Goal: Information Seeking & Learning: Check status

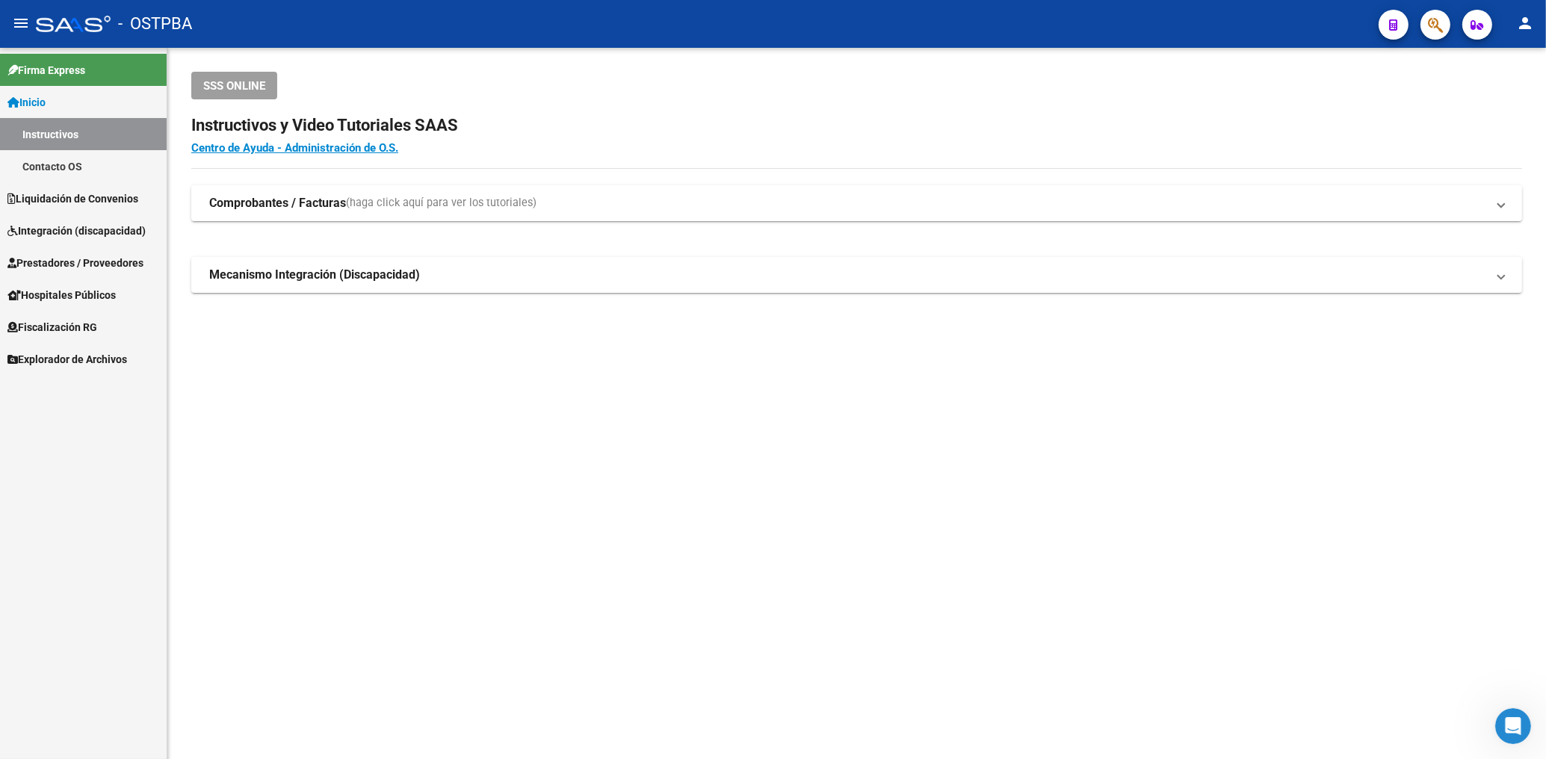
click at [93, 259] on span "Prestadores / Proveedores" at bounding box center [75, 263] width 136 height 16
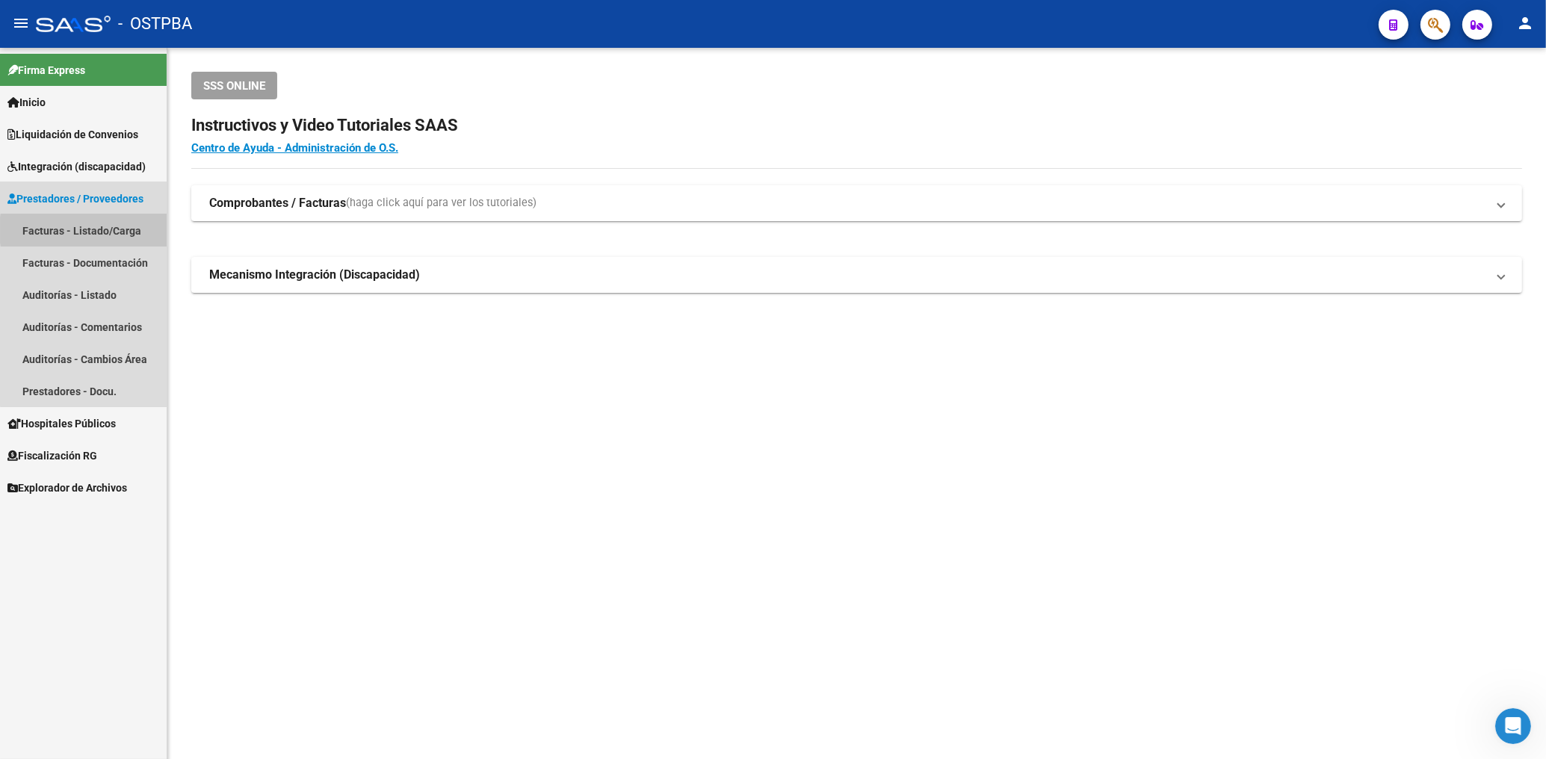
click at [123, 230] on link "Facturas - Listado/Carga" at bounding box center [83, 230] width 167 height 32
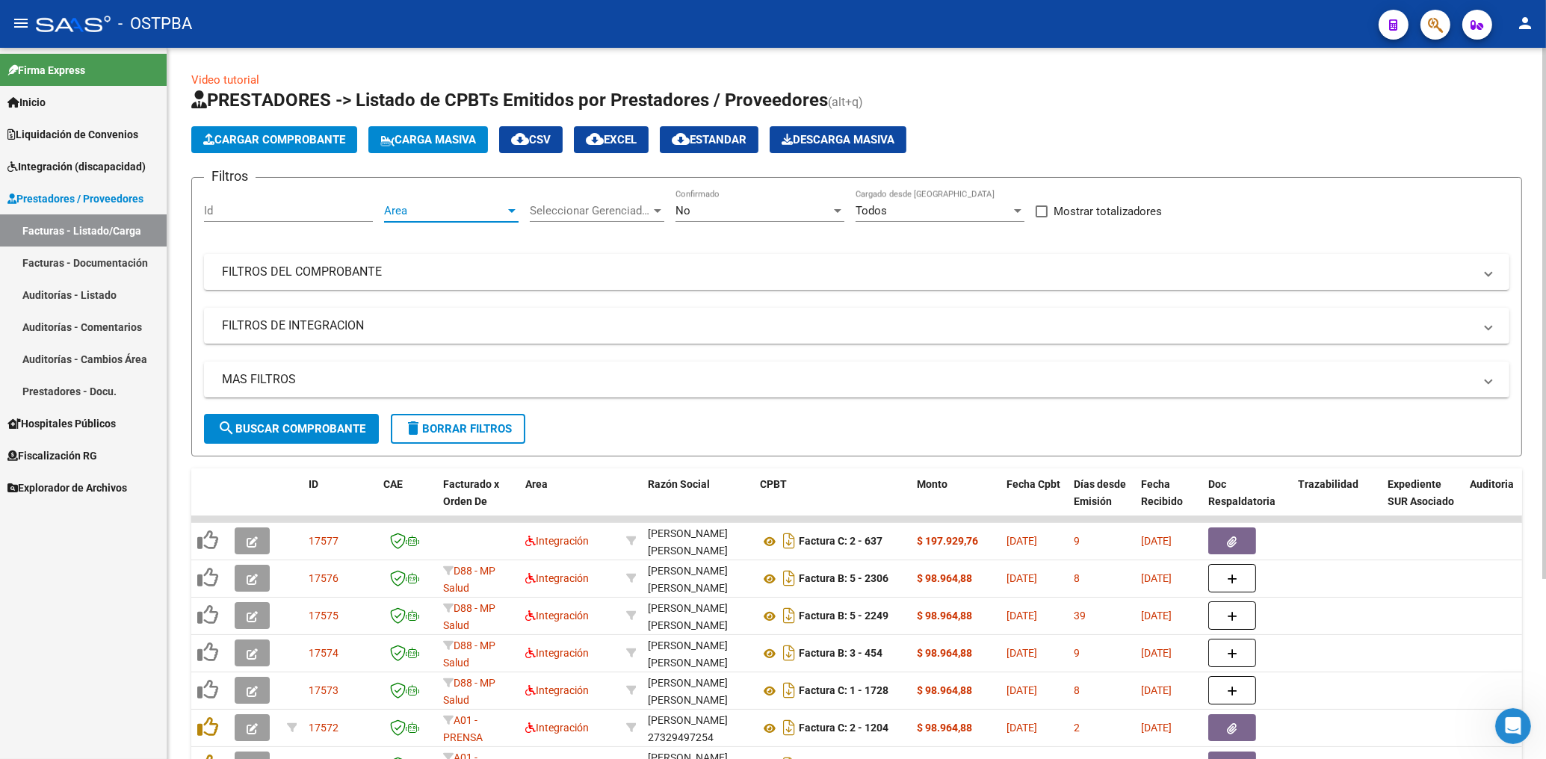
click at [488, 206] on span "Area" at bounding box center [444, 210] width 121 height 13
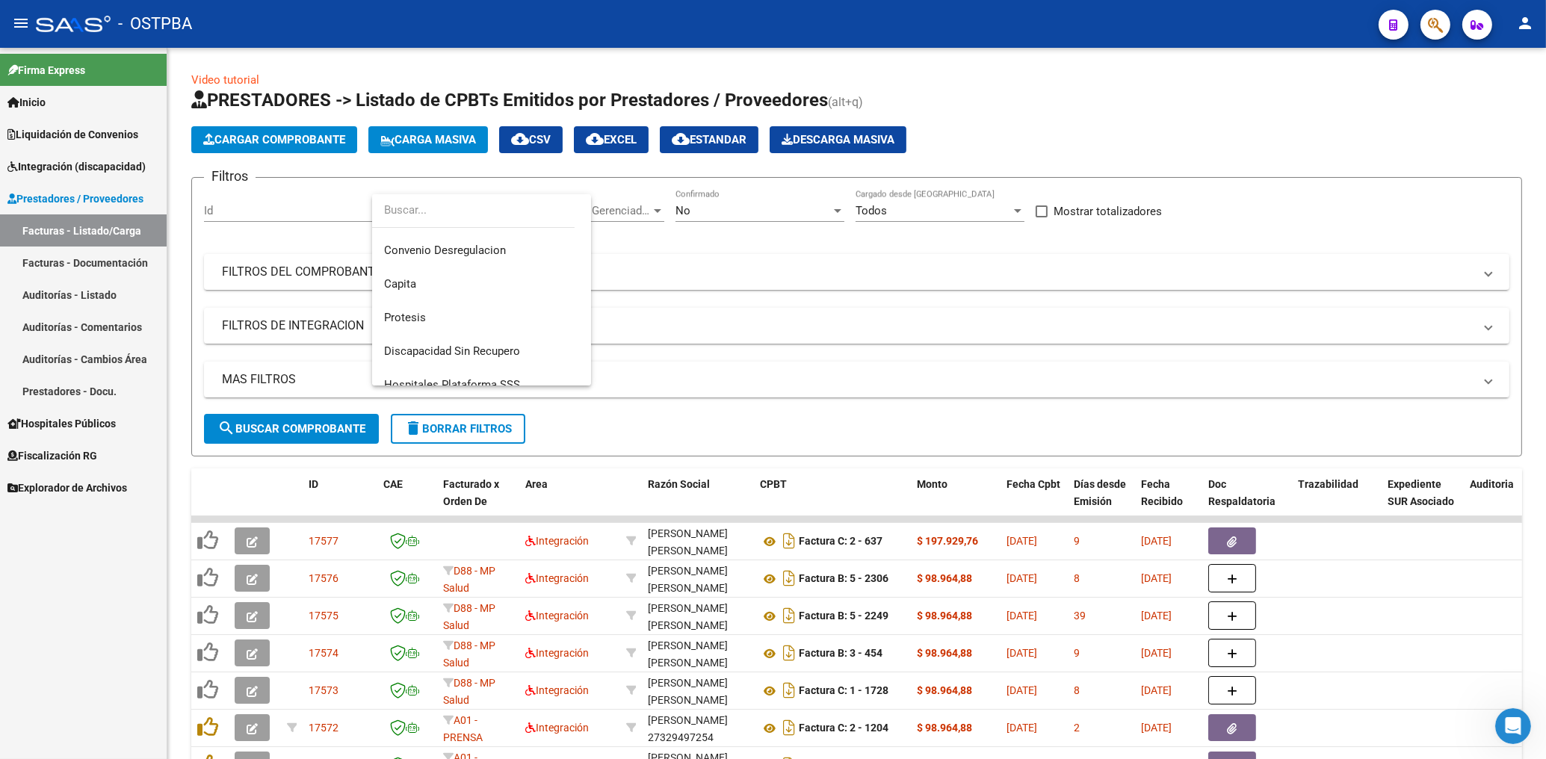
scroll to position [200, 0]
click at [415, 316] on span "Protesis" at bounding box center [405, 312] width 42 height 13
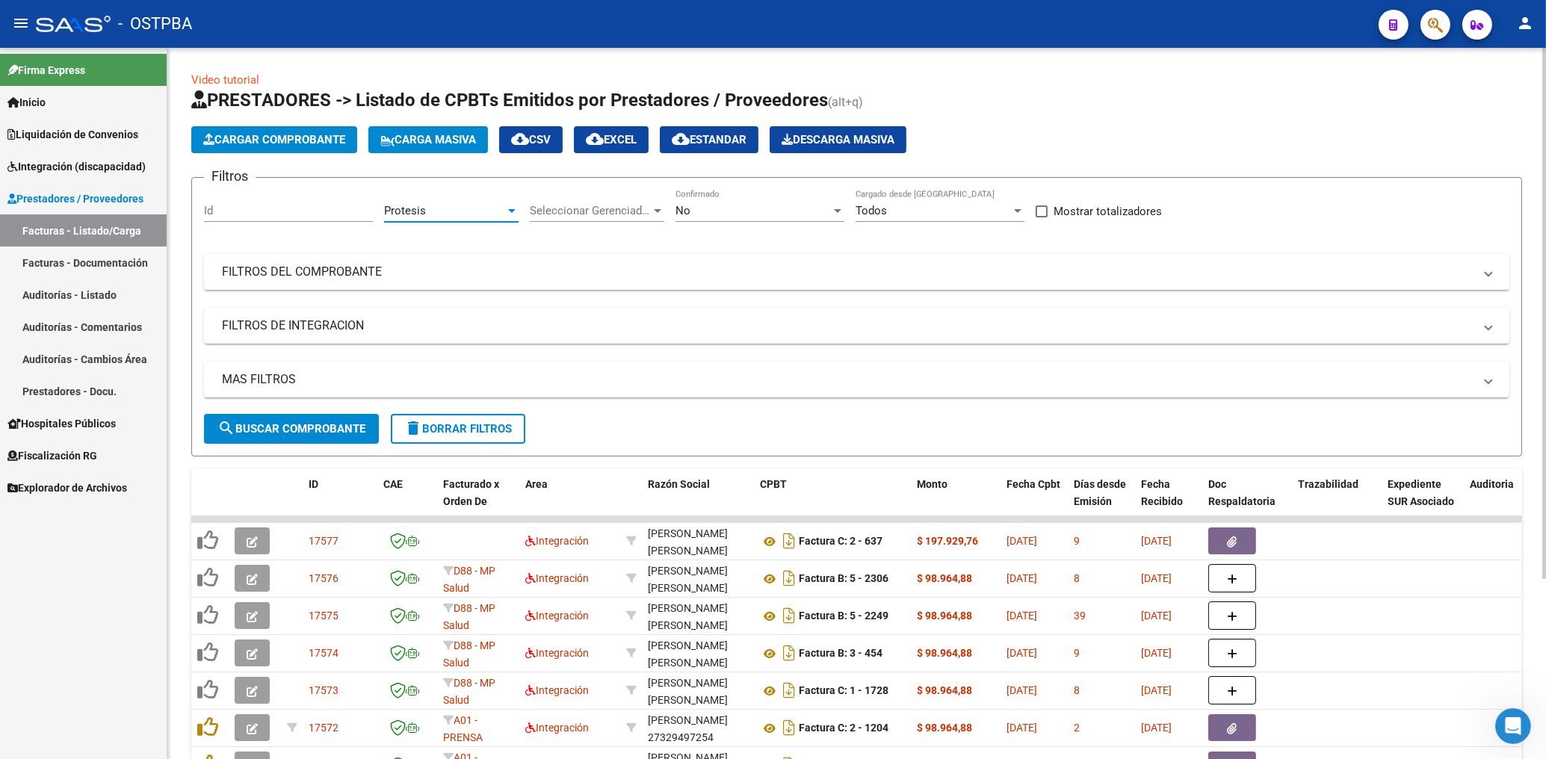
click at [752, 207] on div "No" at bounding box center [752, 210] width 155 height 13
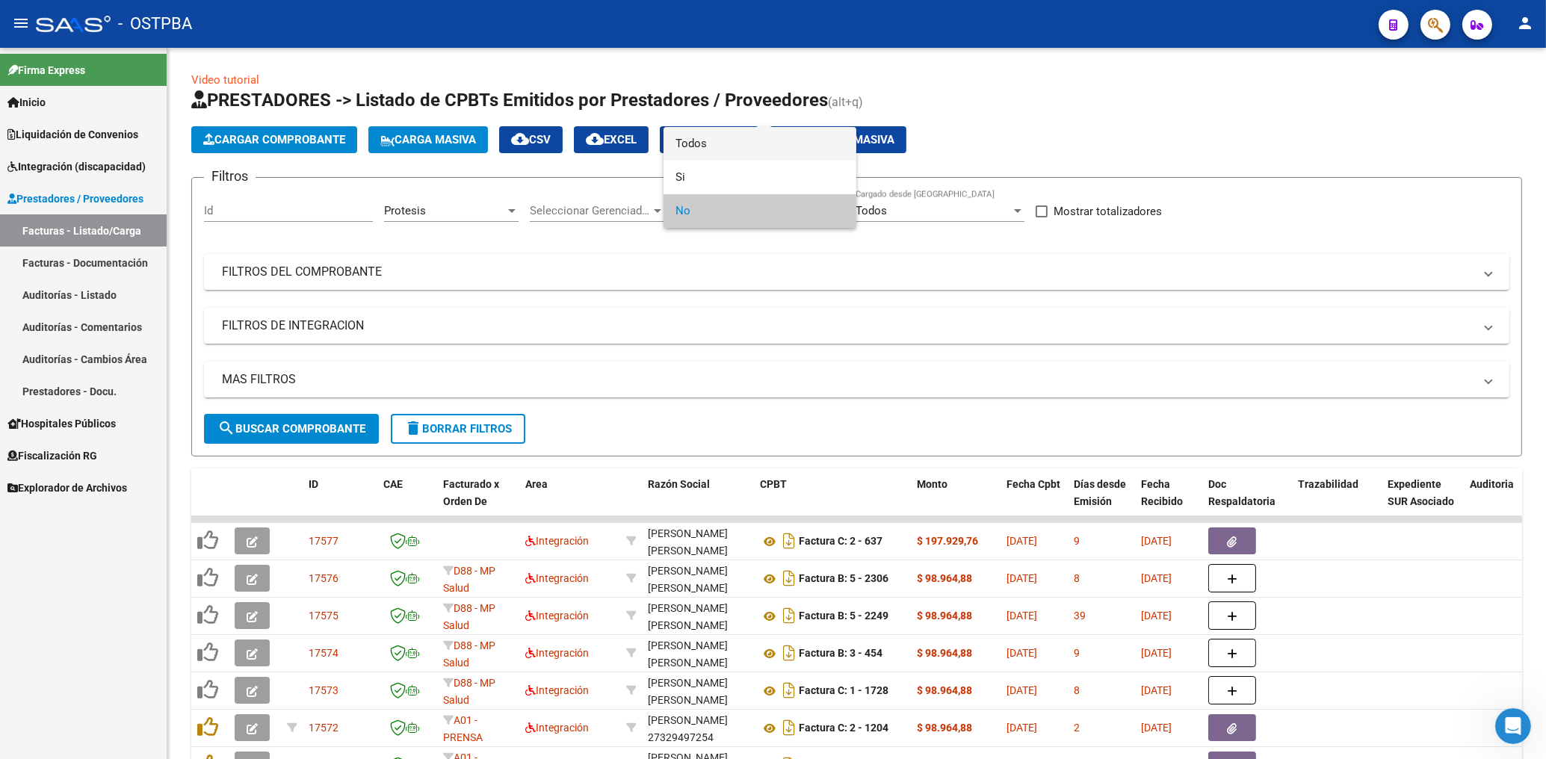
click at [713, 144] on span "Todos" at bounding box center [759, 144] width 169 height 34
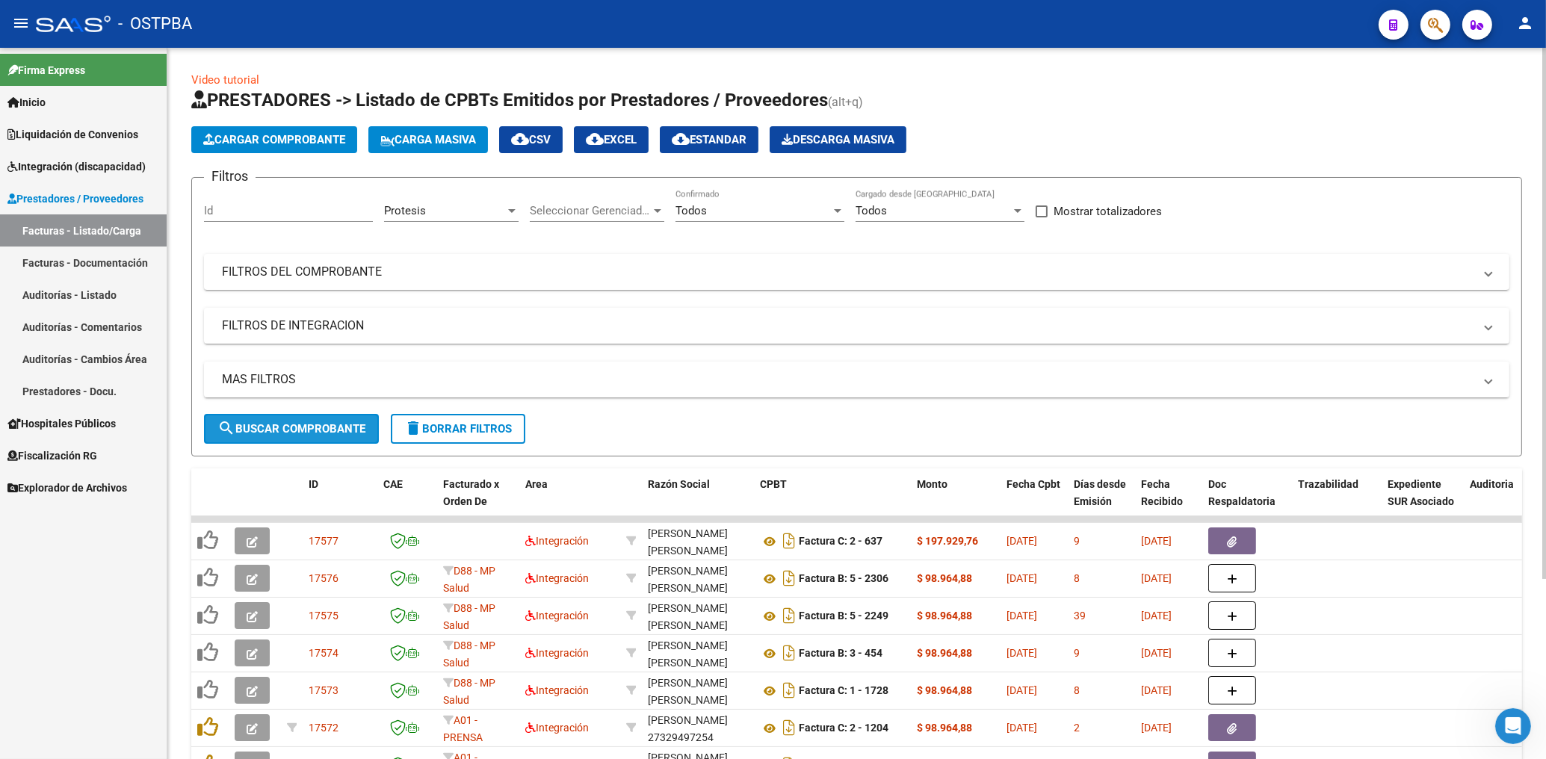
click at [341, 424] on span "search Buscar Comprobante" at bounding box center [291, 428] width 148 height 13
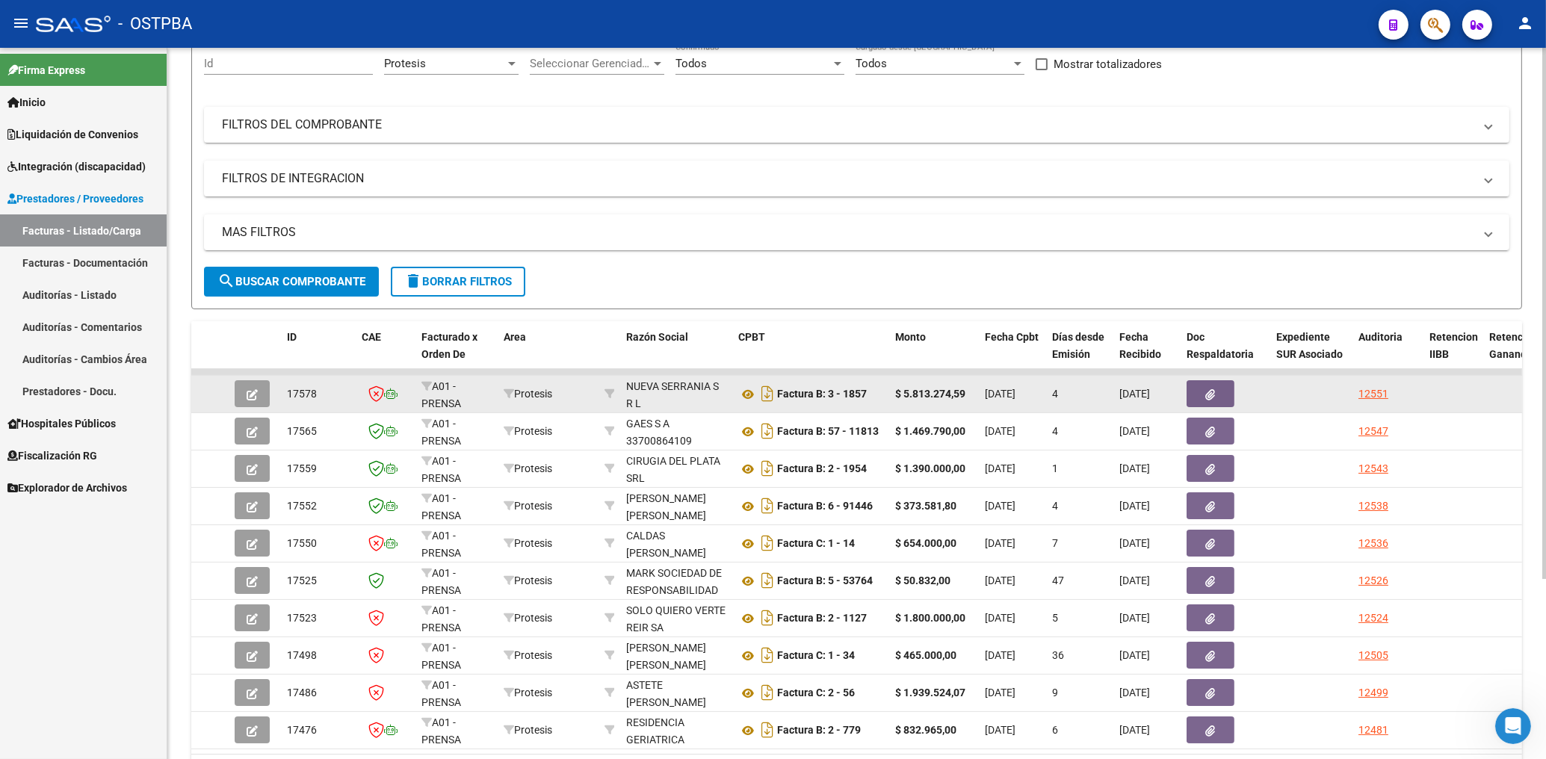
scroll to position [240, 0]
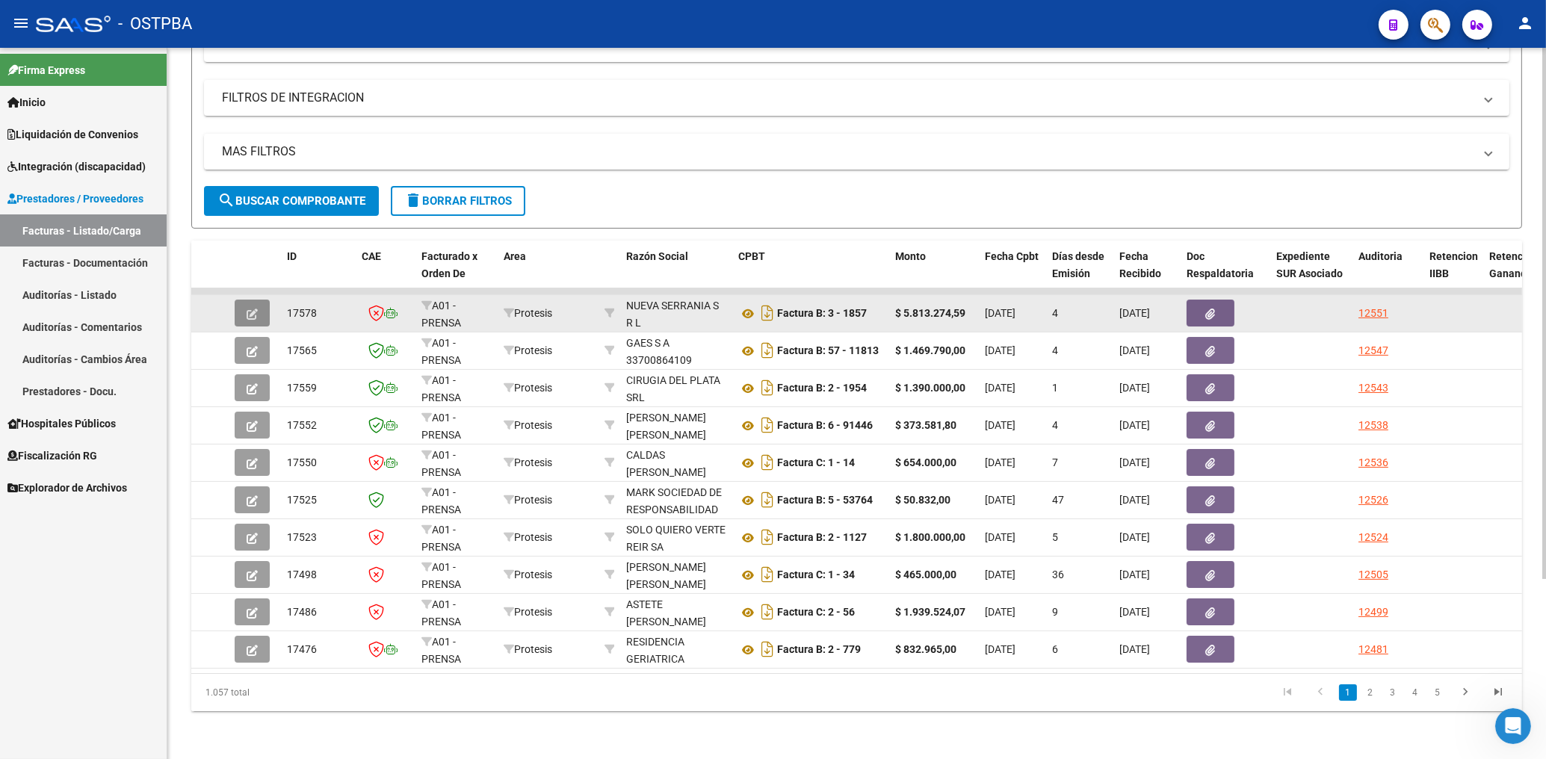
click at [239, 303] on button "button" at bounding box center [252, 313] width 35 height 27
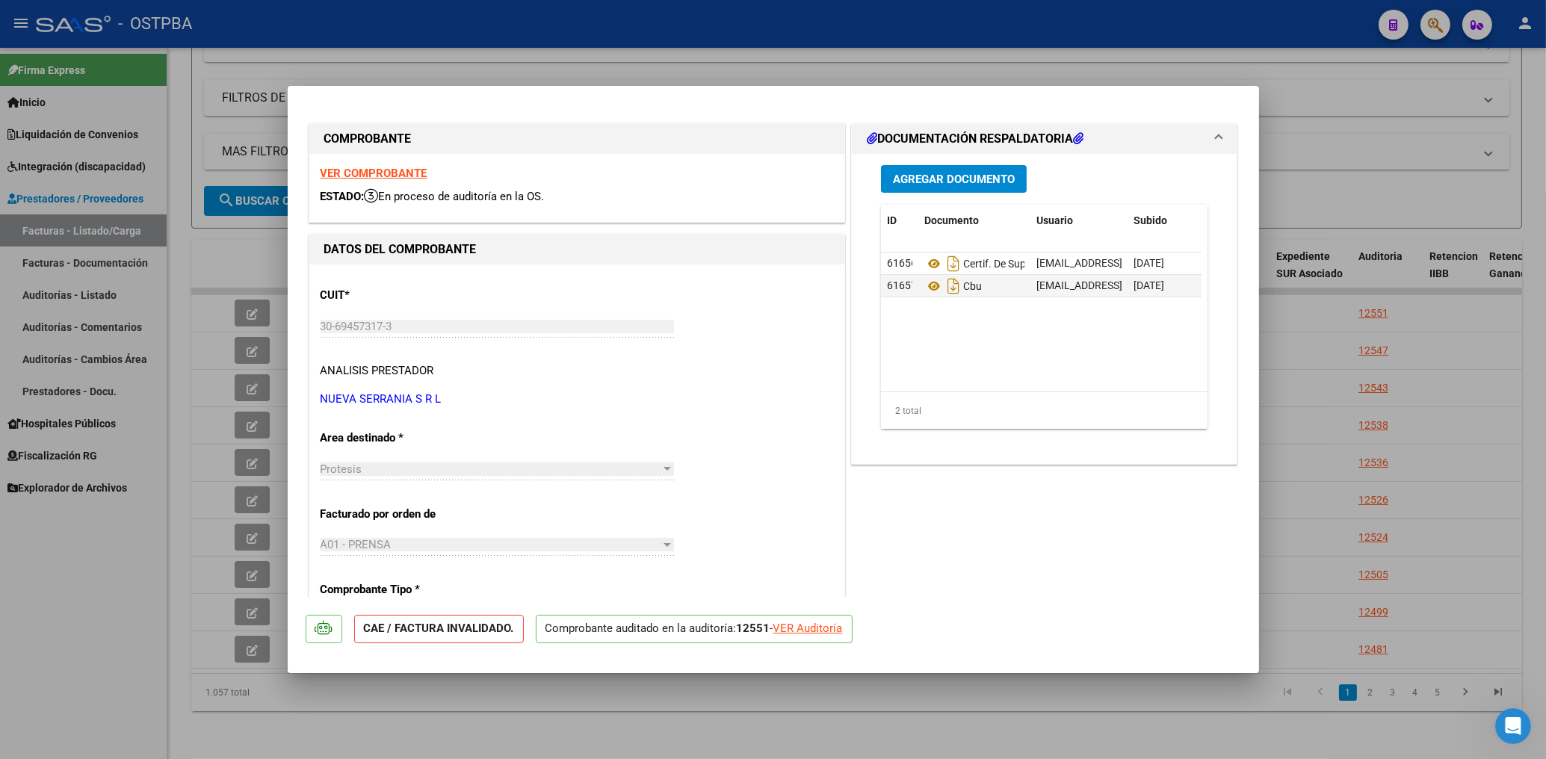
click at [374, 169] on strong "VER COMPROBANTE" at bounding box center [374, 173] width 107 height 13
click at [646, 60] on div at bounding box center [773, 379] width 1546 height 759
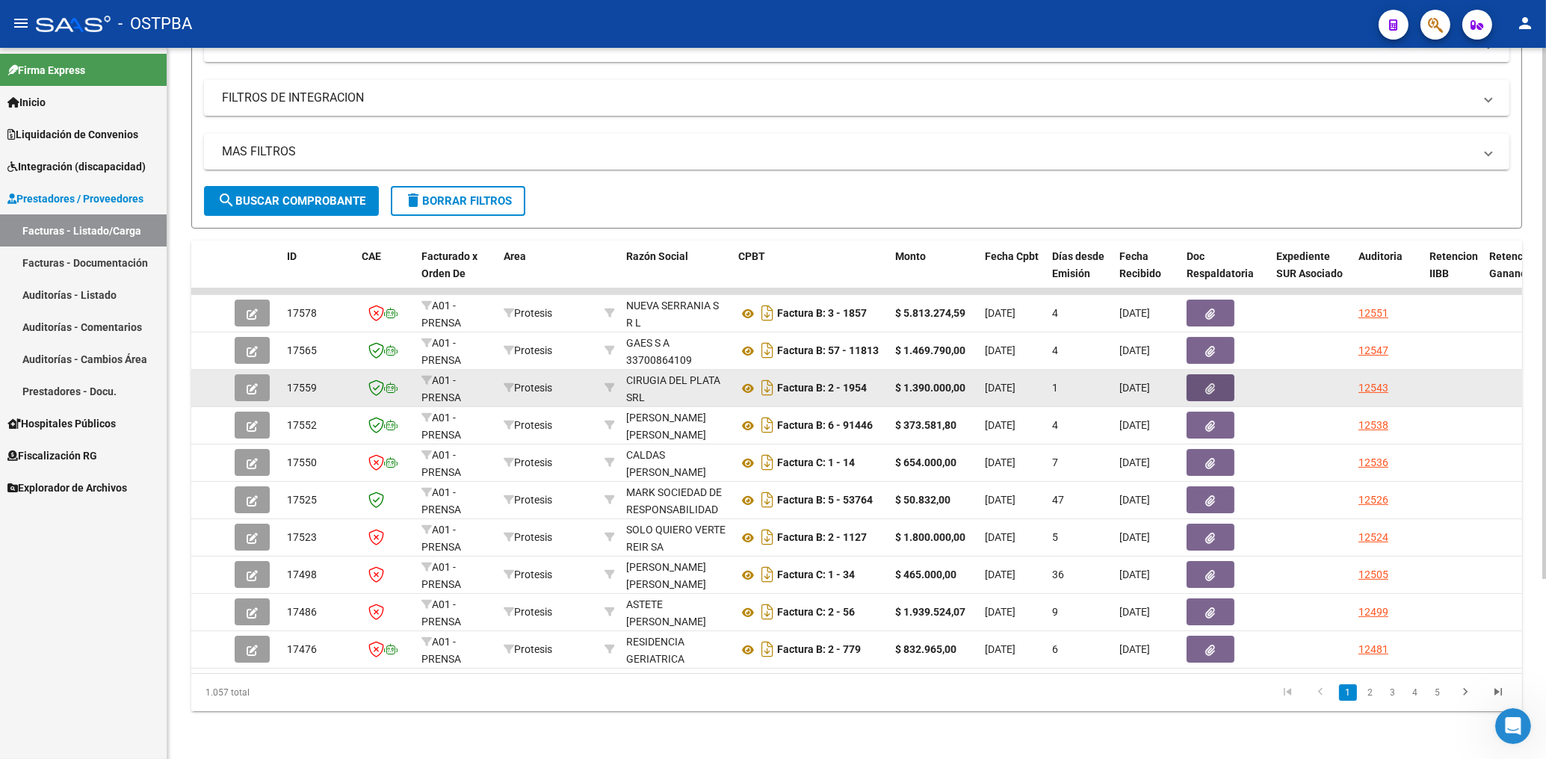
click at [1214, 381] on span "button" at bounding box center [1211, 387] width 10 height 13
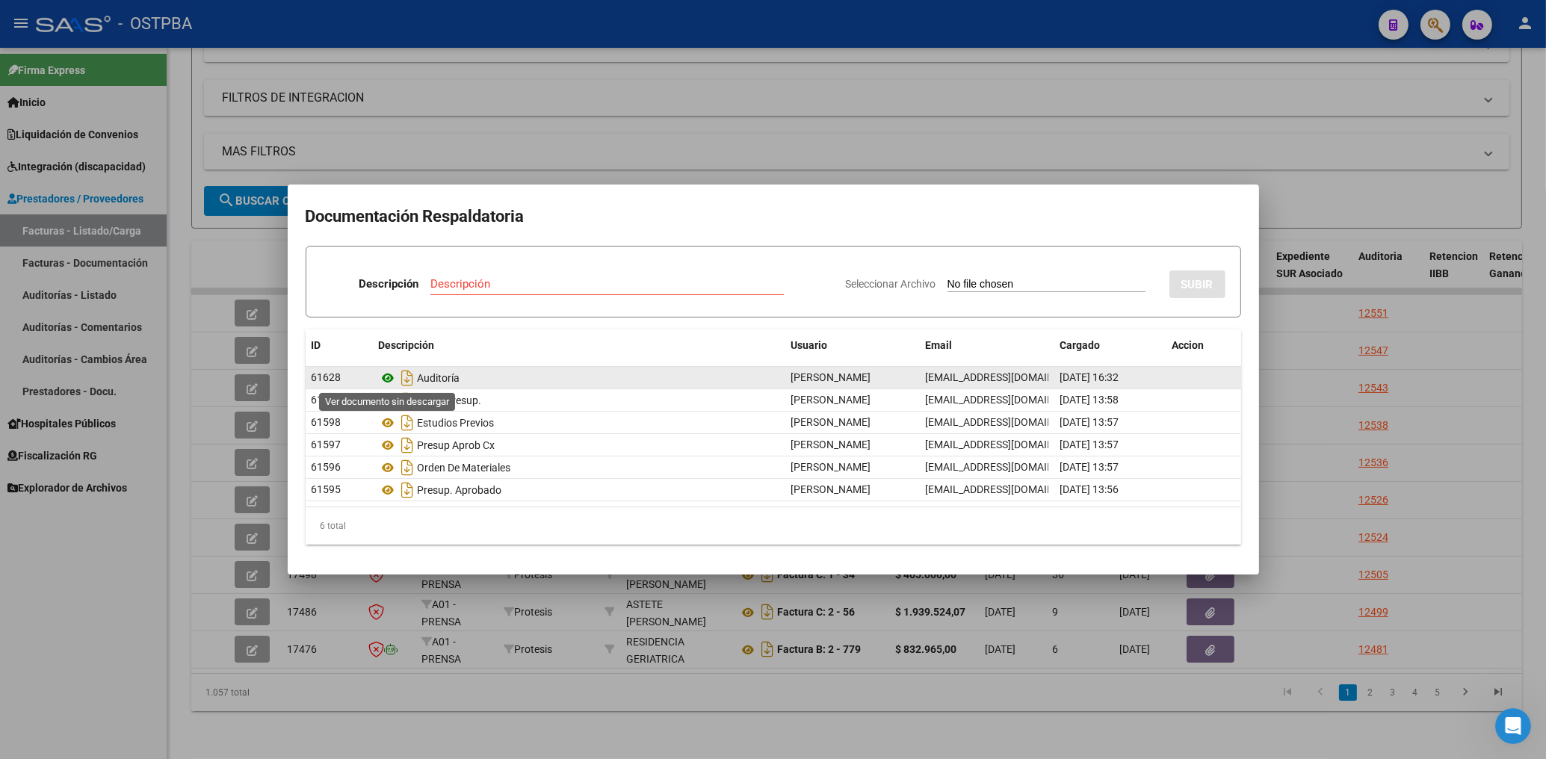
click at [382, 380] on icon at bounding box center [388, 378] width 19 height 18
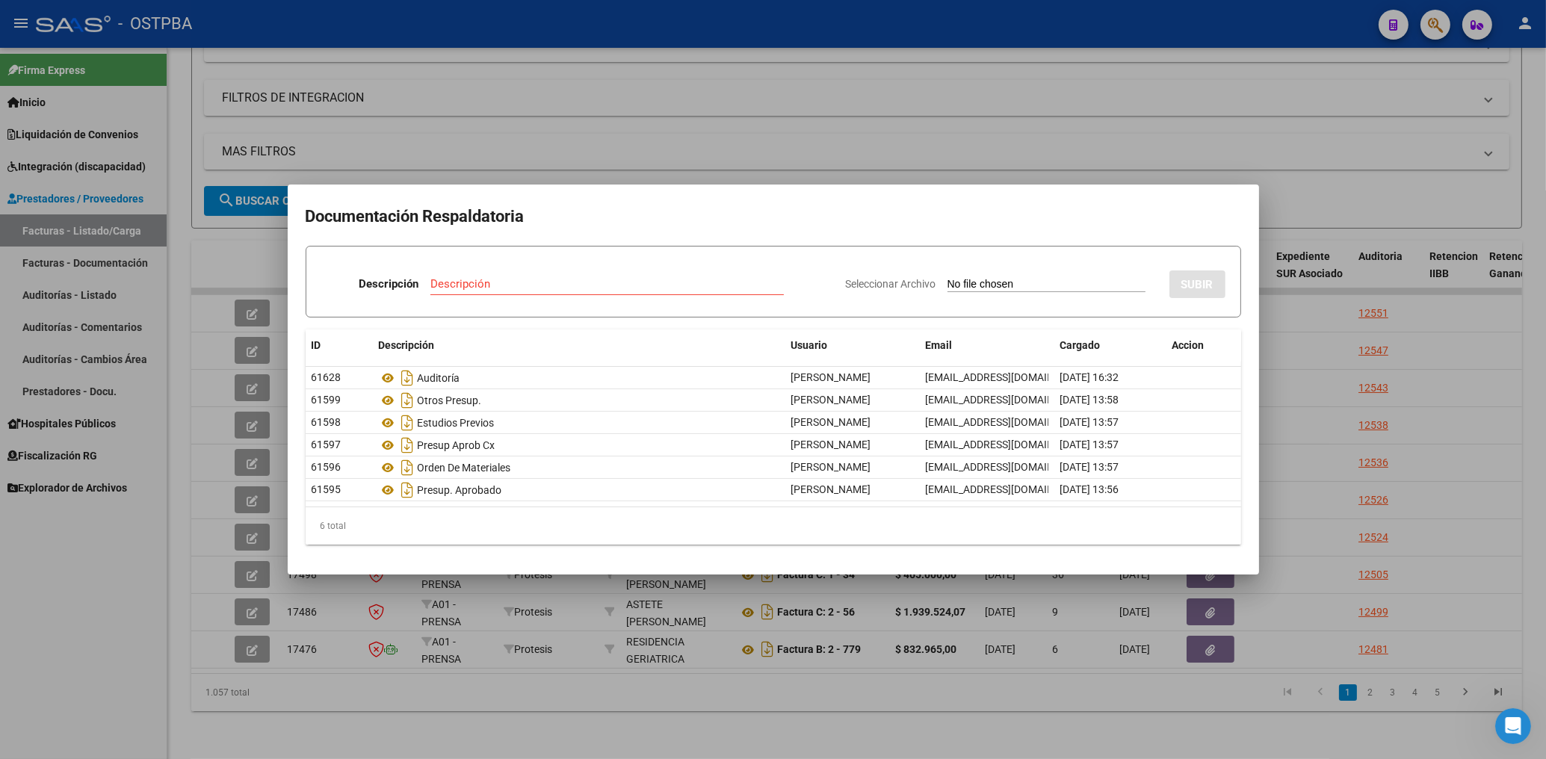
click at [793, 156] on div at bounding box center [773, 379] width 1546 height 759
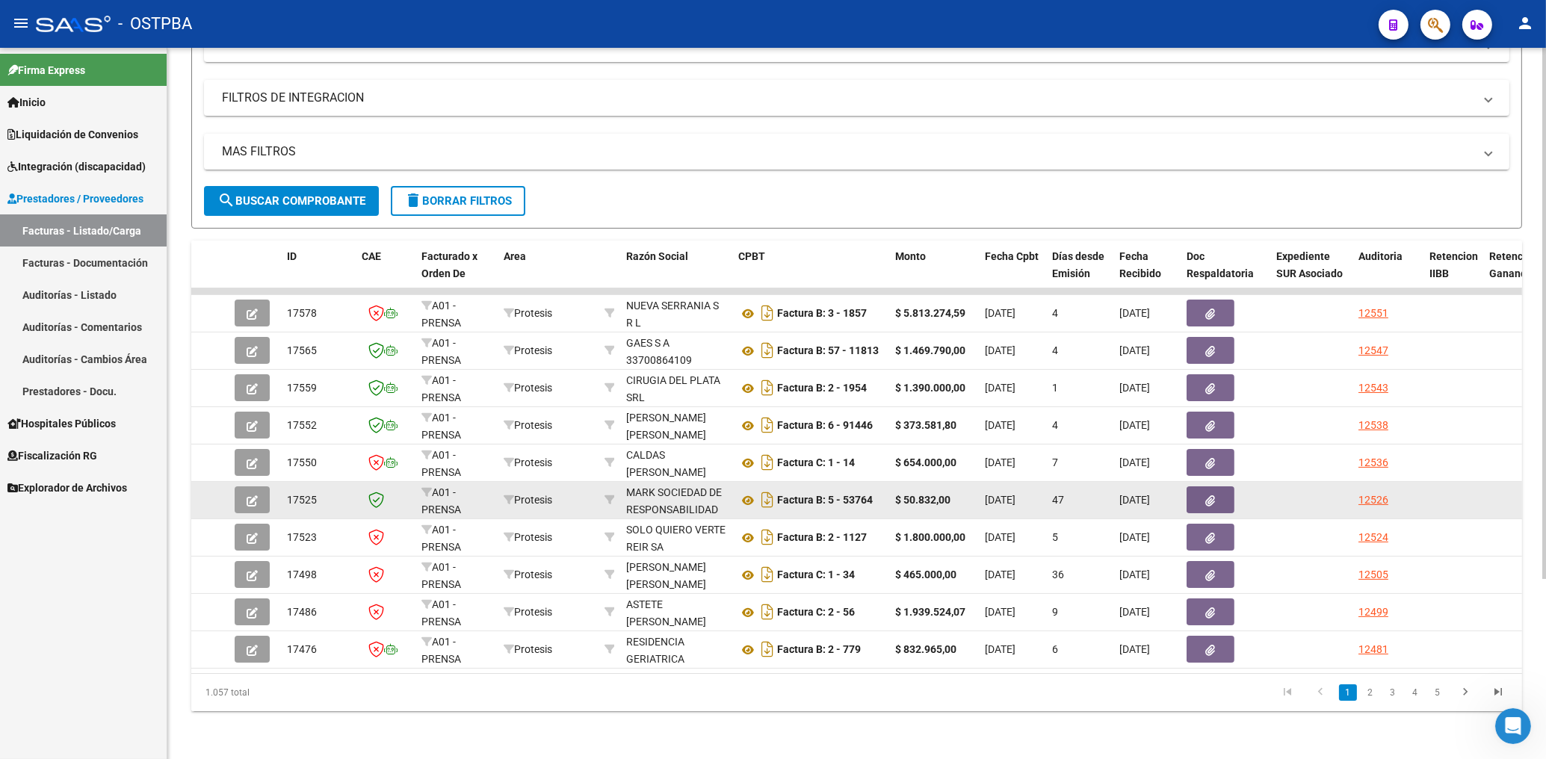
click at [1206, 495] on icon "button" at bounding box center [1211, 500] width 10 height 11
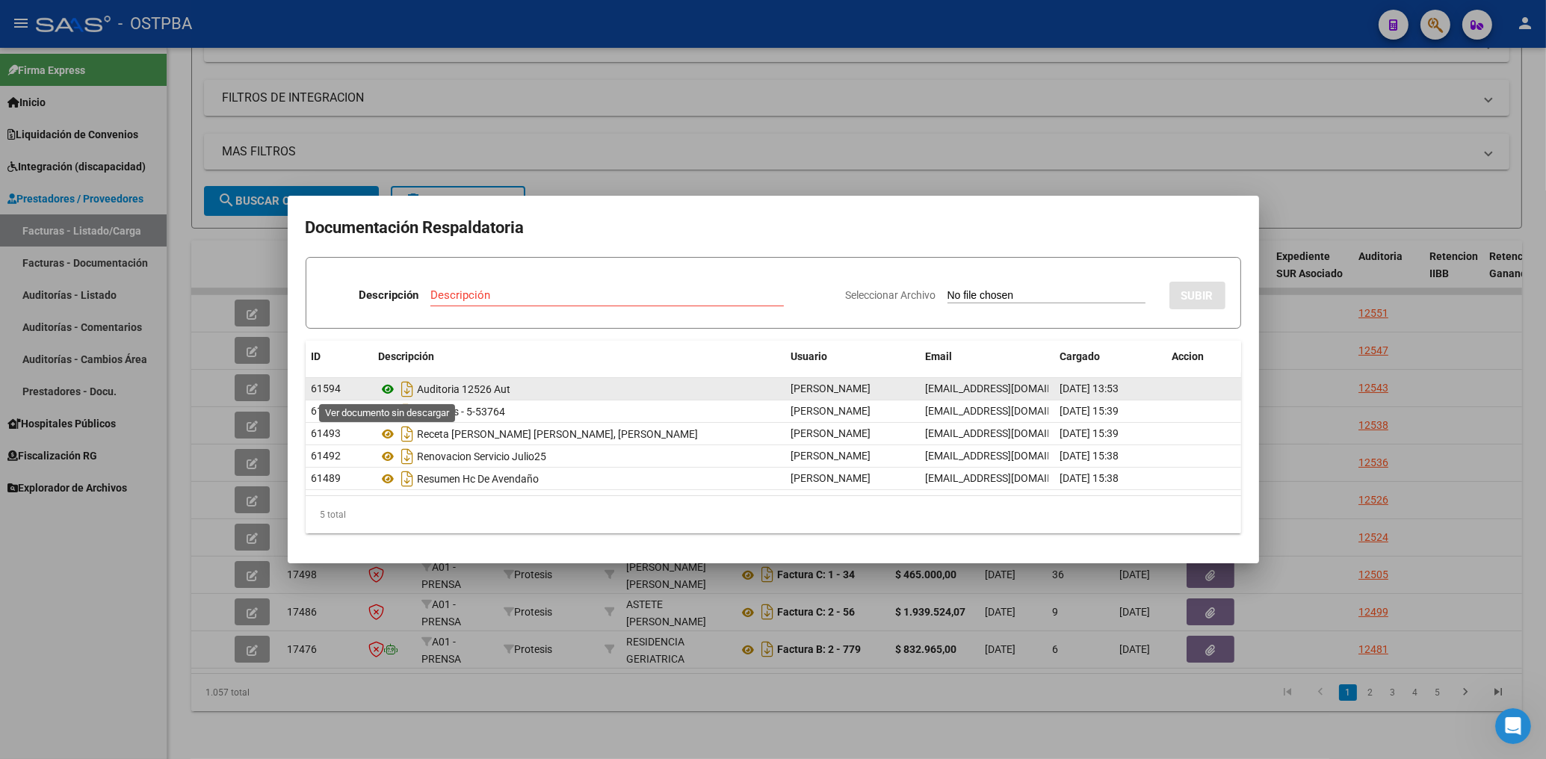
click at [386, 383] on icon at bounding box center [388, 389] width 19 height 18
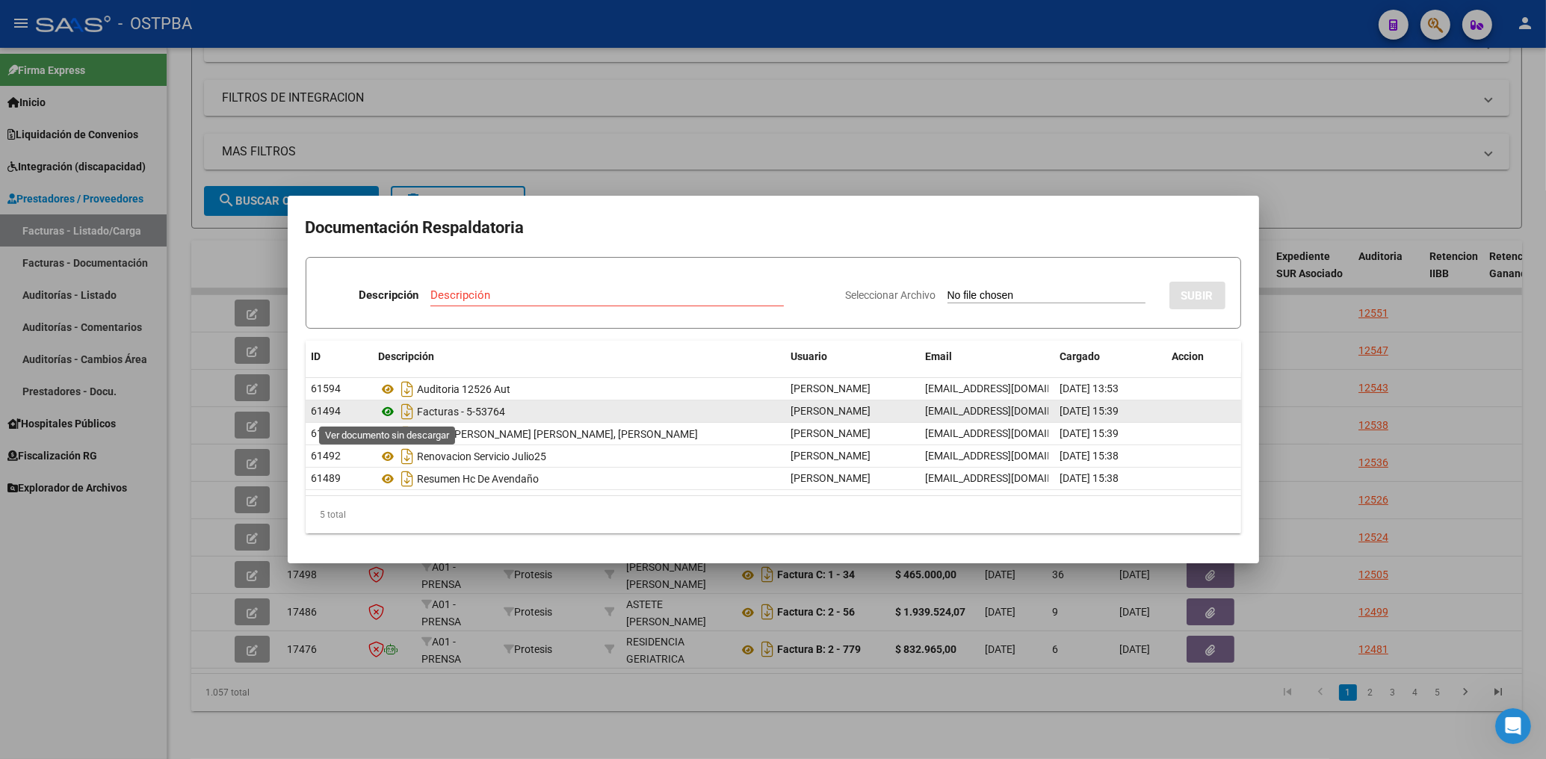
click at [391, 408] on icon at bounding box center [388, 412] width 19 height 18
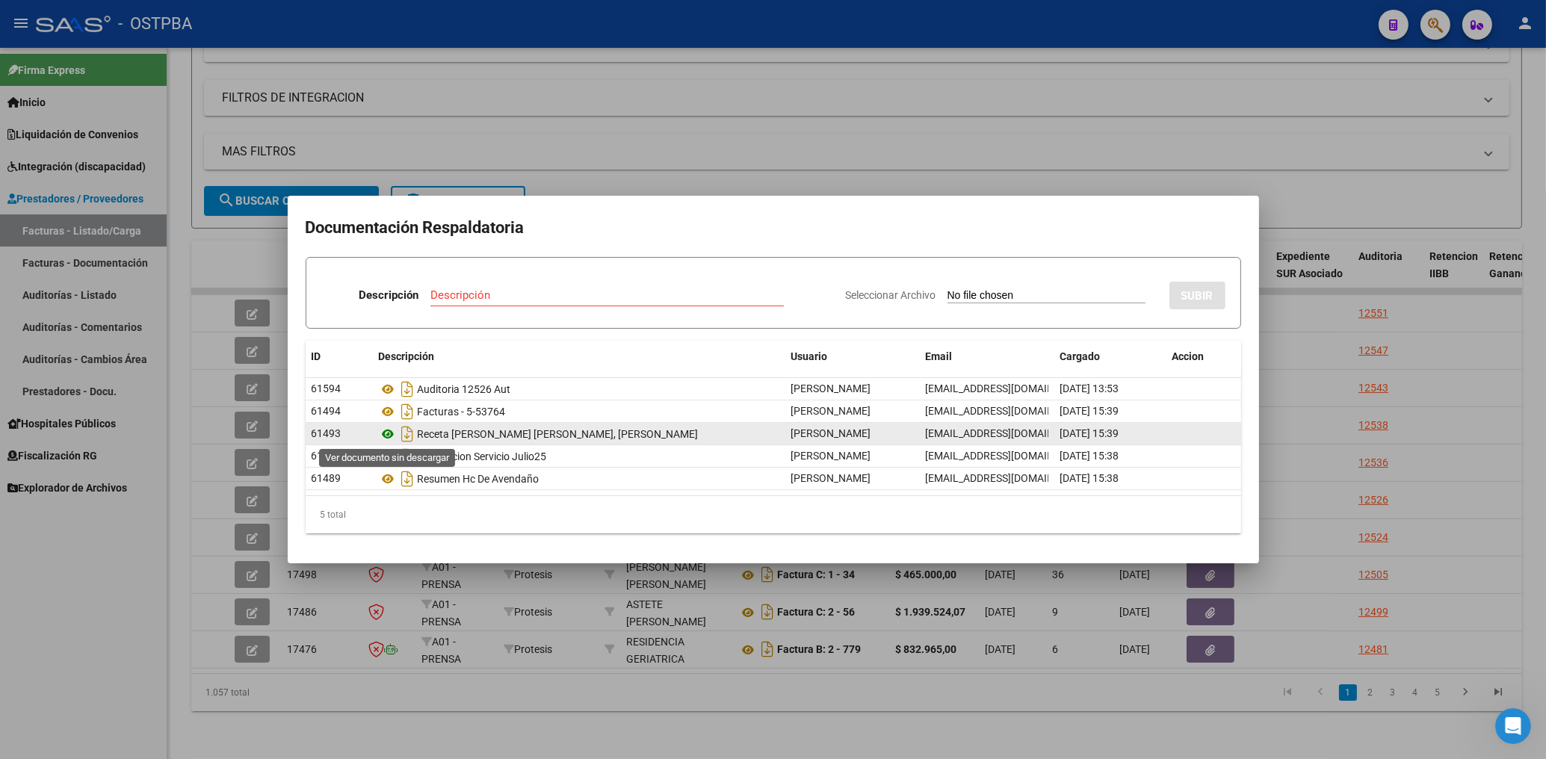
click at [385, 438] on icon at bounding box center [388, 434] width 19 height 18
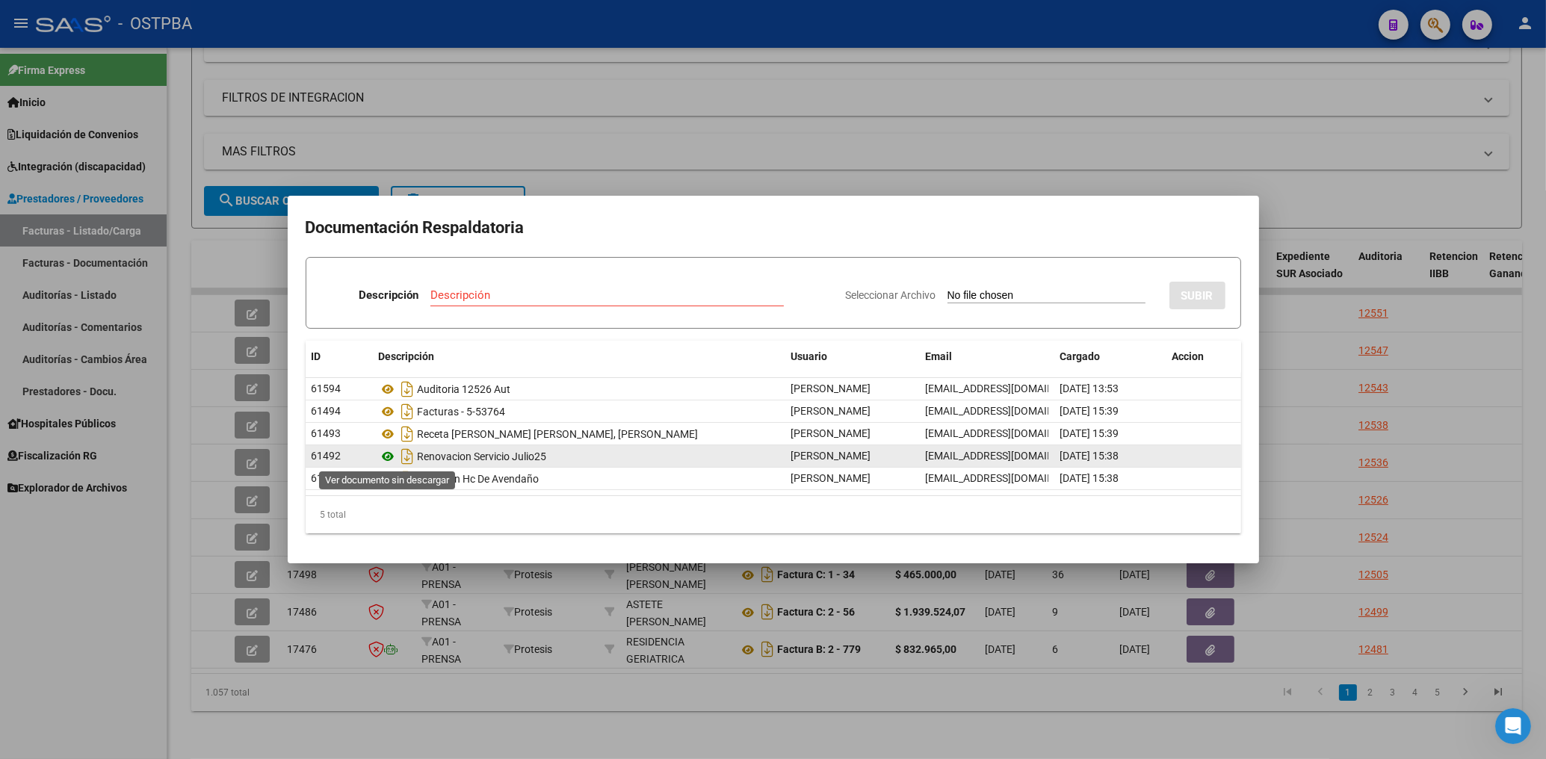
click at [388, 459] on icon at bounding box center [388, 457] width 19 height 18
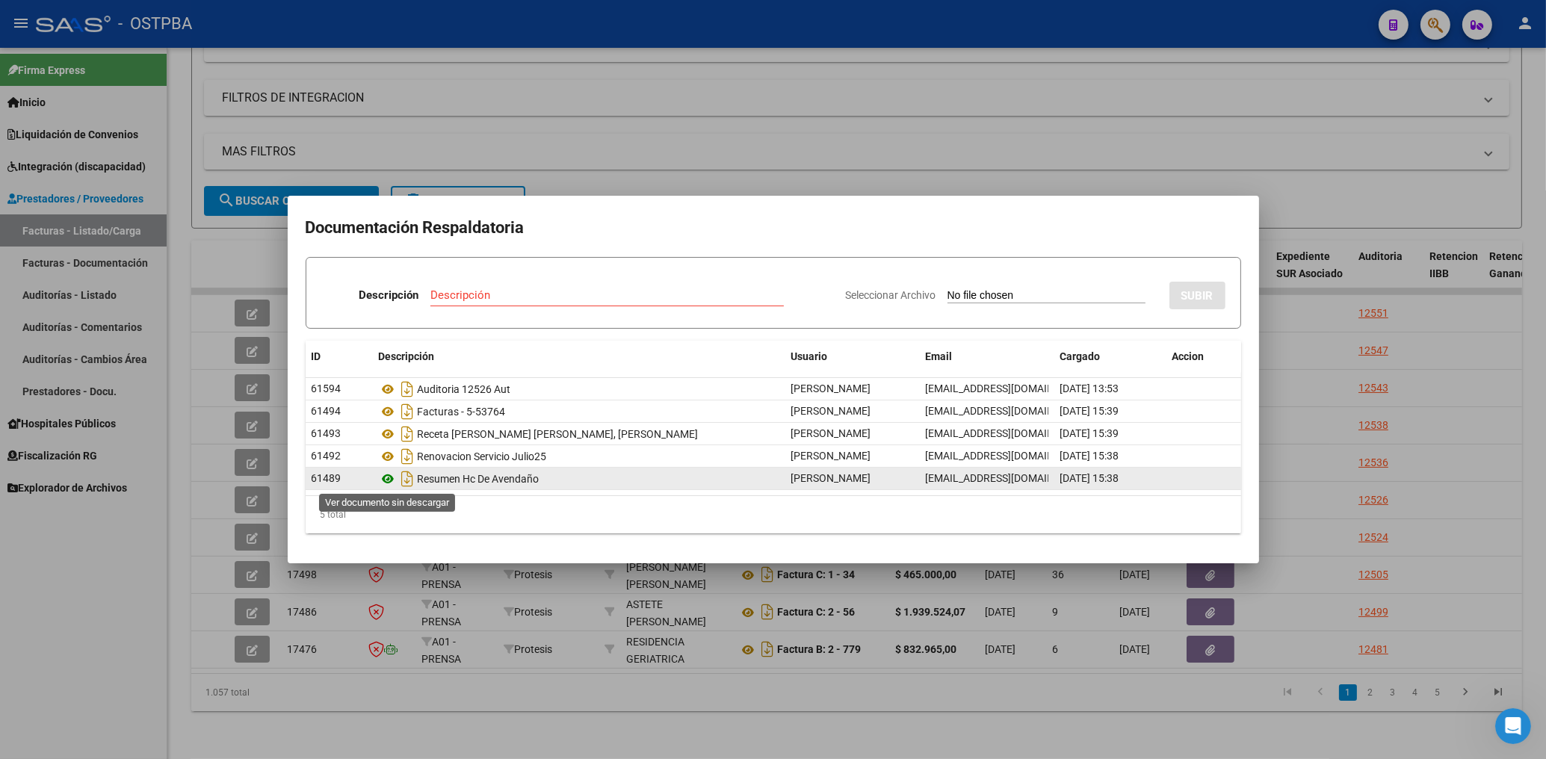
click at [386, 478] on icon at bounding box center [388, 479] width 19 height 18
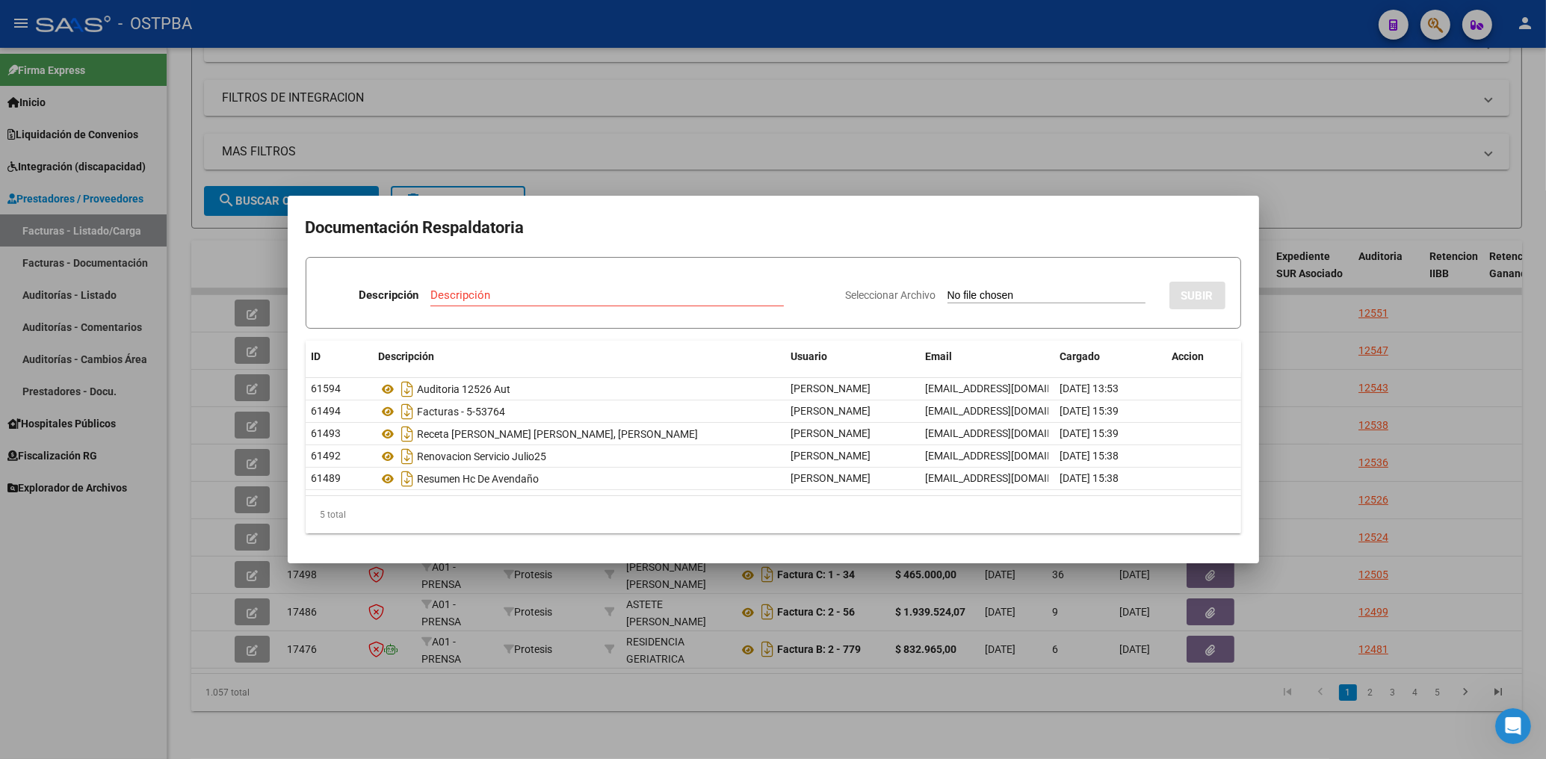
click at [716, 170] on div at bounding box center [773, 379] width 1546 height 759
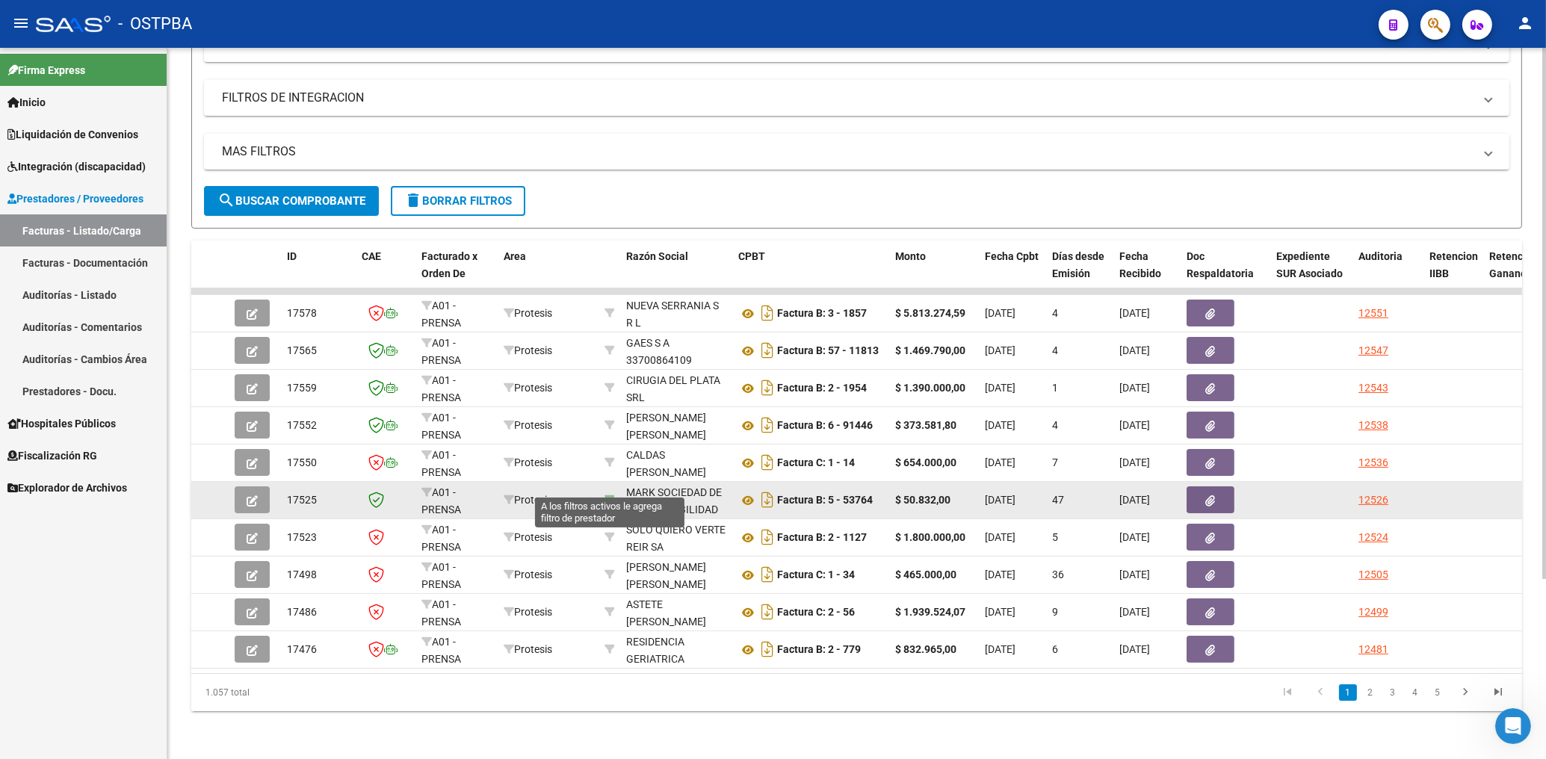
click at [613, 495] on icon at bounding box center [609, 500] width 10 height 10
type input "30583155542"
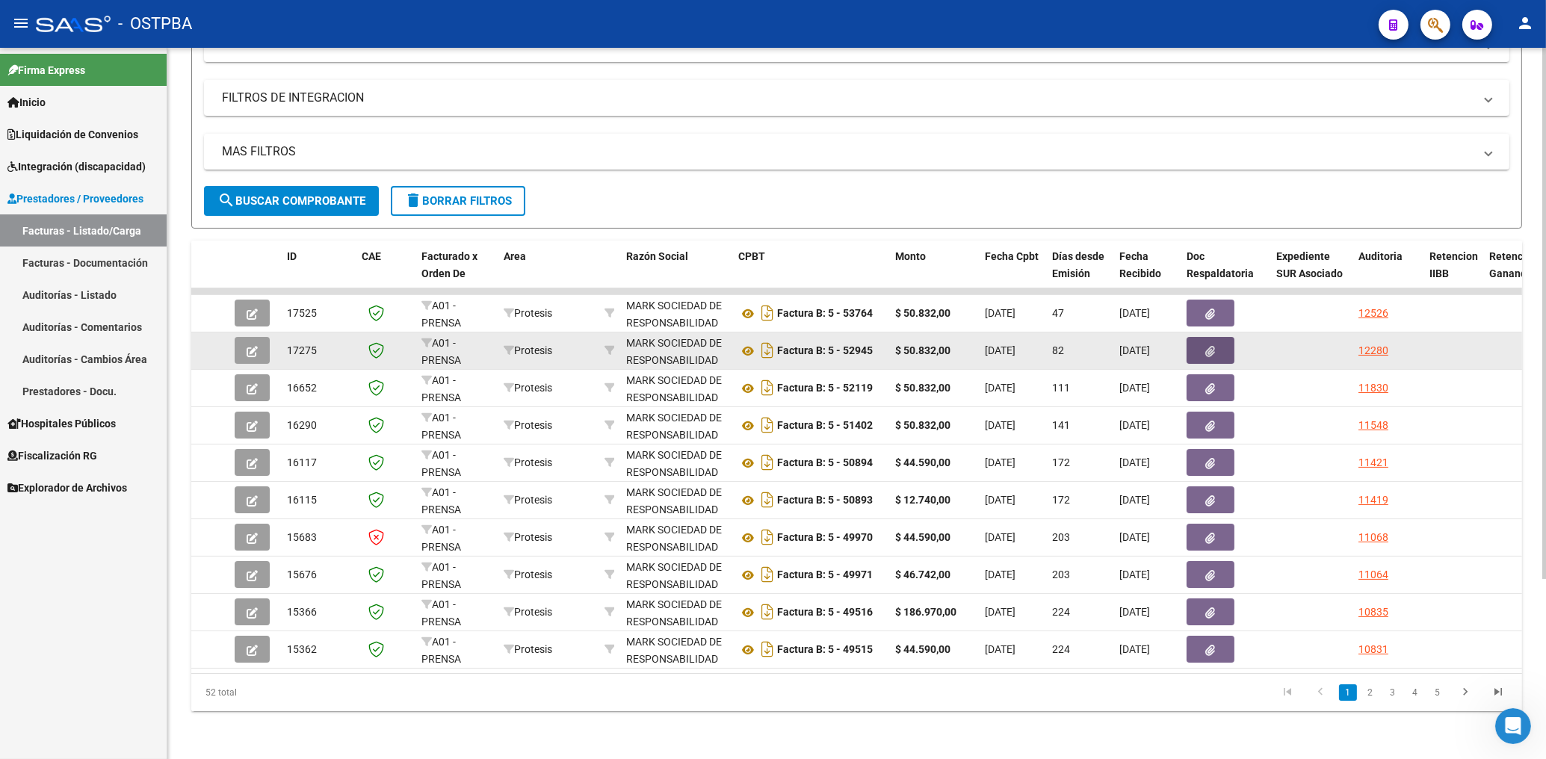
click at [1213, 346] on icon "button" at bounding box center [1211, 351] width 10 height 11
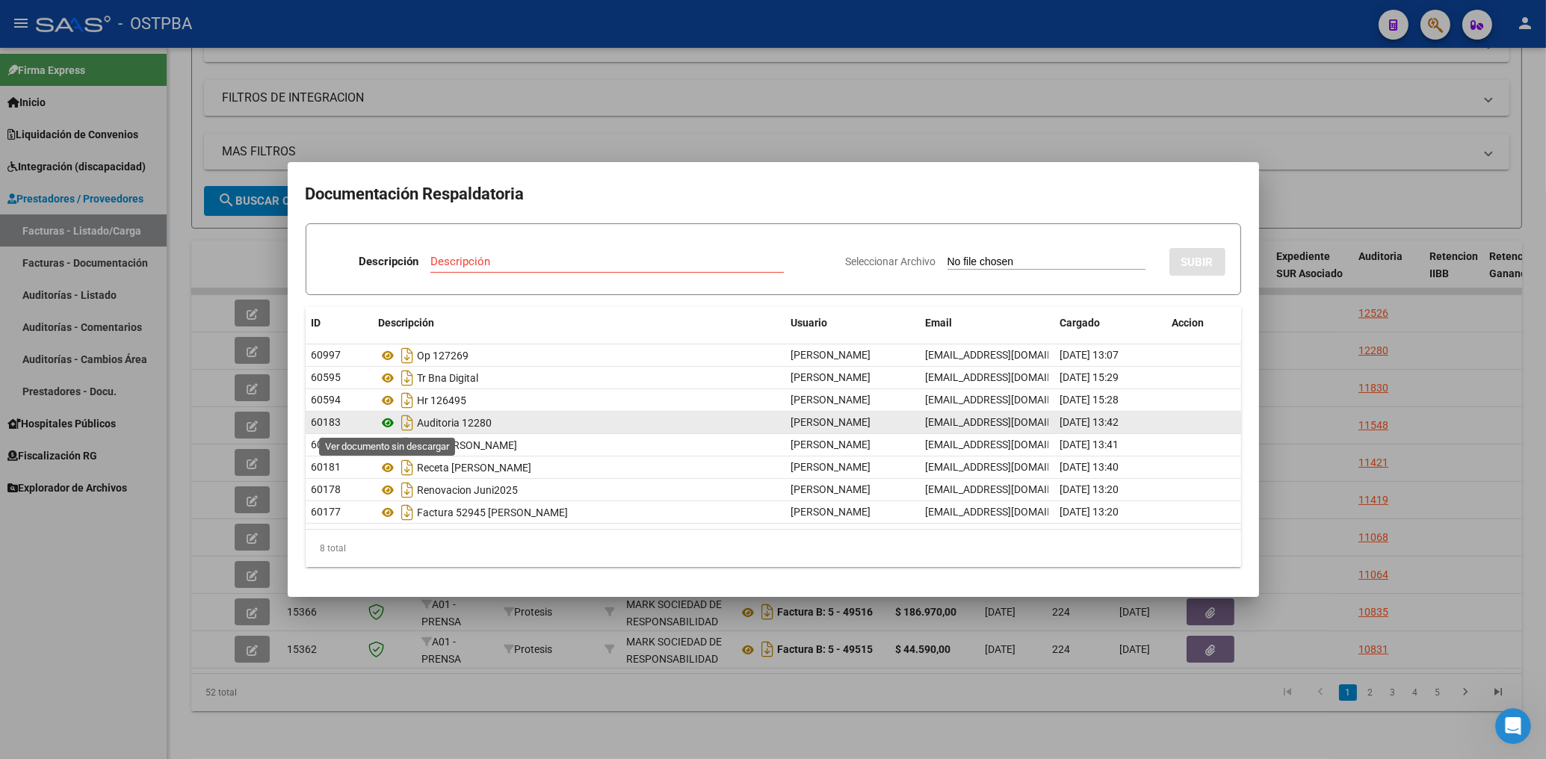
click at [384, 424] on icon at bounding box center [388, 423] width 19 height 18
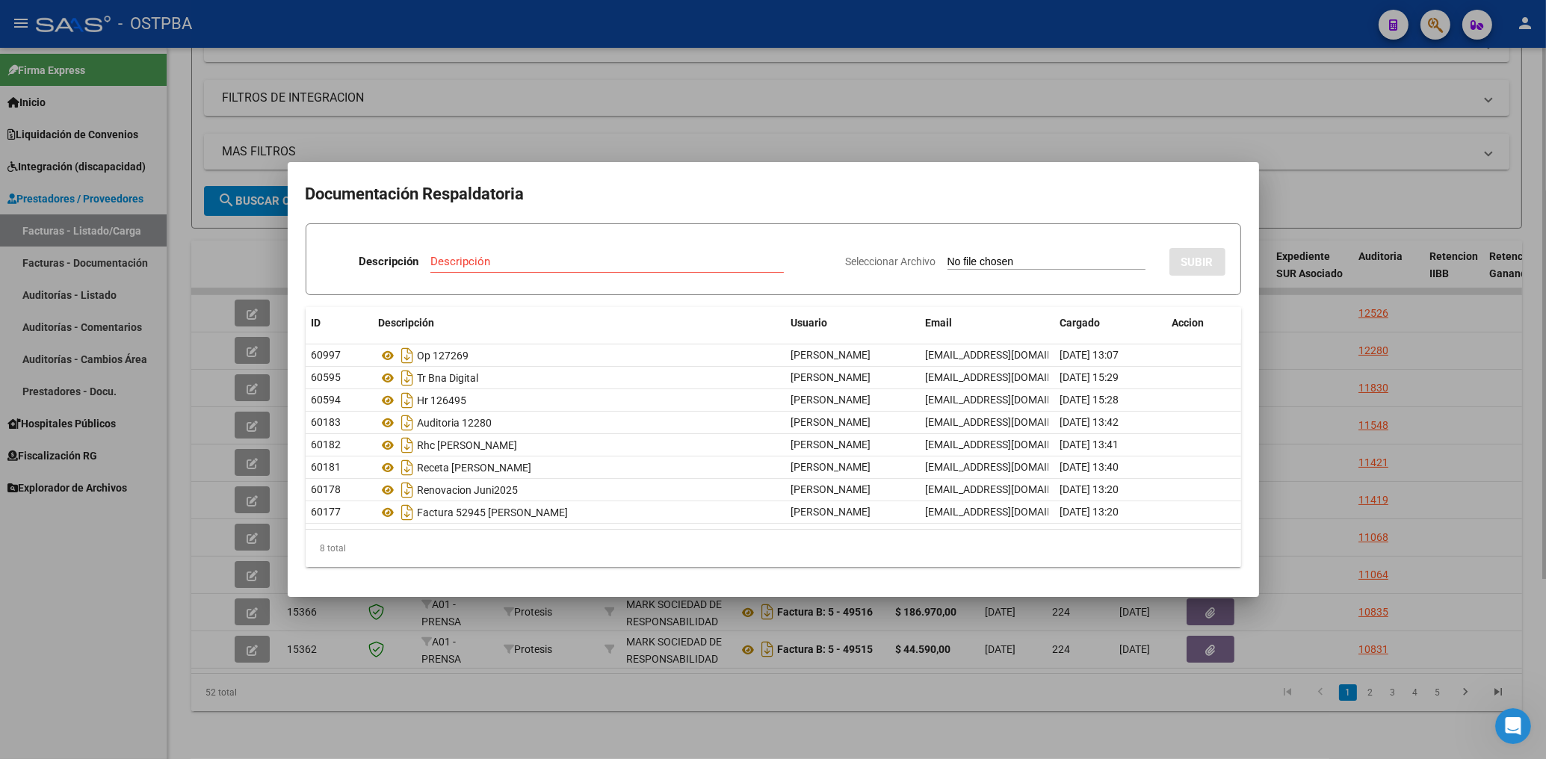
drag, startPoint x: 721, startPoint y: 136, endPoint x: 737, endPoint y: 146, distance: 18.5
click at [721, 133] on div at bounding box center [773, 379] width 1546 height 759
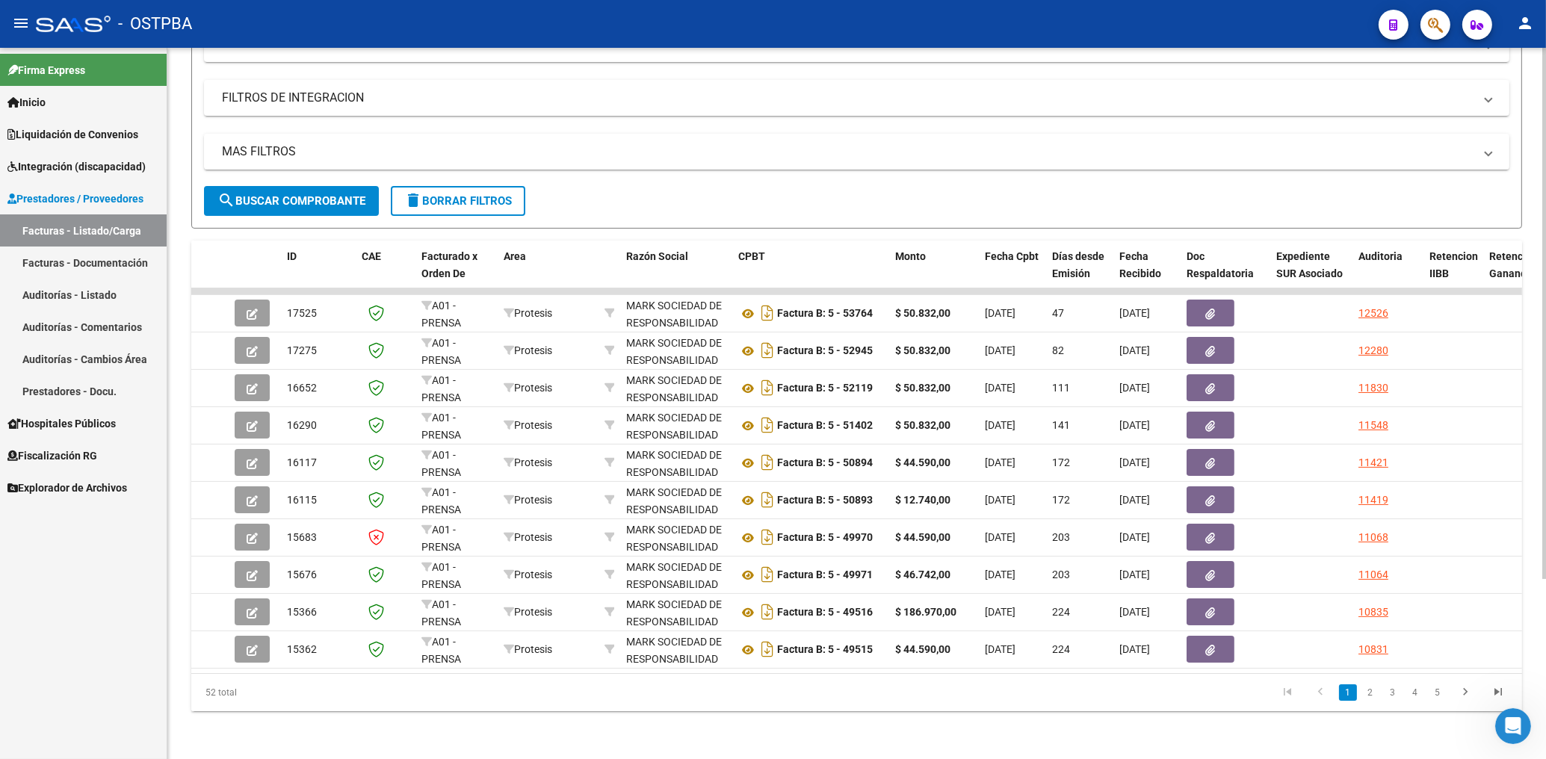
click at [324, 194] on span "search Buscar Comprobante" at bounding box center [291, 200] width 148 height 13
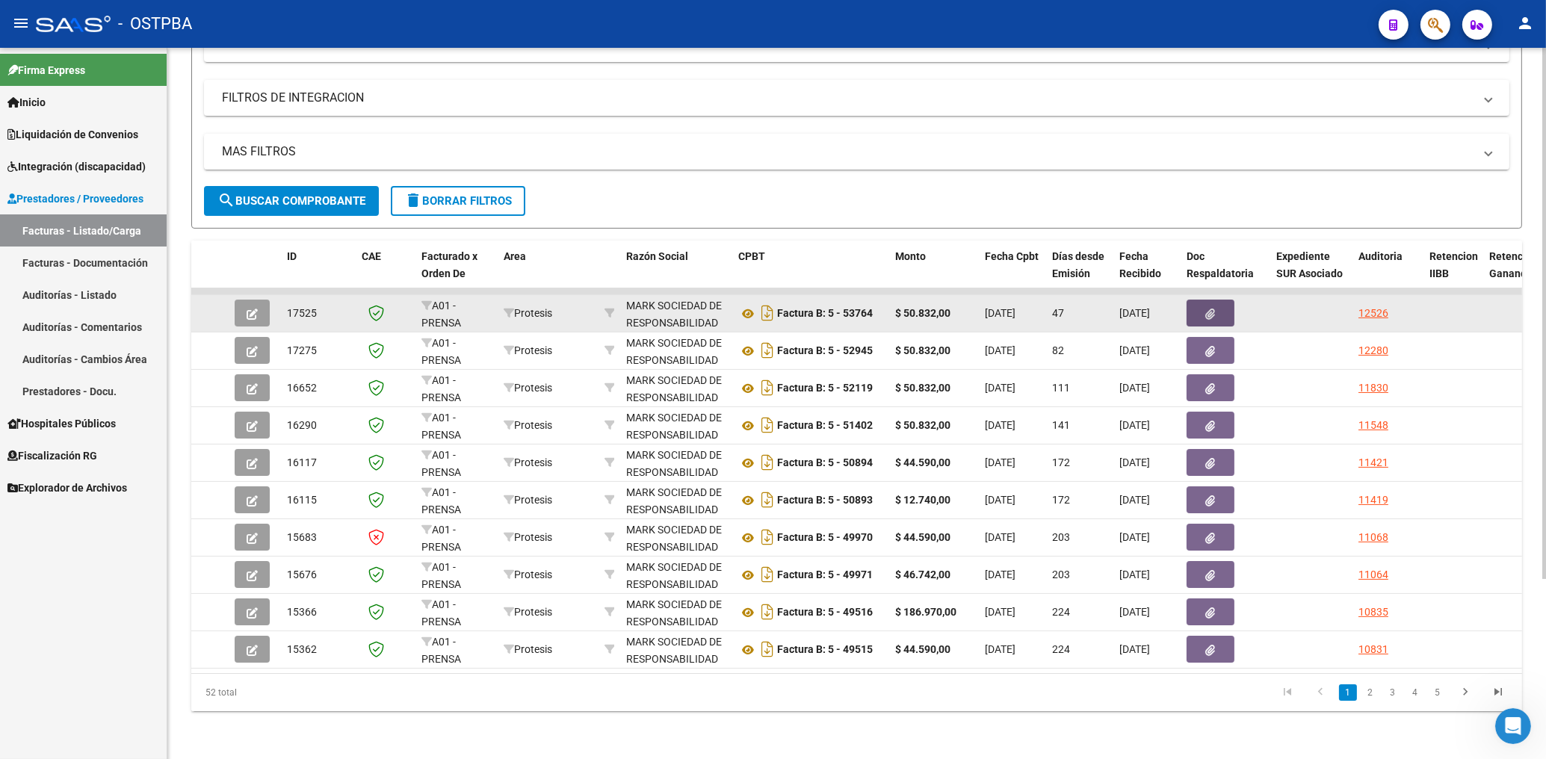
click at [1217, 303] on button "button" at bounding box center [1210, 313] width 48 height 27
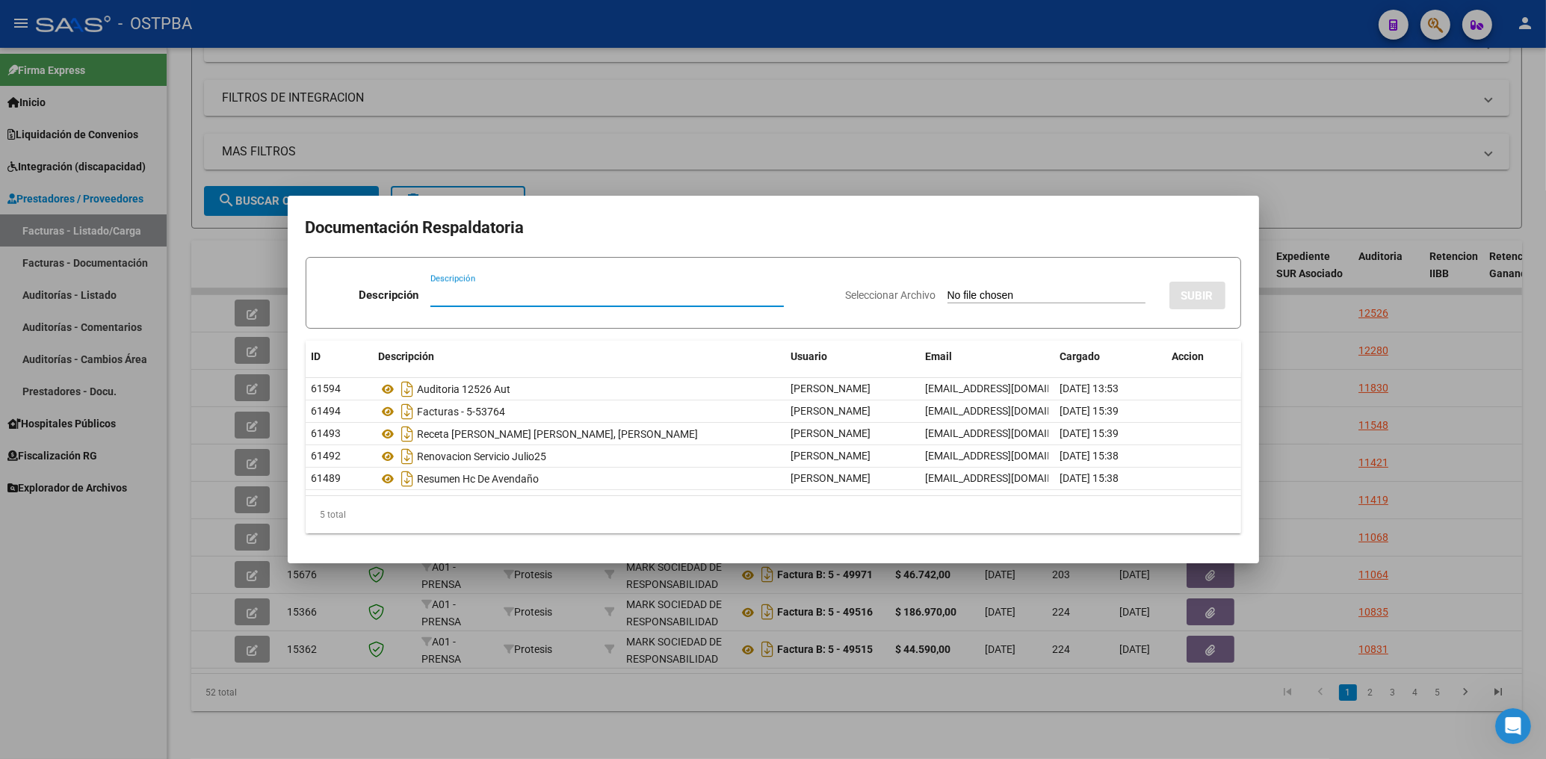
click at [640, 136] on div at bounding box center [773, 379] width 1546 height 759
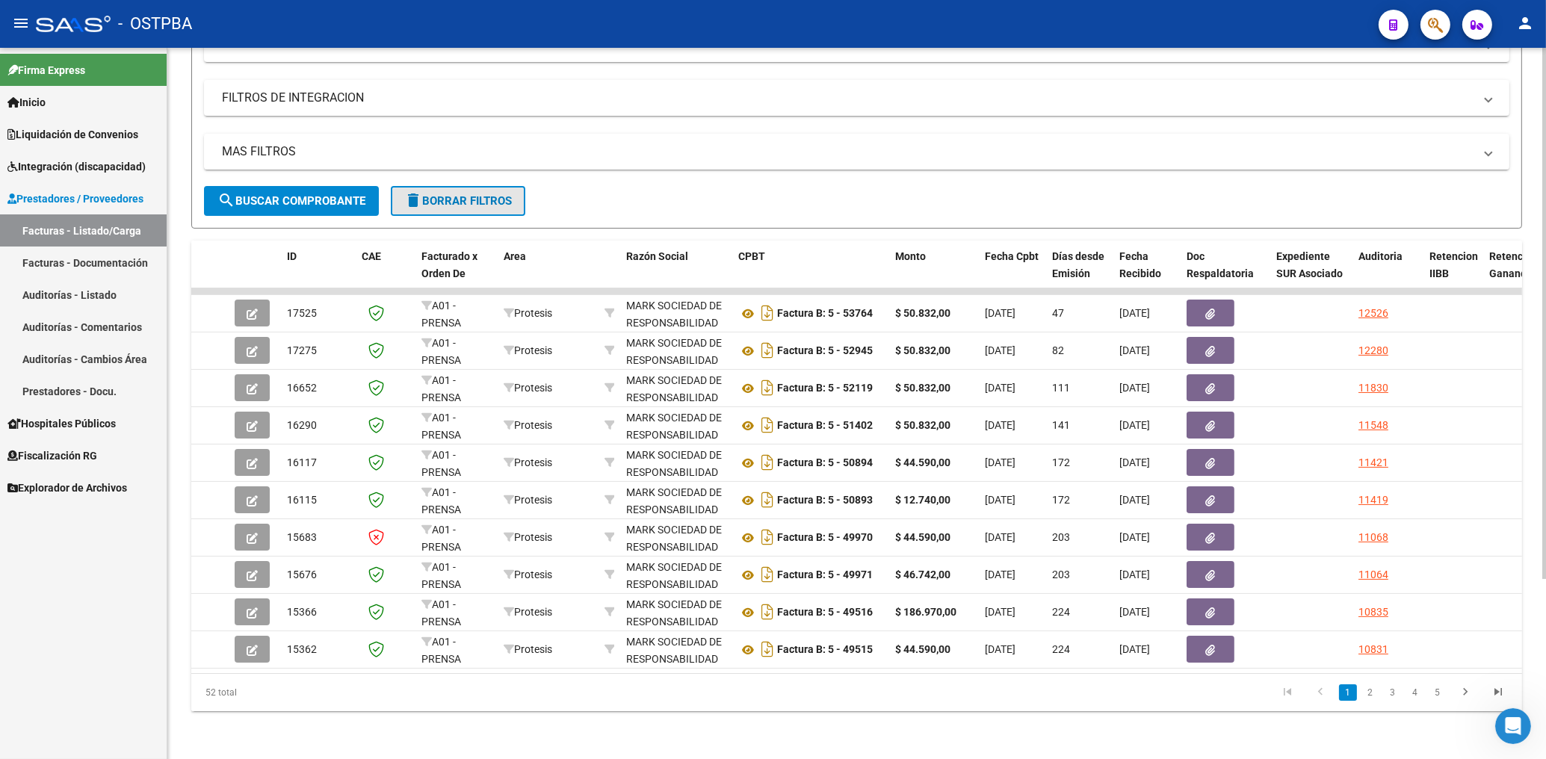
click at [481, 199] on button "delete Borrar Filtros" at bounding box center [458, 201] width 134 height 30
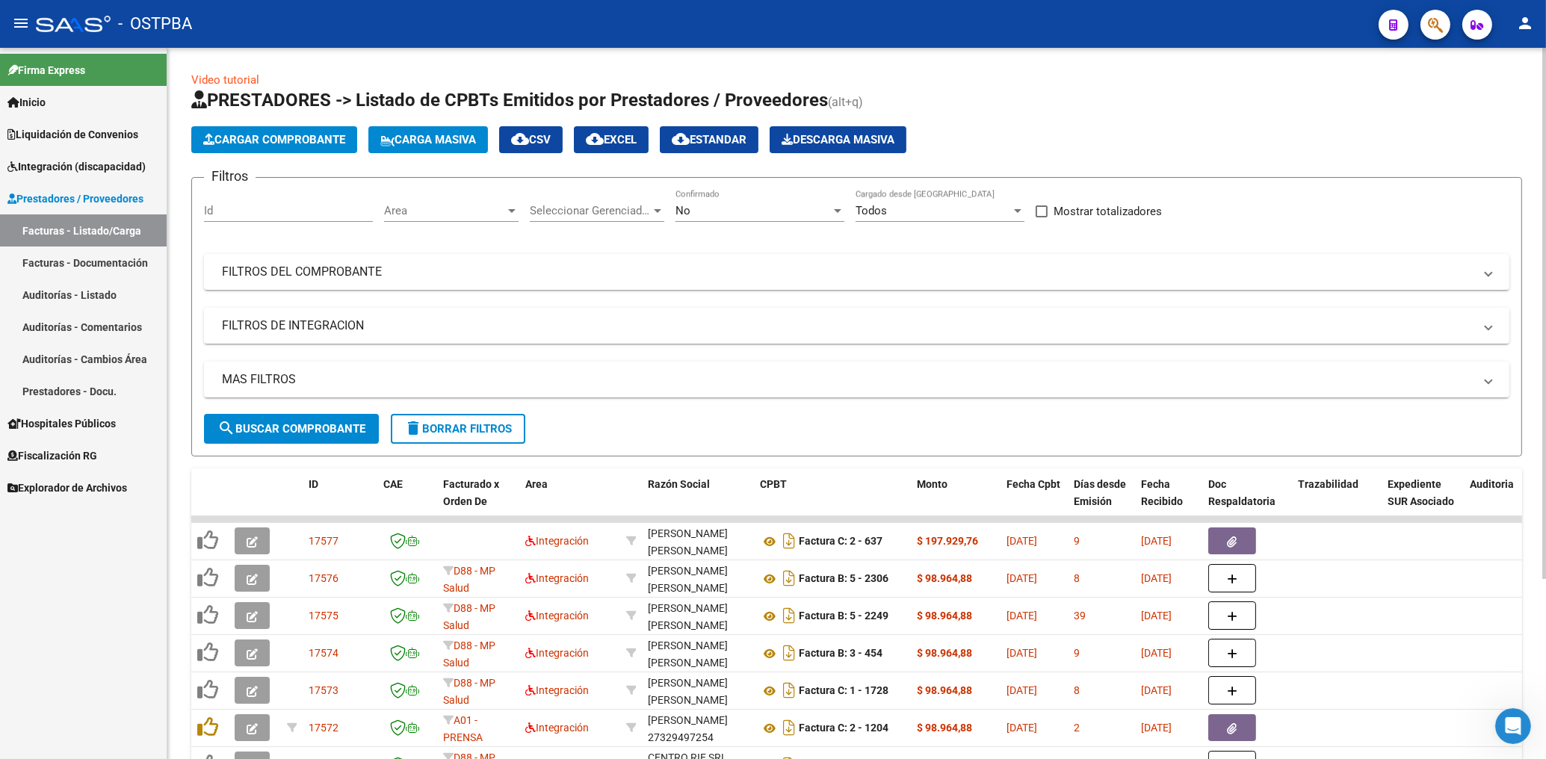
click at [485, 212] on span "Area" at bounding box center [444, 210] width 121 height 13
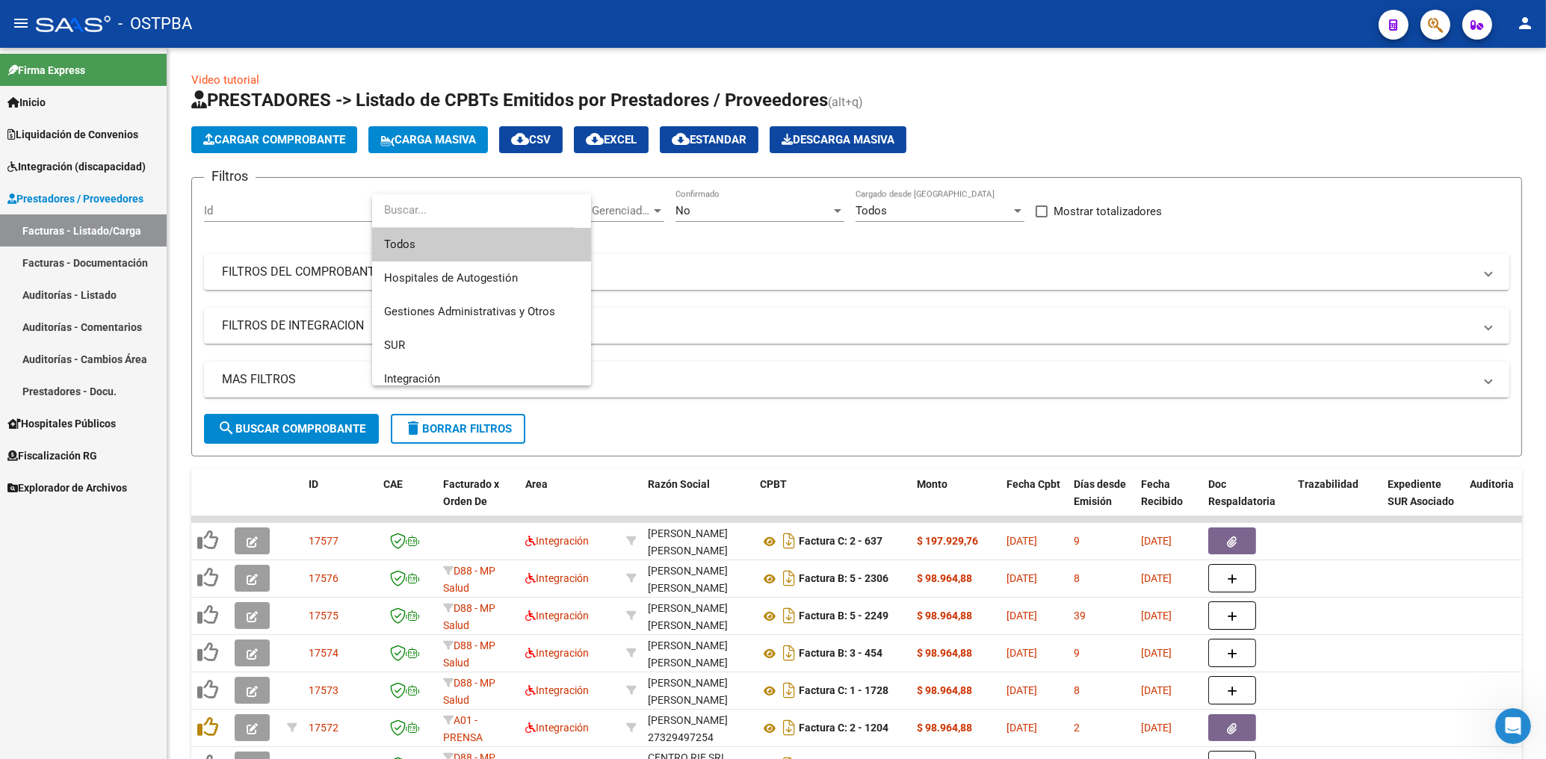
scroll to position [172, 0]
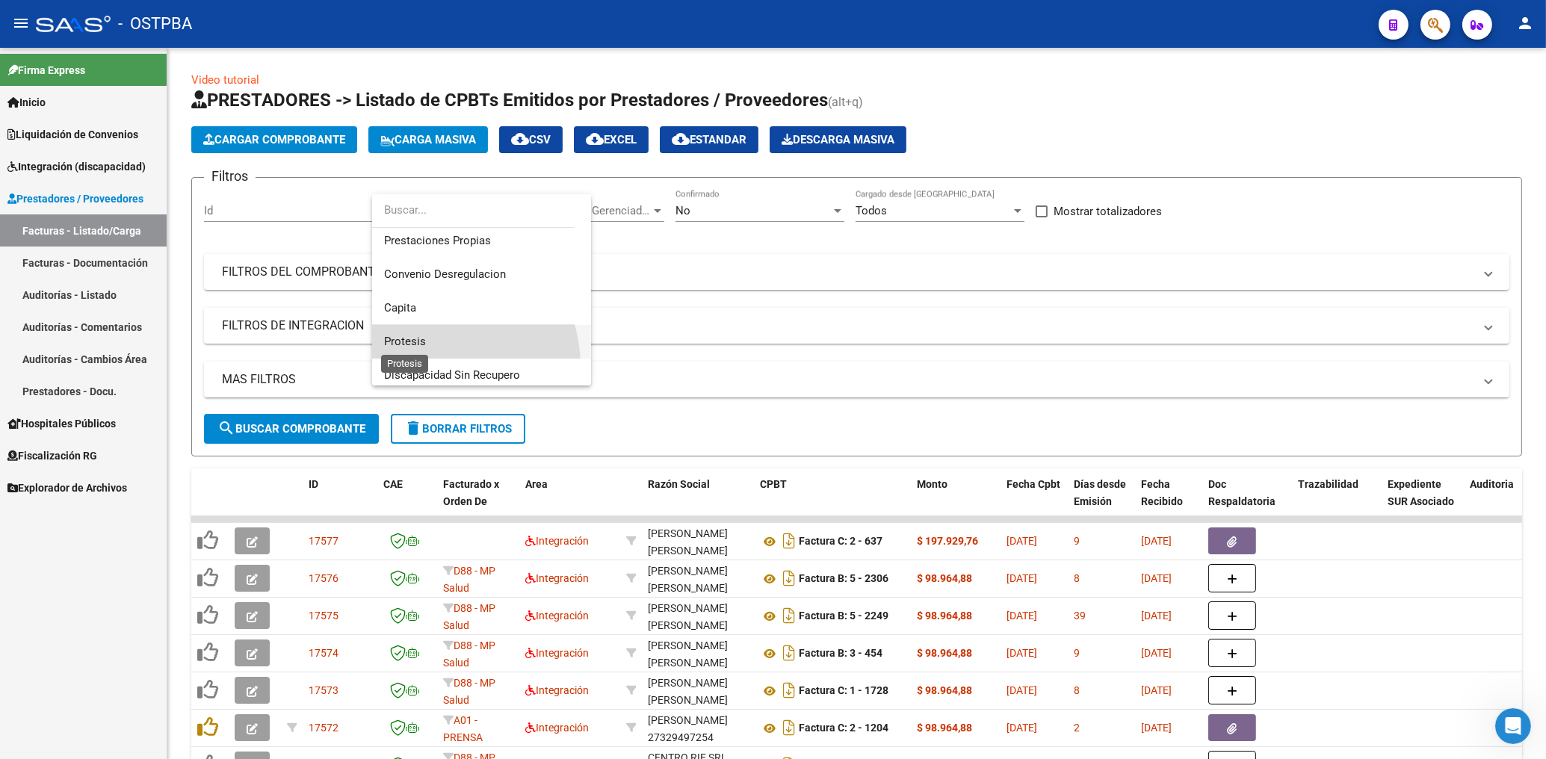
click at [423, 339] on span "Protesis" at bounding box center [405, 341] width 42 height 13
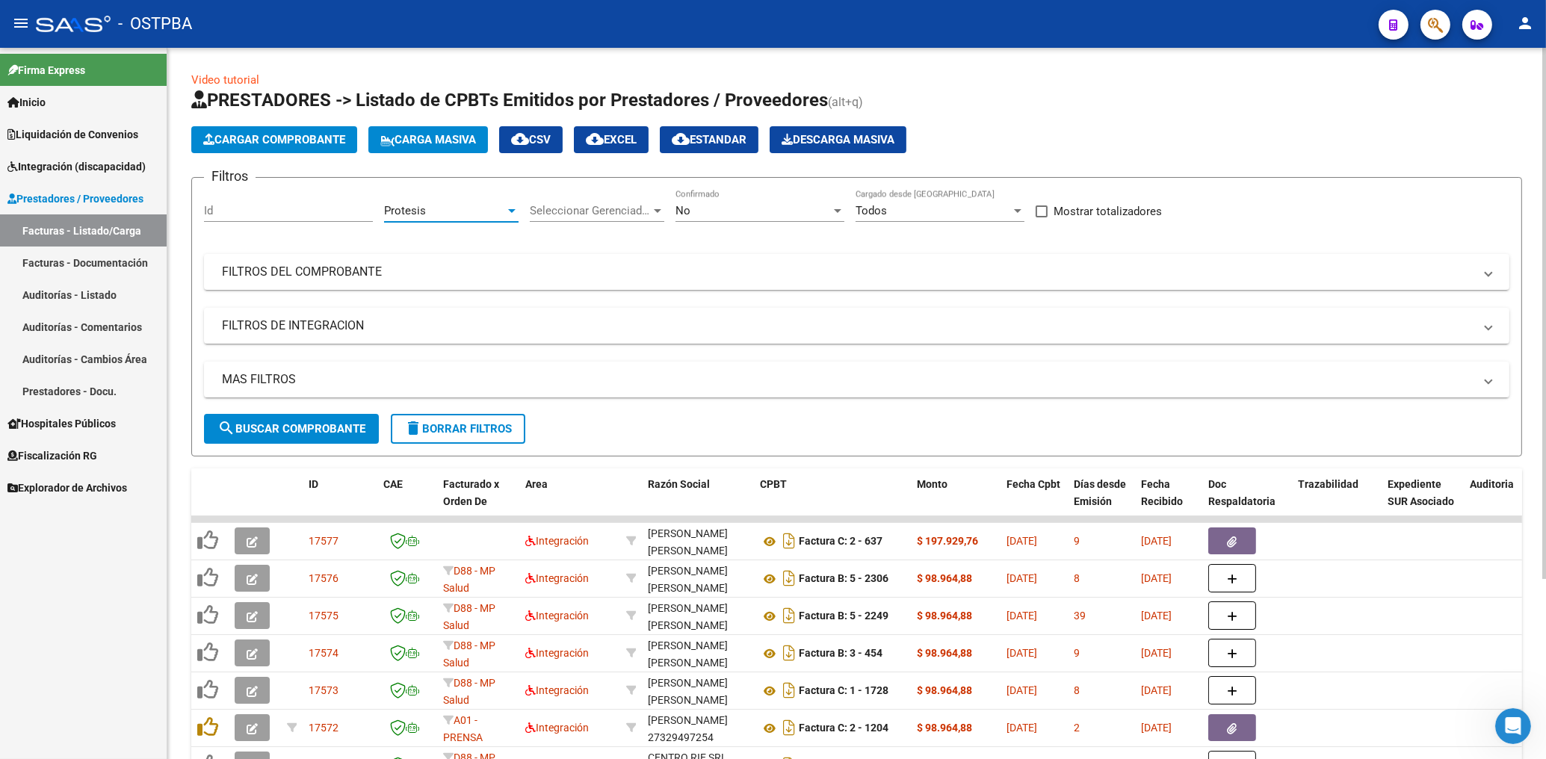
click at [716, 205] on div "No" at bounding box center [752, 210] width 155 height 13
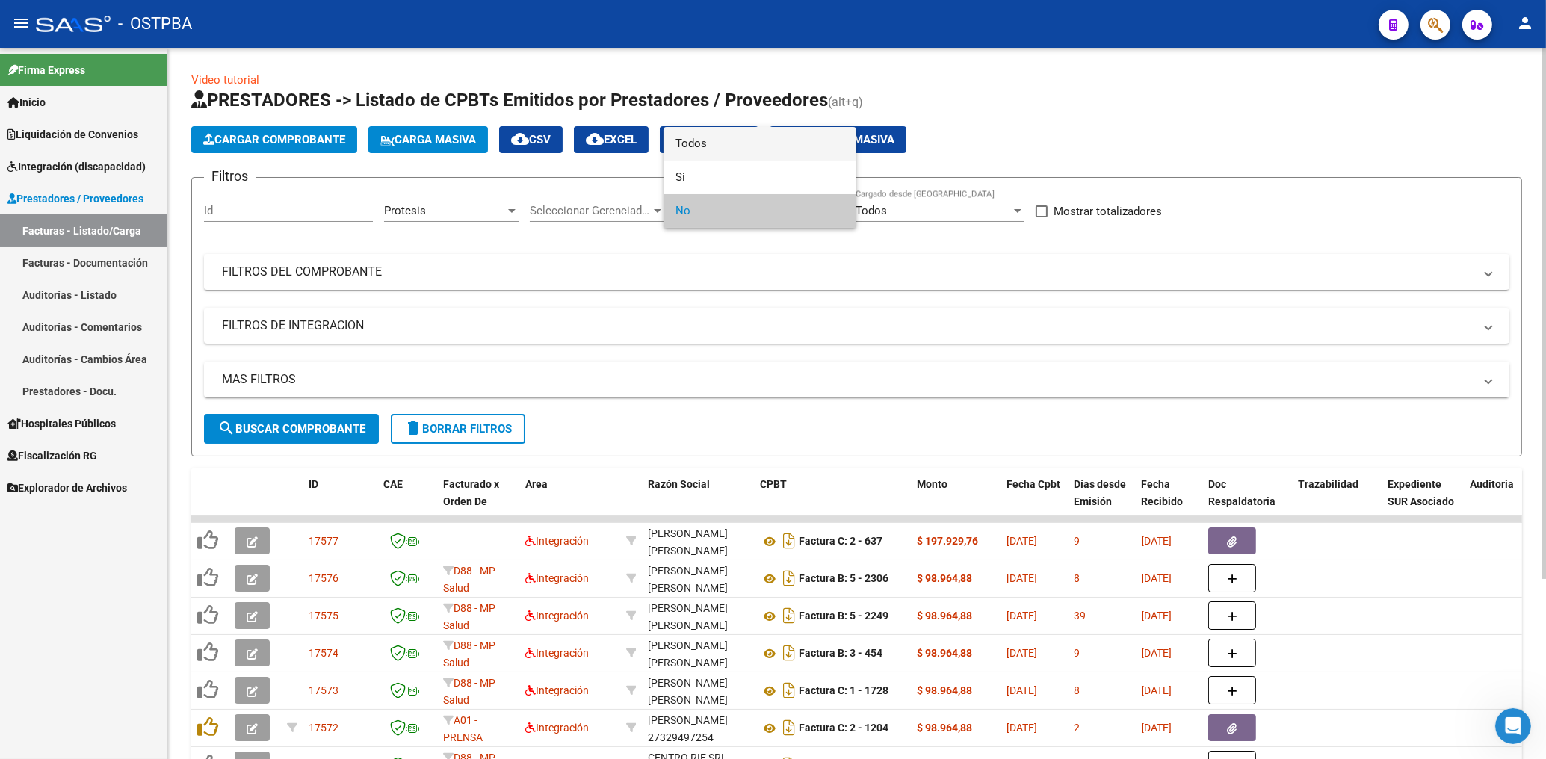
drag, startPoint x: 702, startPoint y: 145, endPoint x: 720, endPoint y: 209, distance: 66.7
click at [706, 149] on span "Todos" at bounding box center [759, 144] width 169 height 34
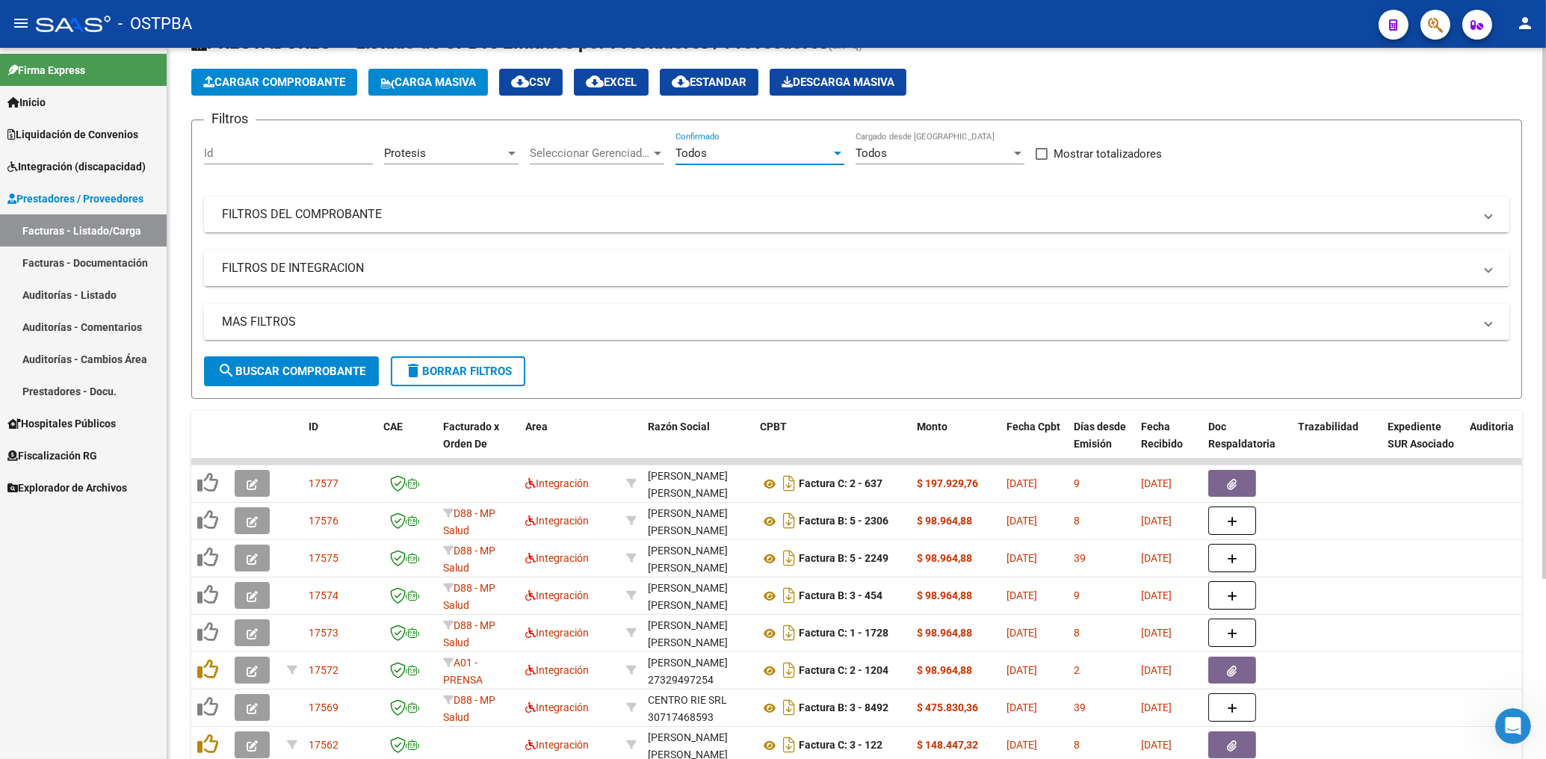
scroll to position [80, 0]
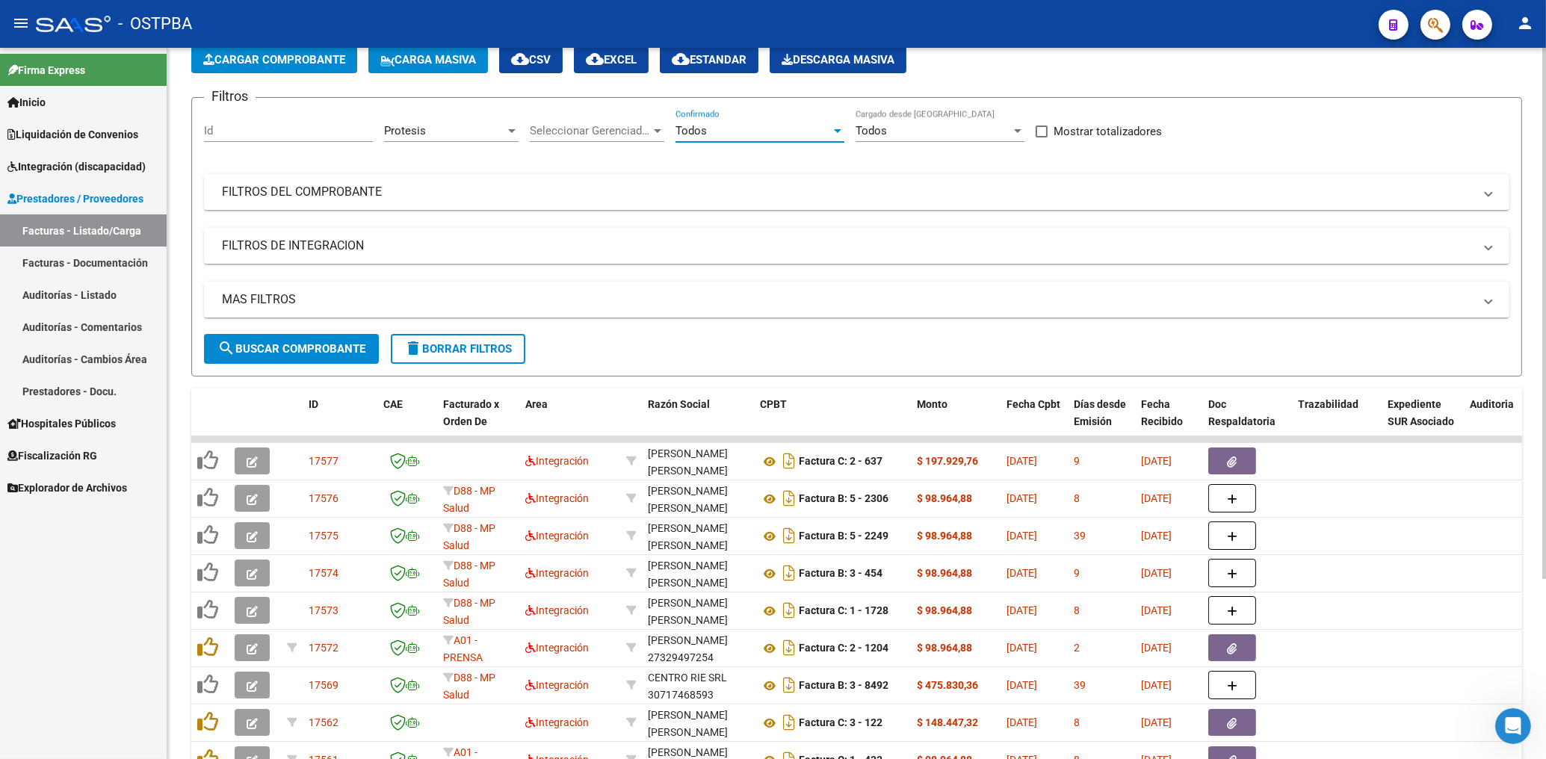
drag, startPoint x: 344, startPoint y: 346, endPoint x: 350, endPoint y: 342, distance: 7.7
click at [344, 344] on span "search Buscar Comprobante" at bounding box center [291, 348] width 148 height 13
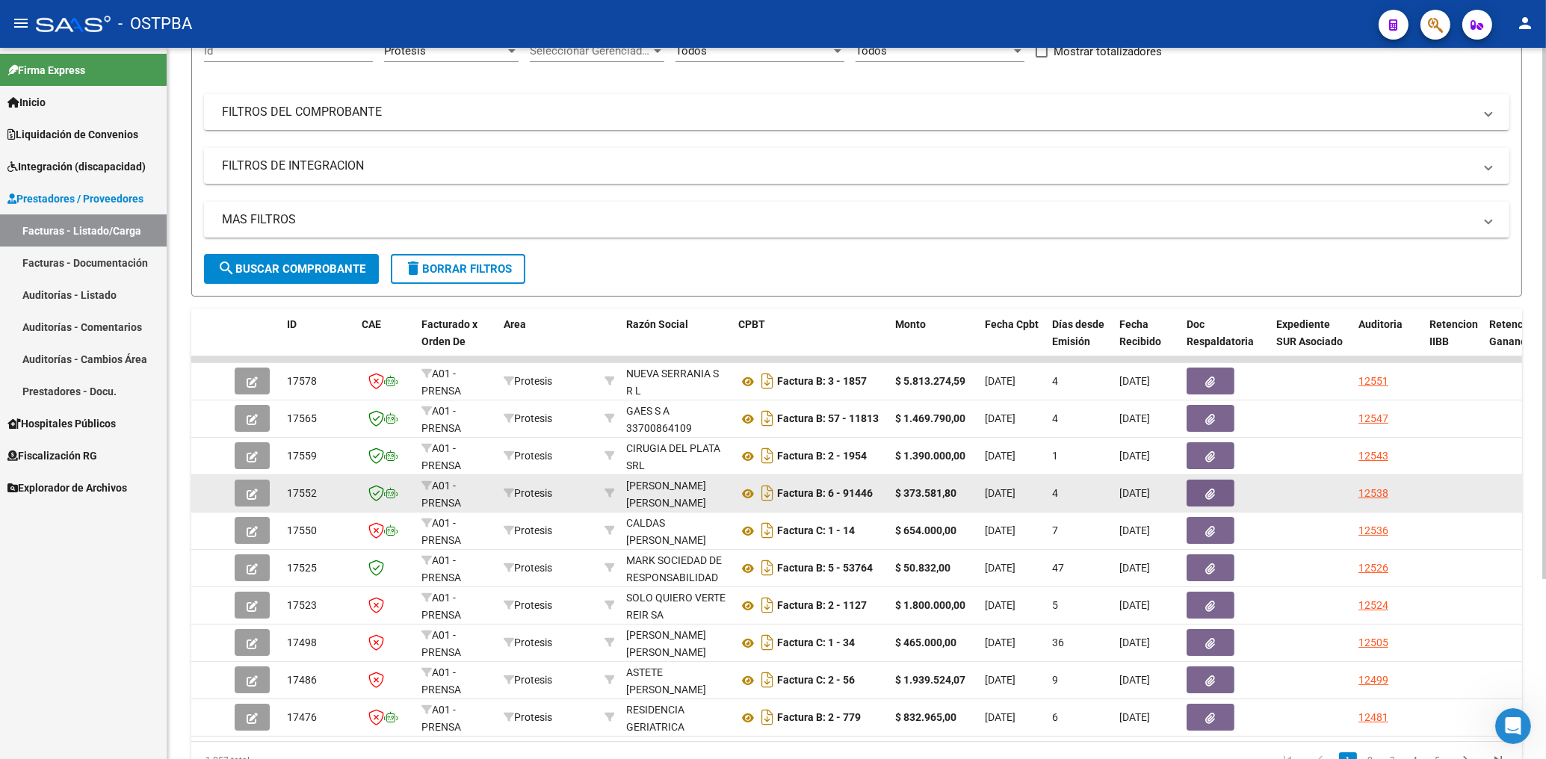
scroll to position [240, 0]
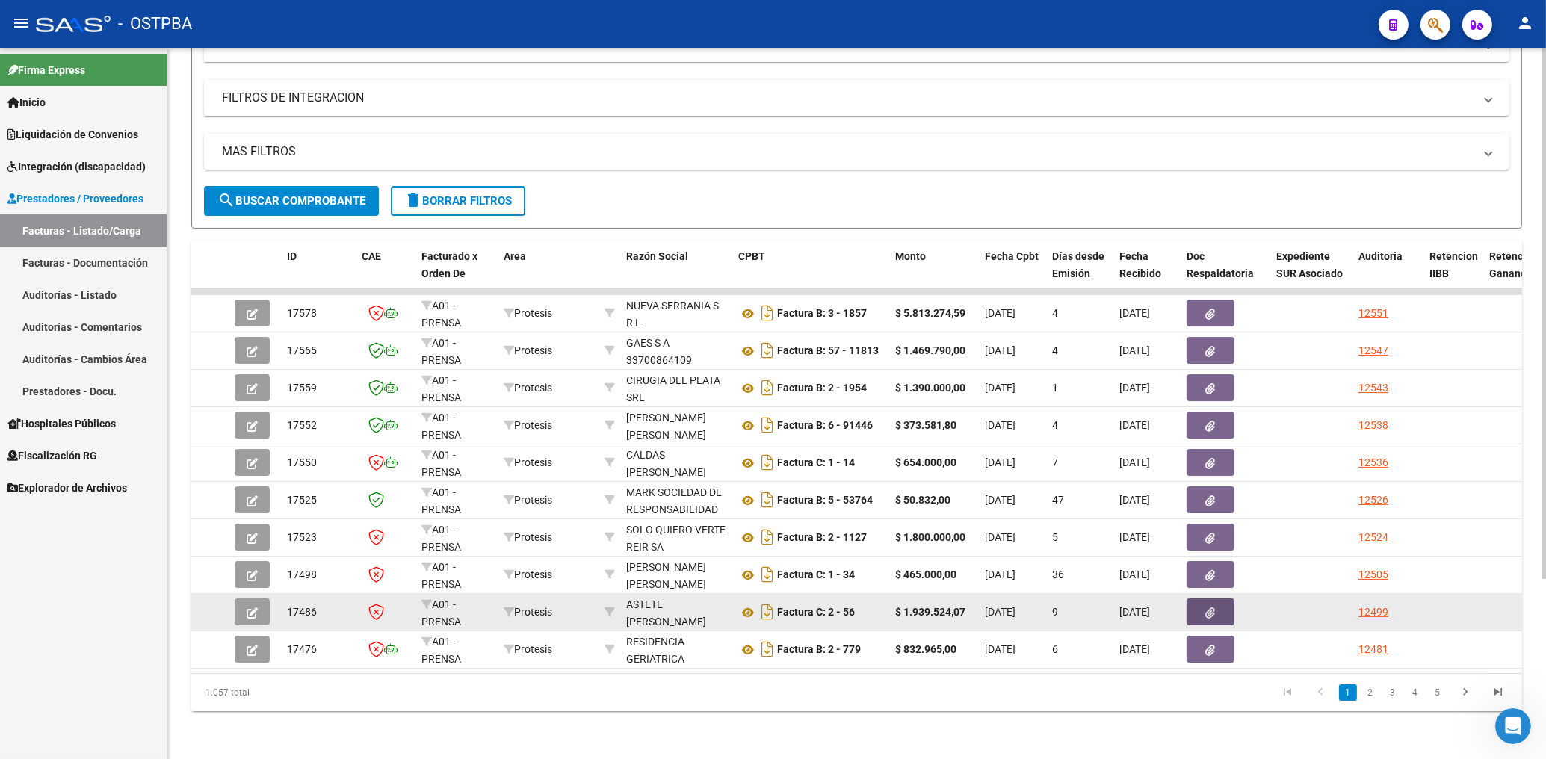
click at [1222, 599] on button "button" at bounding box center [1210, 611] width 48 height 27
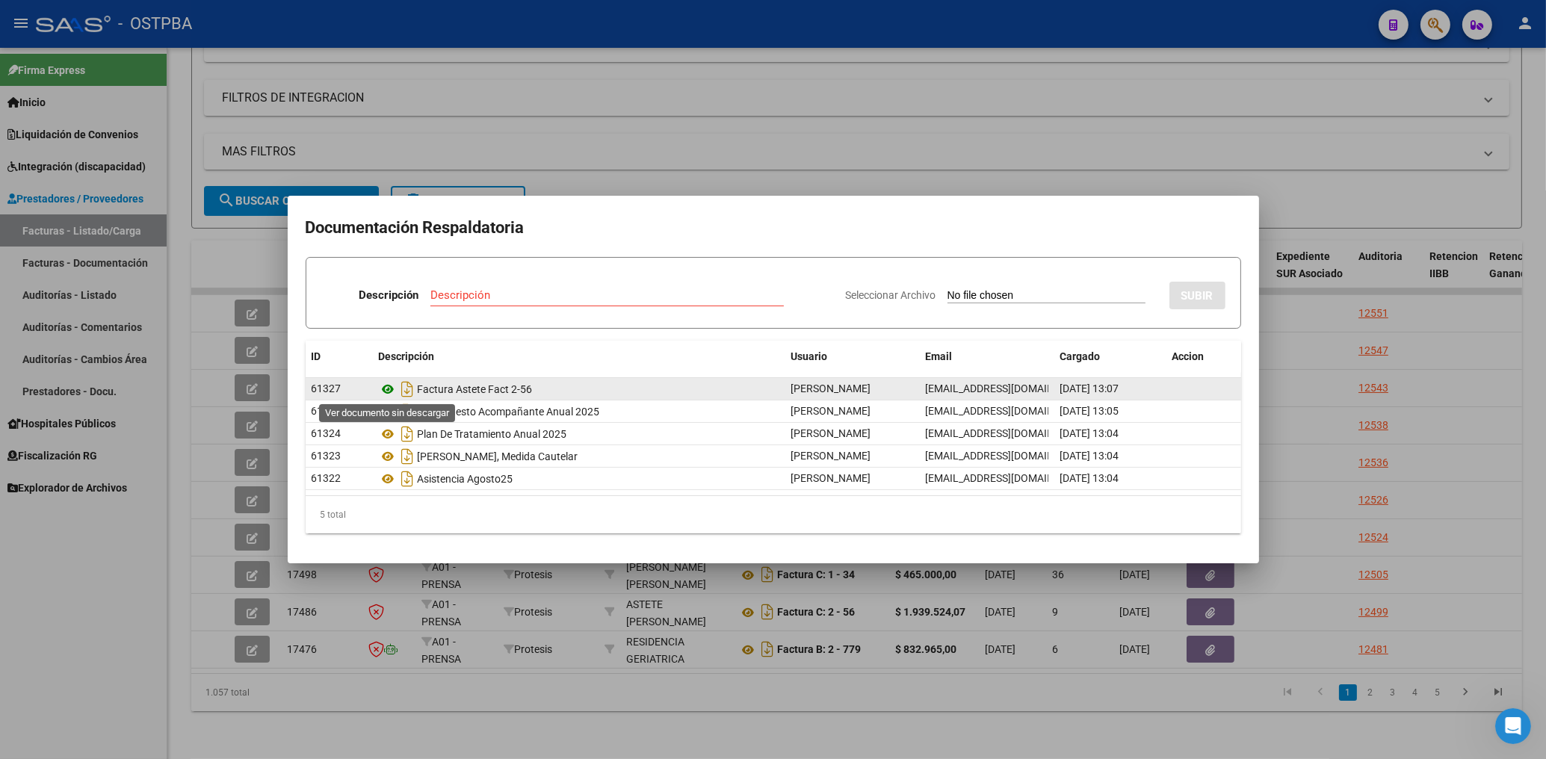
click at [384, 393] on icon at bounding box center [388, 389] width 19 height 18
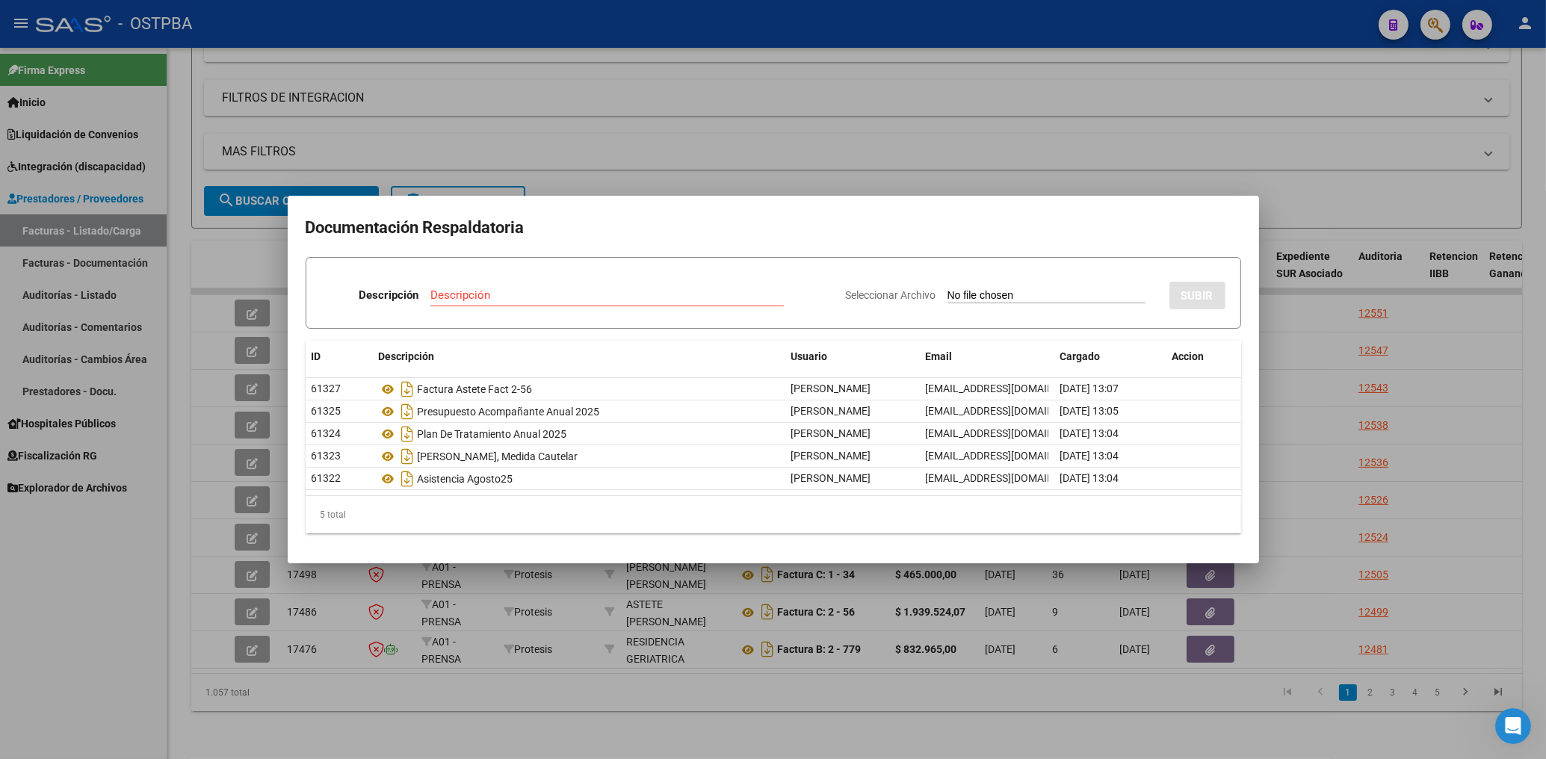
click at [443, 114] on div at bounding box center [773, 379] width 1546 height 759
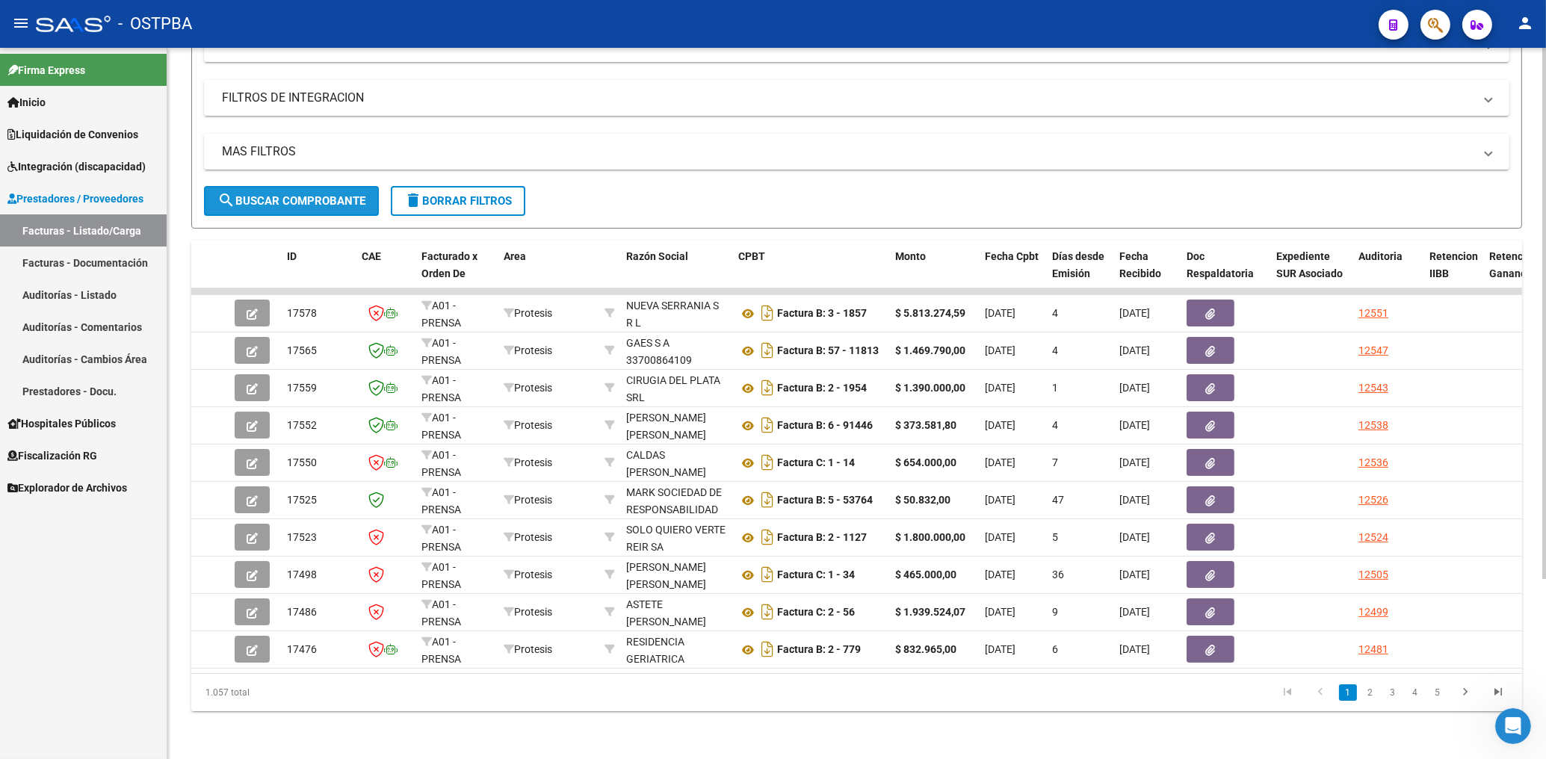
click at [353, 186] on button "search Buscar Comprobante" at bounding box center [291, 201] width 175 height 30
click at [316, 195] on button "search Buscar Comprobante" at bounding box center [291, 201] width 175 height 30
click at [315, 194] on span "search Buscar Comprobante" at bounding box center [291, 200] width 148 height 13
click at [266, 194] on span "search Buscar Comprobante" at bounding box center [291, 200] width 148 height 13
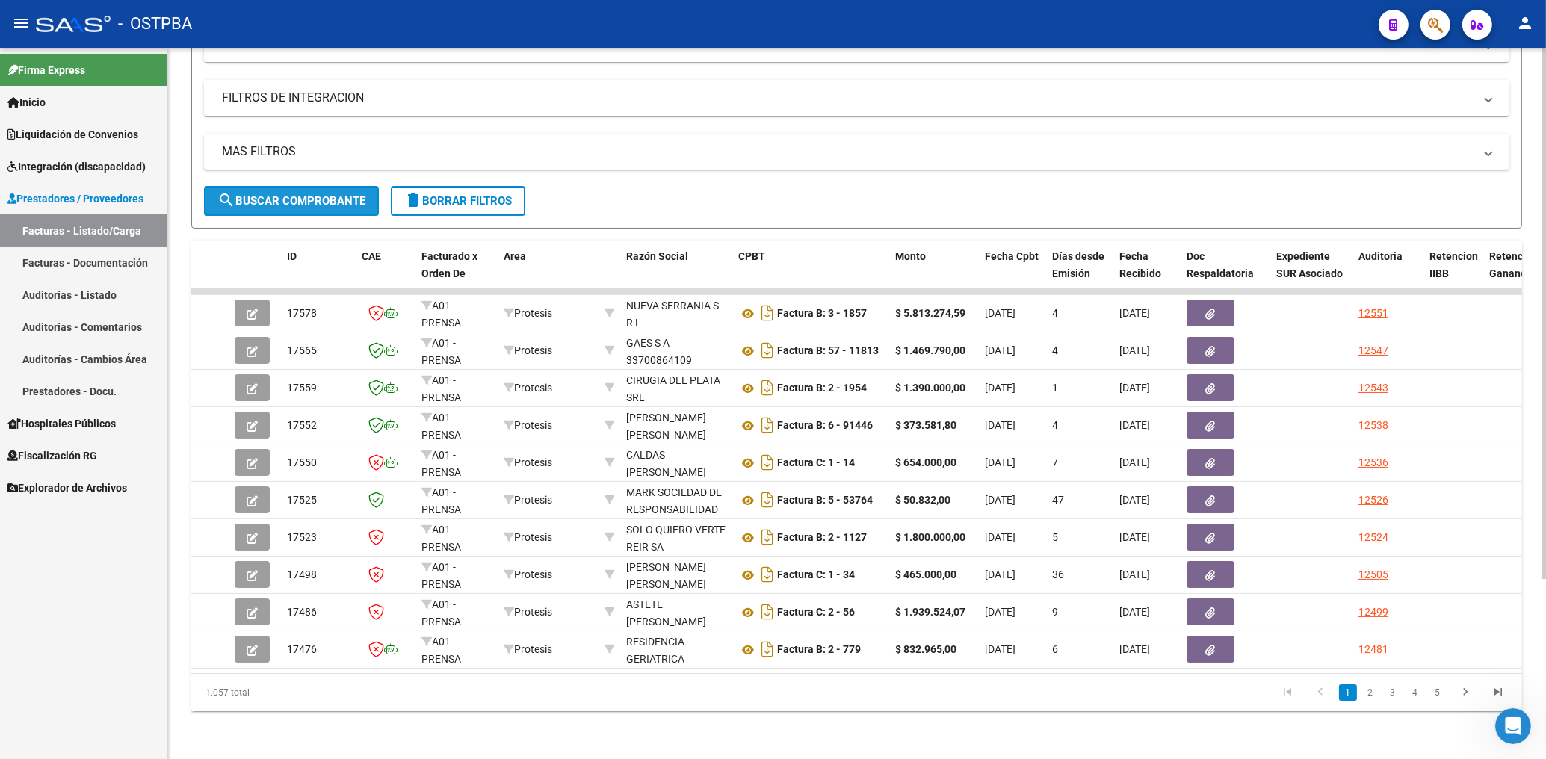
drag, startPoint x: 303, startPoint y: 189, endPoint x: 307, endPoint y: 197, distance: 9.4
click at [303, 200] on button "search Buscar Comprobante" at bounding box center [291, 201] width 175 height 30
click at [349, 195] on button "search Buscar Comprobante" at bounding box center [291, 201] width 175 height 30
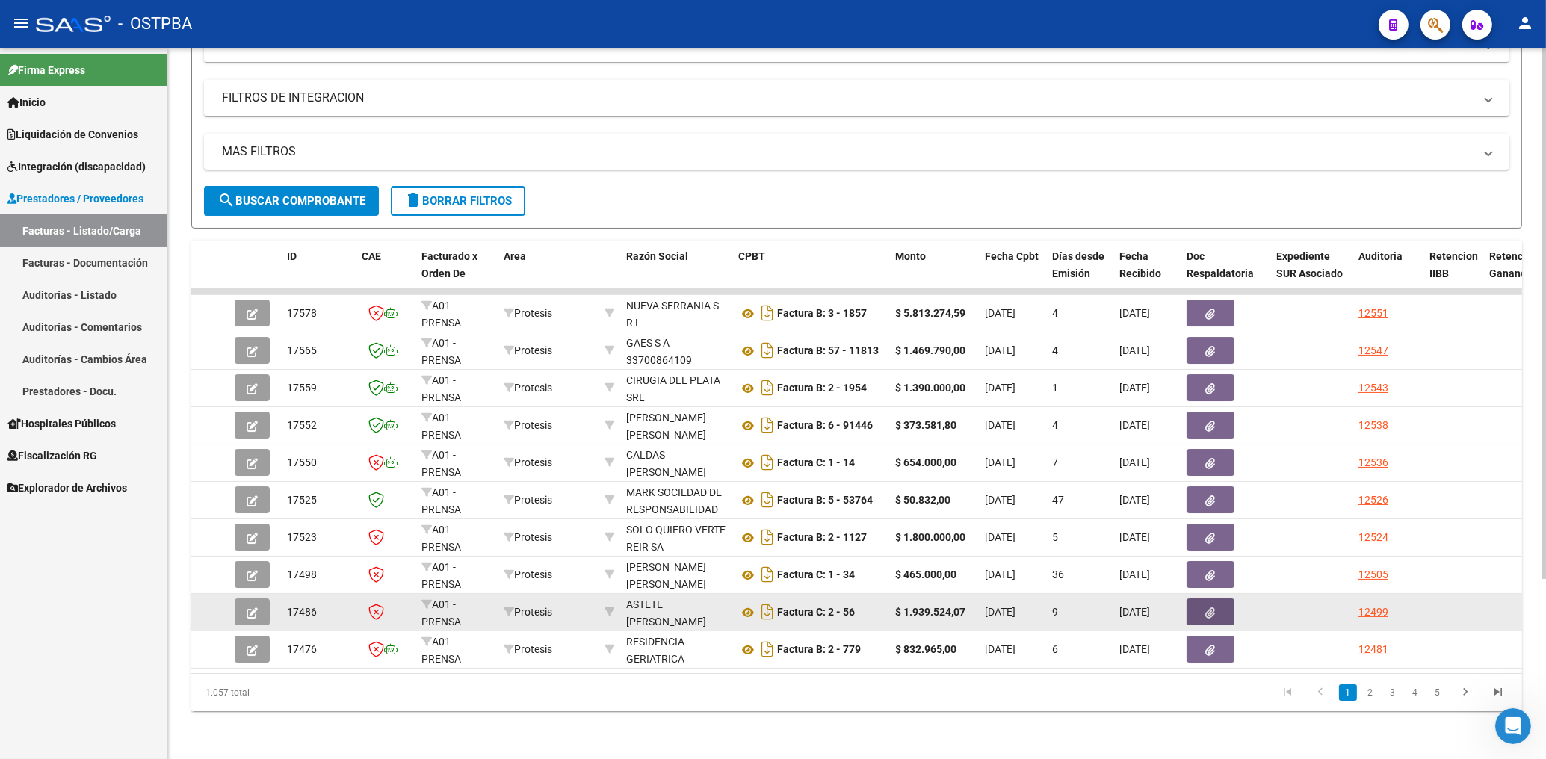
click at [1210, 605] on span "button" at bounding box center [1211, 611] width 10 height 13
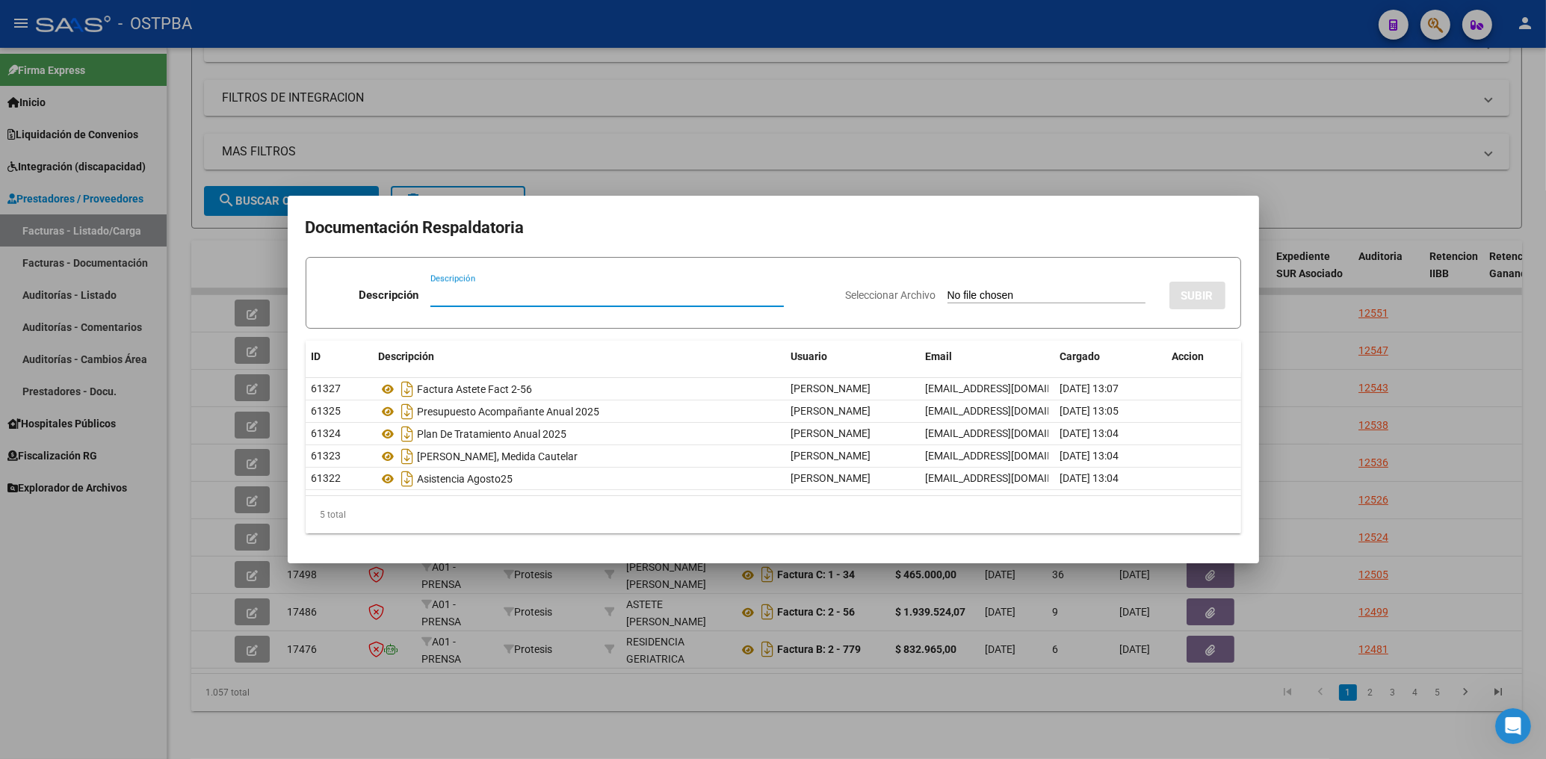
click at [686, 152] on div at bounding box center [773, 379] width 1546 height 759
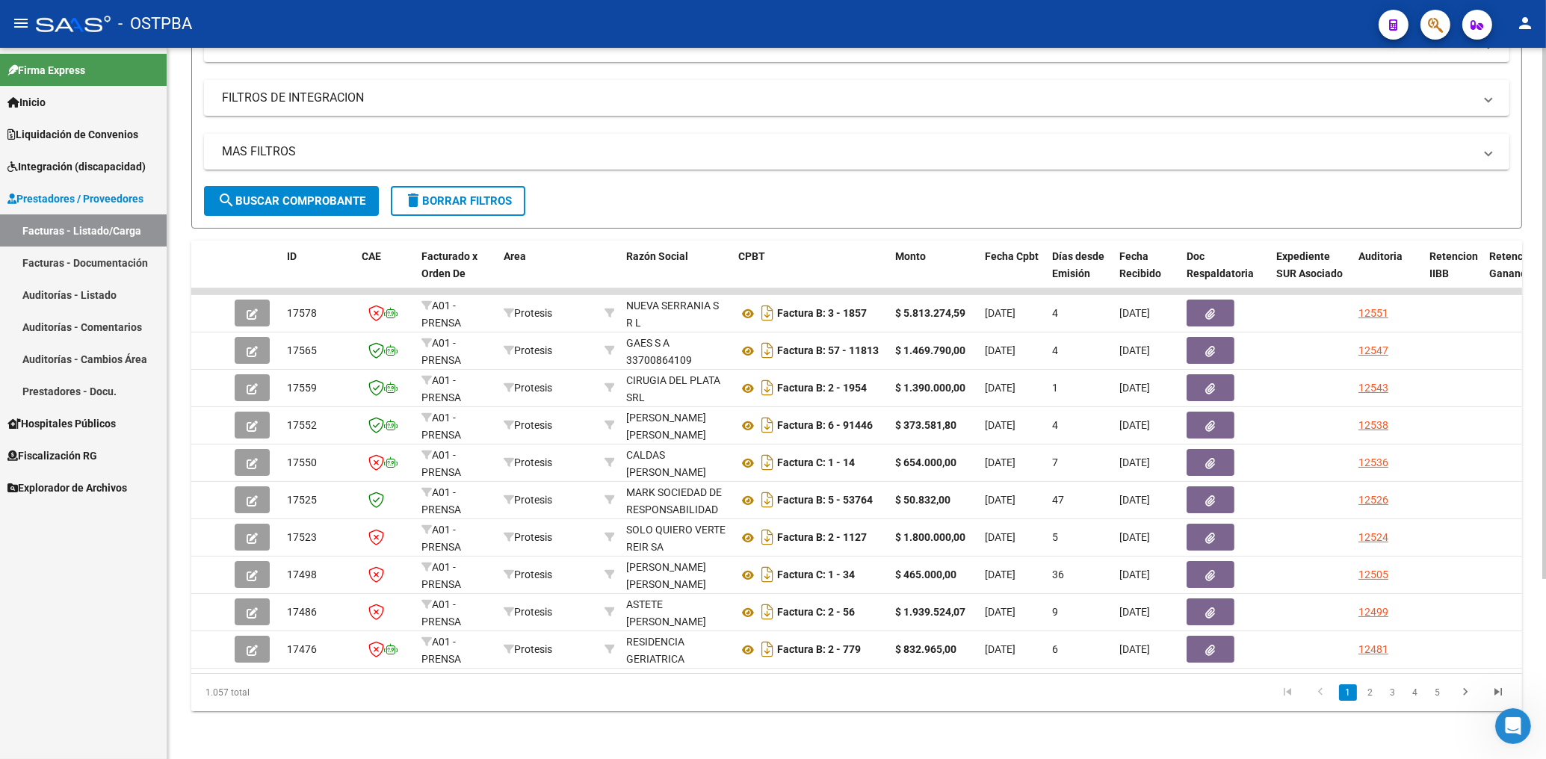
click at [307, 194] on span "search Buscar Comprobante" at bounding box center [291, 200] width 148 height 13
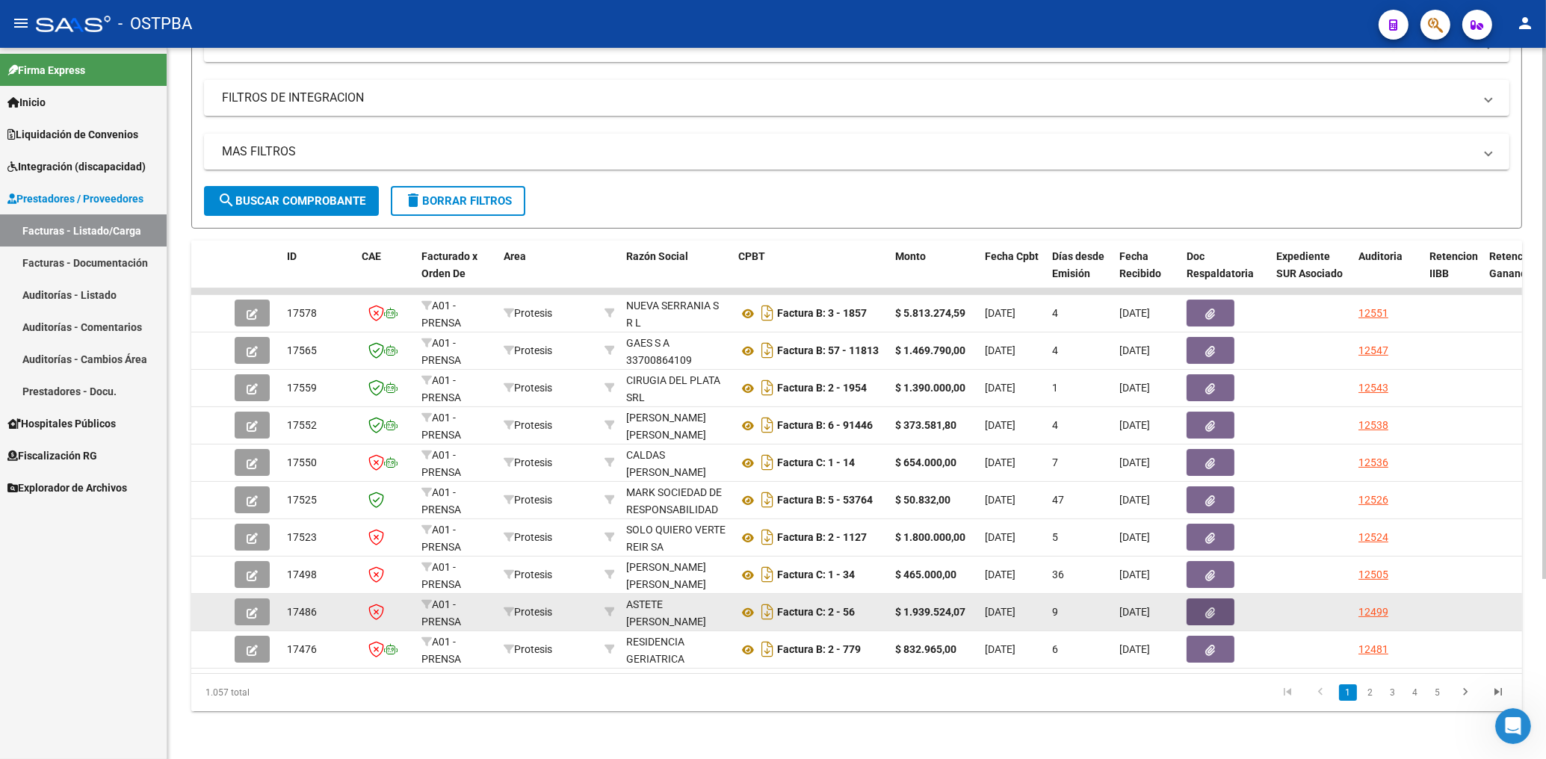
click at [1207, 598] on button "button" at bounding box center [1210, 611] width 48 height 27
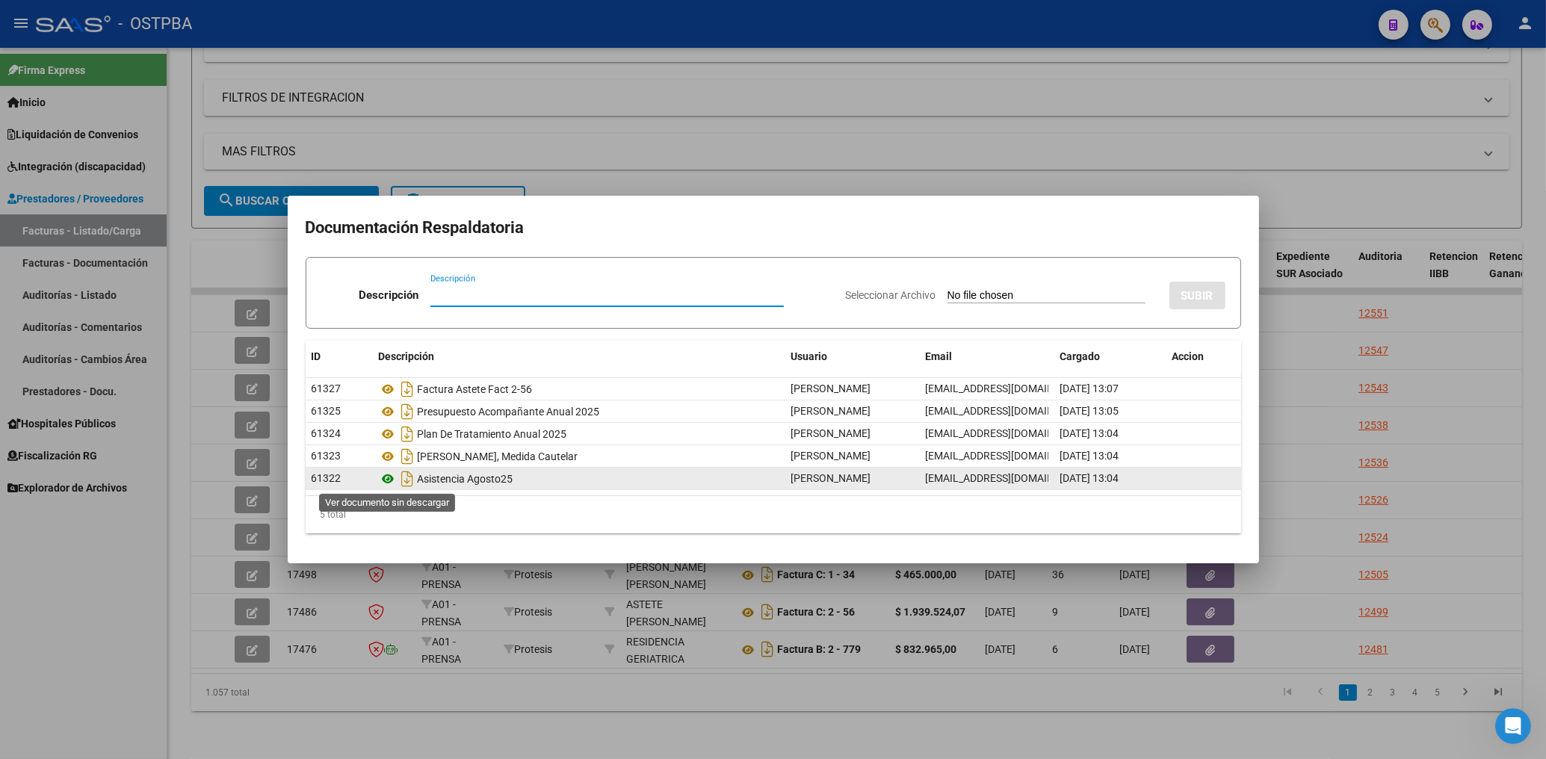
click at [385, 482] on icon at bounding box center [388, 479] width 19 height 18
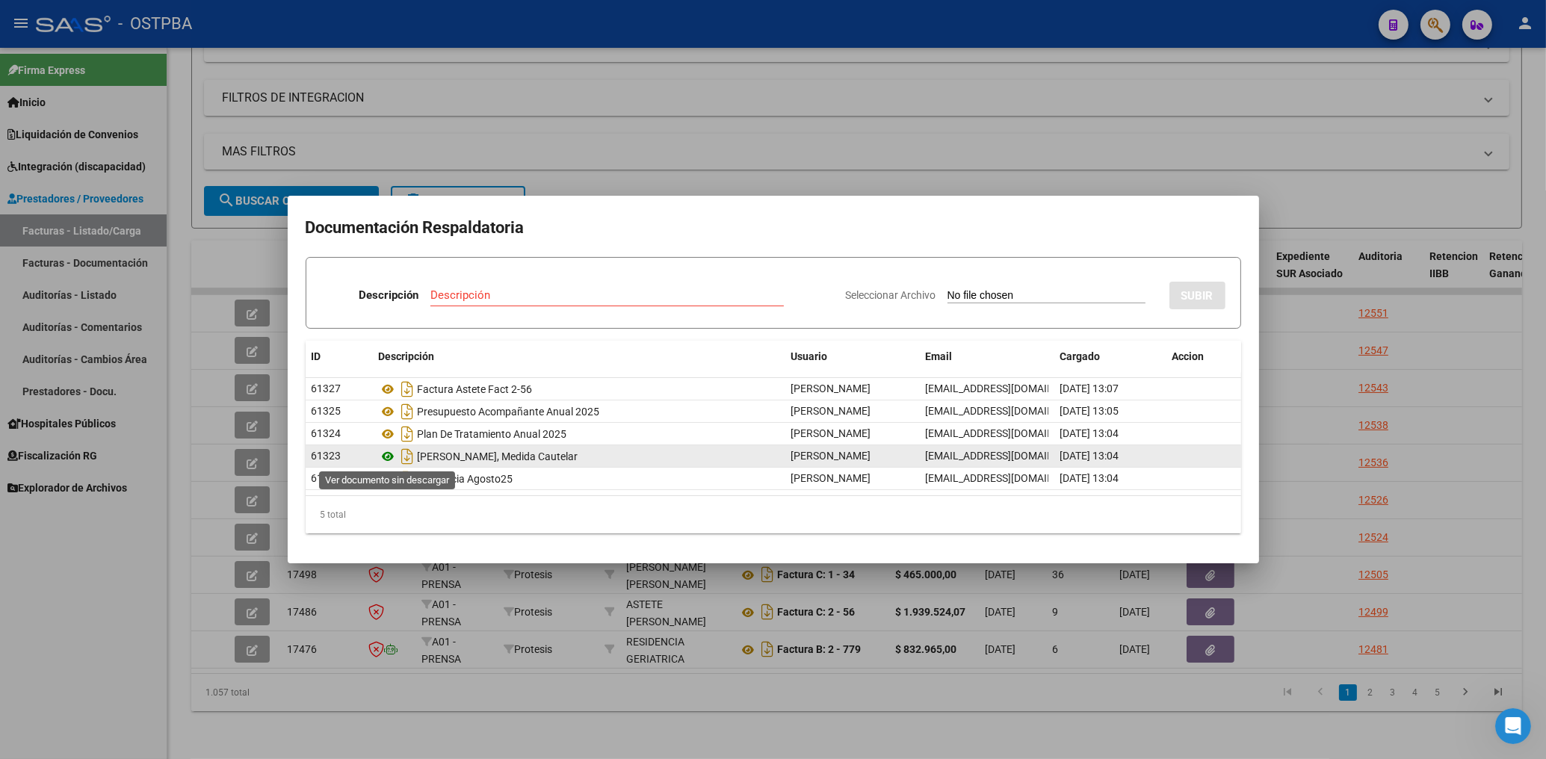
click at [388, 459] on icon at bounding box center [388, 457] width 19 height 18
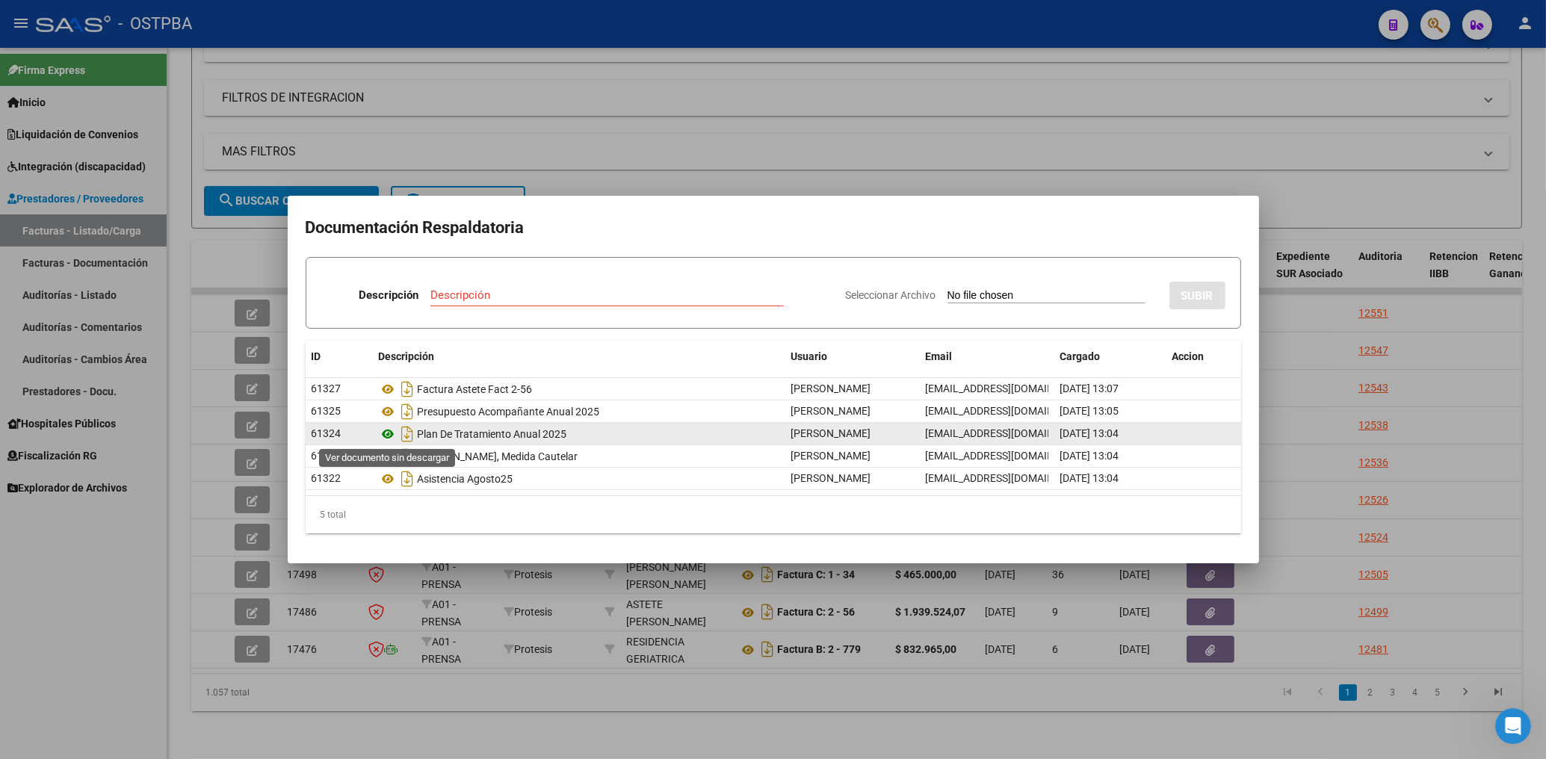
click at [389, 435] on icon at bounding box center [388, 434] width 19 height 18
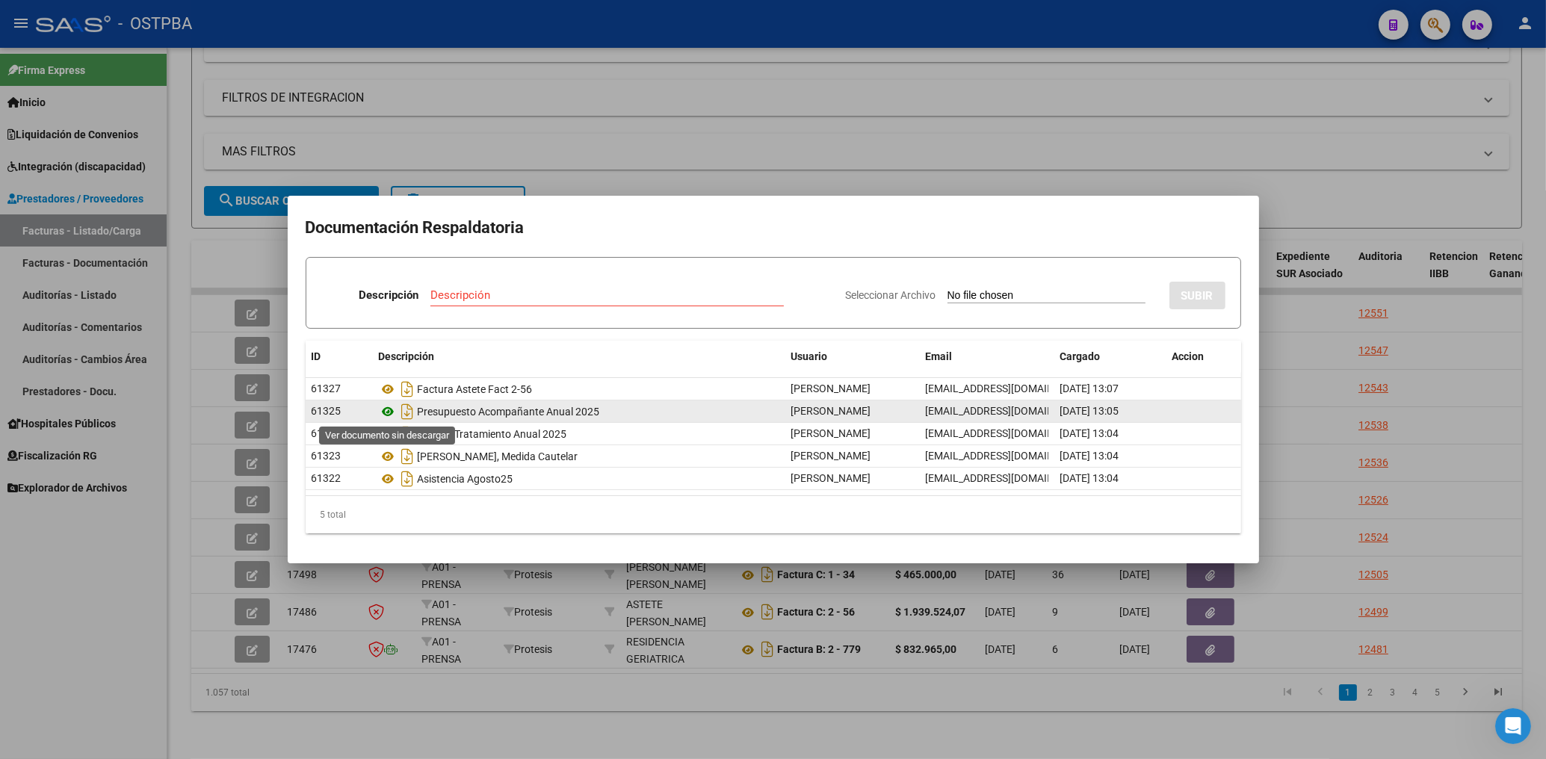
click at [384, 416] on icon at bounding box center [388, 412] width 19 height 18
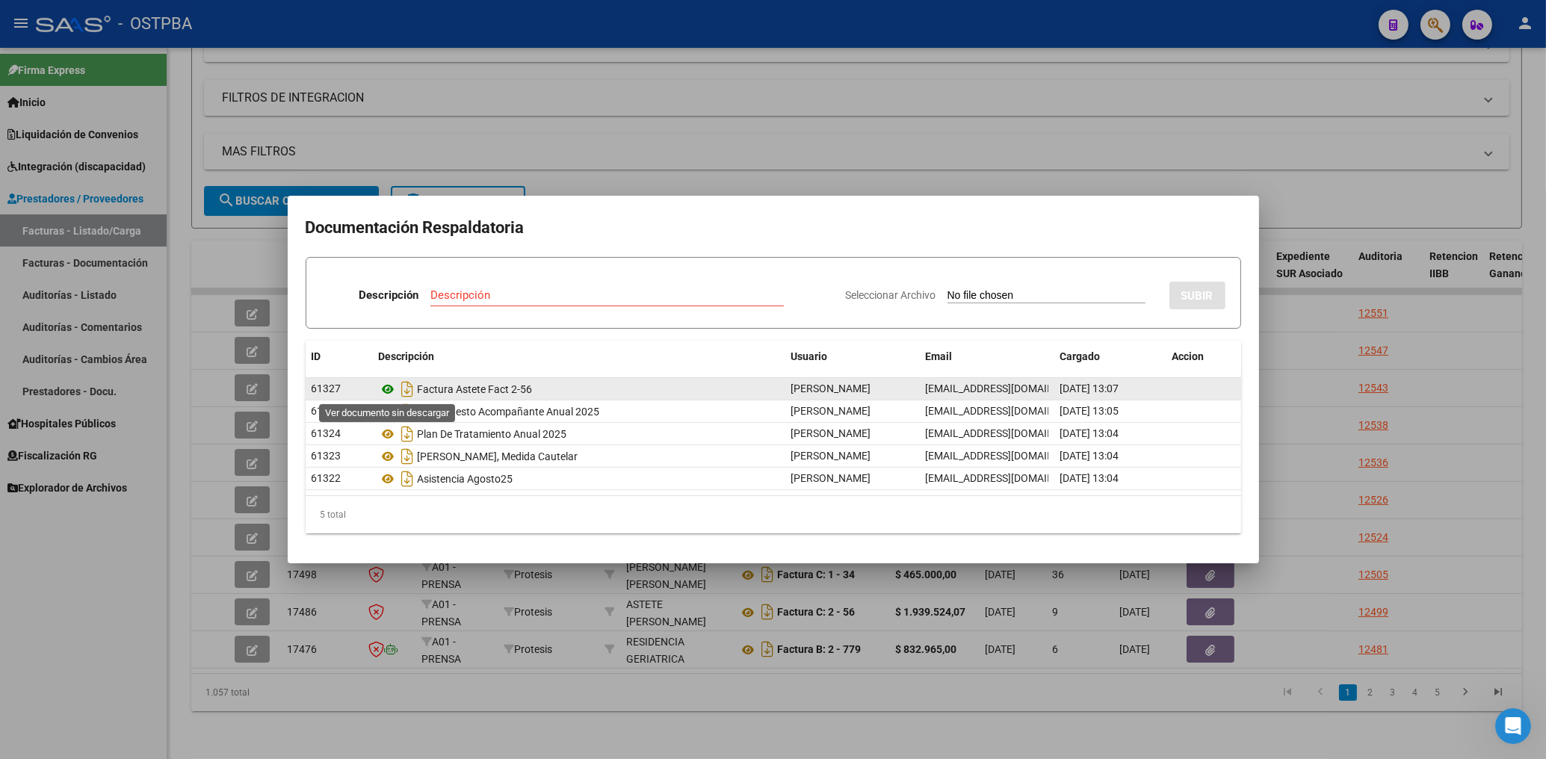
click at [386, 391] on icon at bounding box center [388, 389] width 19 height 18
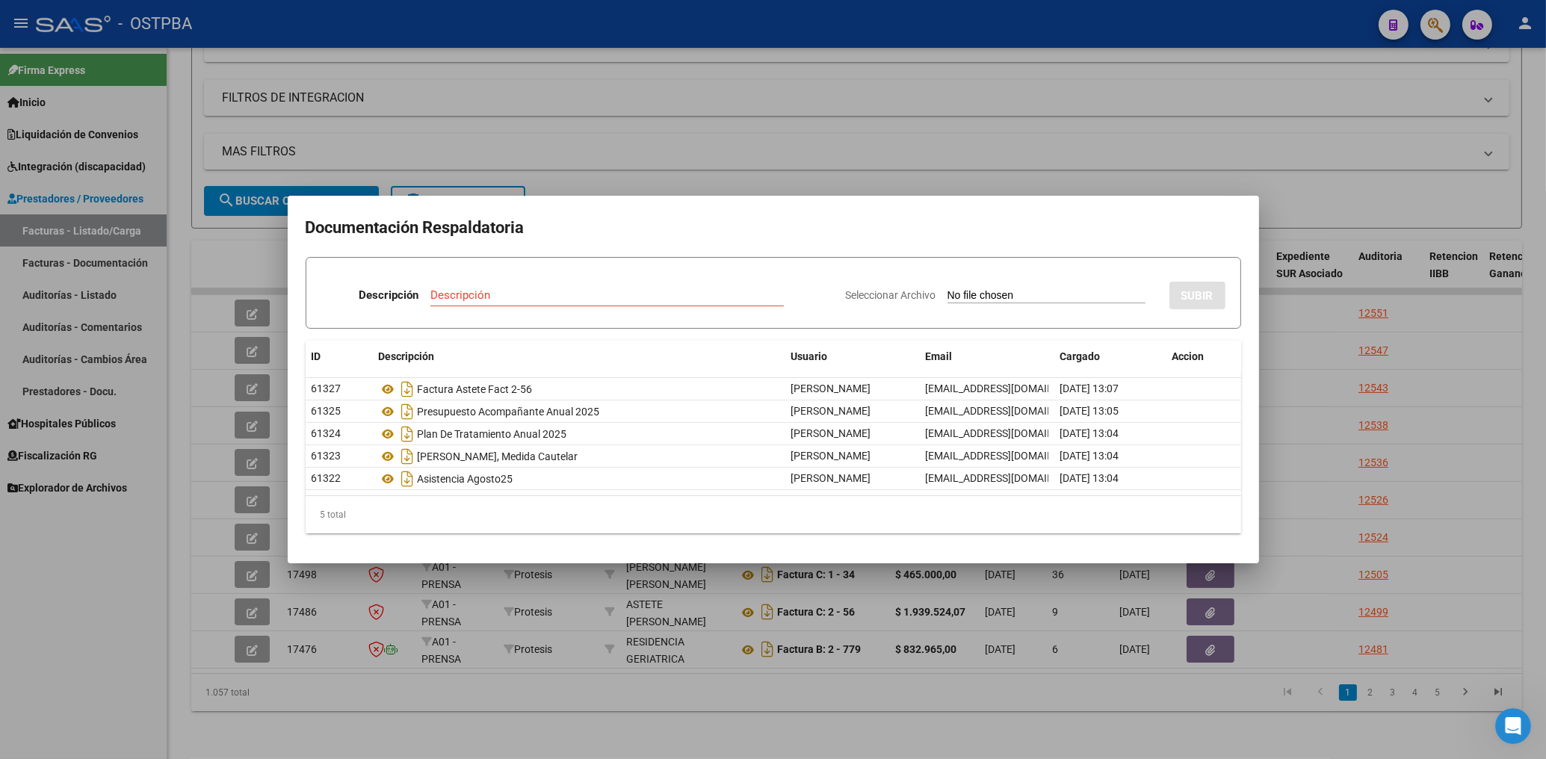
click at [857, 126] on div at bounding box center [773, 379] width 1546 height 759
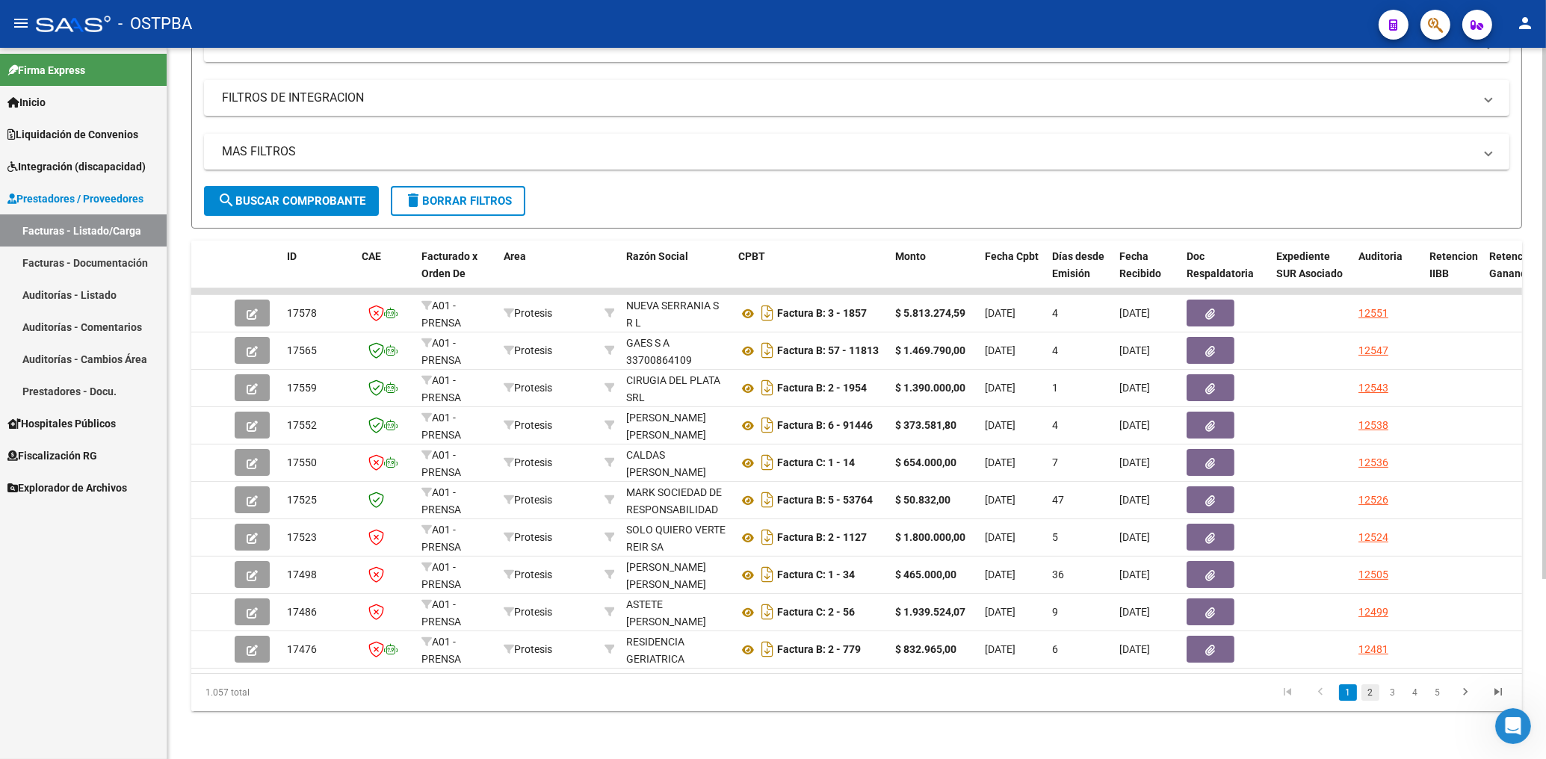
click at [1367, 692] on link "2" at bounding box center [1370, 692] width 18 height 16
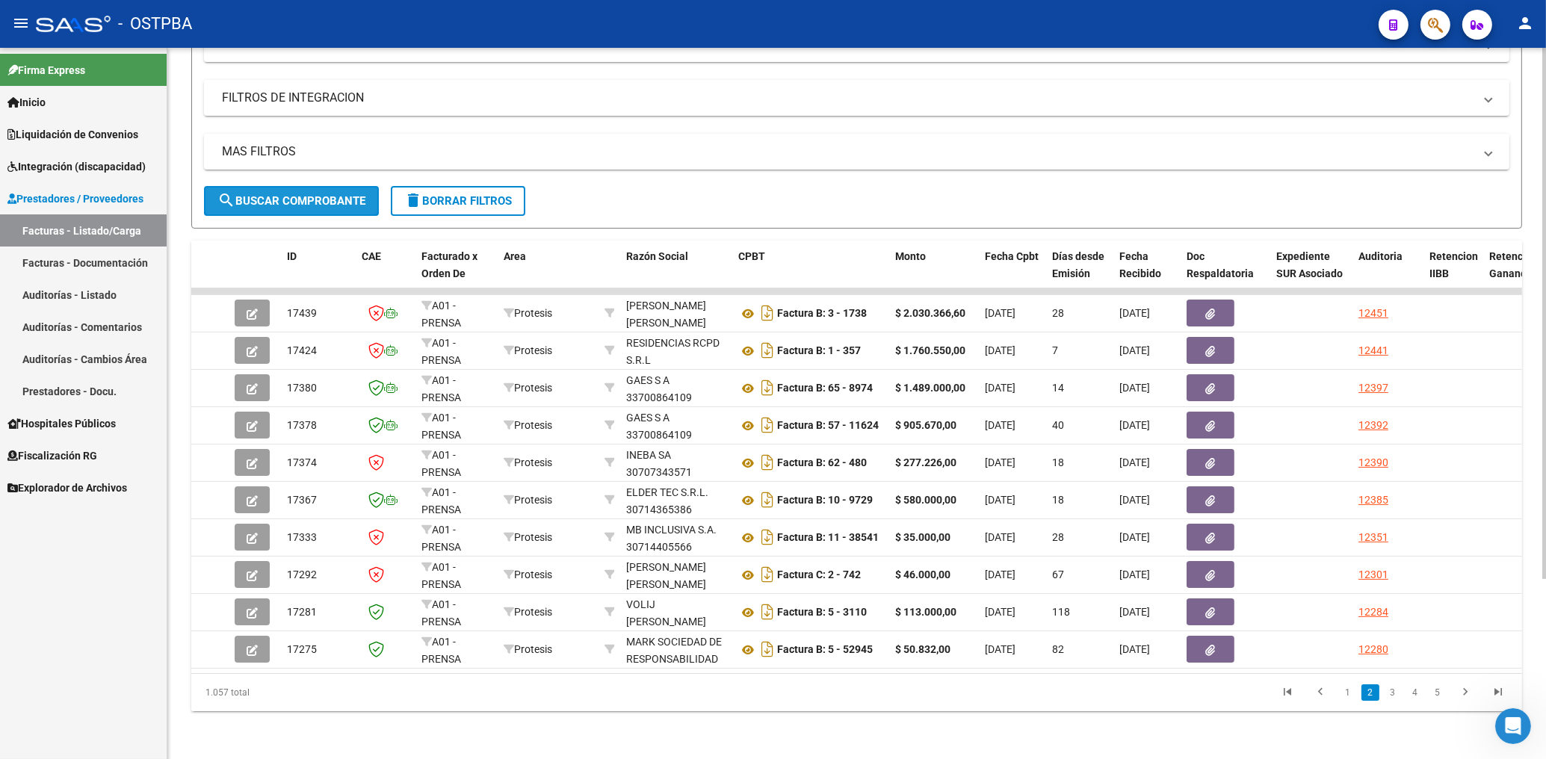
drag, startPoint x: 285, startPoint y: 191, endPoint x: 335, endPoint y: 167, distance: 56.1
click at [285, 194] on span "search Buscar Comprobante" at bounding box center [291, 200] width 148 height 13
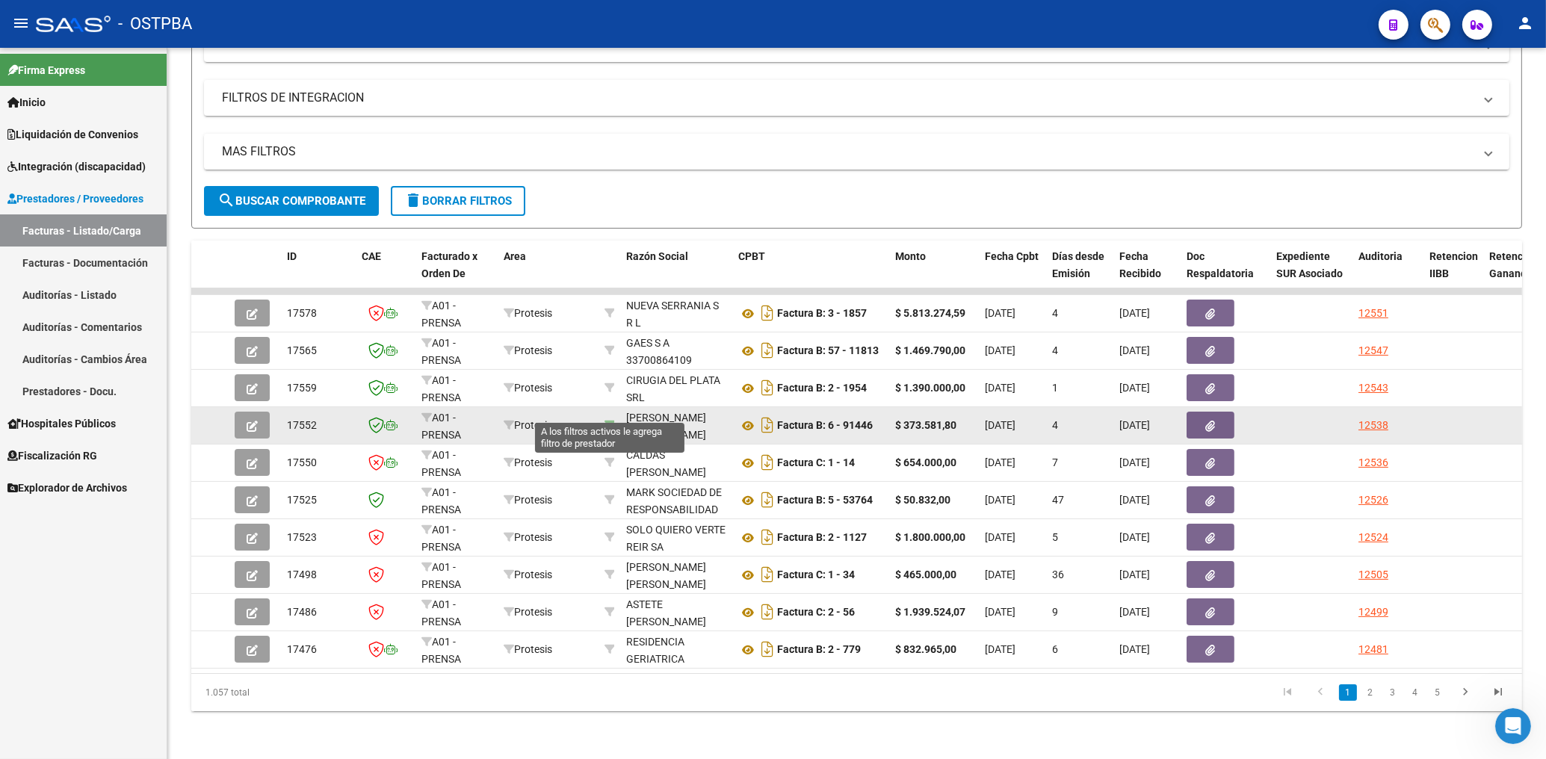
click at [607, 420] on icon at bounding box center [609, 425] width 10 height 10
type input "27124248510"
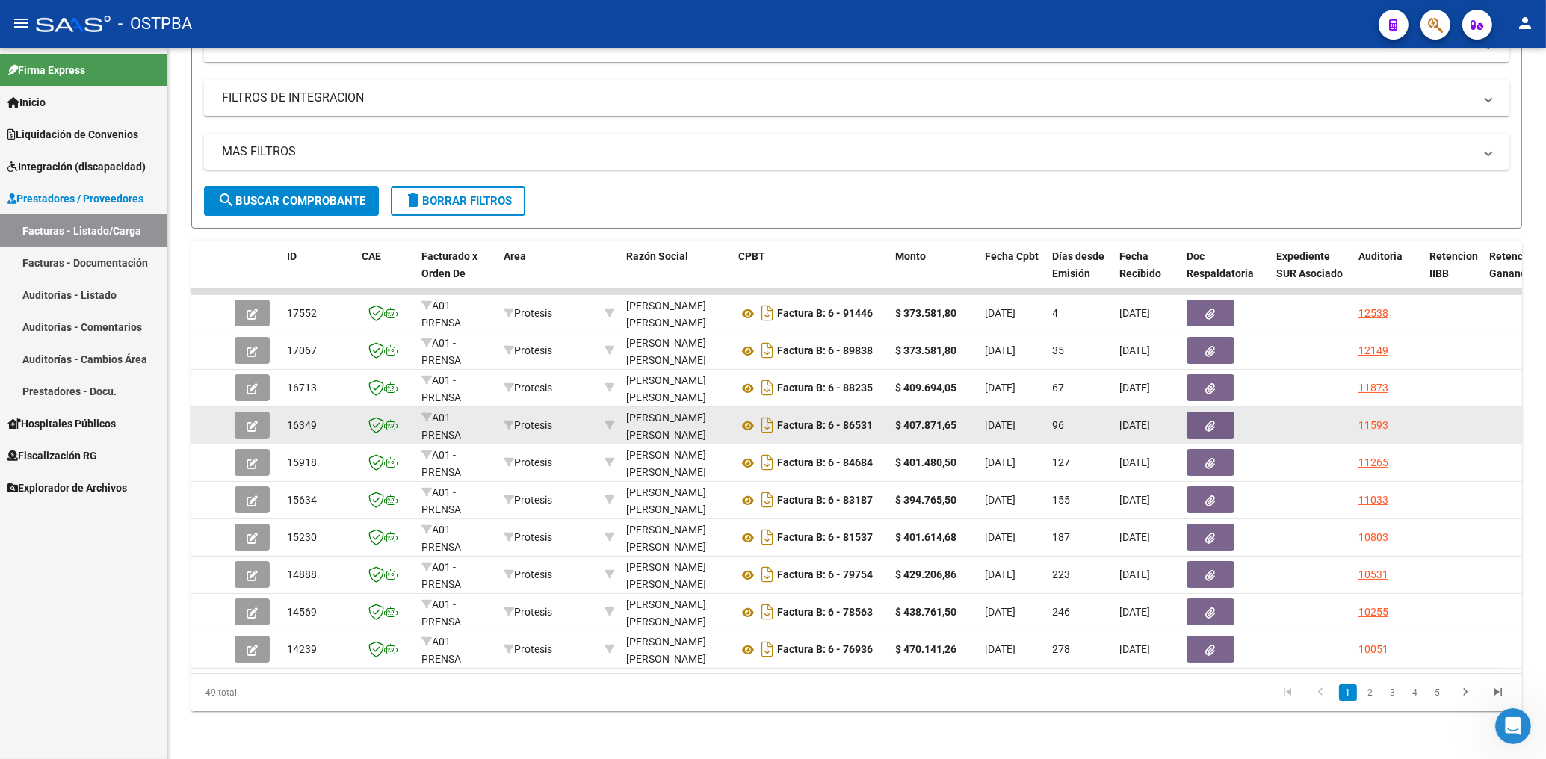
click at [1216, 413] on button "button" at bounding box center [1210, 425] width 48 height 27
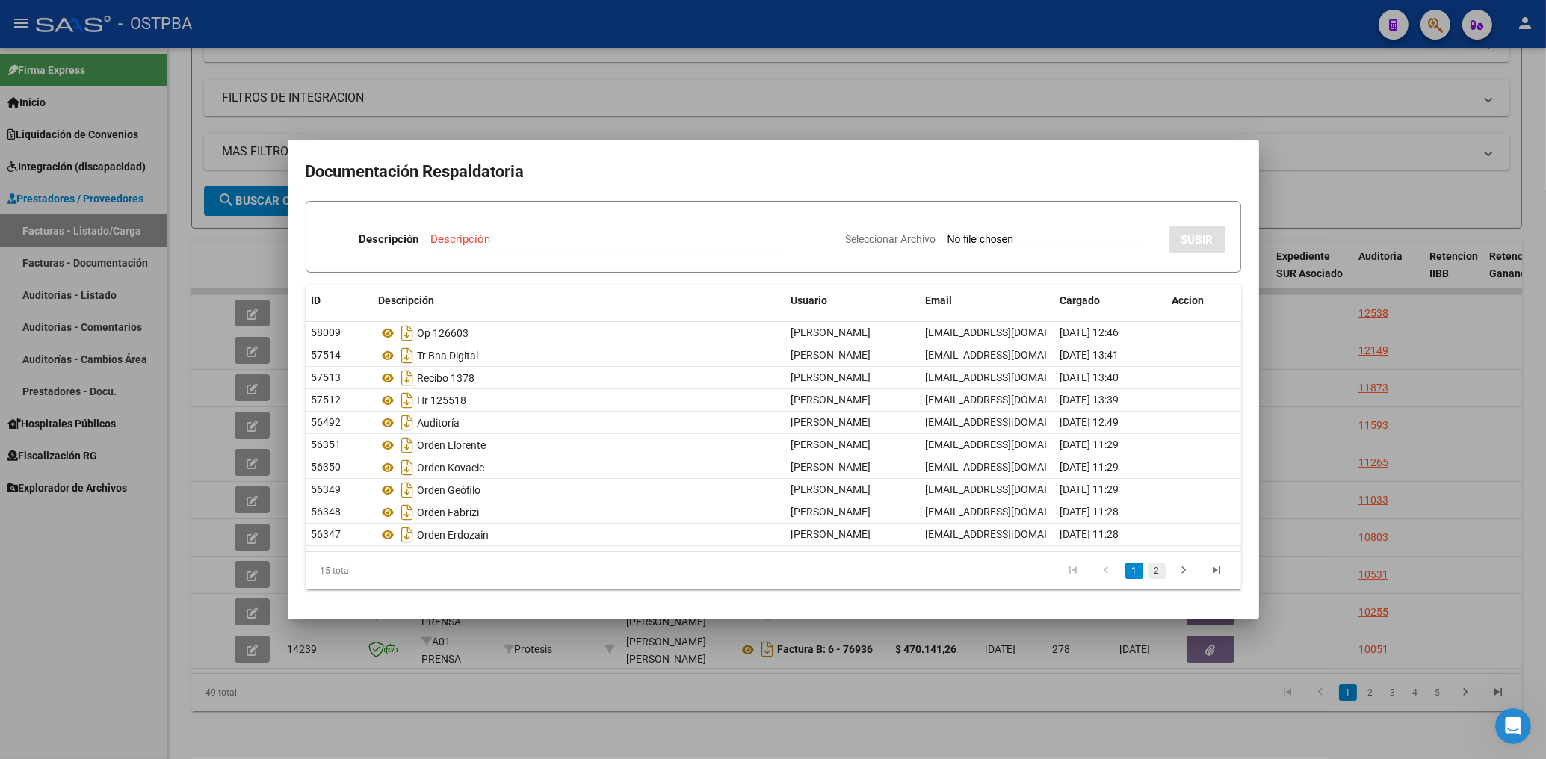
click at [1153, 574] on link "2" at bounding box center [1157, 571] width 18 height 16
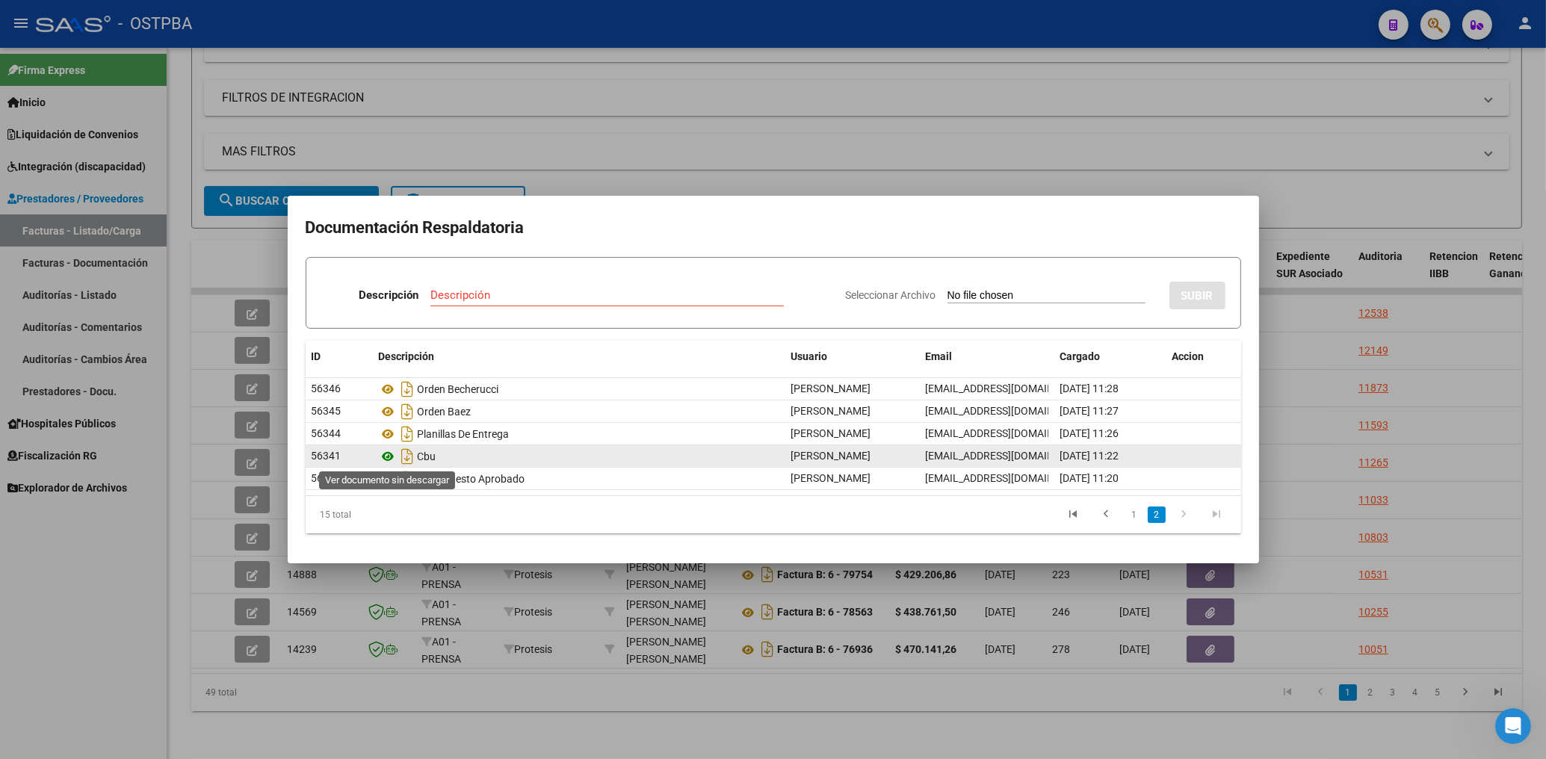
click at [388, 462] on icon at bounding box center [388, 457] width 19 height 18
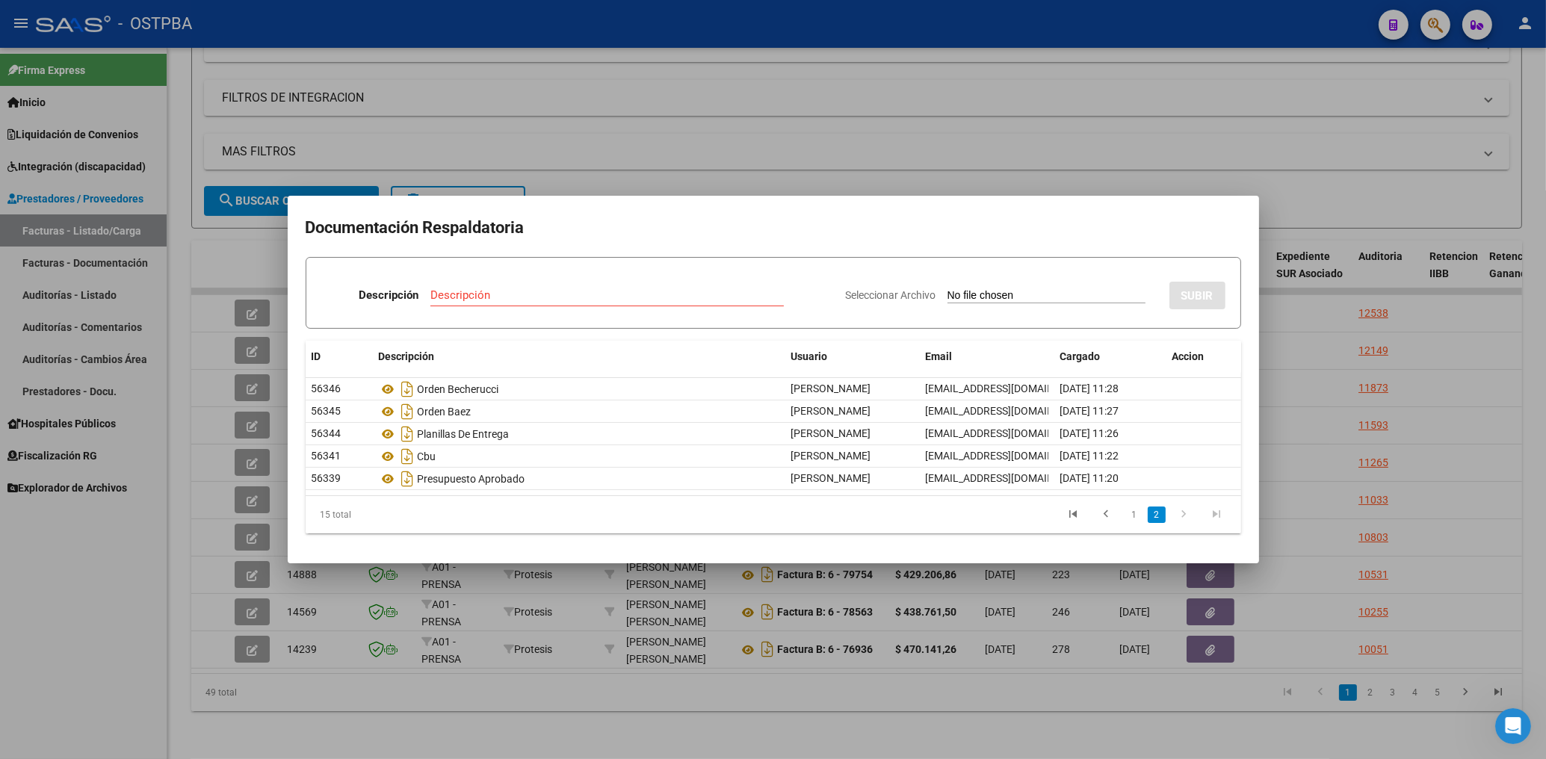
click at [737, 124] on div at bounding box center [773, 379] width 1546 height 759
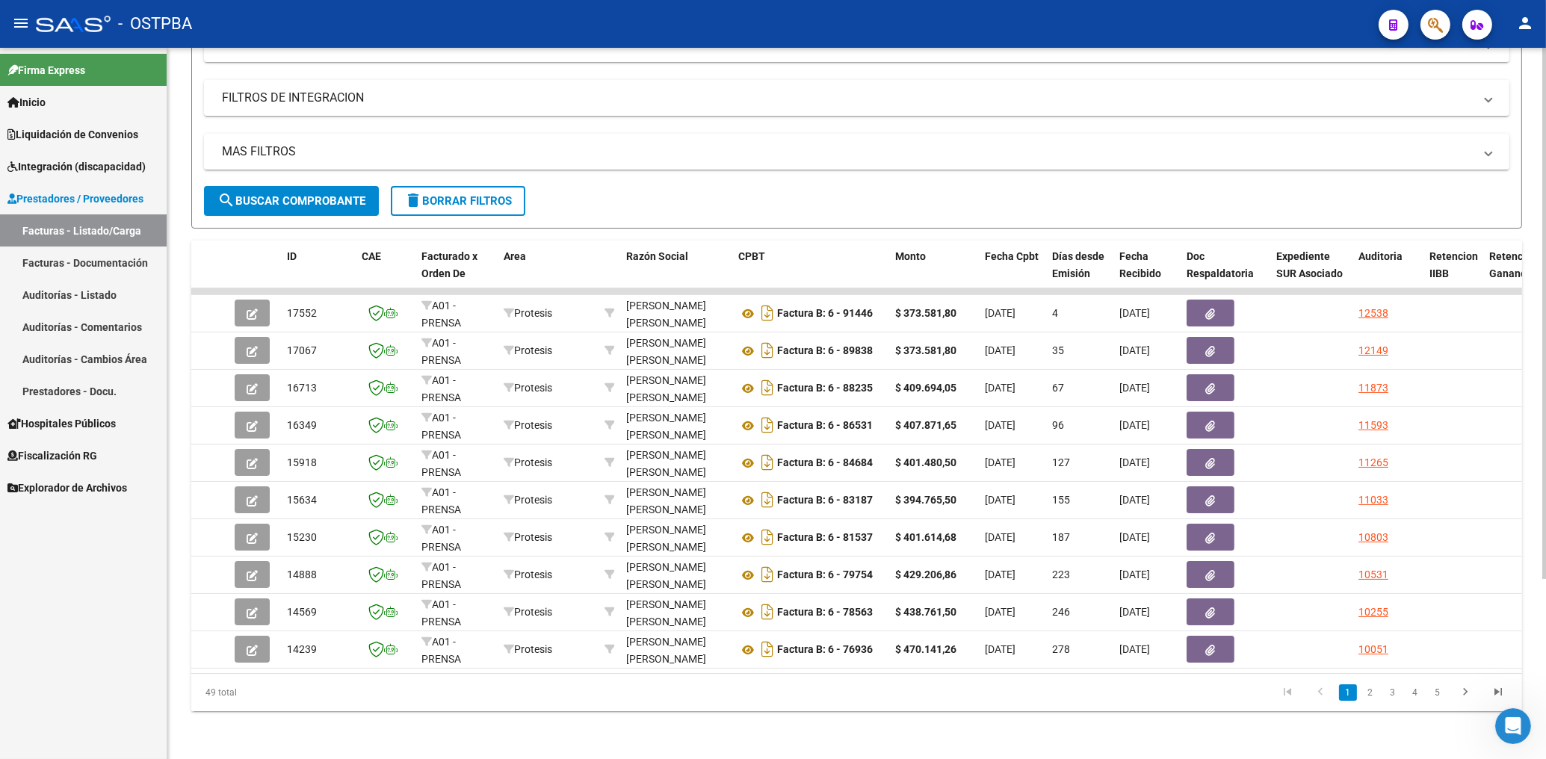
drag, startPoint x: 273, startPoint y: 189, endPoint x: 270, endPoint y: 167, distance: 21.9
click at [271, 194] on span "search Buscar Comprobante" at bounding box center [291, 200] width 148 height 13
click at [446, 194] on span "delete Borrar Filtros" at bounding box center [458, 200] width 108 height 13
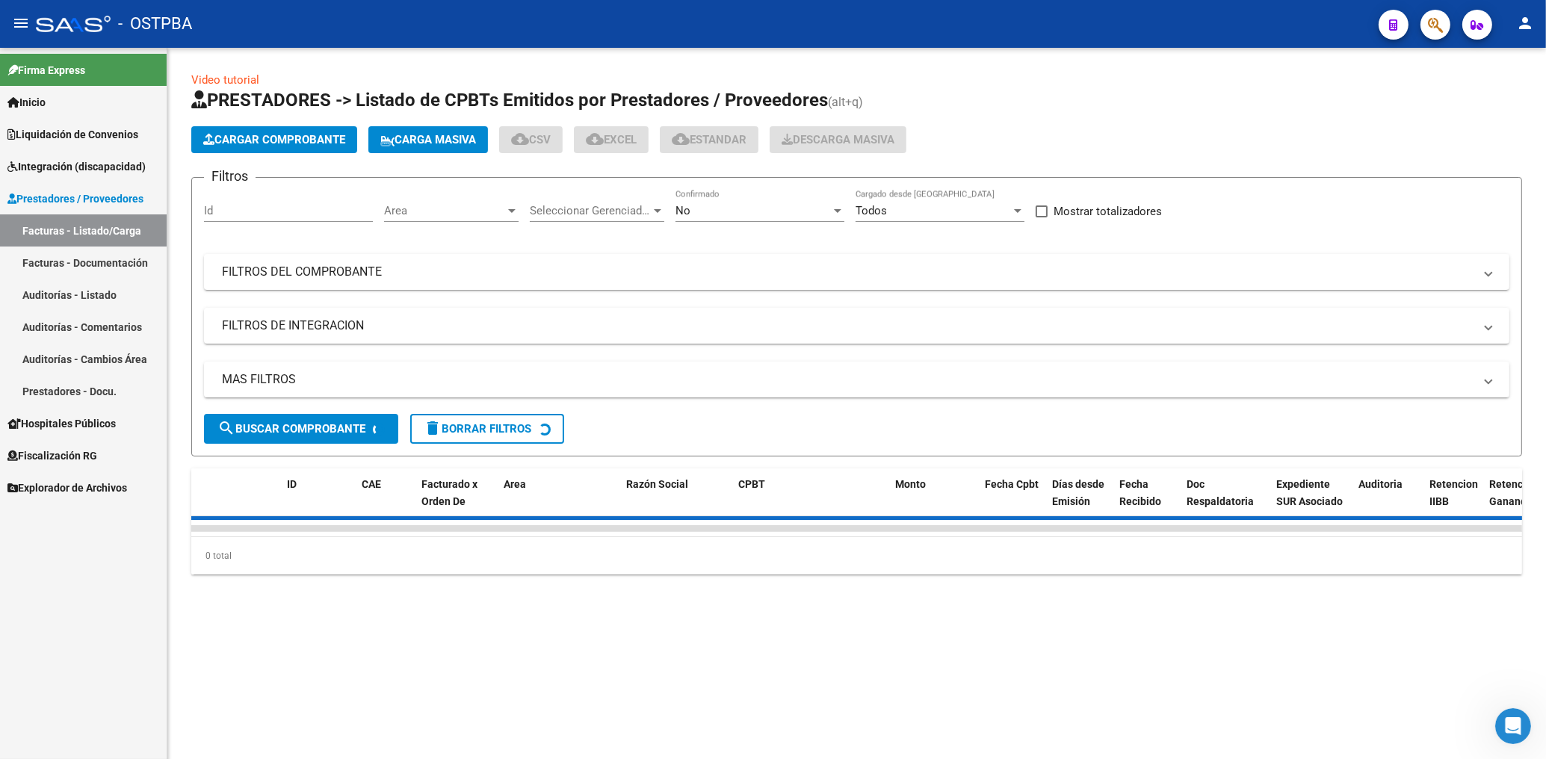
scroll to position [0, 0]
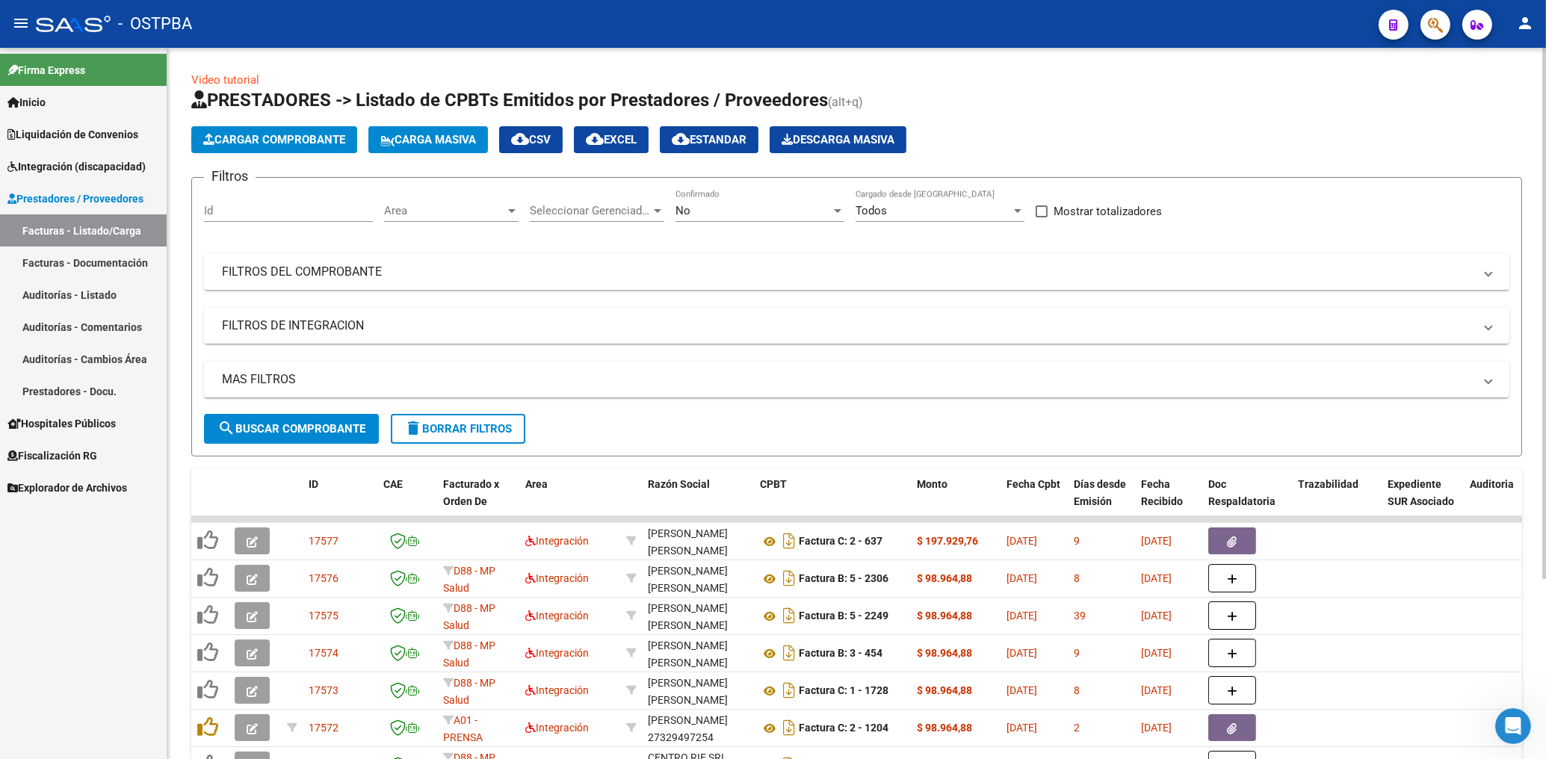
click at [450, 217] on span "Area" at bounding box center [444, 210] width 121 height 13
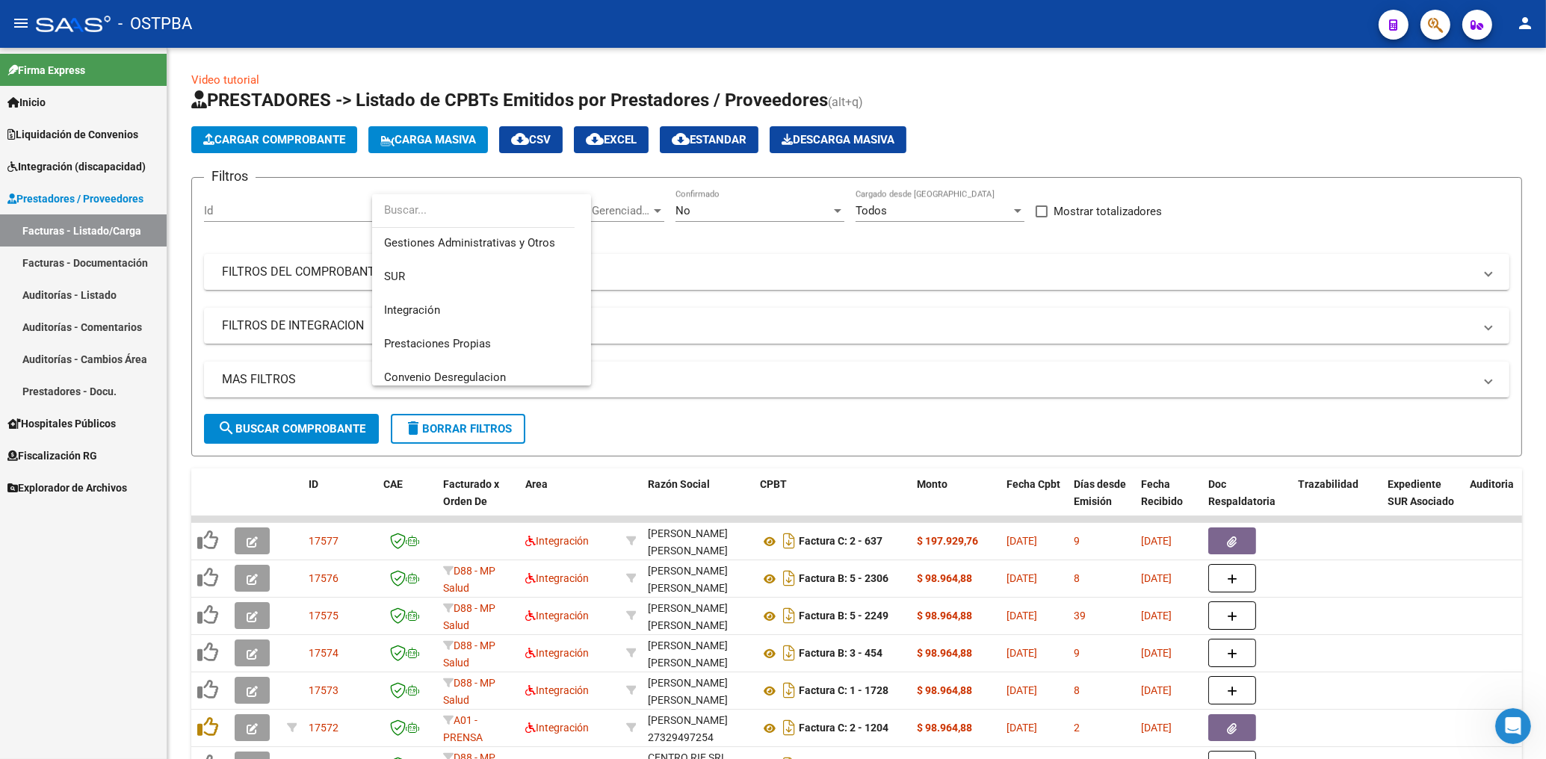
scroll to position [155, 0]
click at [408, 354] on span "Protesis" at bounding box center [405, 358] width 42 height 13
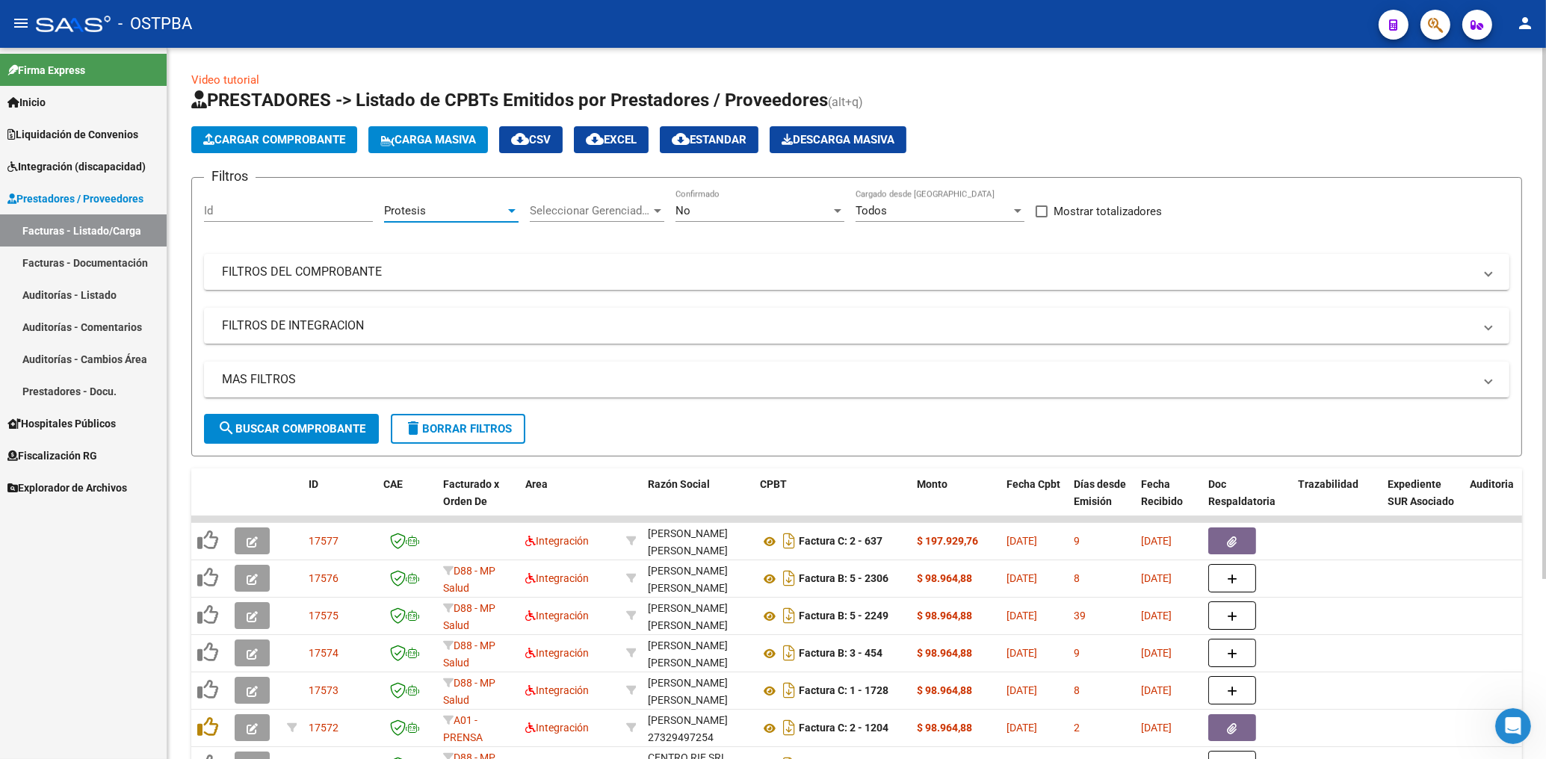
click at [704, 212] on div "No" at bounding box center [752, 210] width 155 height 13
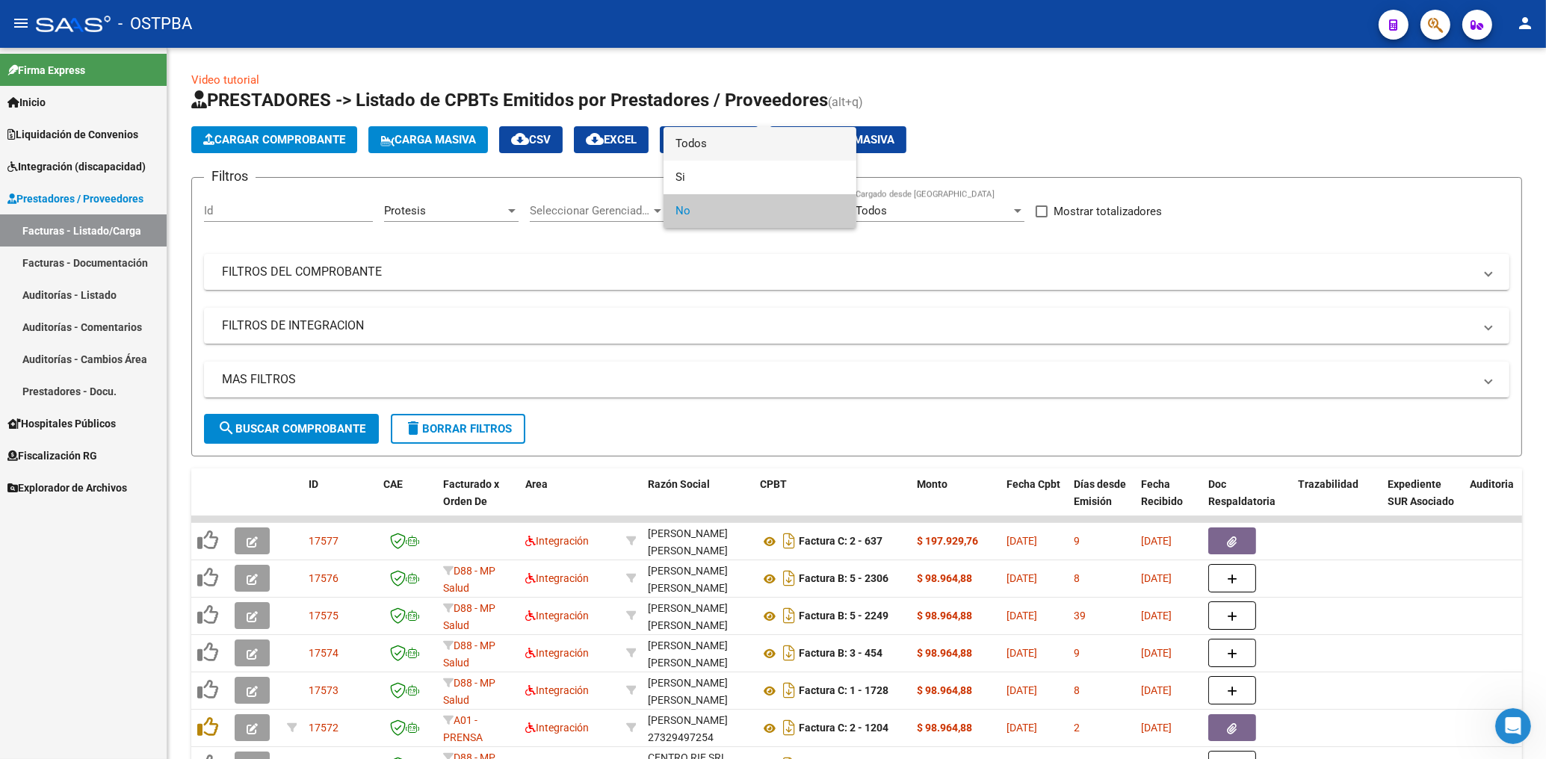
click at [696, 142] on span "Todos" at bounding box center [759, 144] width 169 height 34
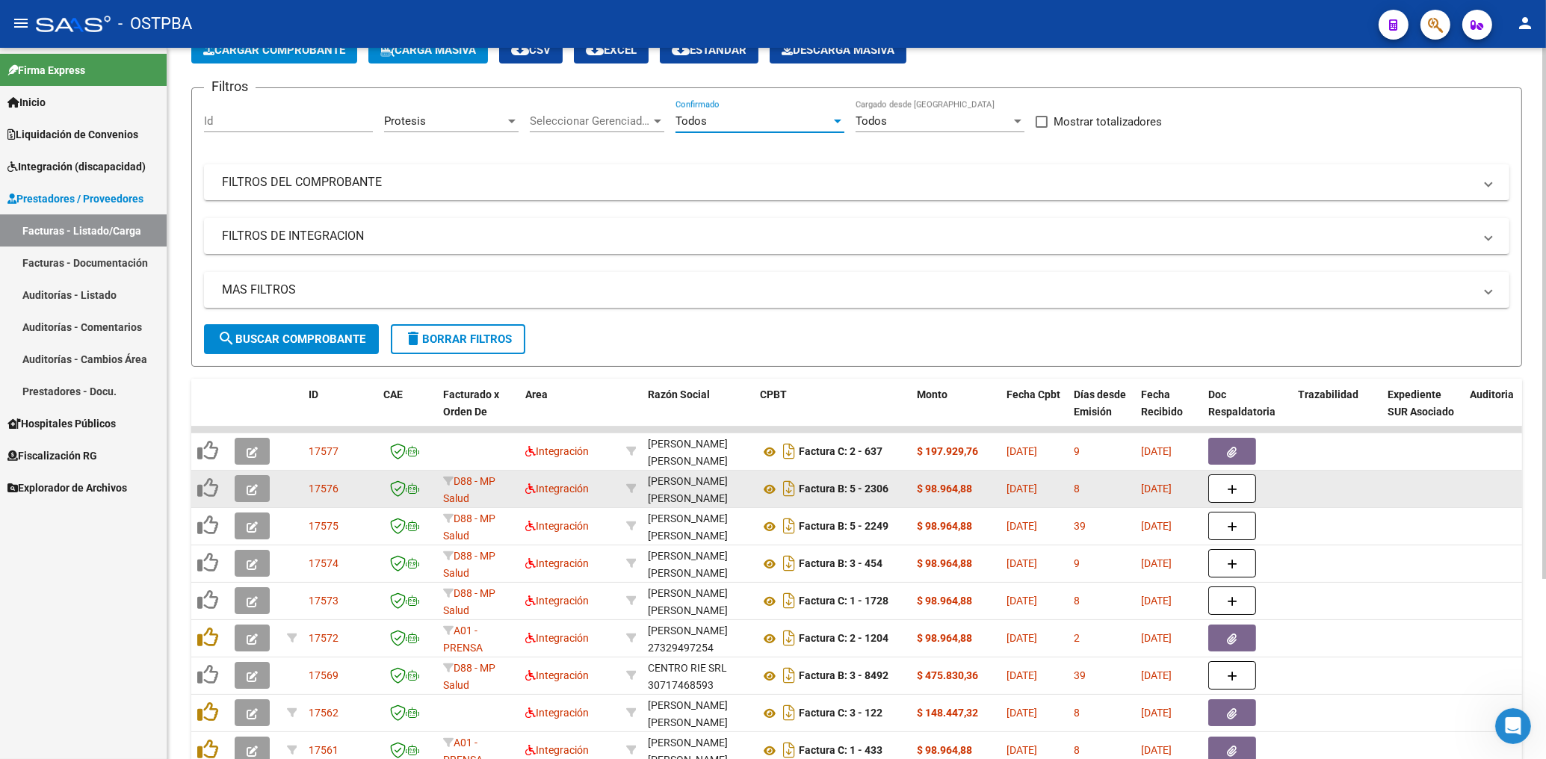
scroll to position [240, 0]
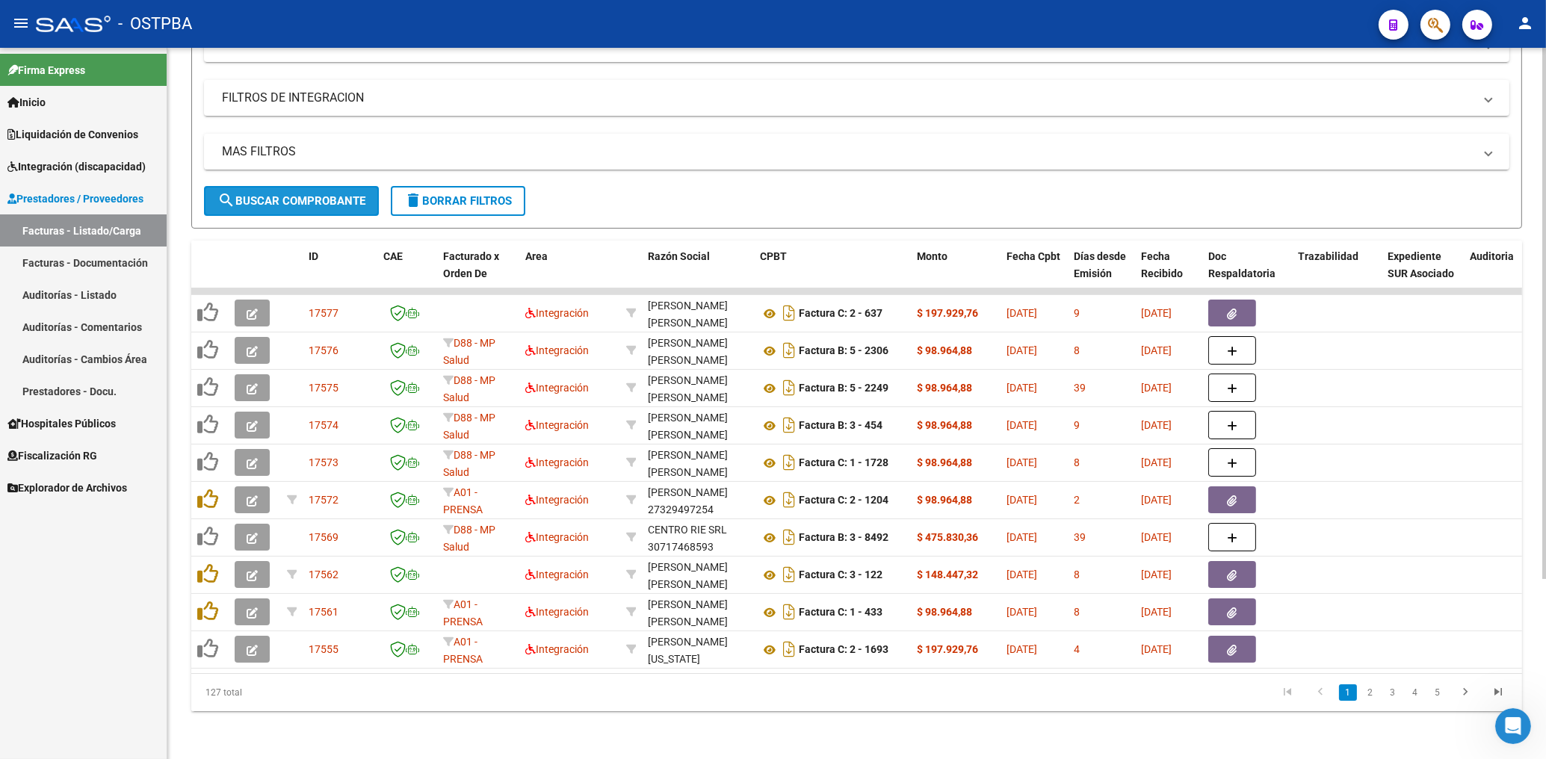
click at [315, 194] on span "search Buscar Comprobante" at bounding box center [291, 200] width 148 height 13
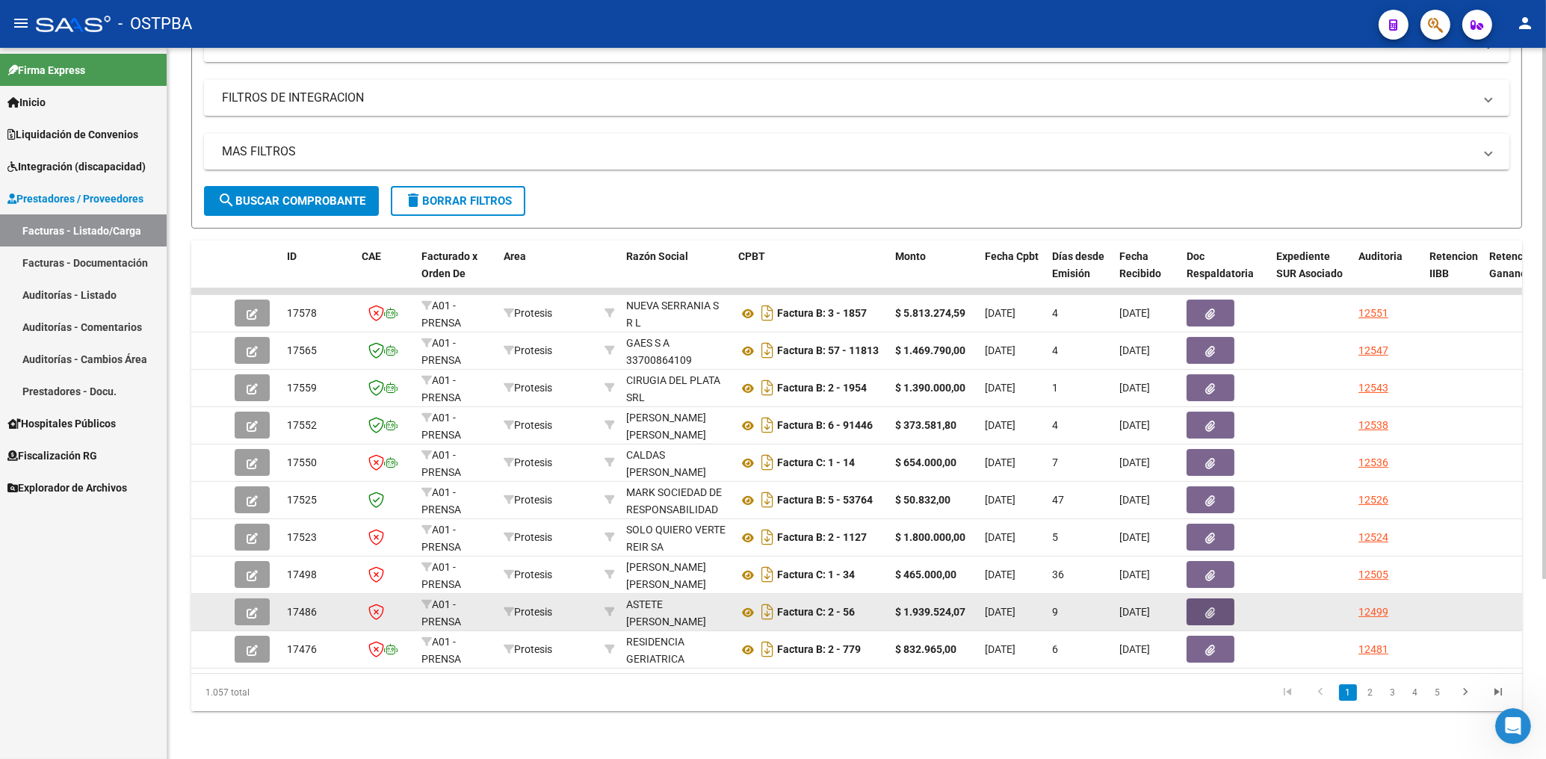
click at [1223, 598] on button "button" at bounding box center [1210, 611] width 48 height 27
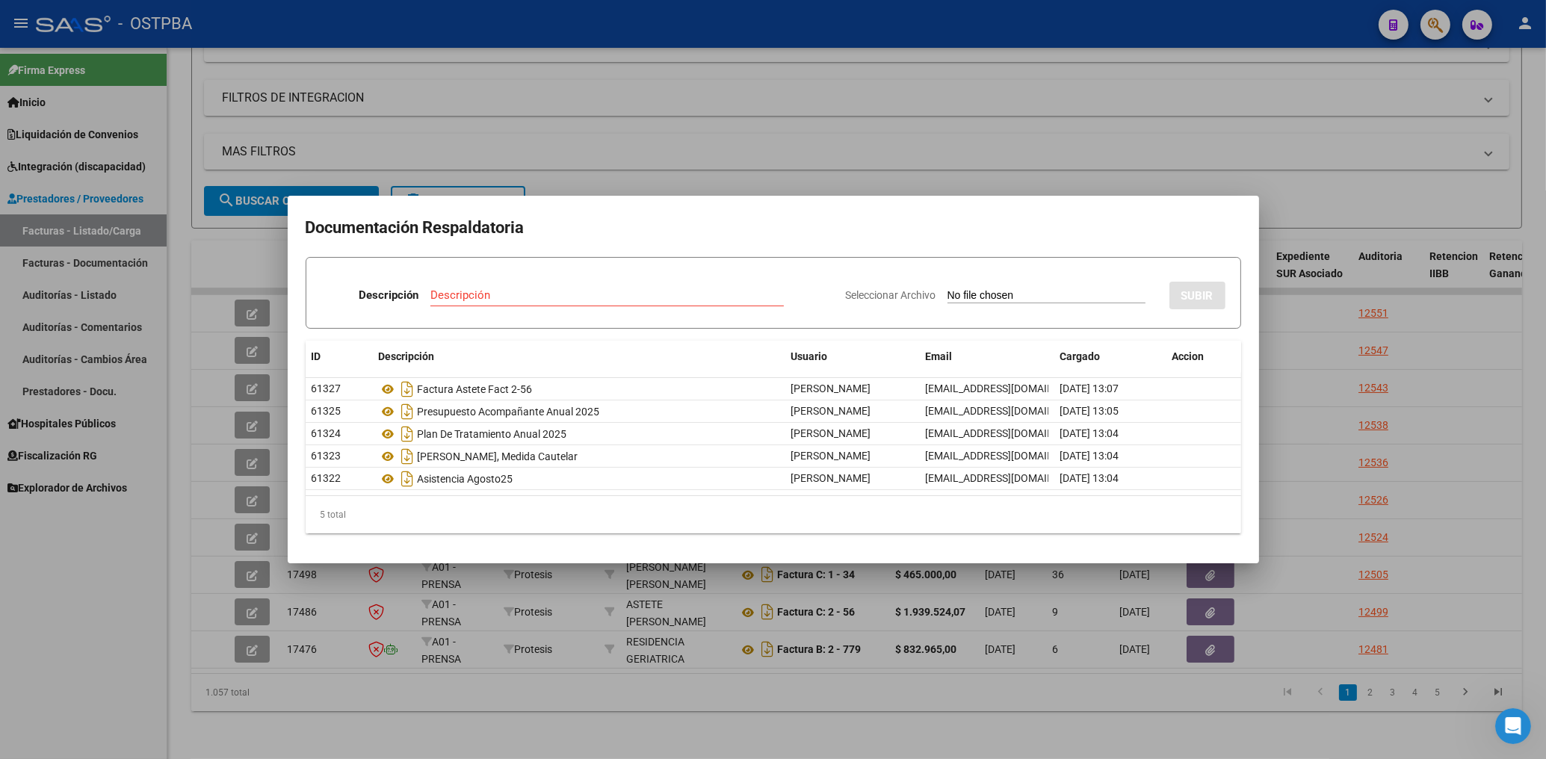
click at [679, 158] on div at bounding box center [773, 379] width 1546 height 759
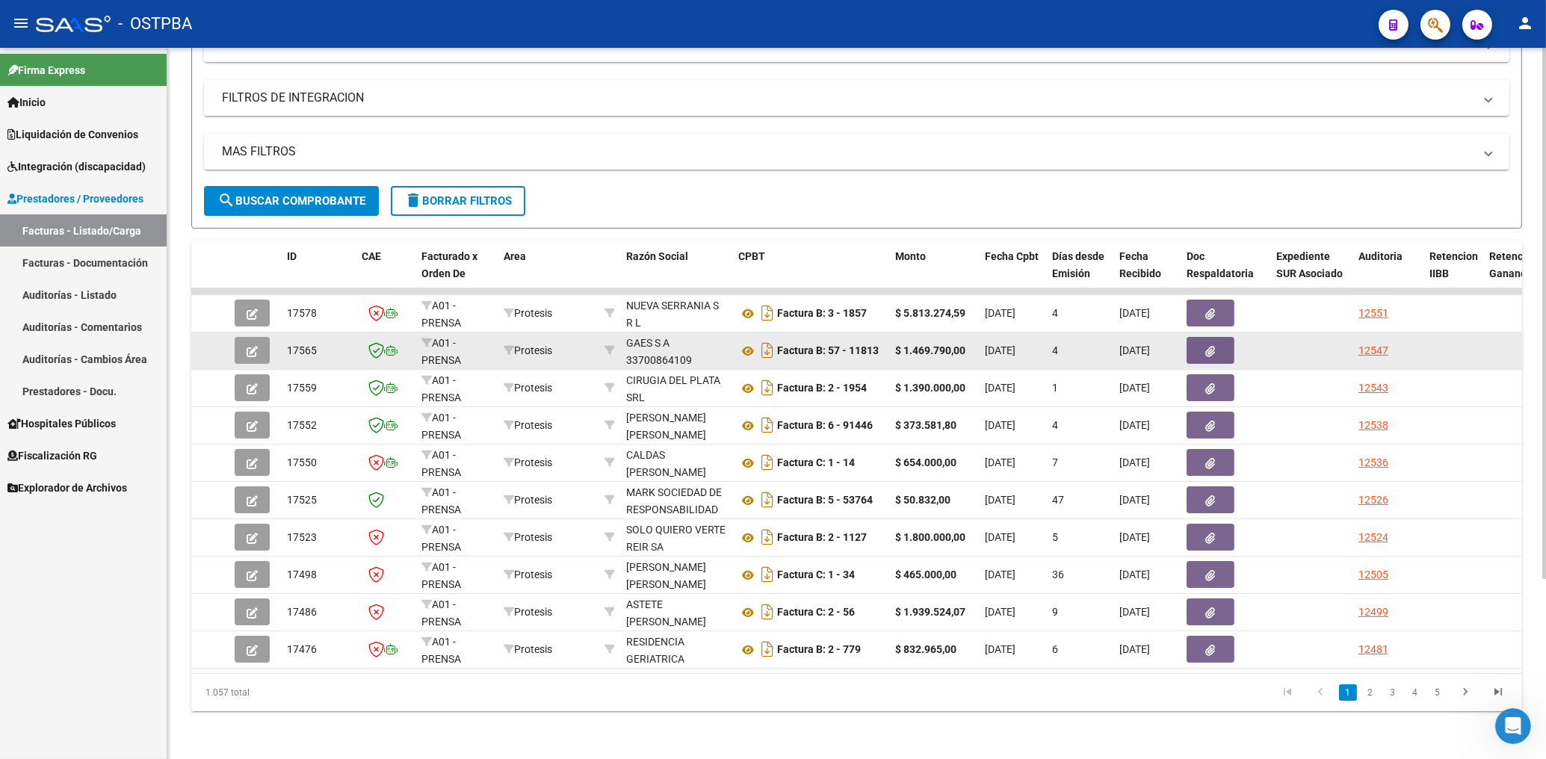
scroll to position [0, 0]
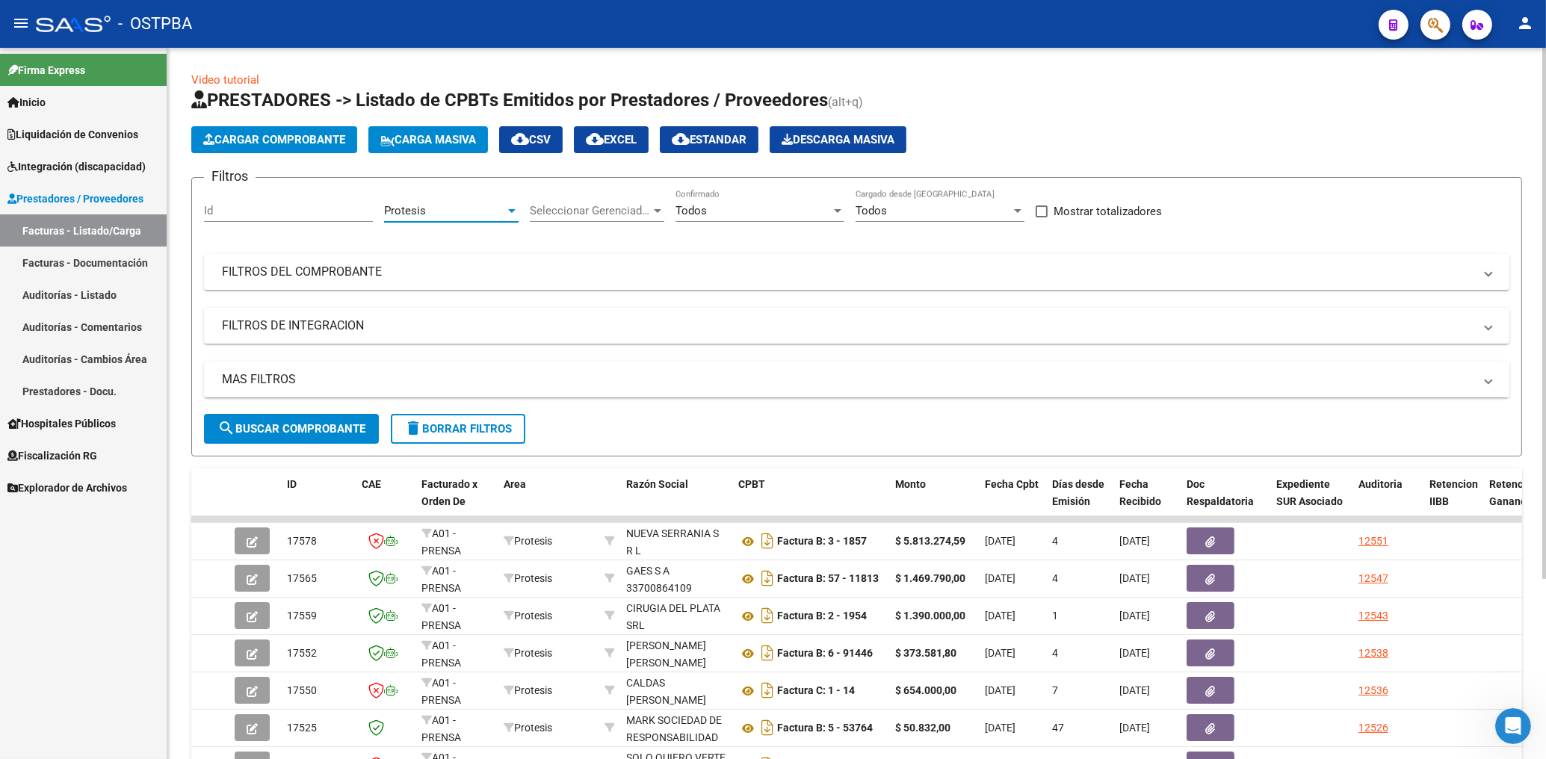
click at [489, 206] on div "Protesis" at bounding box center [444, 210] width 121 height 13
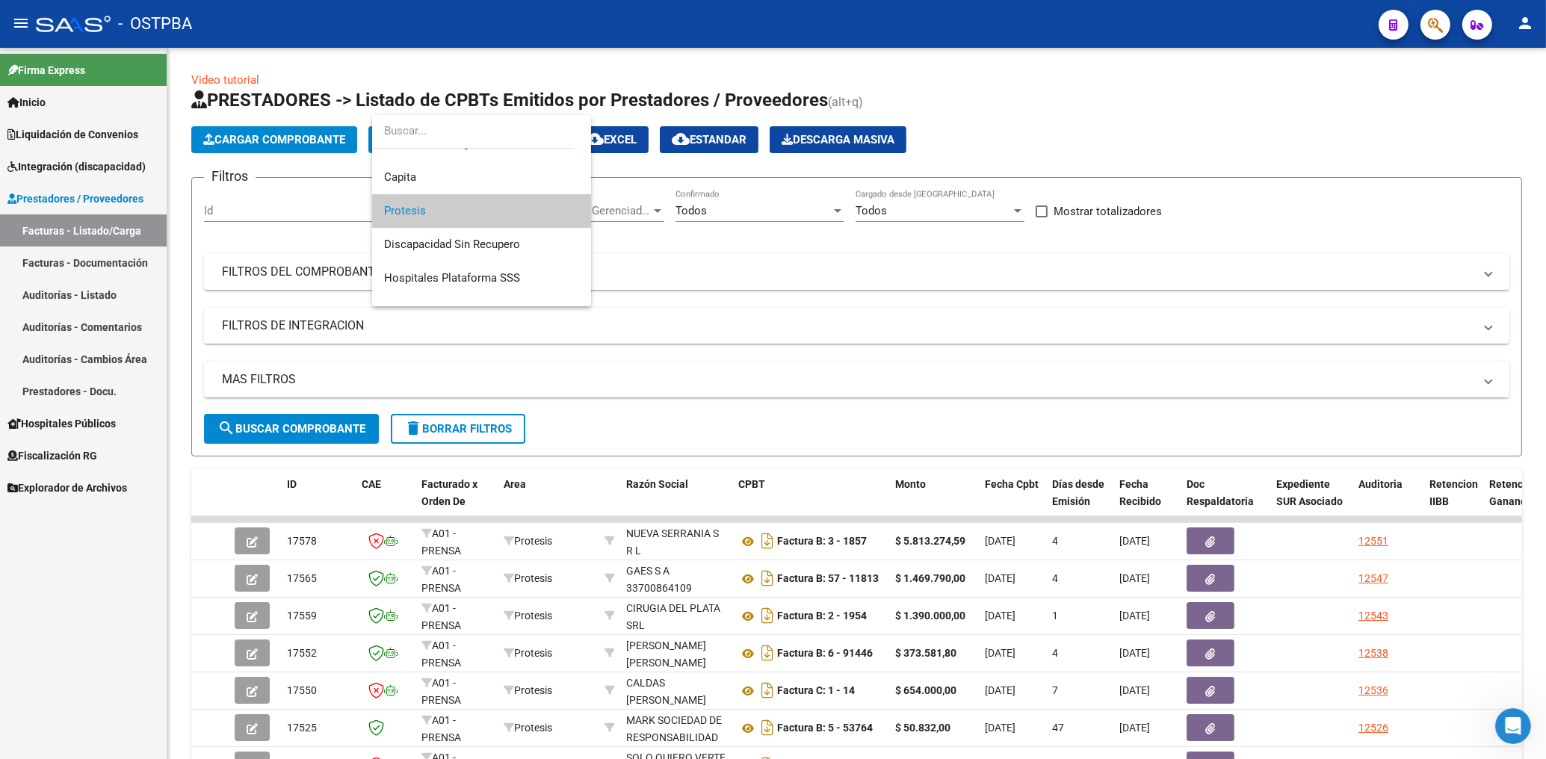
scroll to position [44, 0]
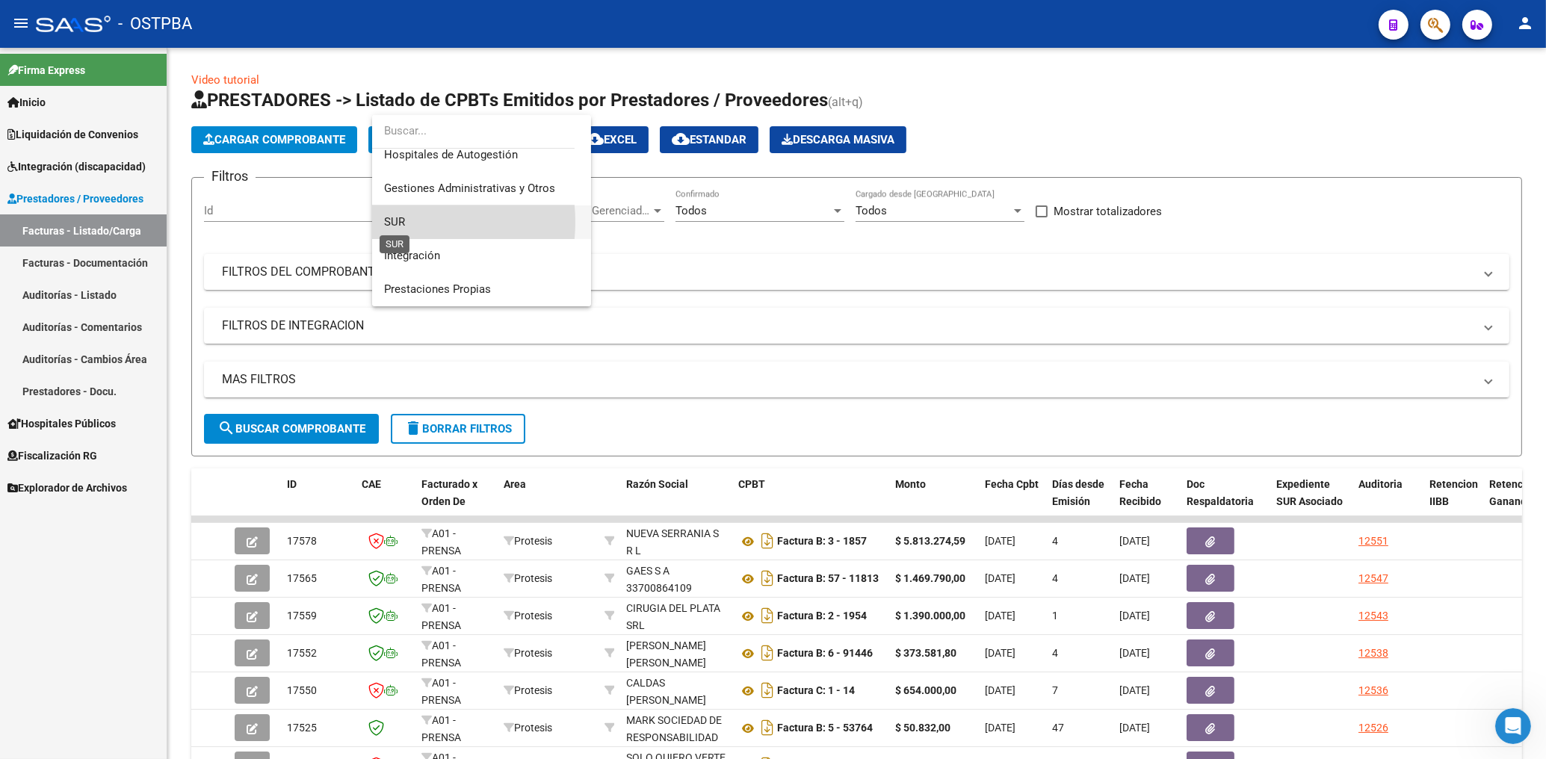
click at [401, 222] on span "SUR" at bounding box center [394, 221] width 21 height 13
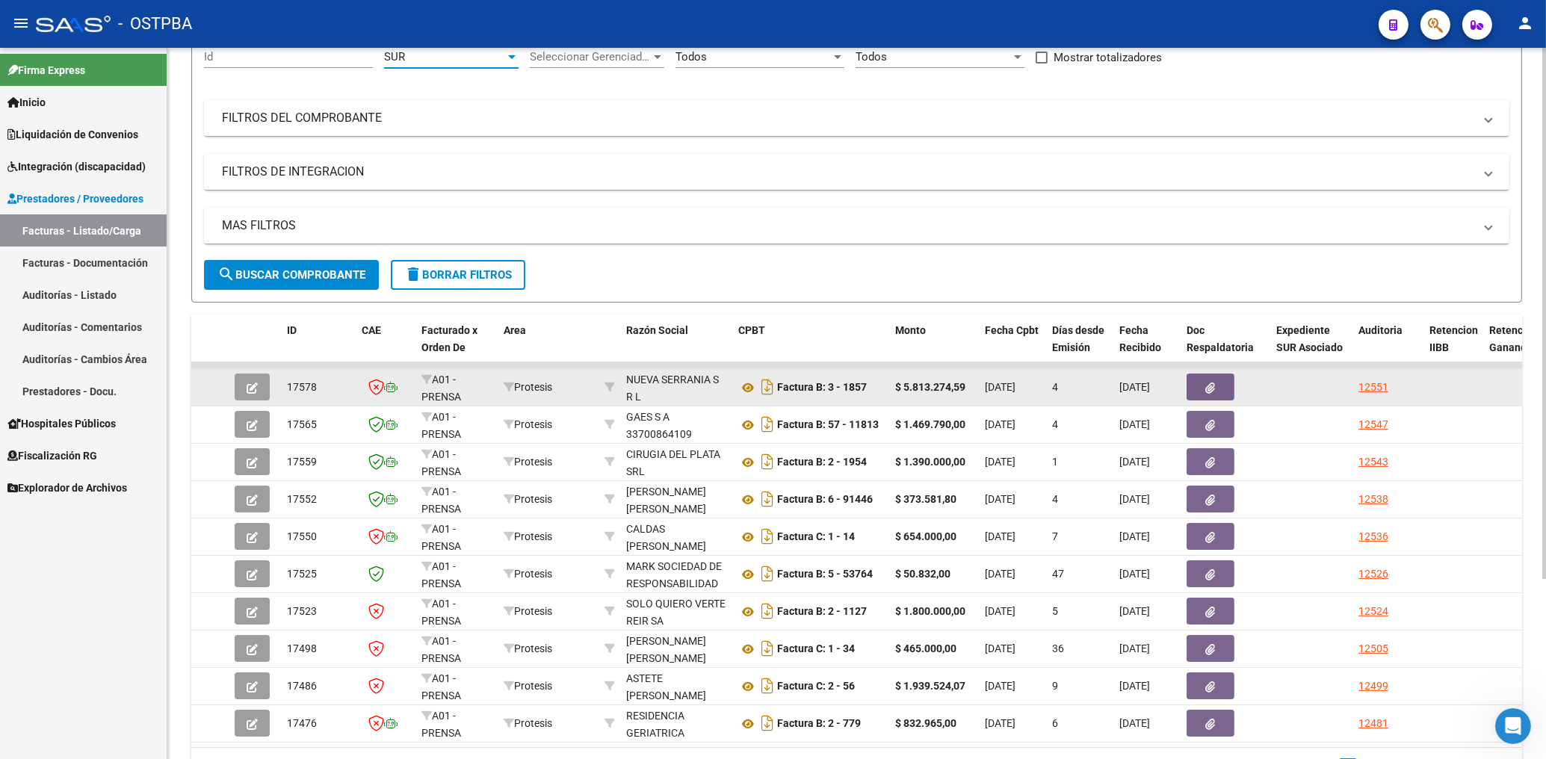
scroll to position [240, 0]
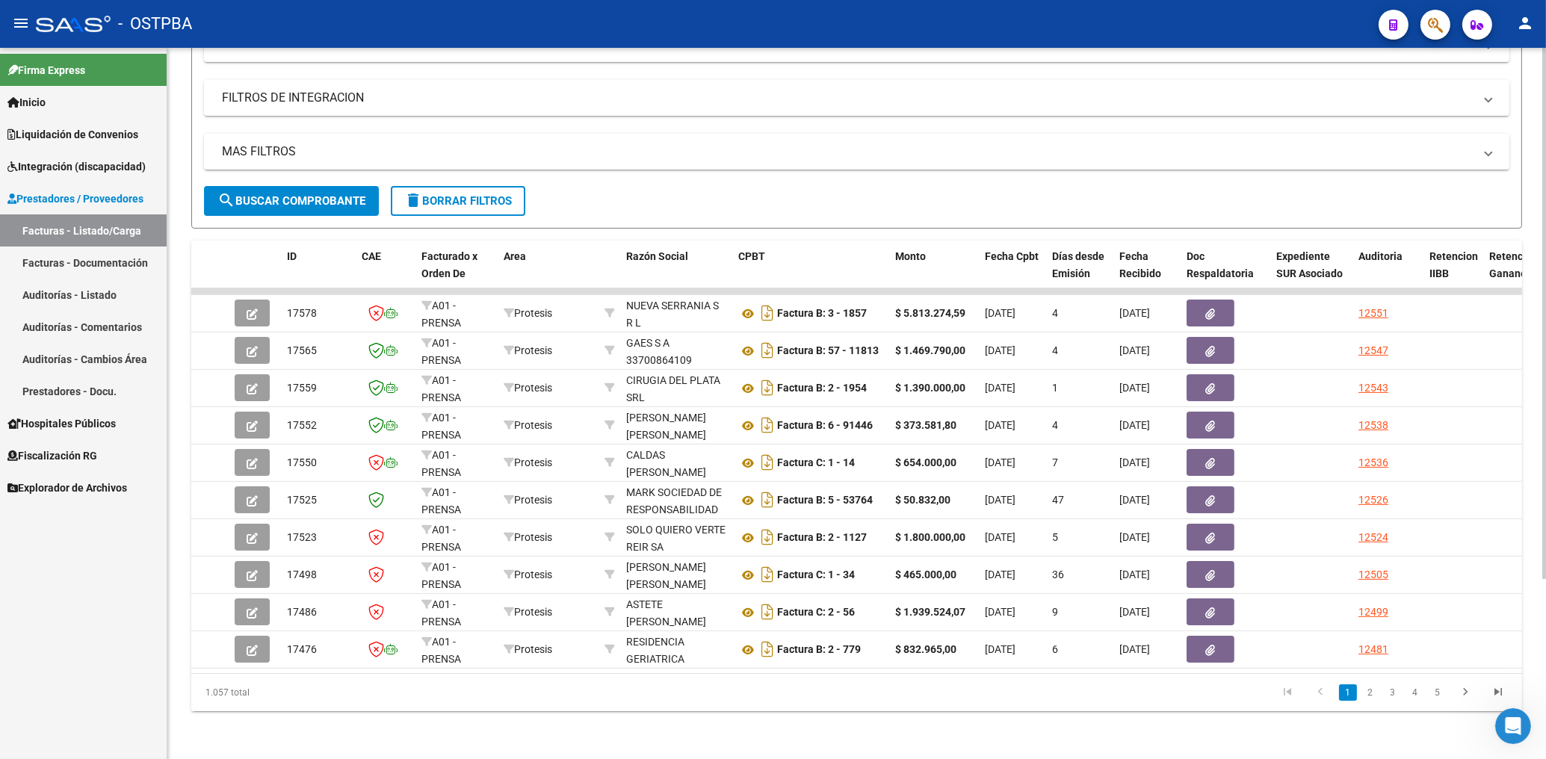
click at [314, 194] on span "search Buscar Comprobante" at bounding box center [291, 200] width 148 height 13
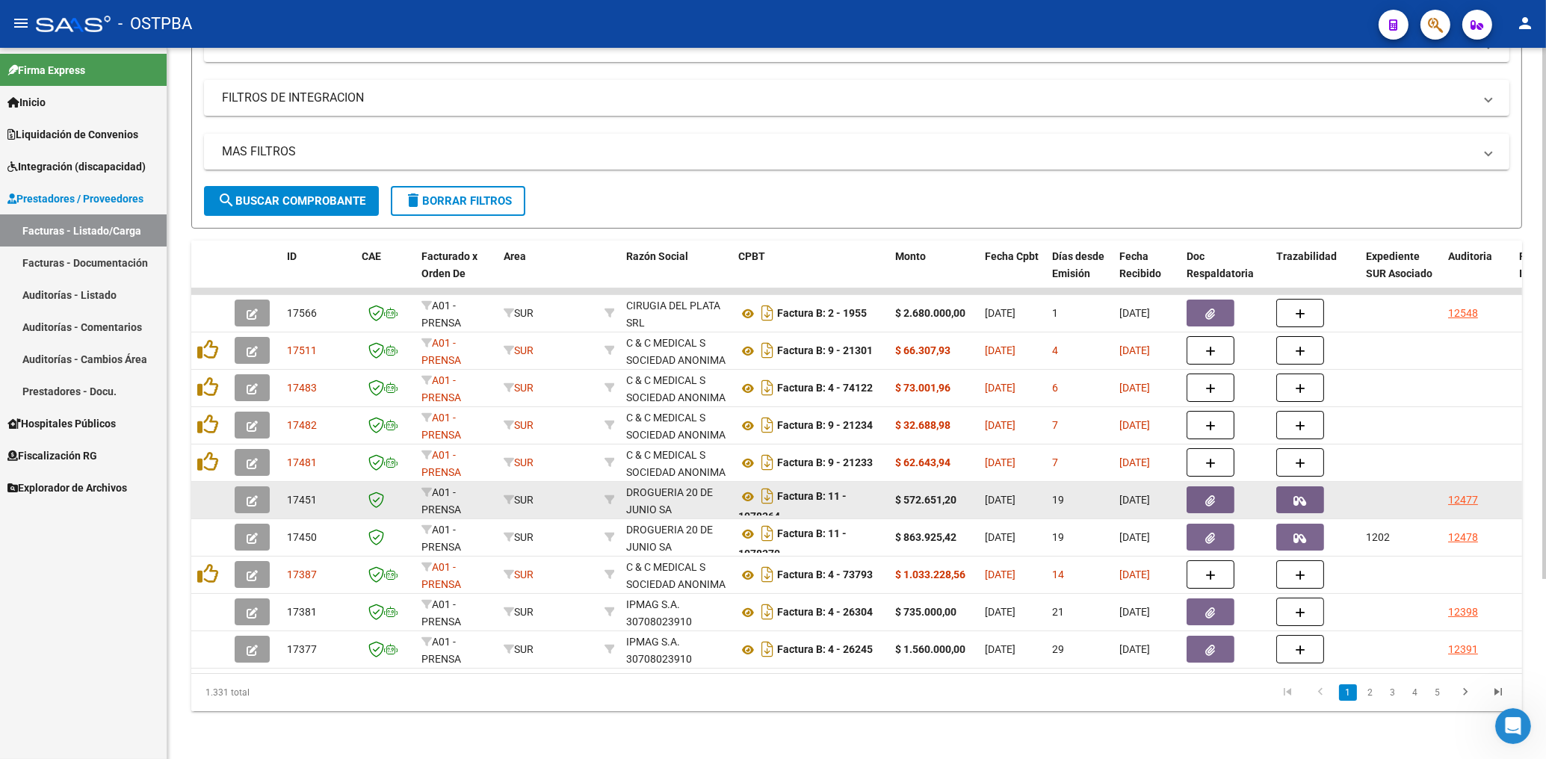
scroll to position [0, 0]
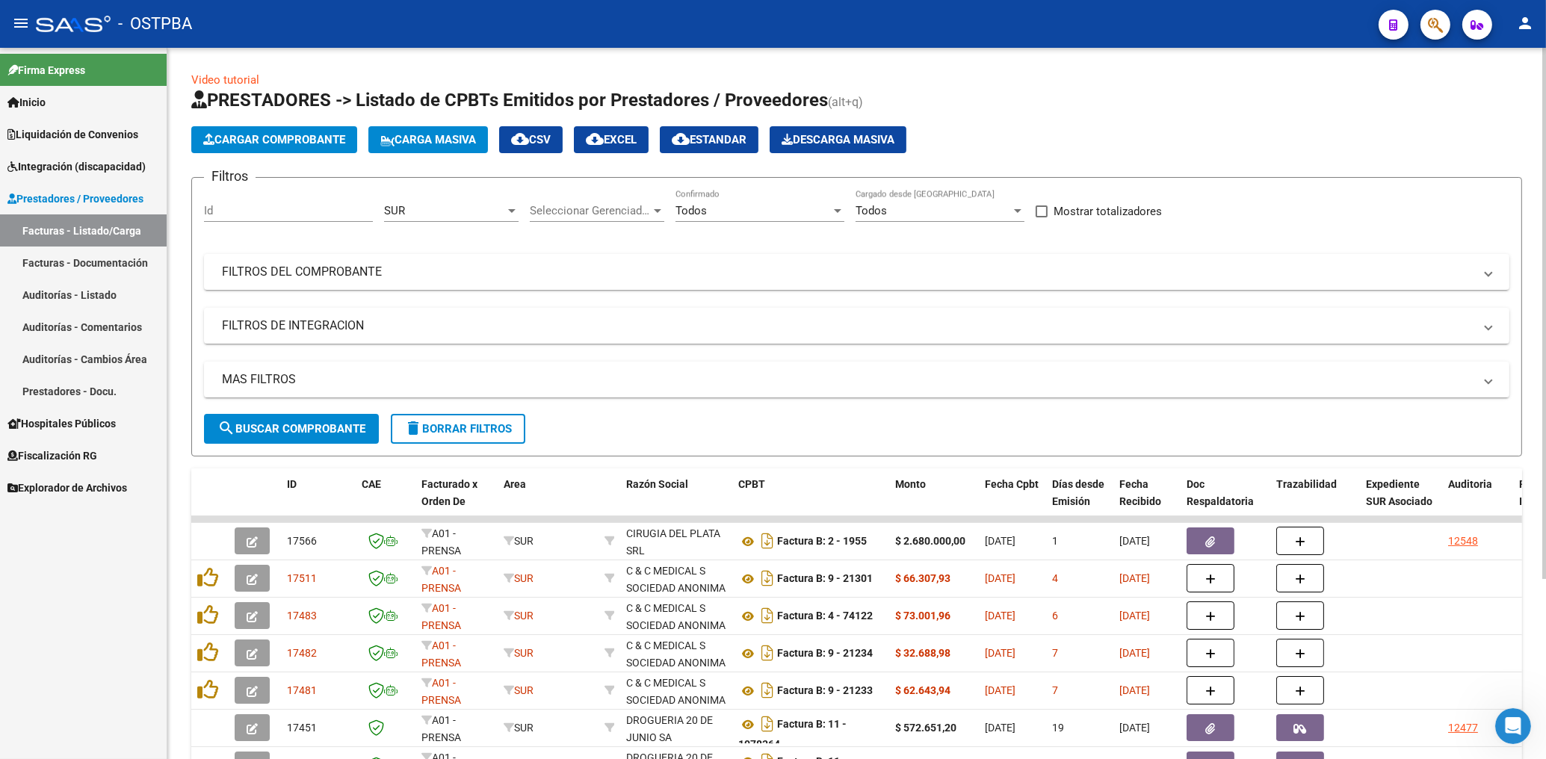
click at [448, 211] on div "SUR" at bounding box center [444, 210] width 121 height 13
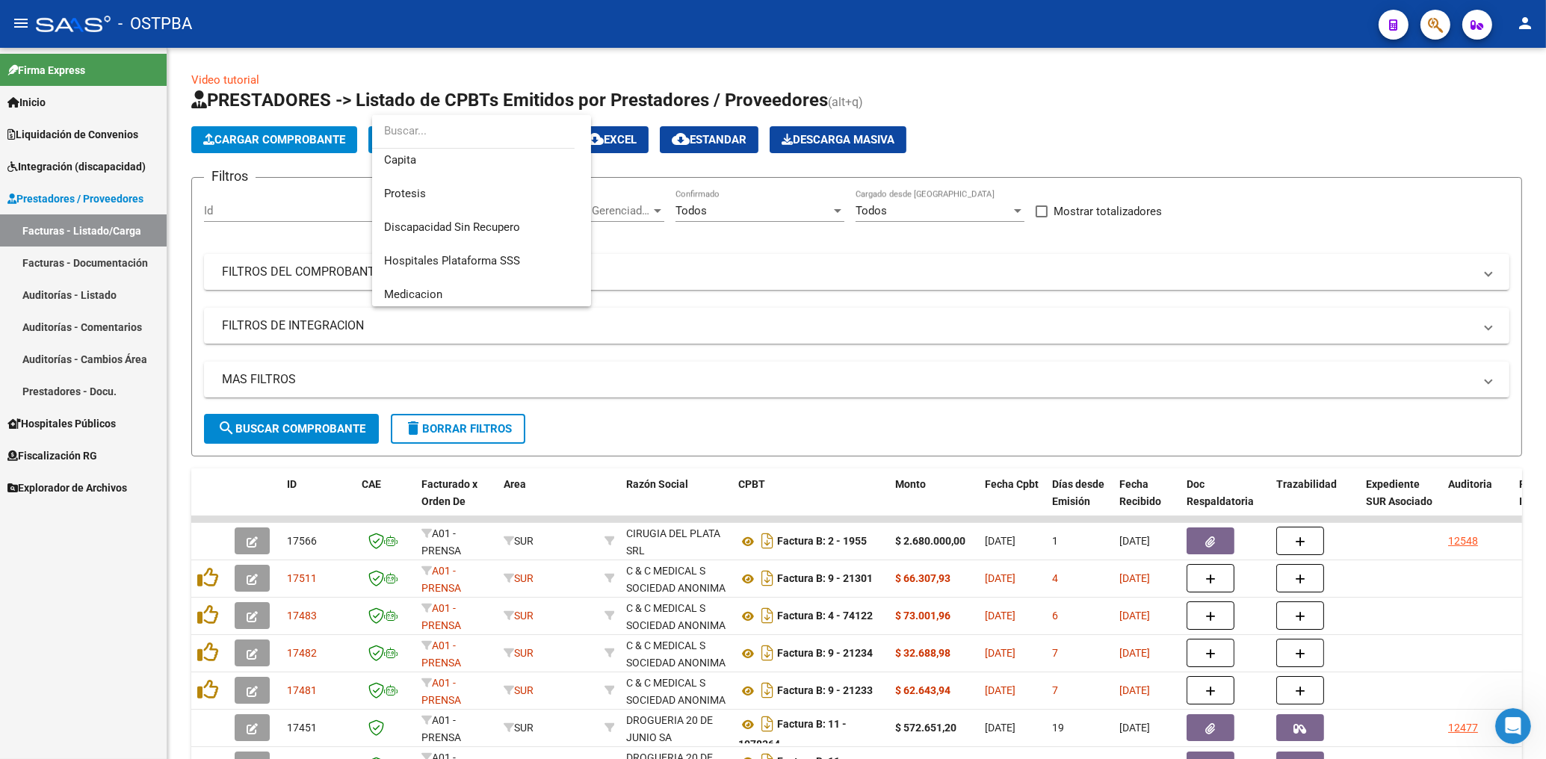
scroll to position [246, 0]
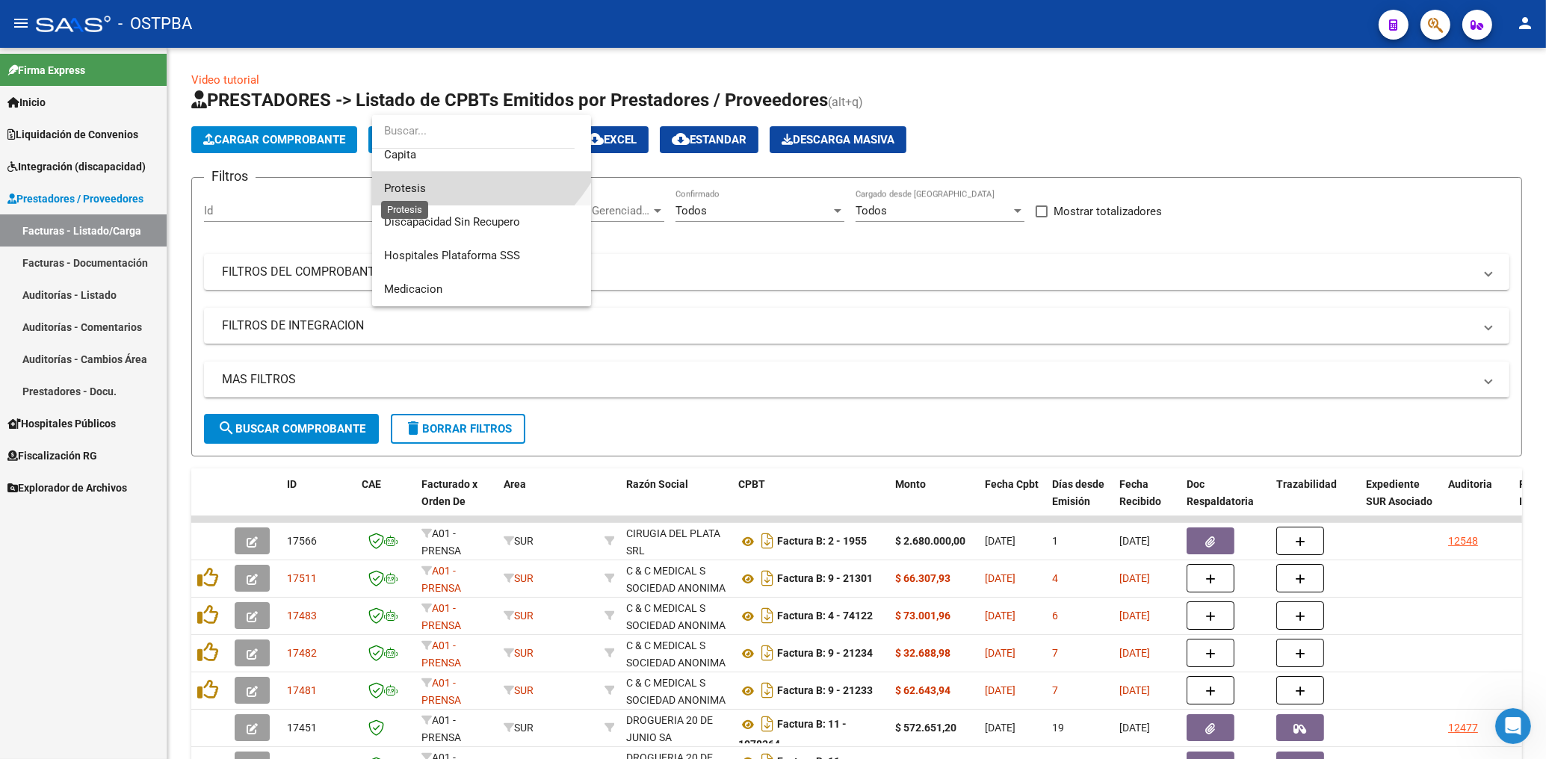
click at [407, 191] on span "Protesis" at bounding box center [405, 188] width 42 height 13
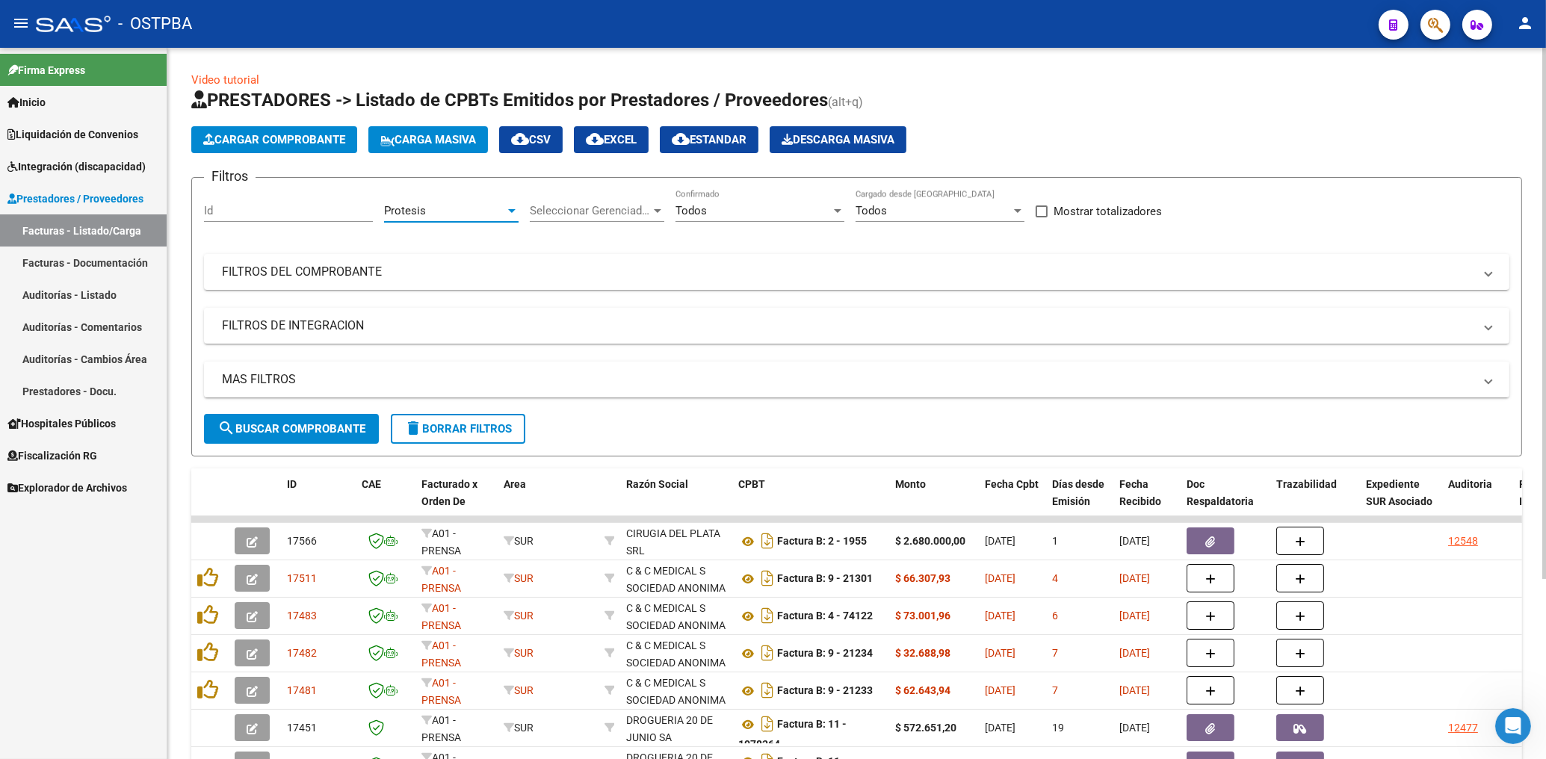
scroll to position [240, 0]
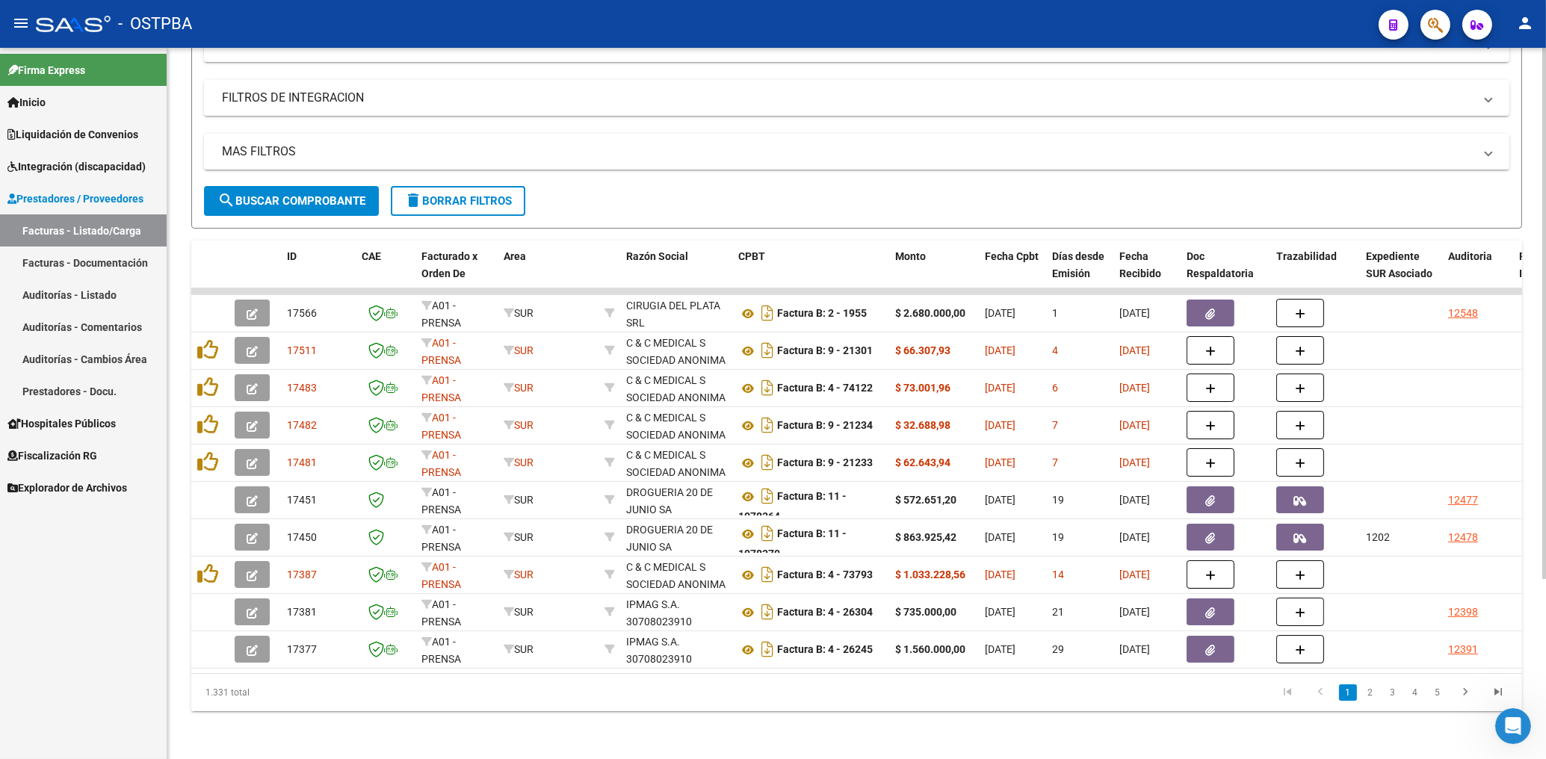
click at [282, 186] on button "search Buscar Comprobante" at bounding box center [291, 201] width 175 height 30
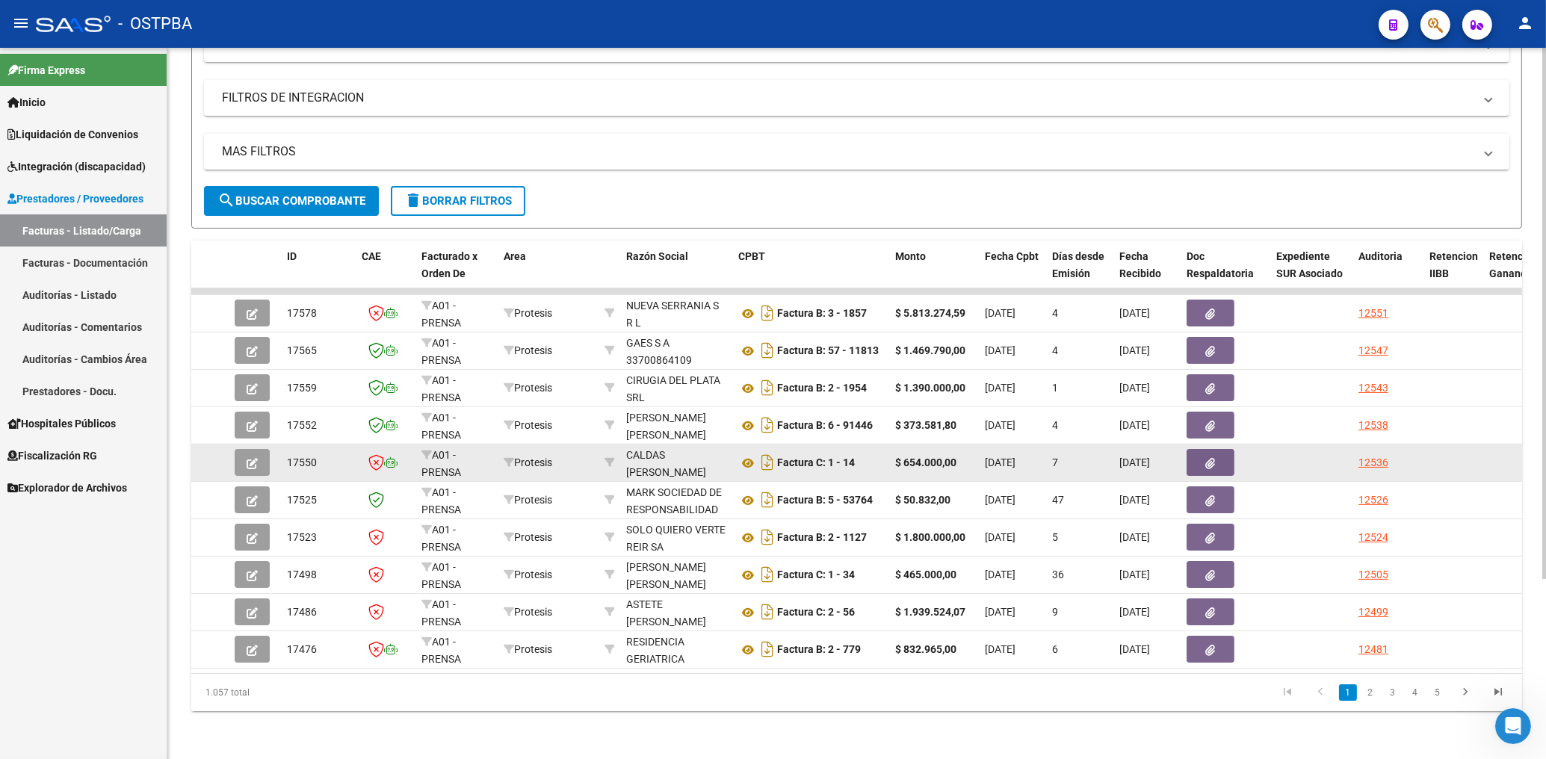
scroll to position [0, 0]
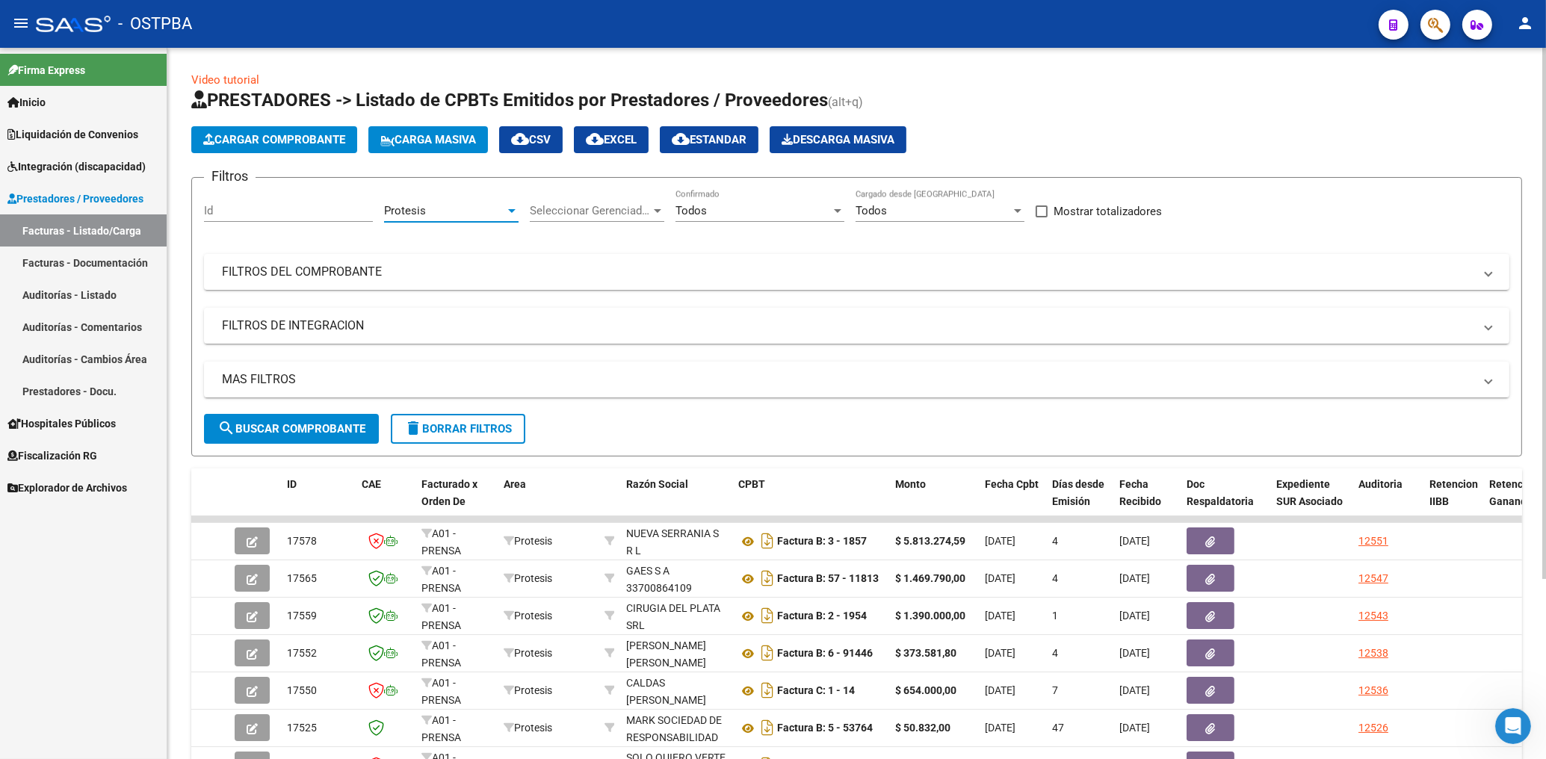
click at [462, 212] on div "Protesis" at bounding box center [444, 210] width 121 height 13
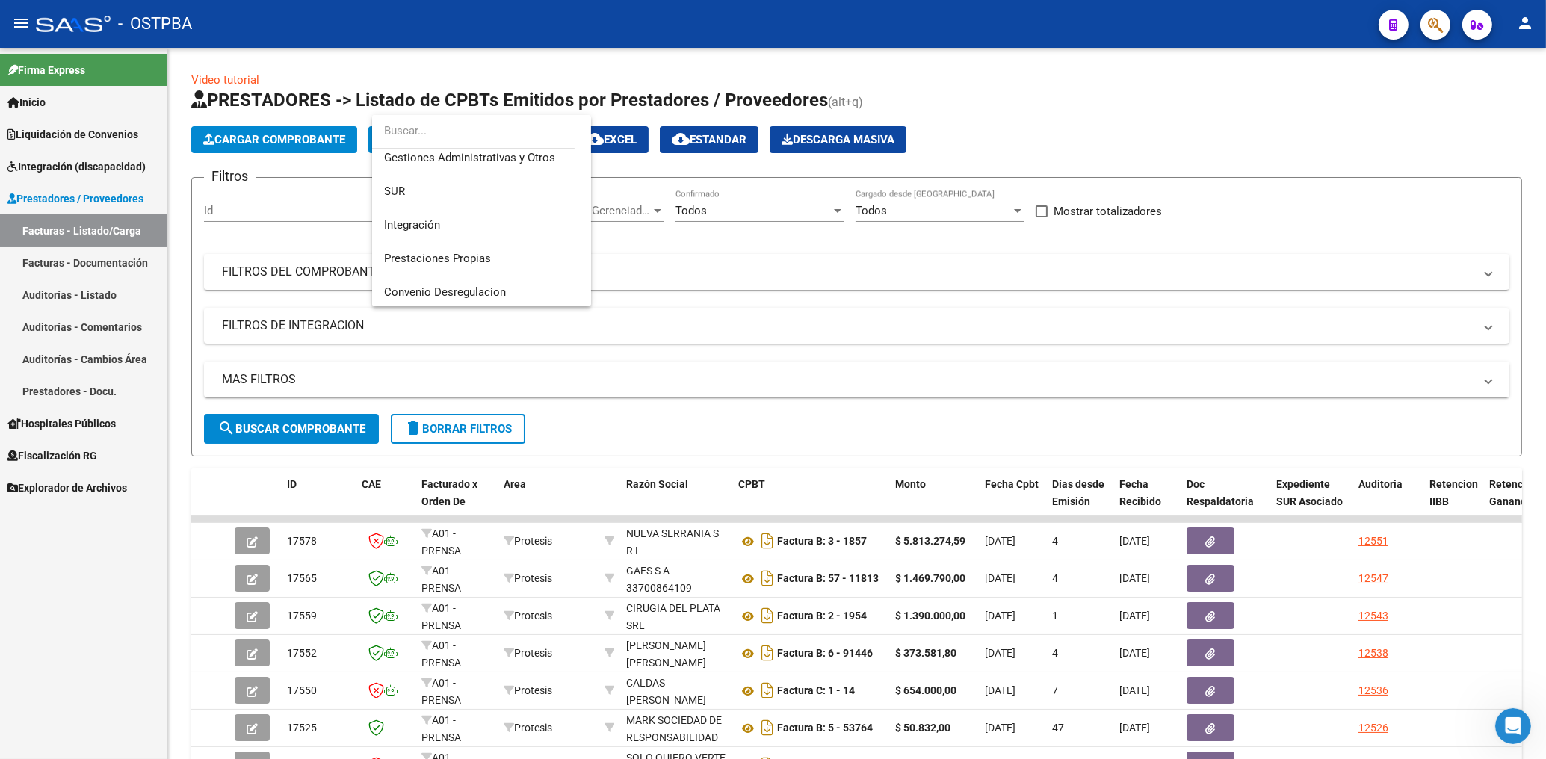
scroll to position [51, 0]
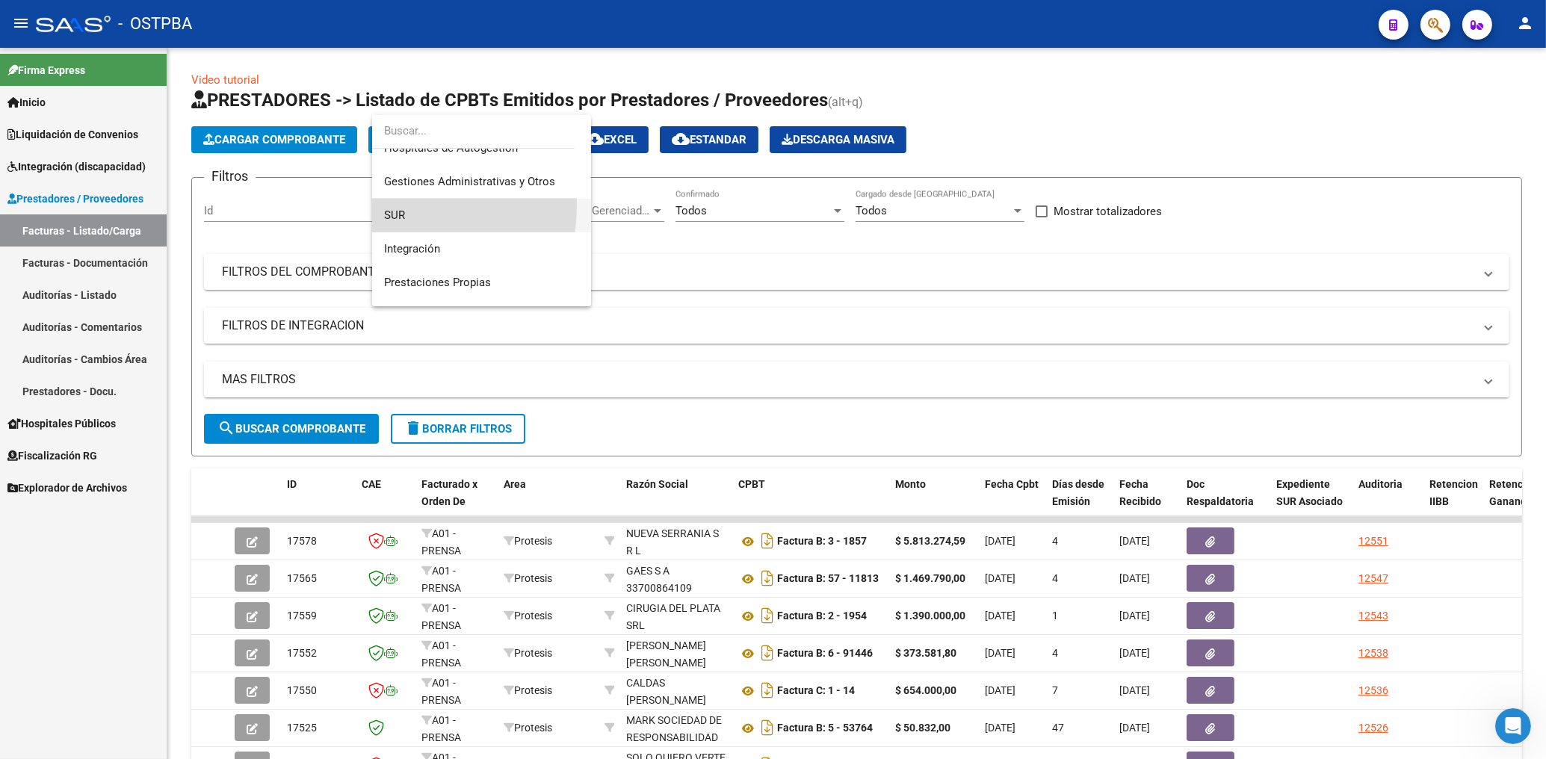
click at [388, 205] on span "SUR" at bounding box center [481, 216] width 195 height 34
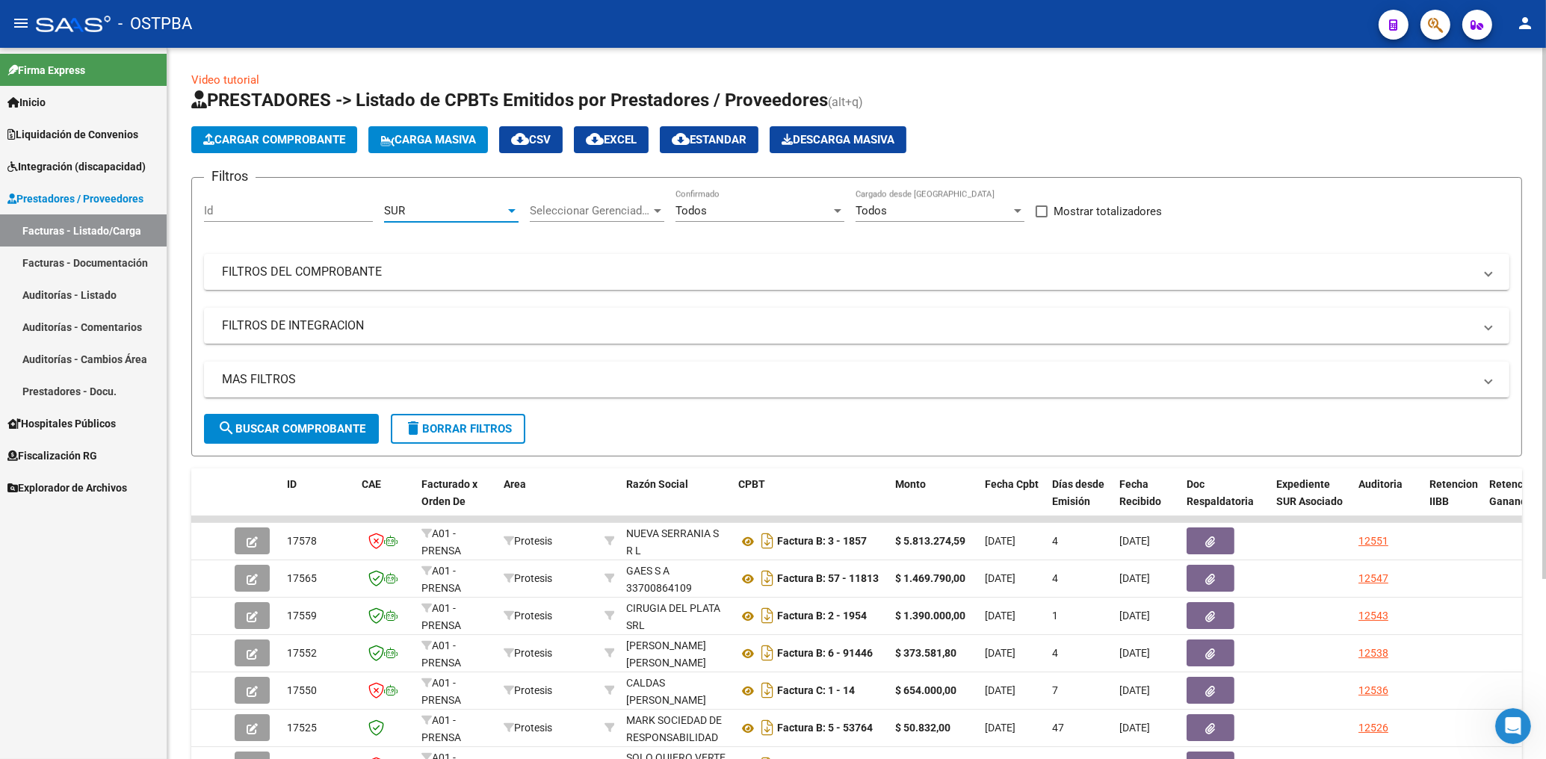
click at [319, 433] on span "search Buscar Comprobante" at bounding box center [291, 428] width 148 height 13
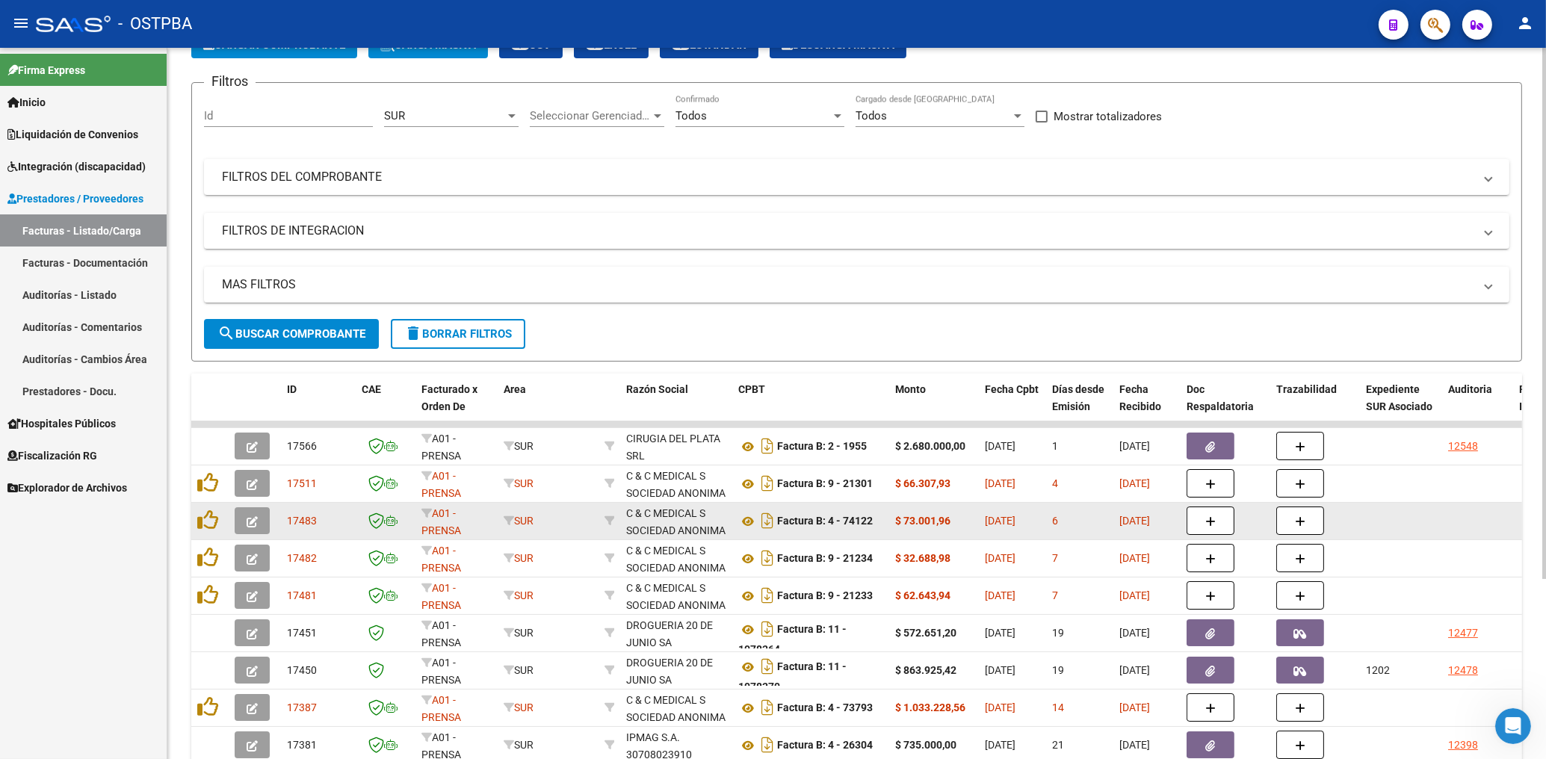
scroll to position [160, 0]
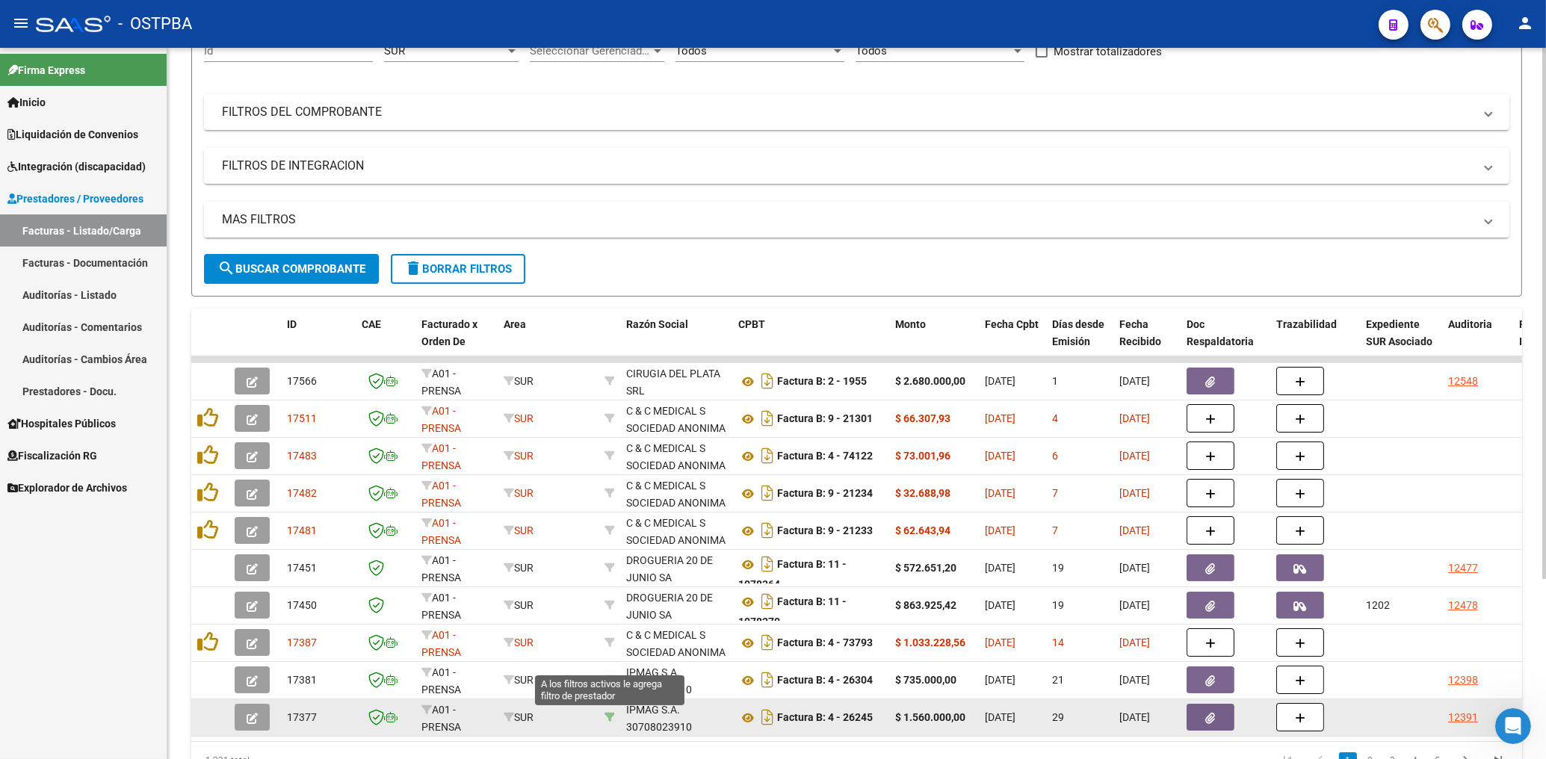
click at [607, 715] on icon at bounding box center [609, 717] width 10 height 10
type input "30708023910"
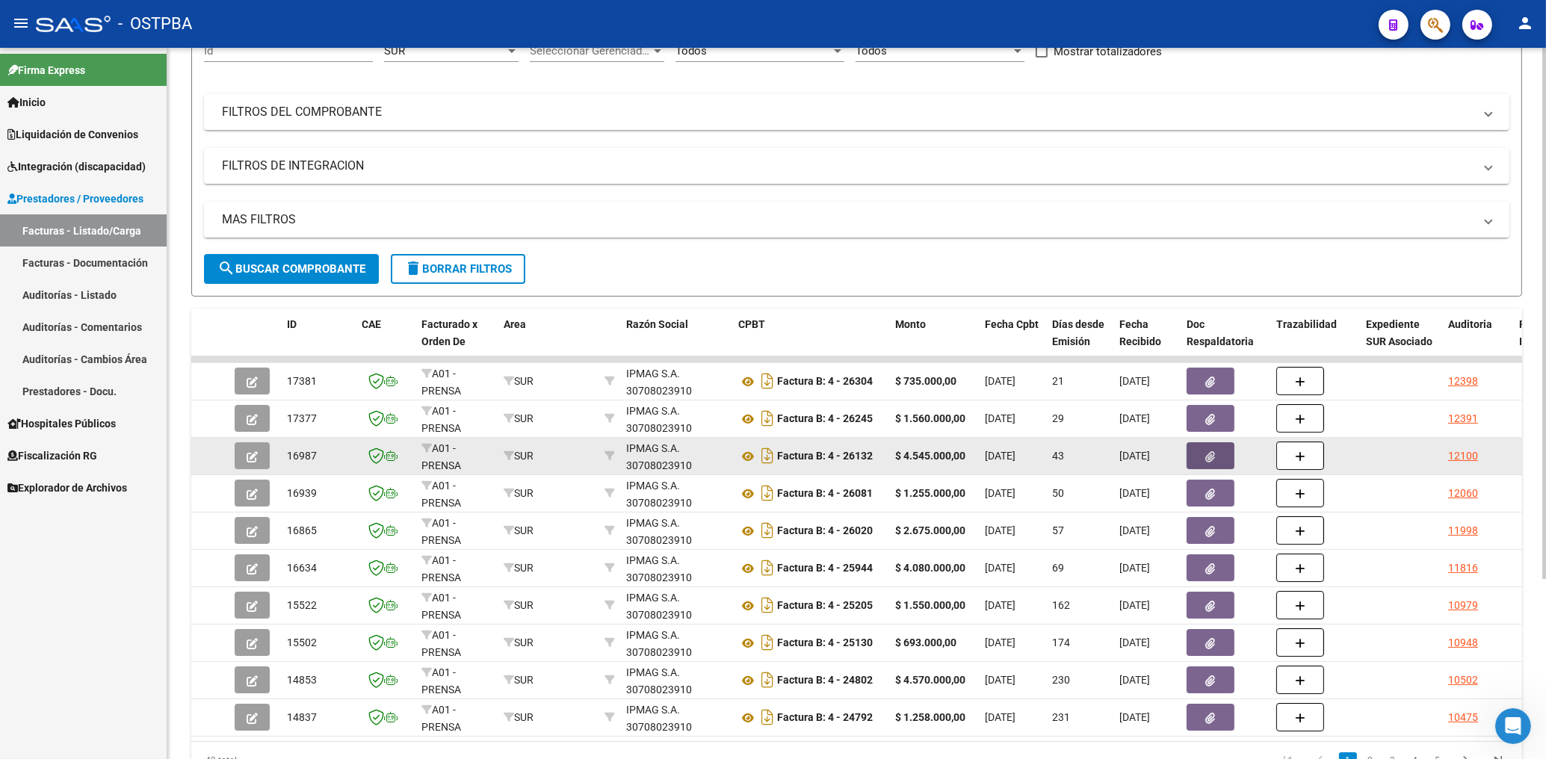
click at [1214, 452] on icon "button" at bounding box center [1211, 456] width 10 height 11
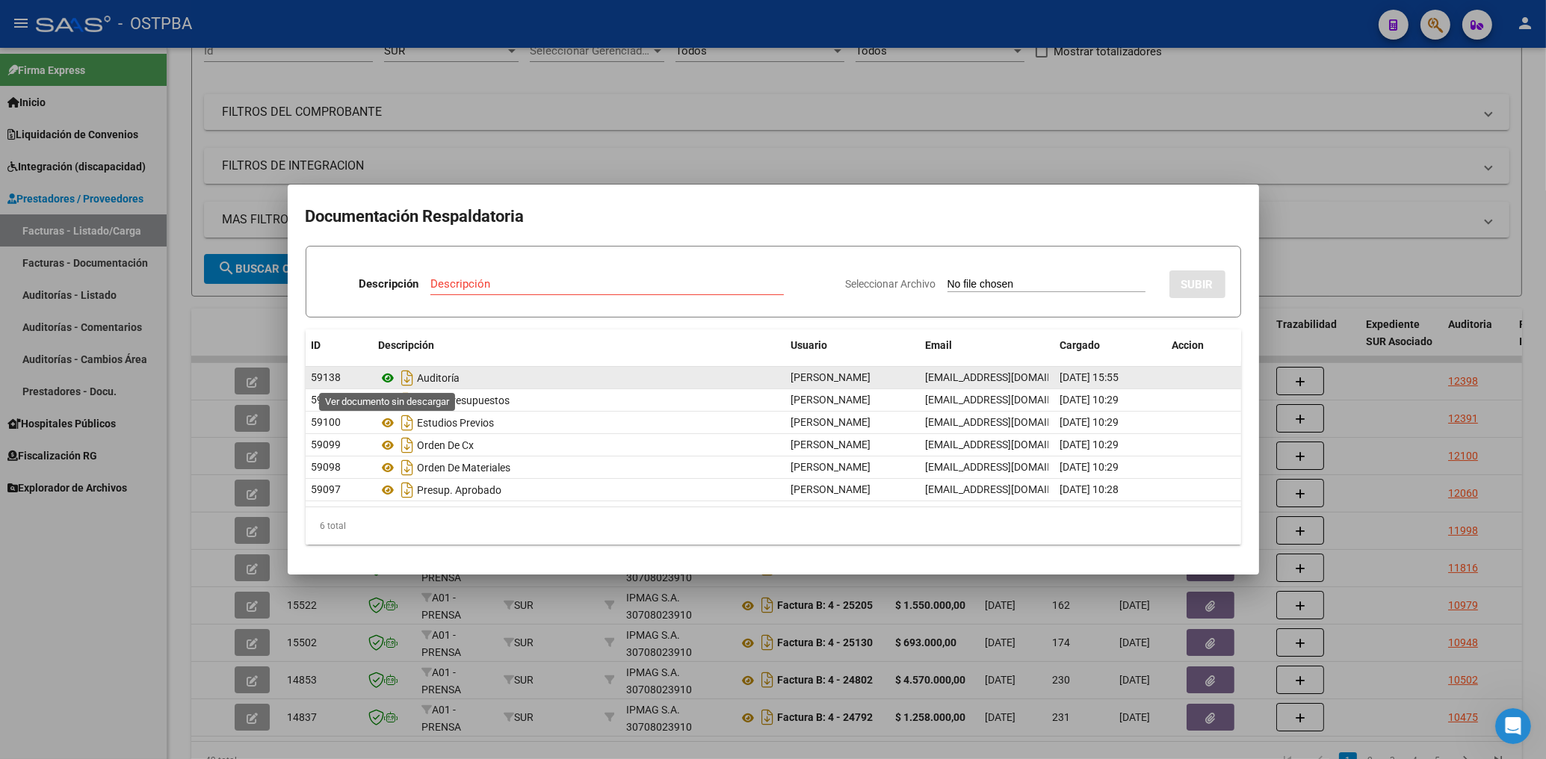
click at [386, 376] on icon at bounding box center [388, 378] width 19 height 18
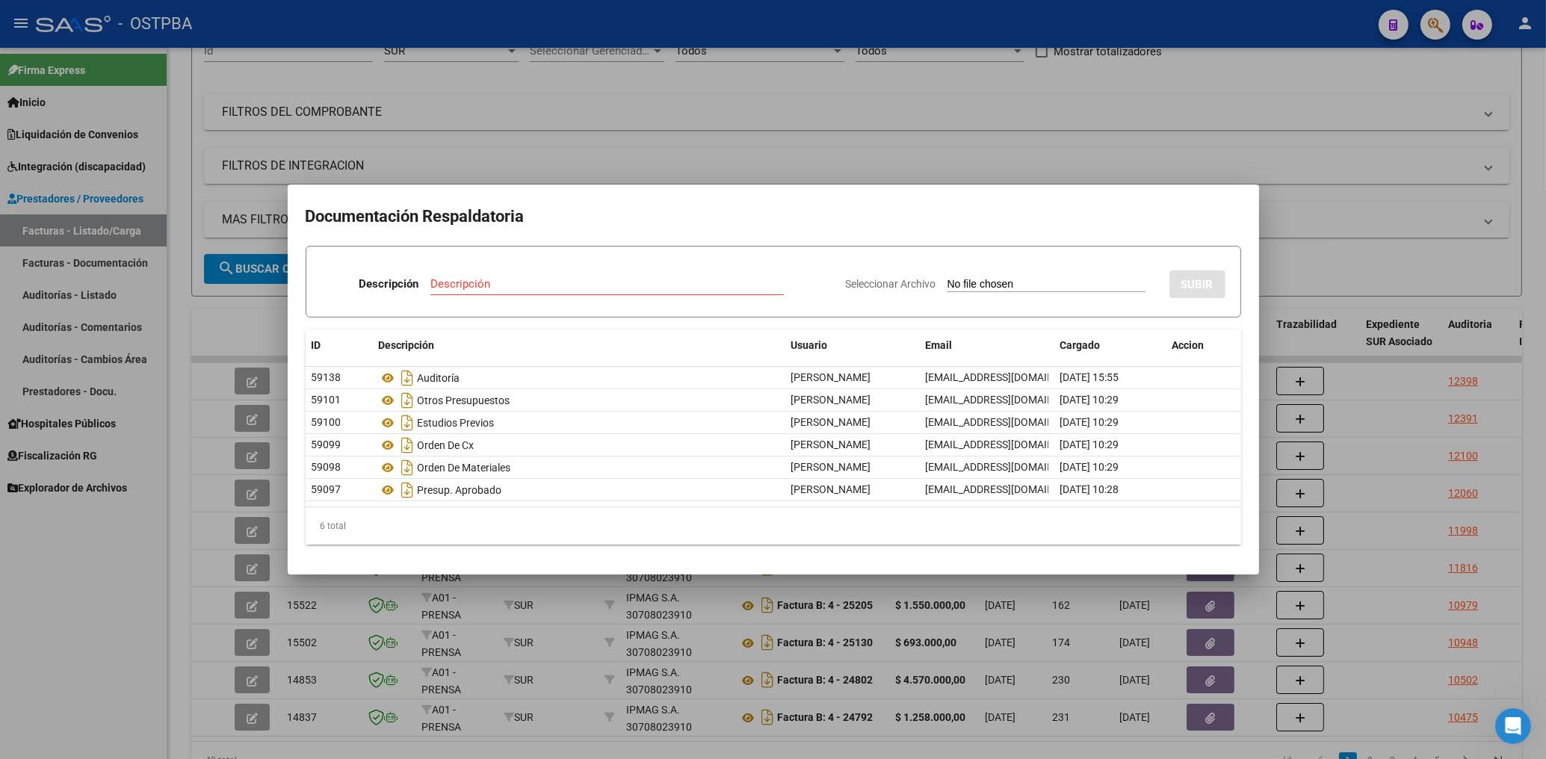
click at [632, 133] on div at bounding box center [773, 379] width 1546 height 759
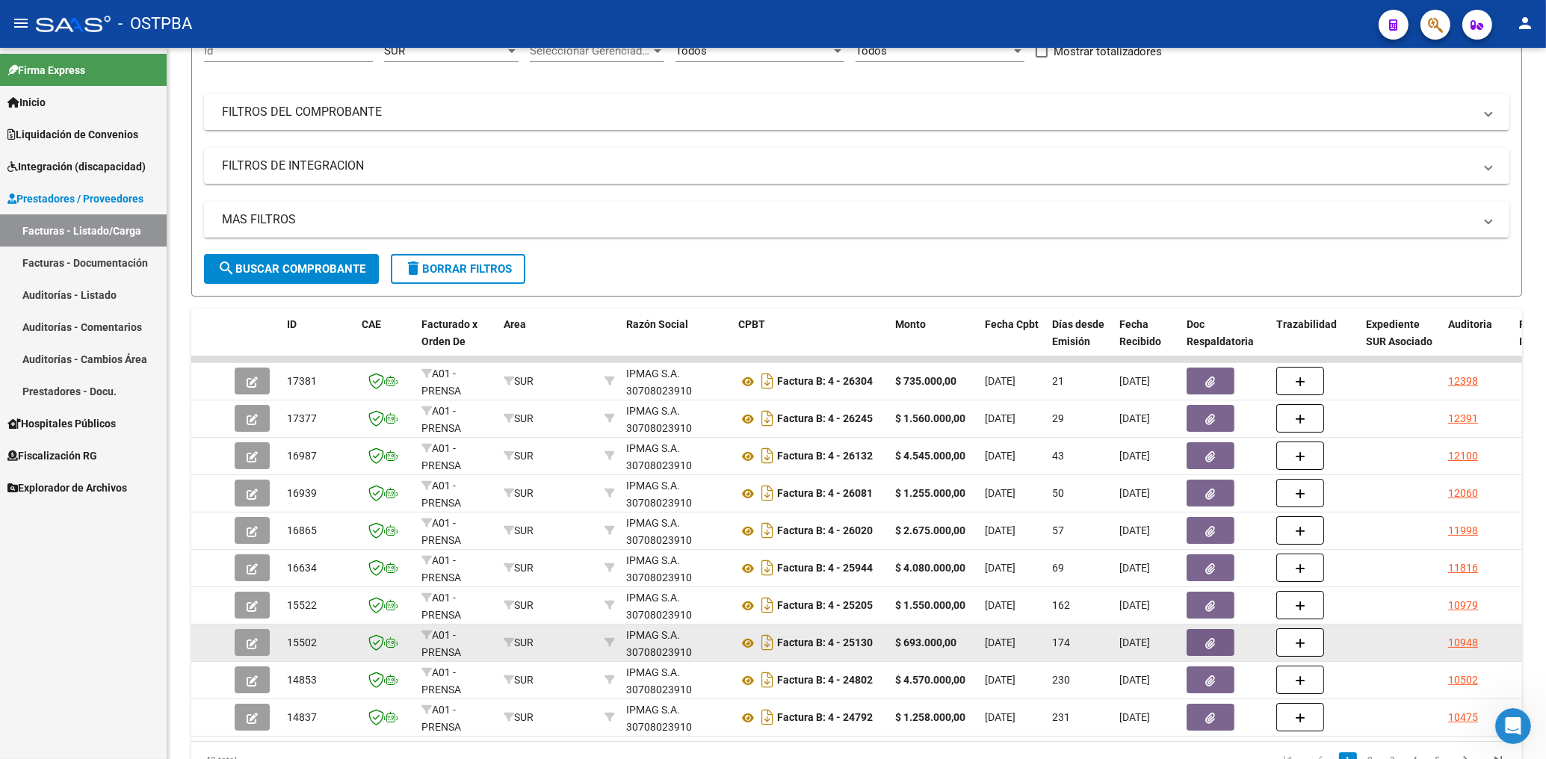
scroll to position [240, 0]
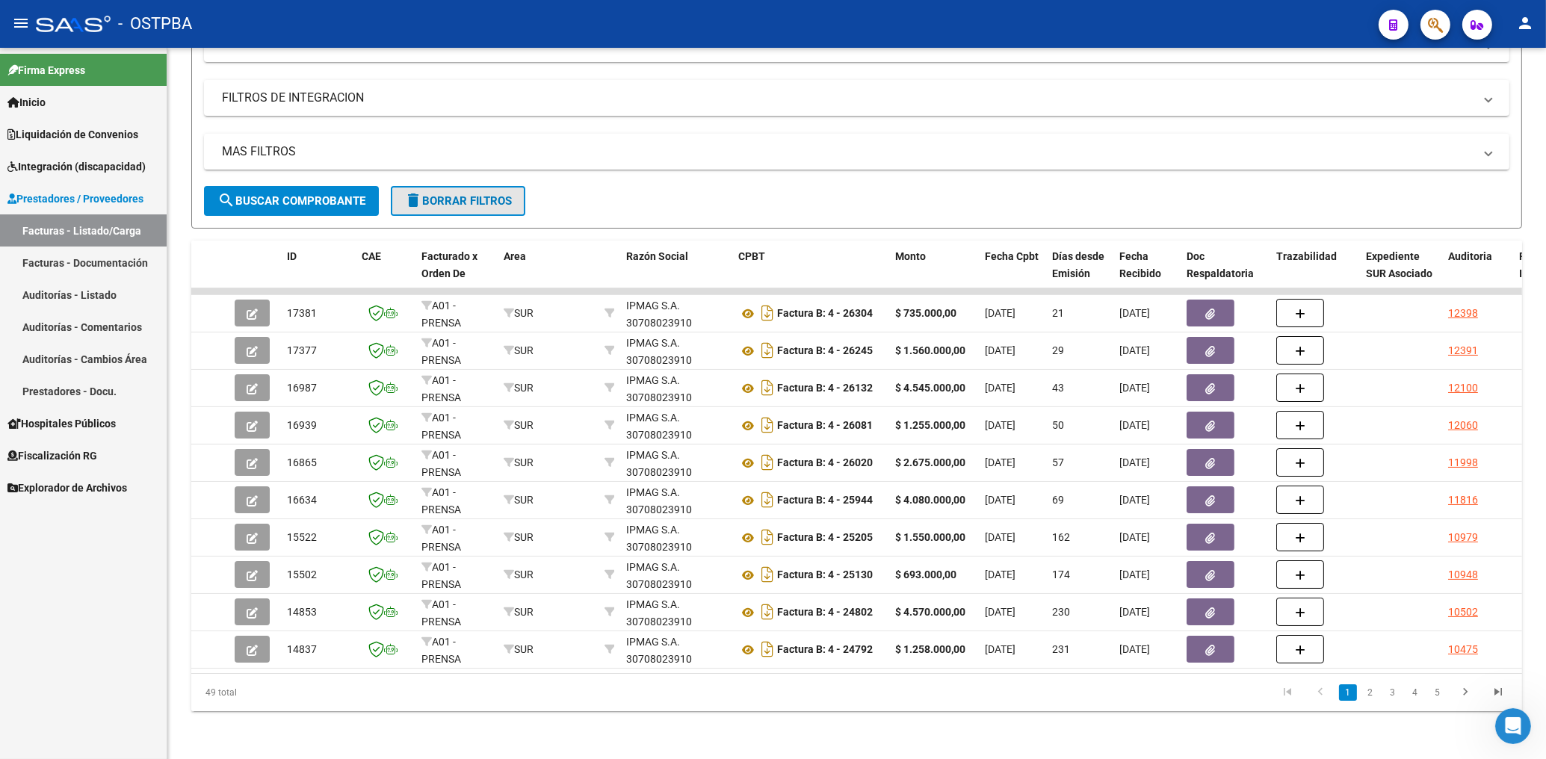
click at [467, 194] on span "delete Borrar Filtros" at bounding box center [458, 200] width 108 height 13
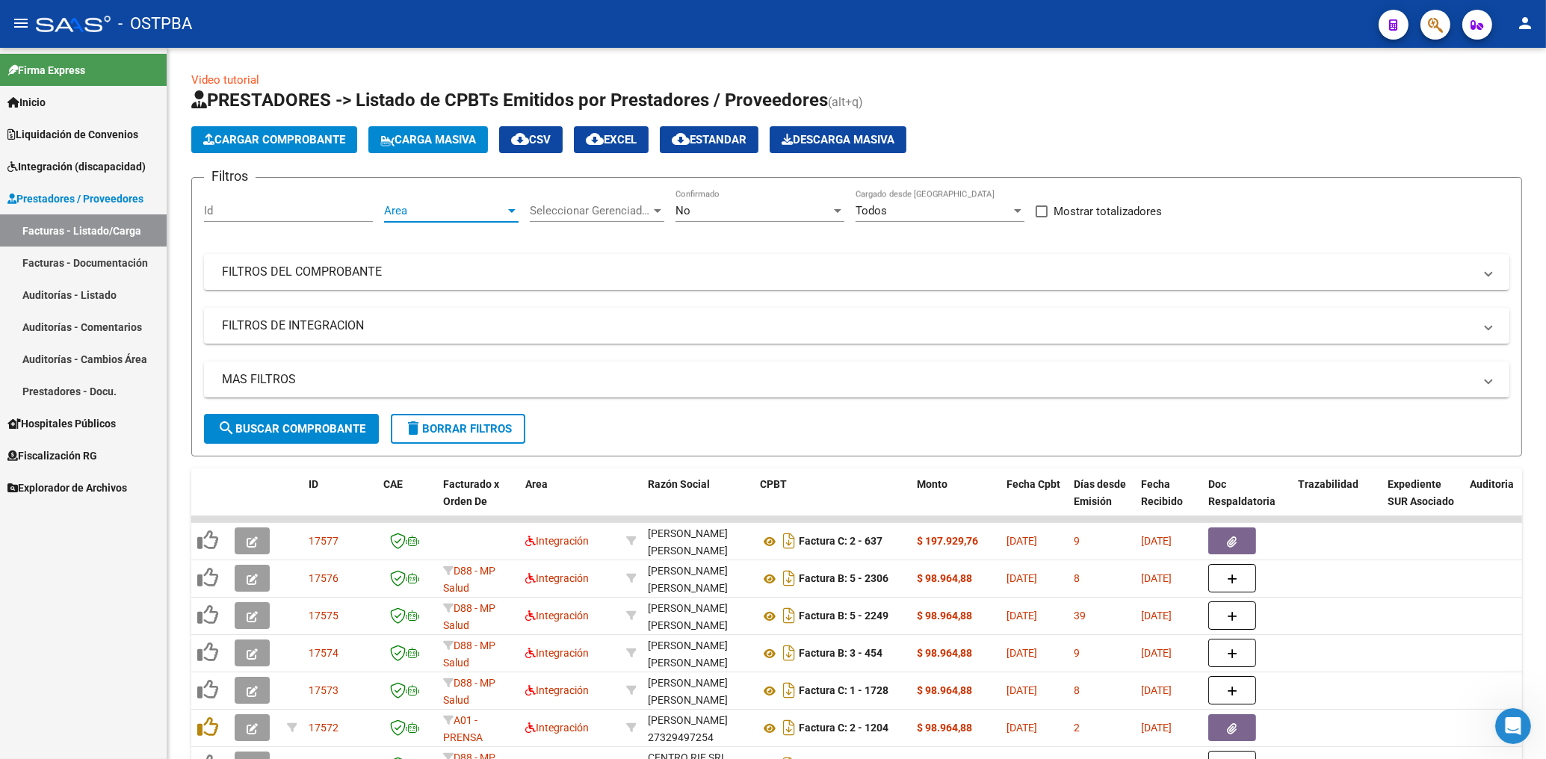
click at [462, 210] on span "Area" at bounding box center [444, 210] width 121 height 13
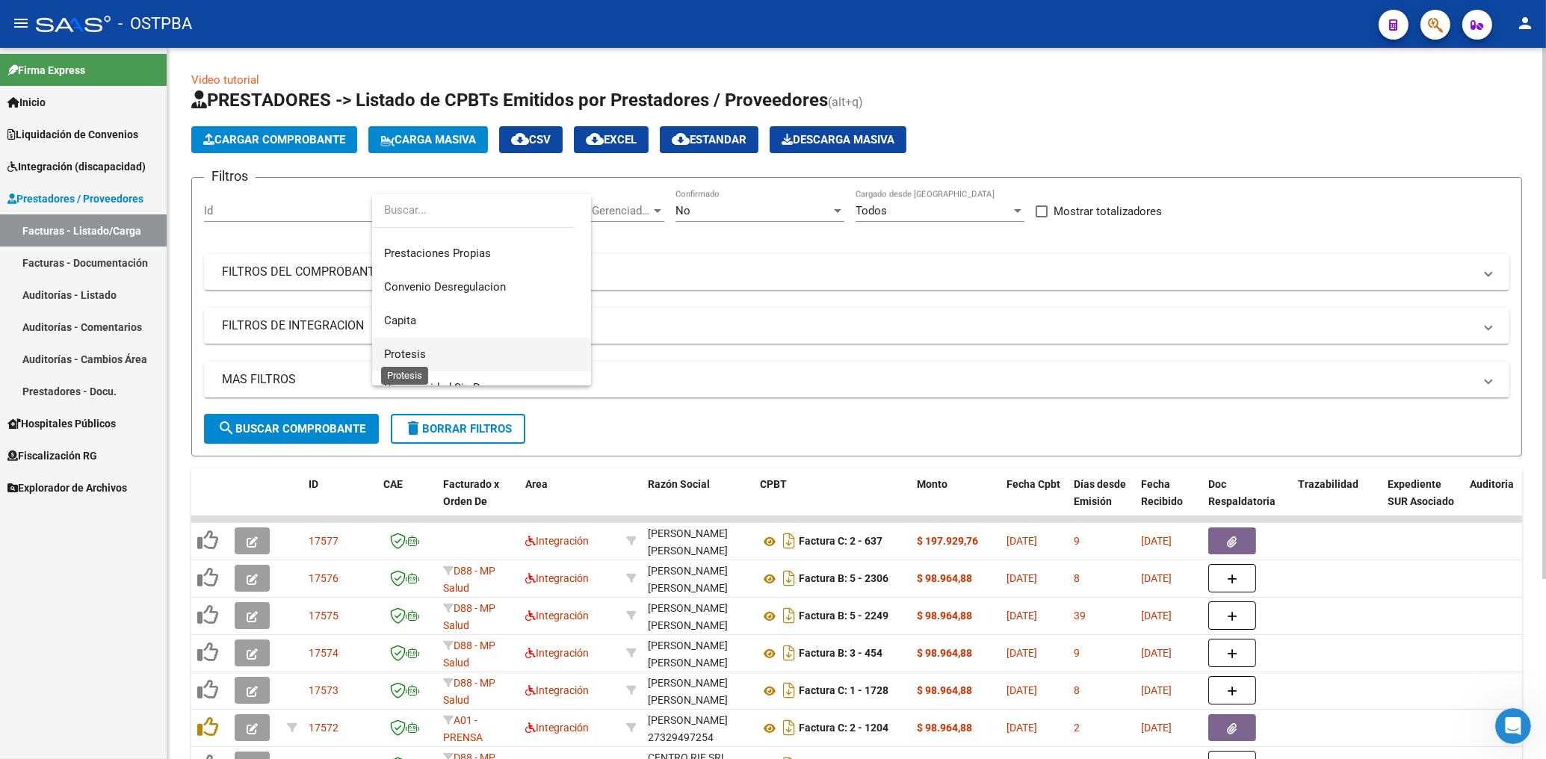
drag, startPoint x: 421, startPoint y: 352, endPoint x: 448, endPoint y: 344, distance: 28.1
click at [424, 354] on span "Protesis" at bounding box center [405, 353] width 42 height 13
click at [719, 208] on div "No" at bounding box center [752, 210] width 155 height 13
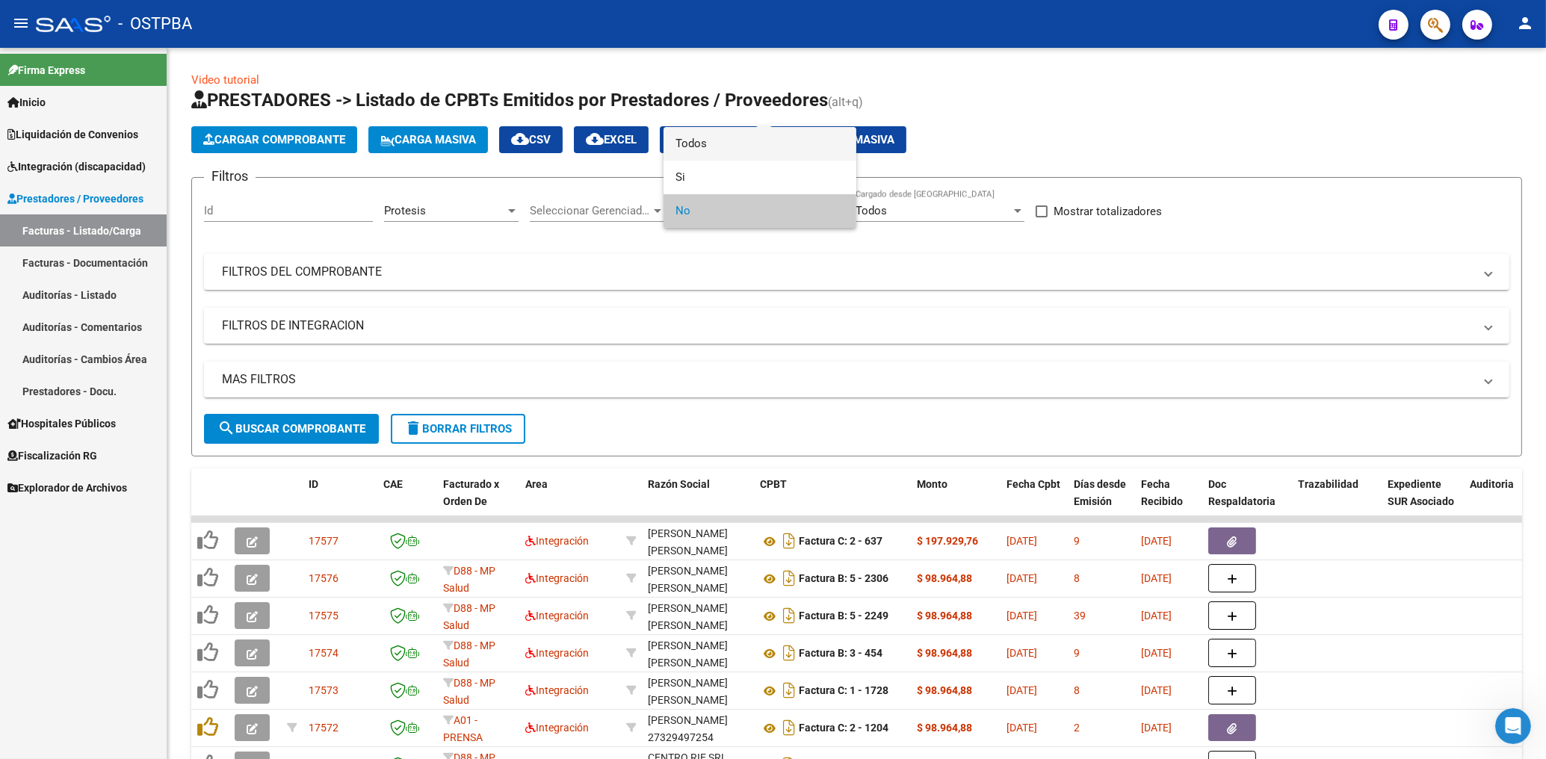
click at [698, 143] on span "Todos" at bounding box center [759, 144] width 169 height 34
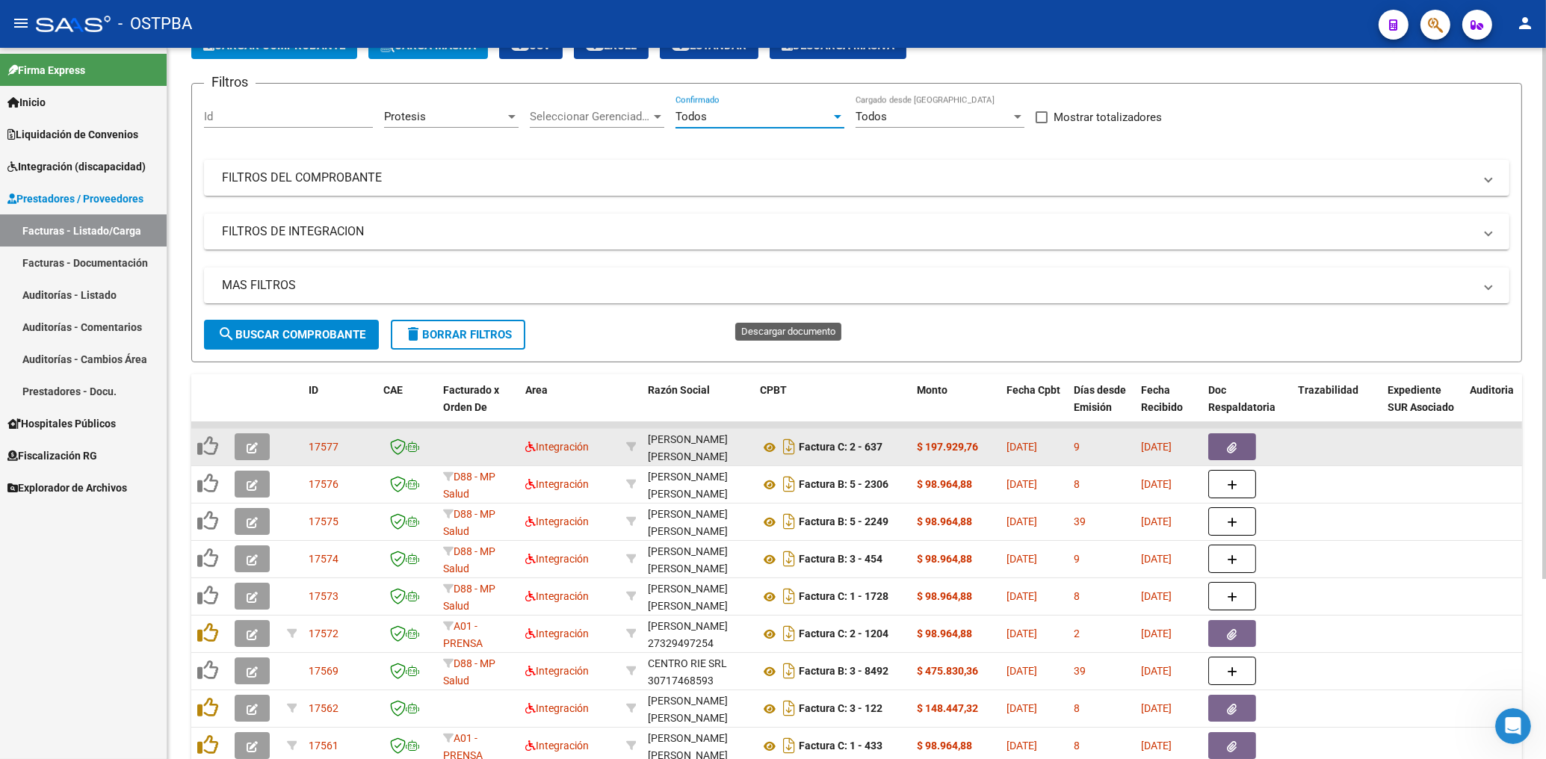
scroll to position [240, 0]
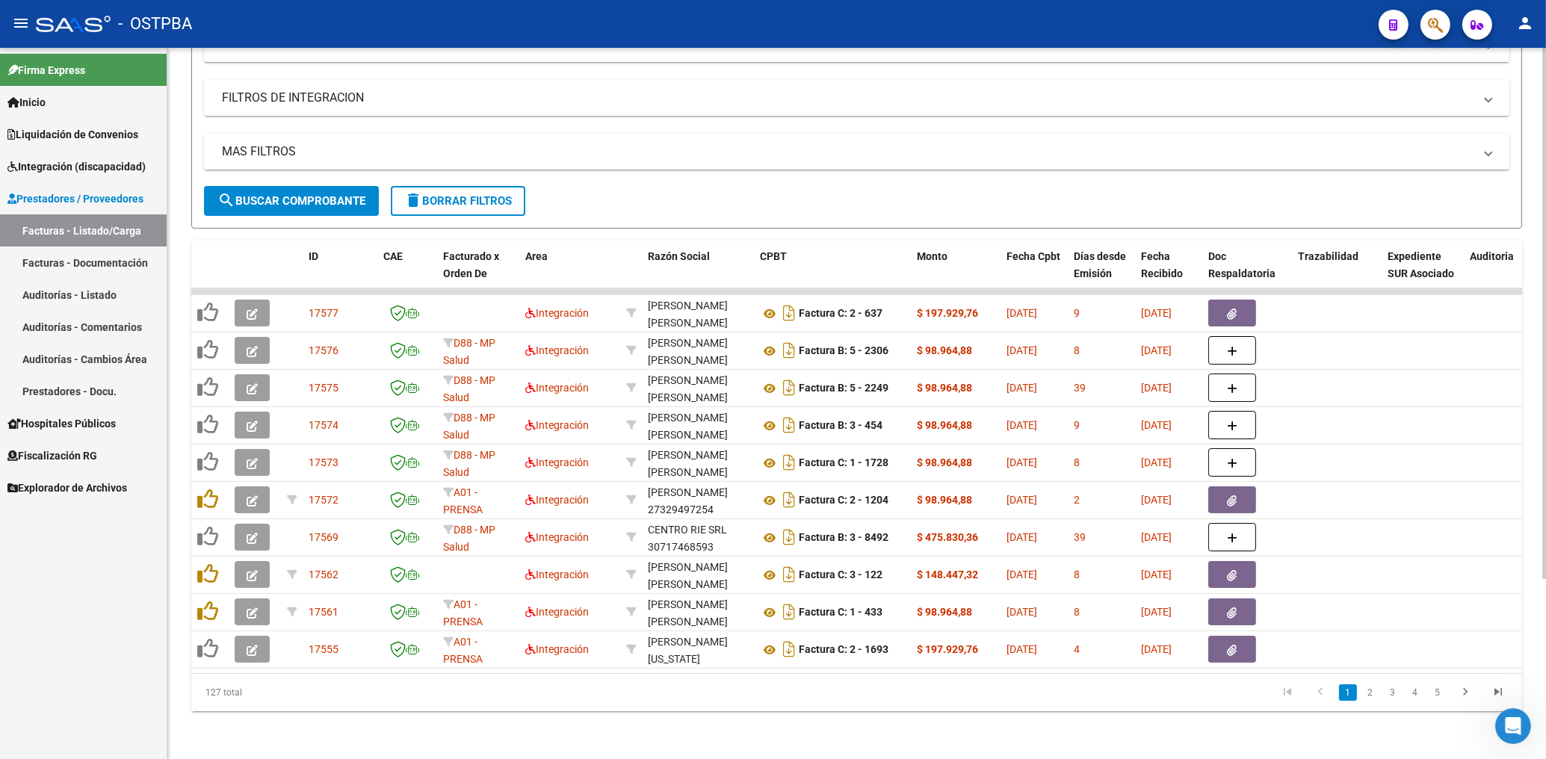
click at [303, 194] on span "search Buscar Comprobante" at bounding box center [291, 200] width 148 height 13
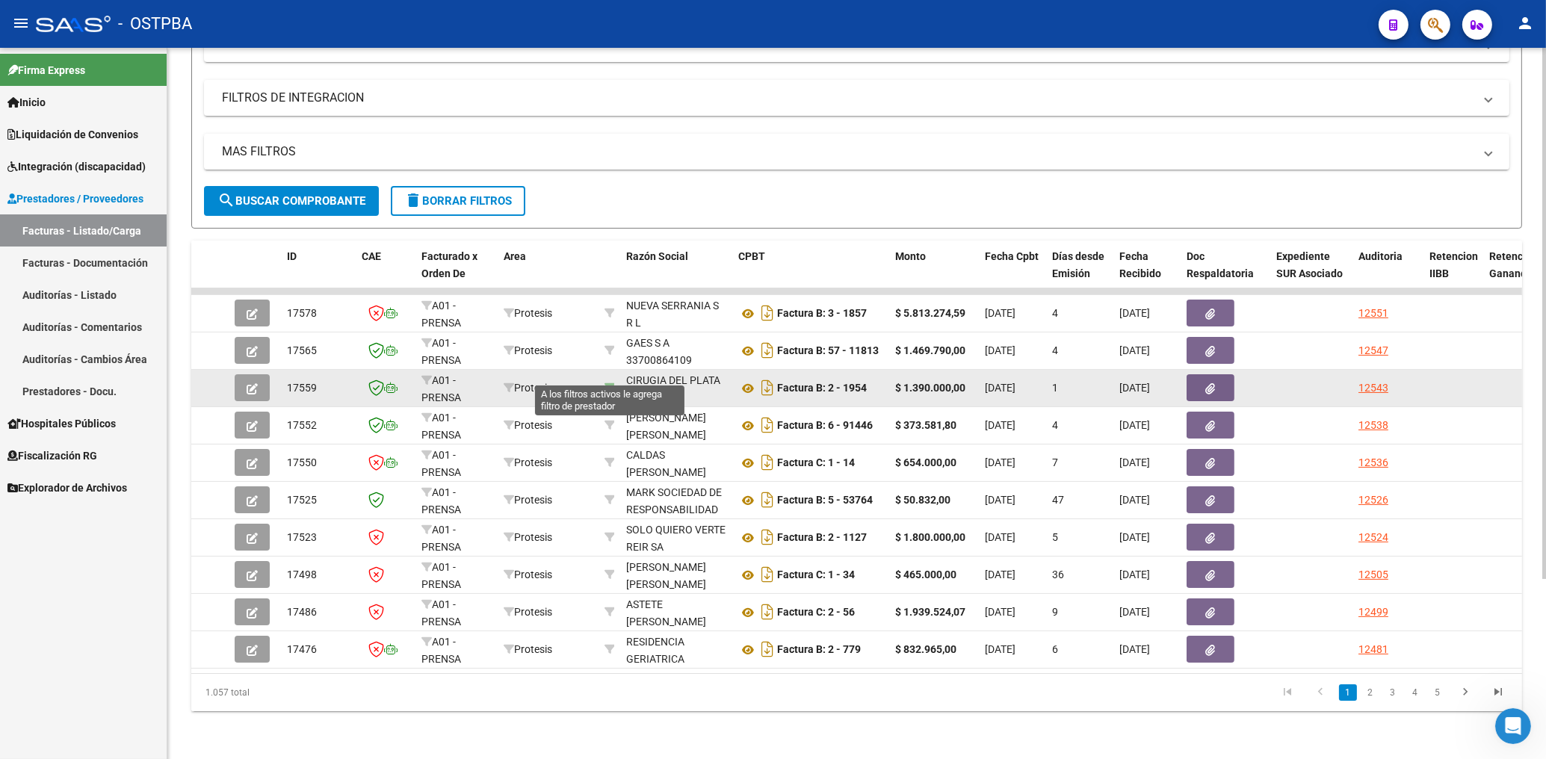
click at [608, 383] on icon at bounding box center [609, 388] width 10 height 10
type input "30710349394"
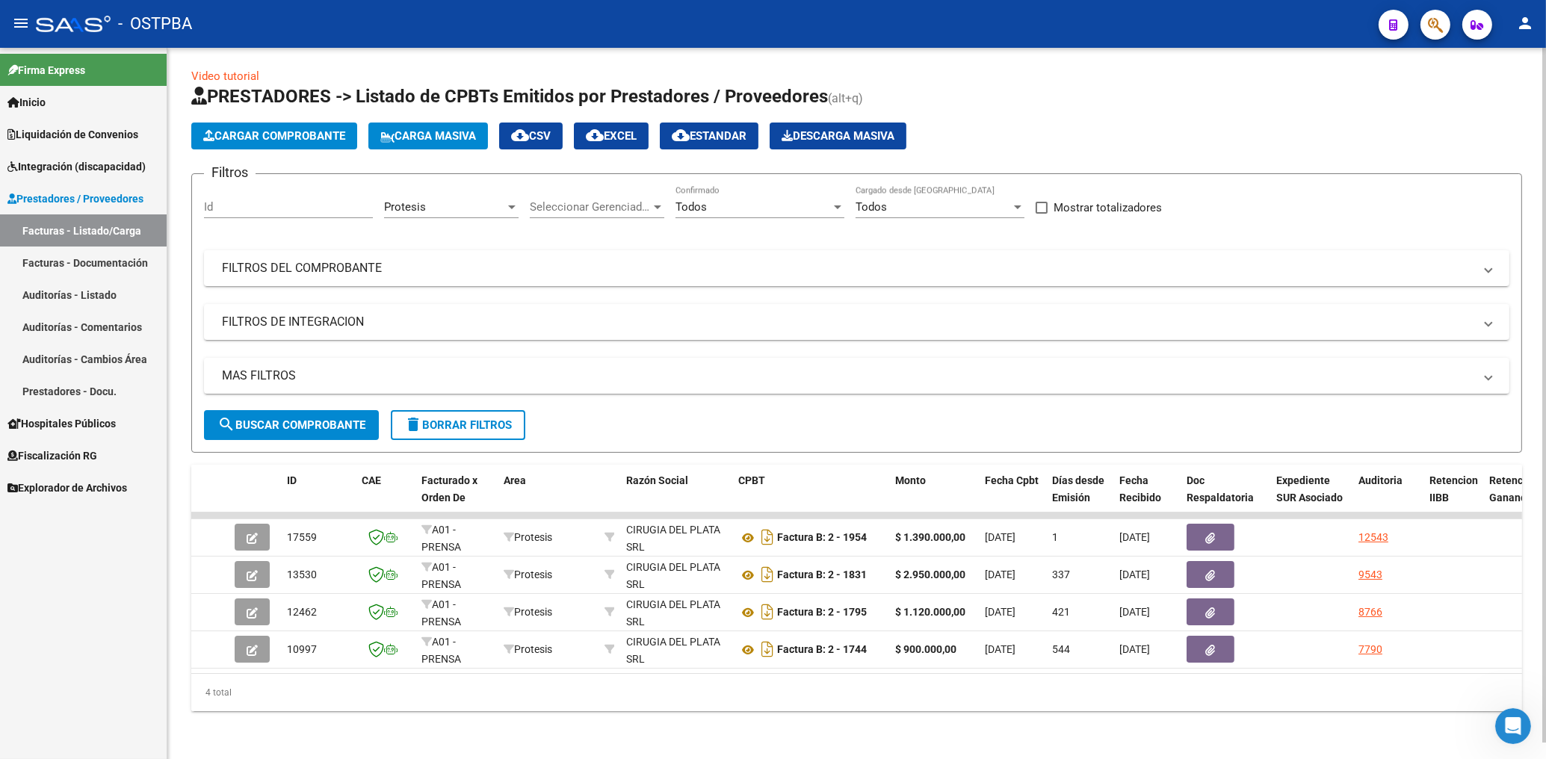
scroll to position [16, 0]
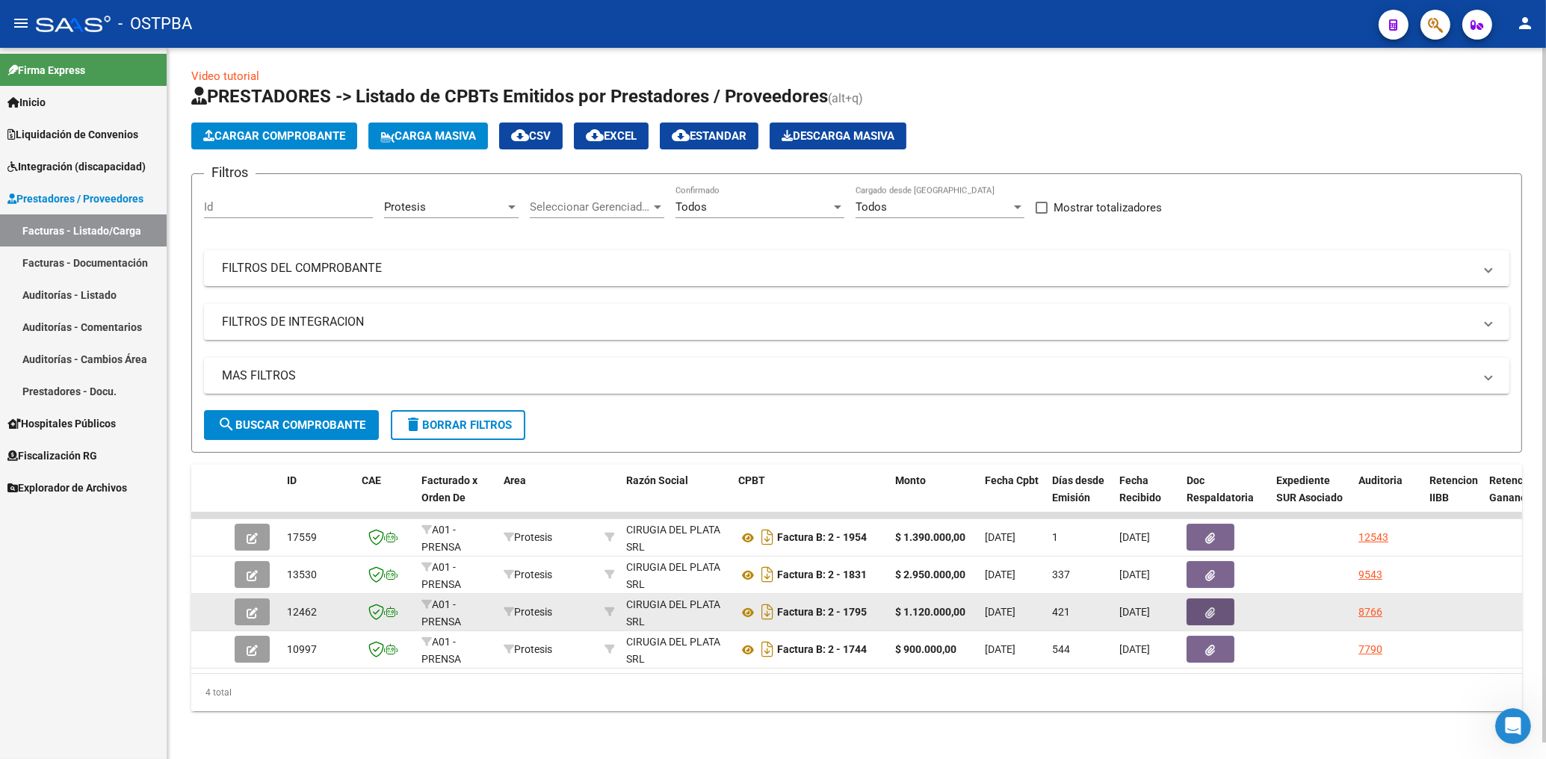
click at [1218, 599] on button "button" at bounding box center [1210, 611] width 48 height 27
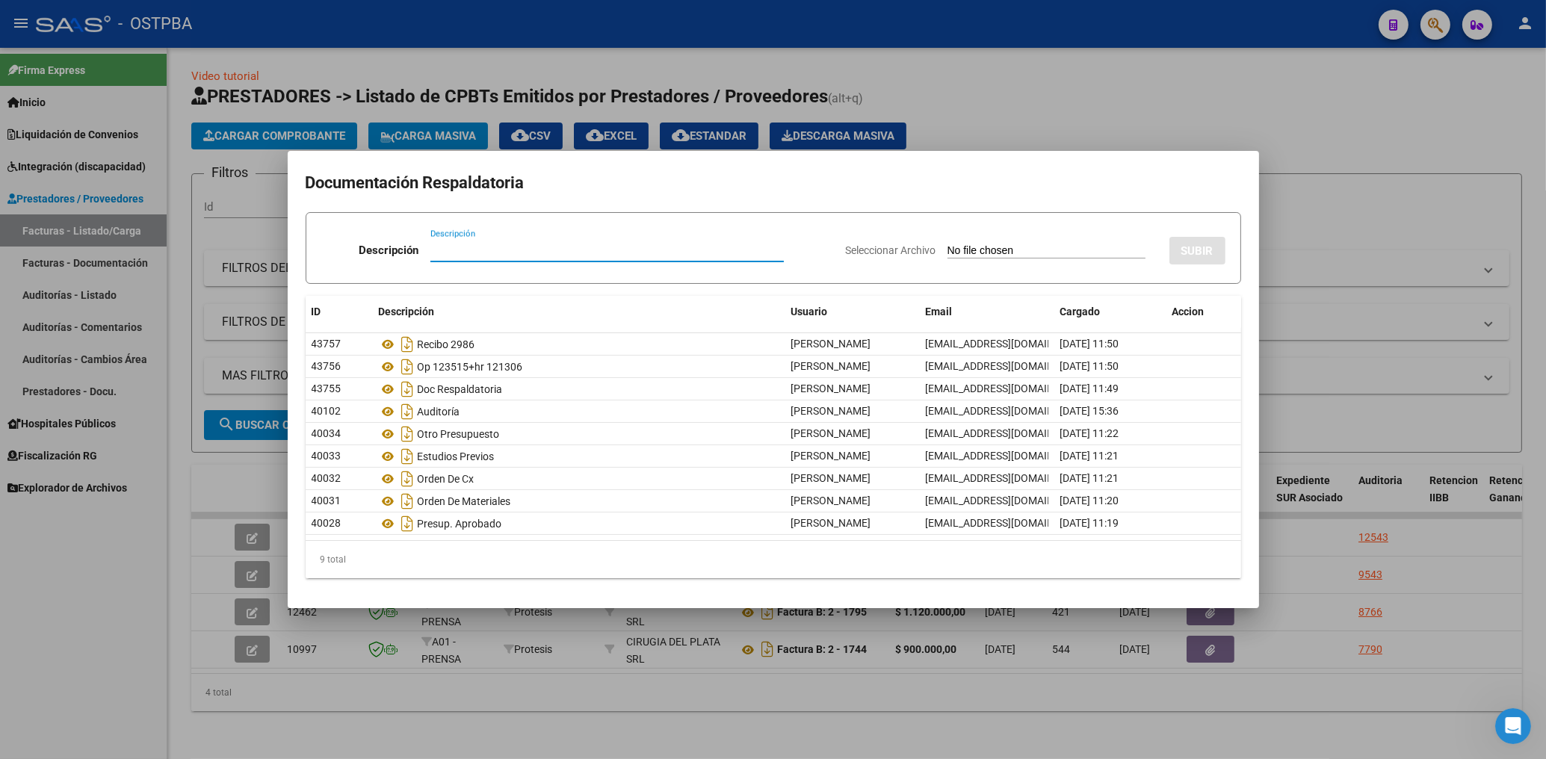
click at [1000, 85] on div at bounding box center [773, 379] width 1546 height 759
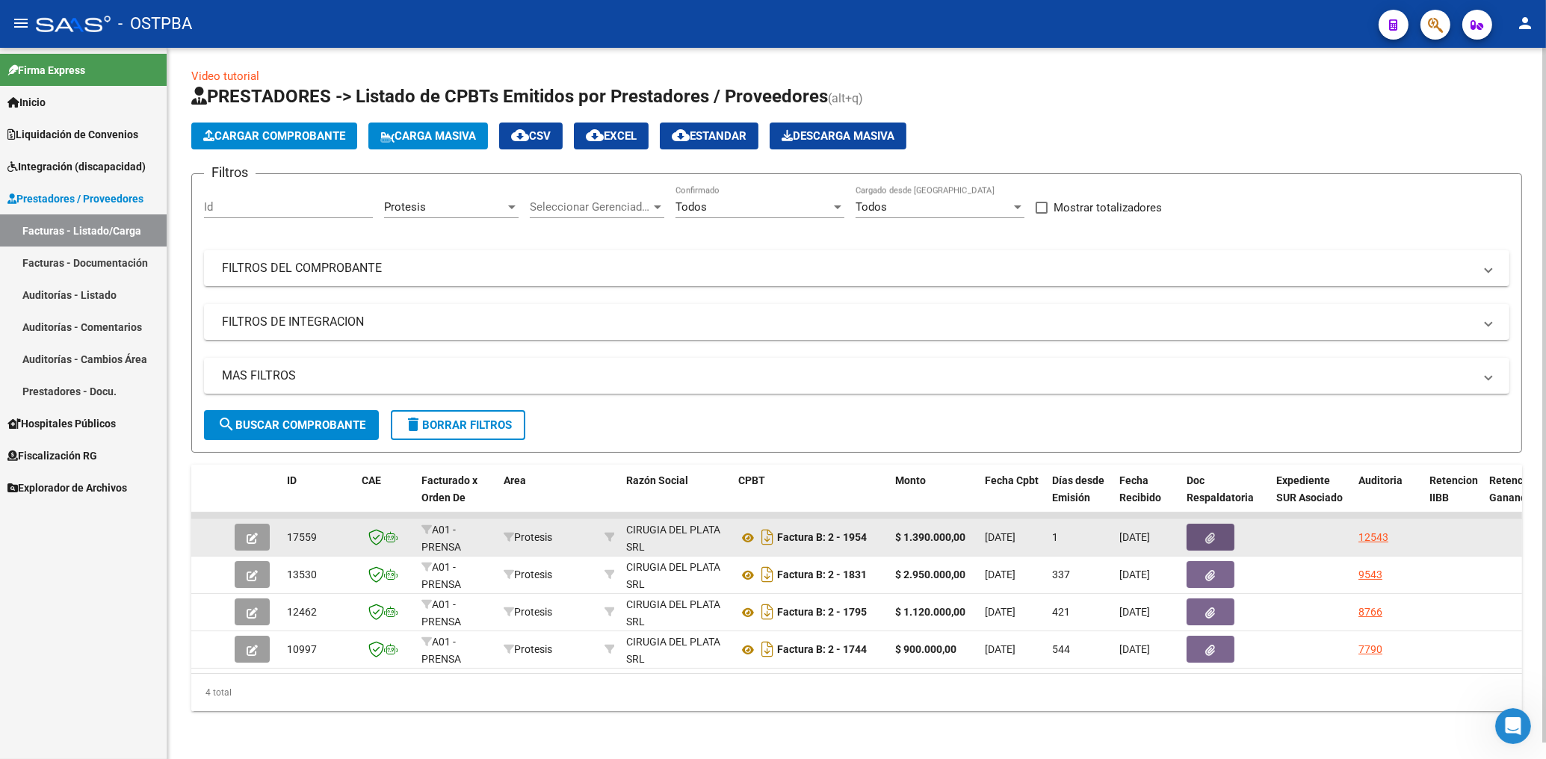
click at [1216, 524] on button "button" at bounding box center [1210, 537] width 48 height 27
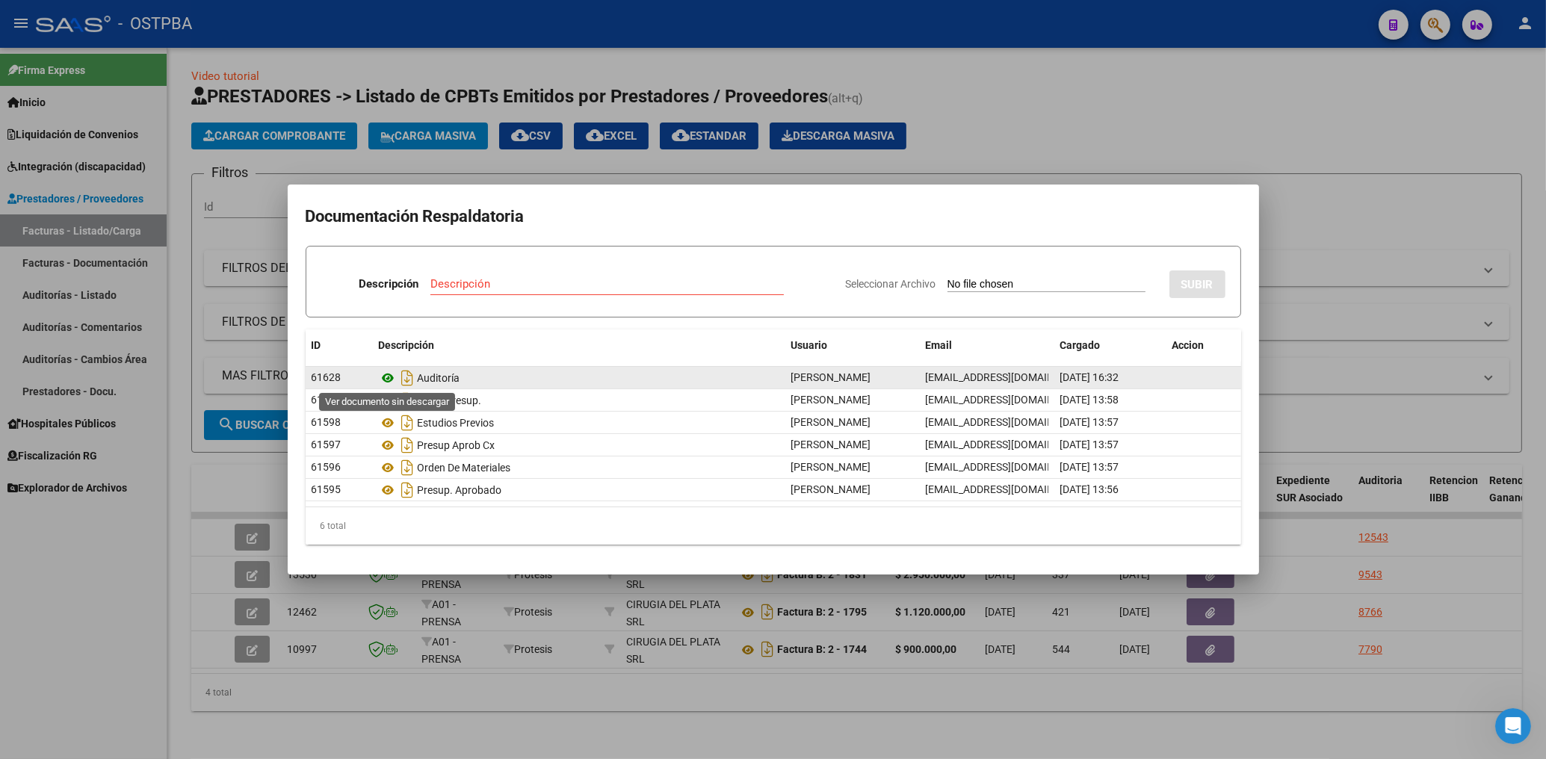
click at [387, 377] on icon at bounding box center [388, 378] width 19 height 18
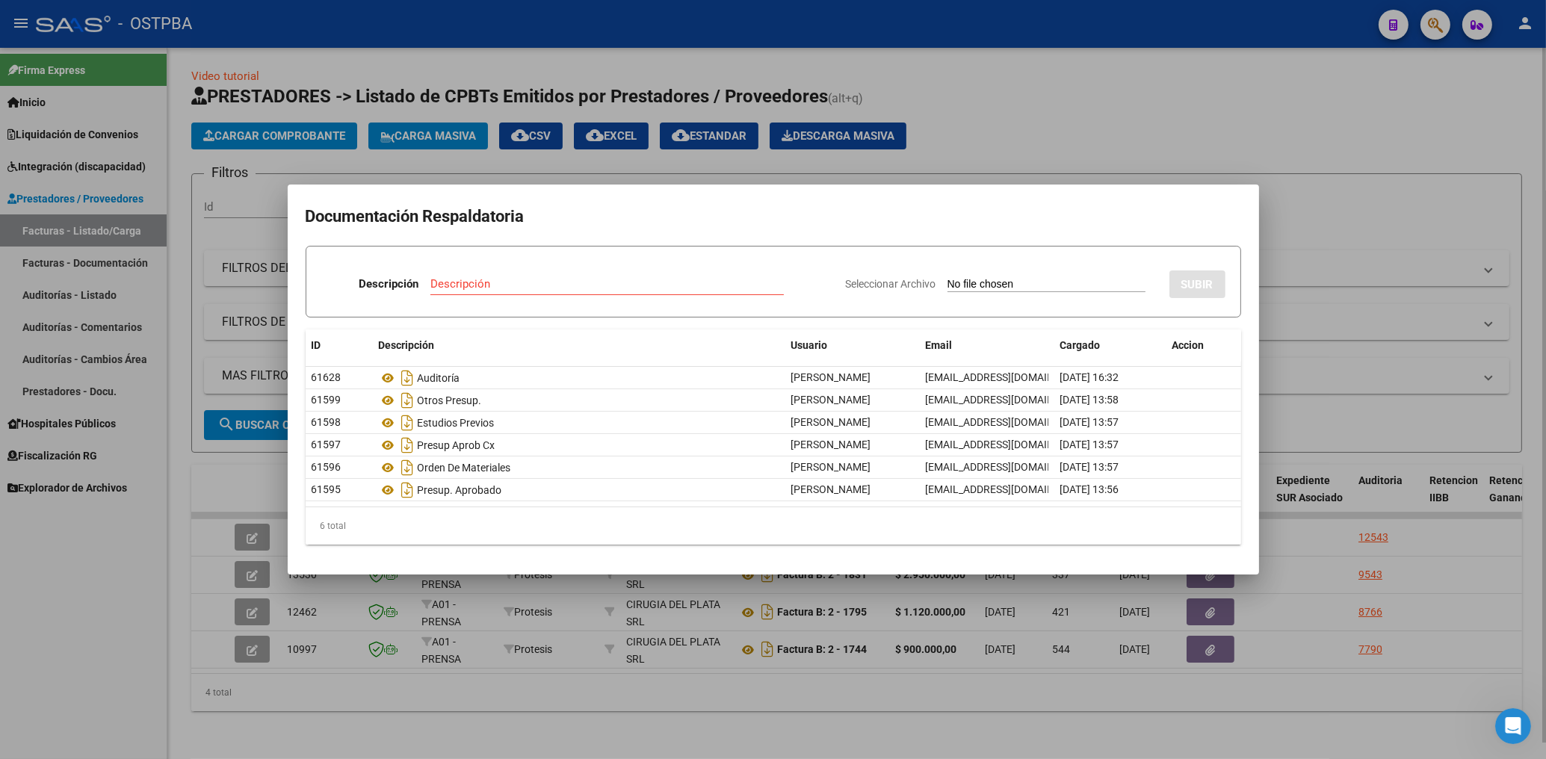
drag, startPoint x: 963, startPoint y: 113, endPoint x: 962, endPoint y: 122, distance: 9.0
click at [962, 115] on div at bounding box center [773, 379] width 1546 height 759
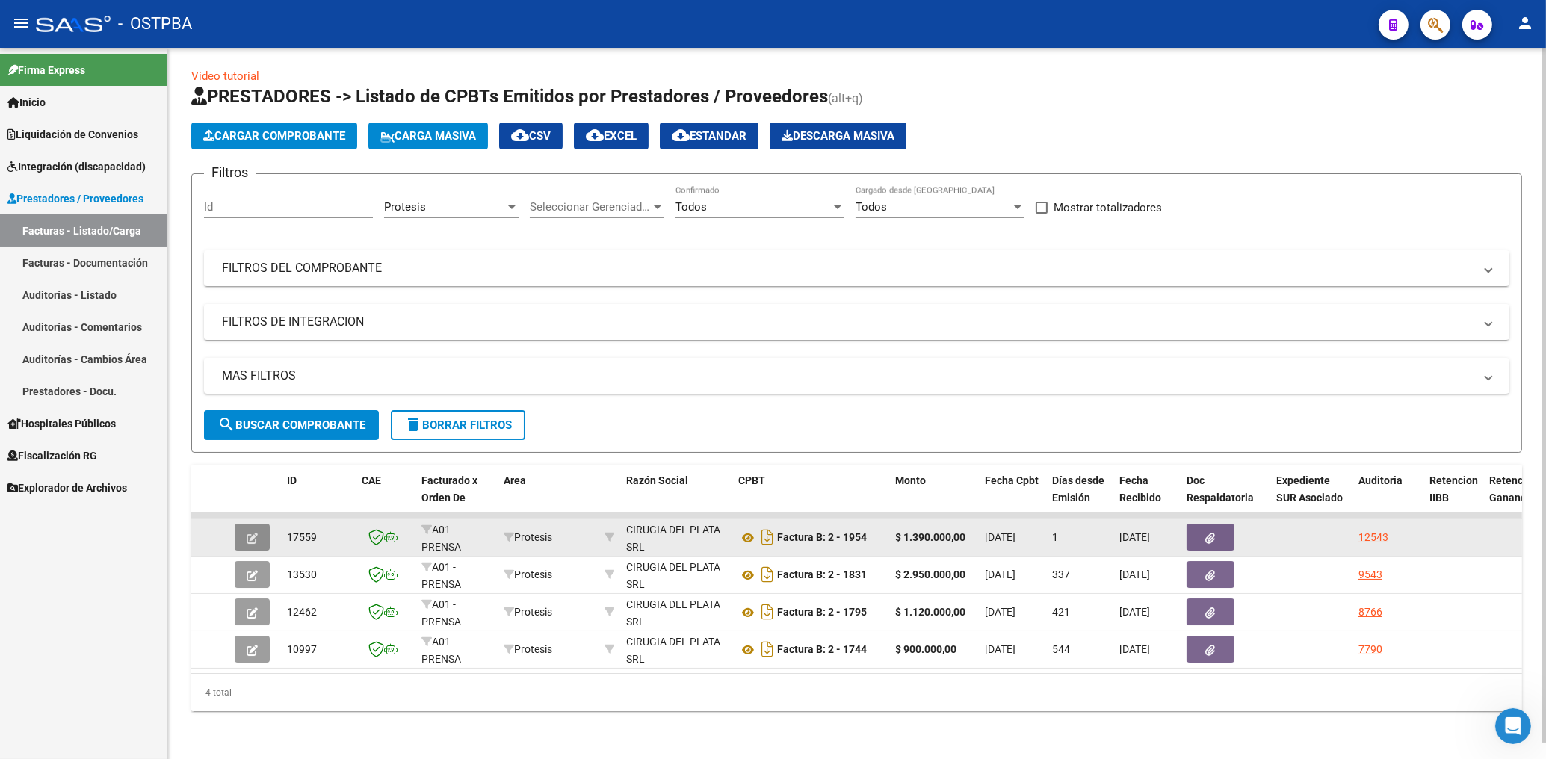
click at [250, 533] on icon "button" at bounding box center [252, 538] width 11 height 11
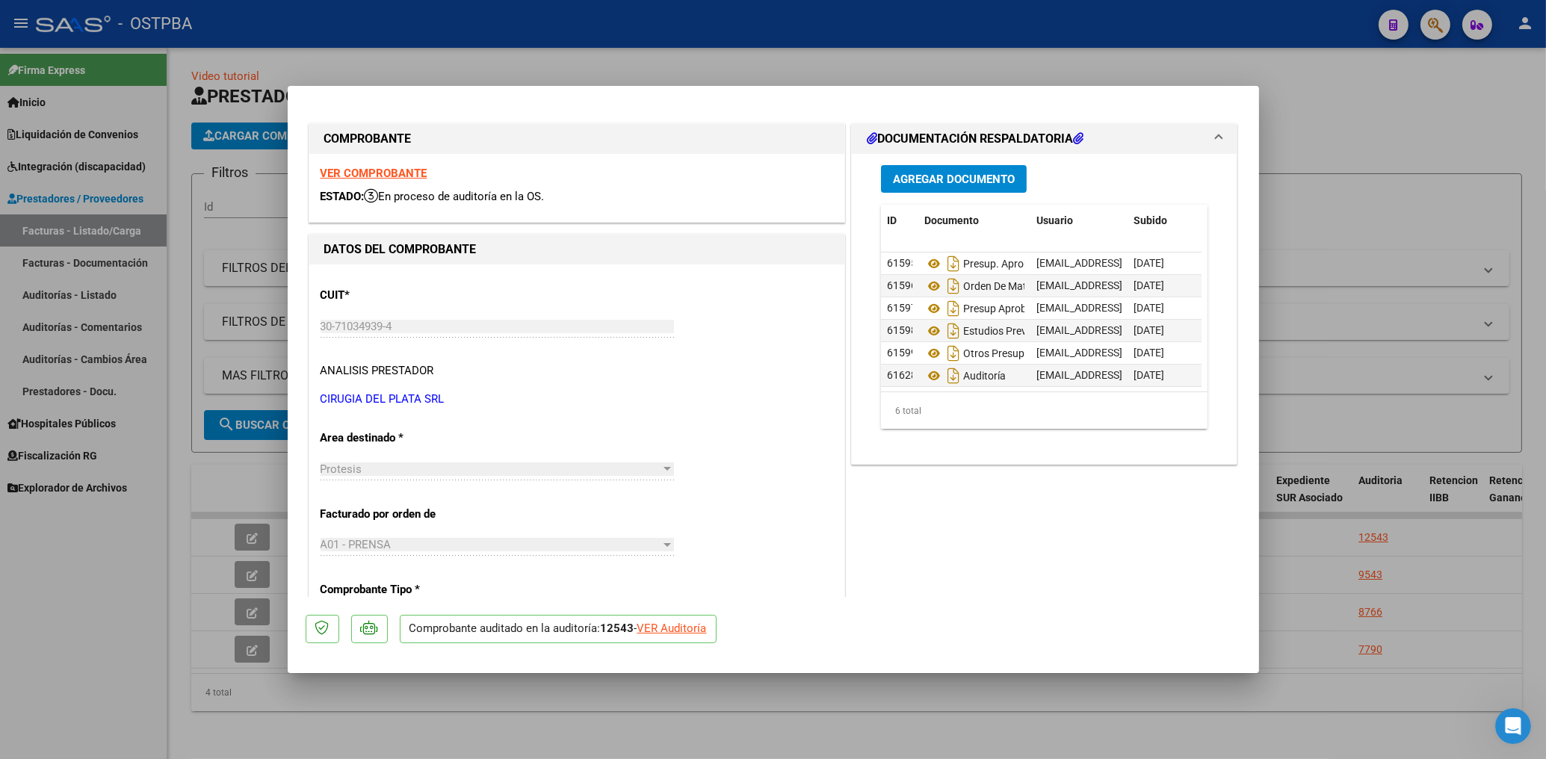
click at [378, 171] on strong "VER COMPROBANTE" at bounding box center [374, 173] width 107 height 13
click at [667, 55] on div at bounding box center [773, 379] width 1546 height 759
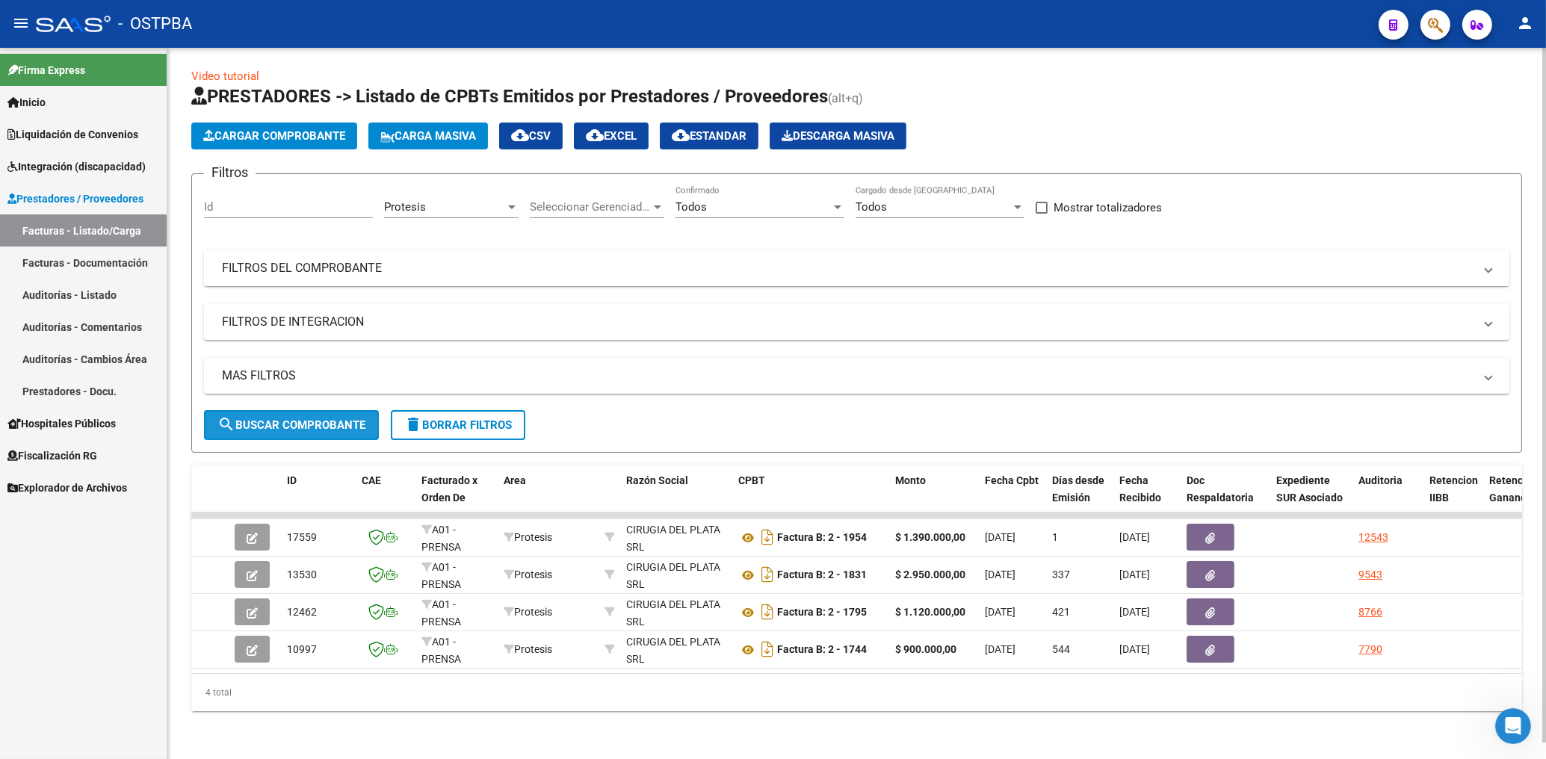
click at [351, 418] on span "search Buscar Comprobante" at bounding box center [291, 424] width 148 height 13
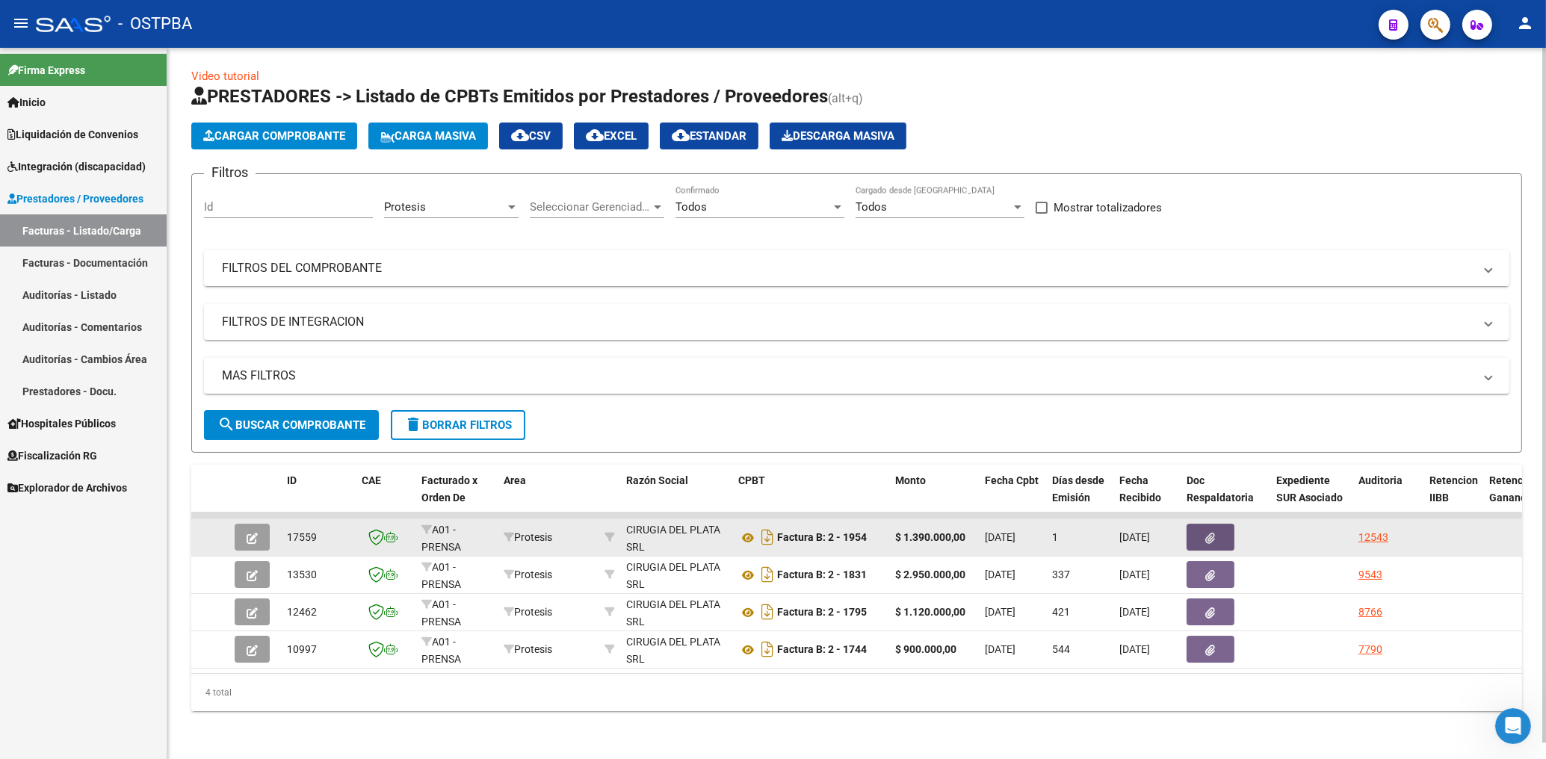
click at [1202, 527] on button "button" at bounding box center [1210, 537] width 48 height 27
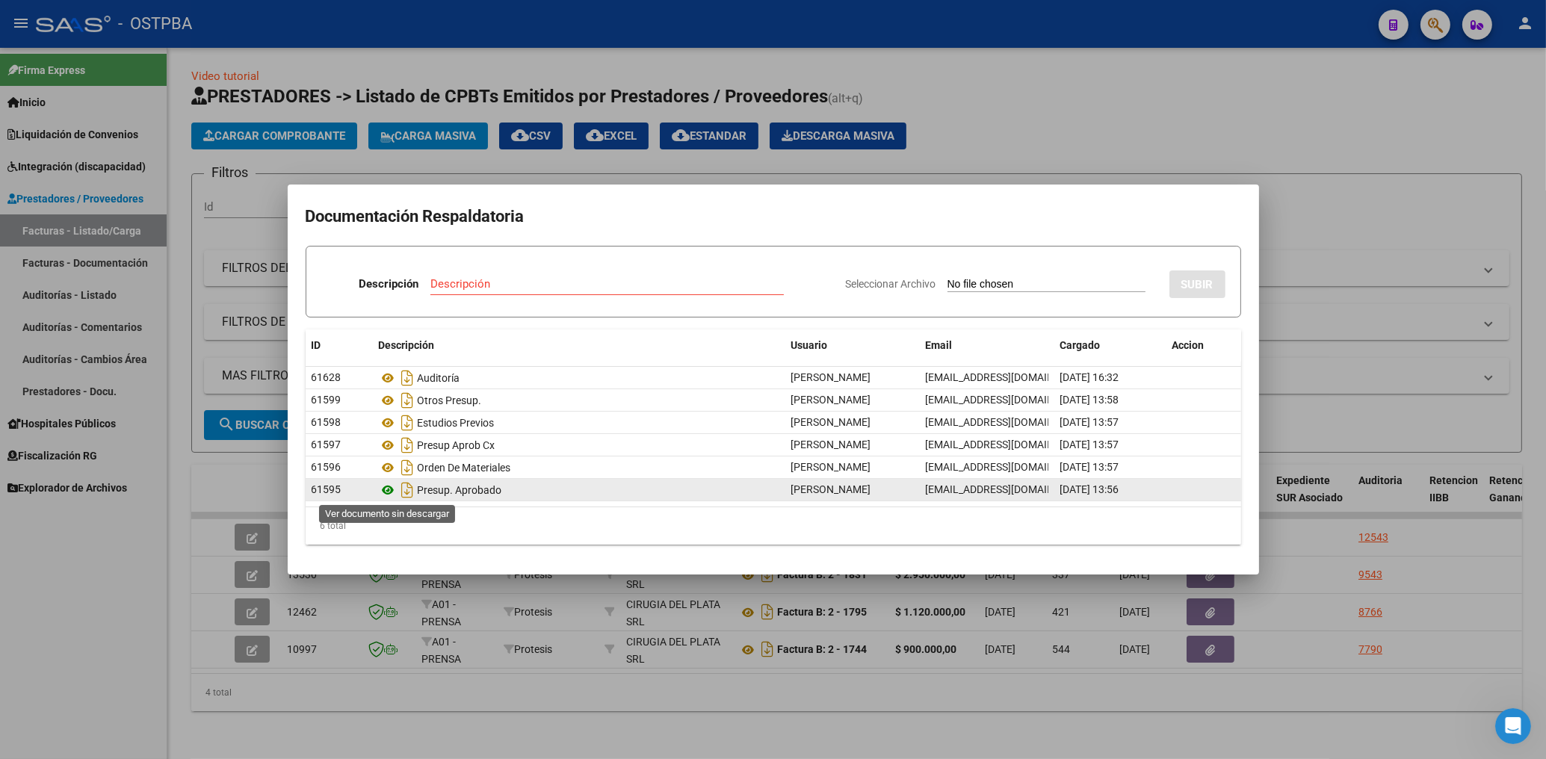
click at [386, 493] on icon at bounding box center [388, 490] width 19 height 18
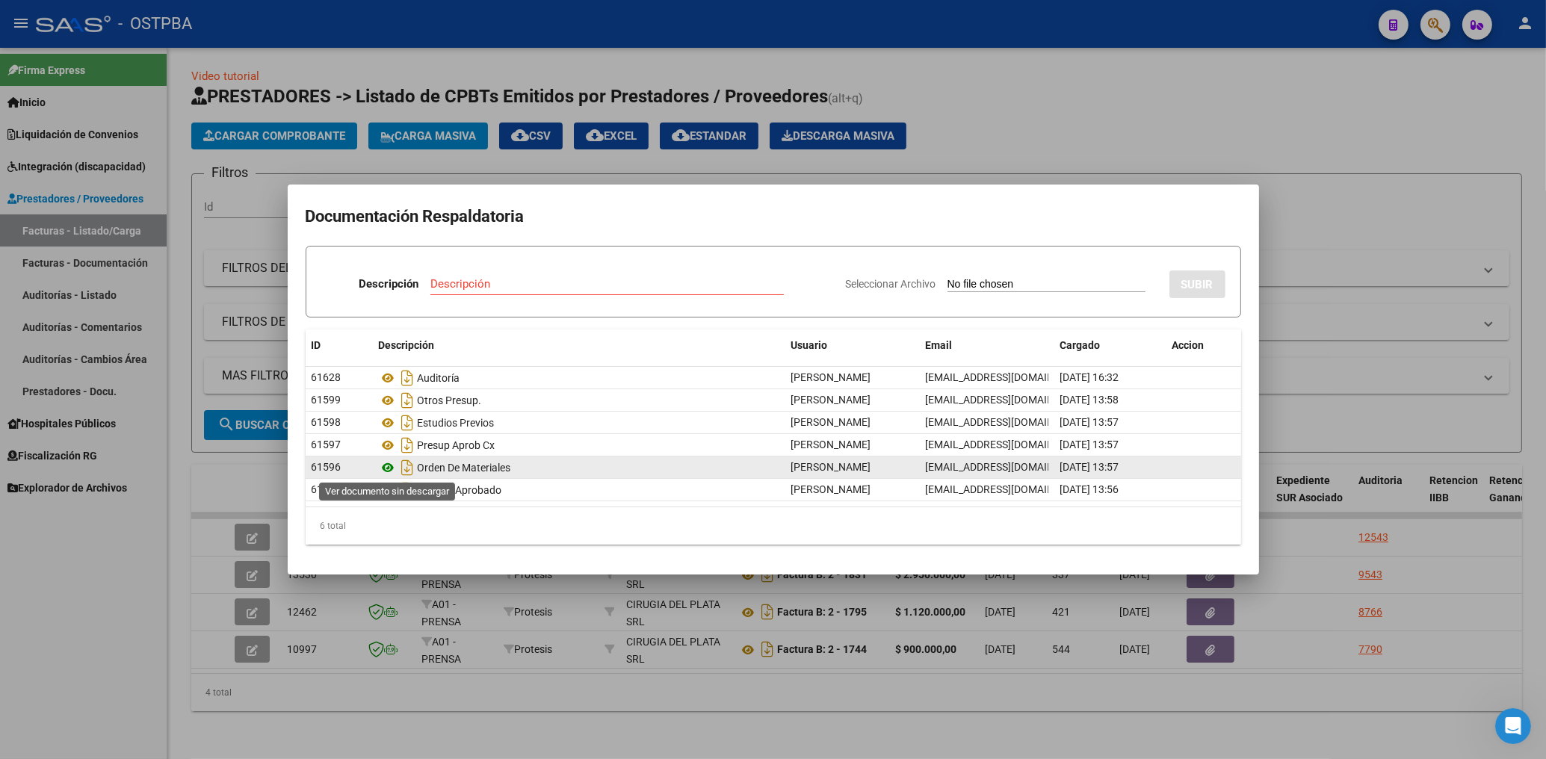
click at [389, 470] on icon at bounding box center [388, 468] width 19 height 18
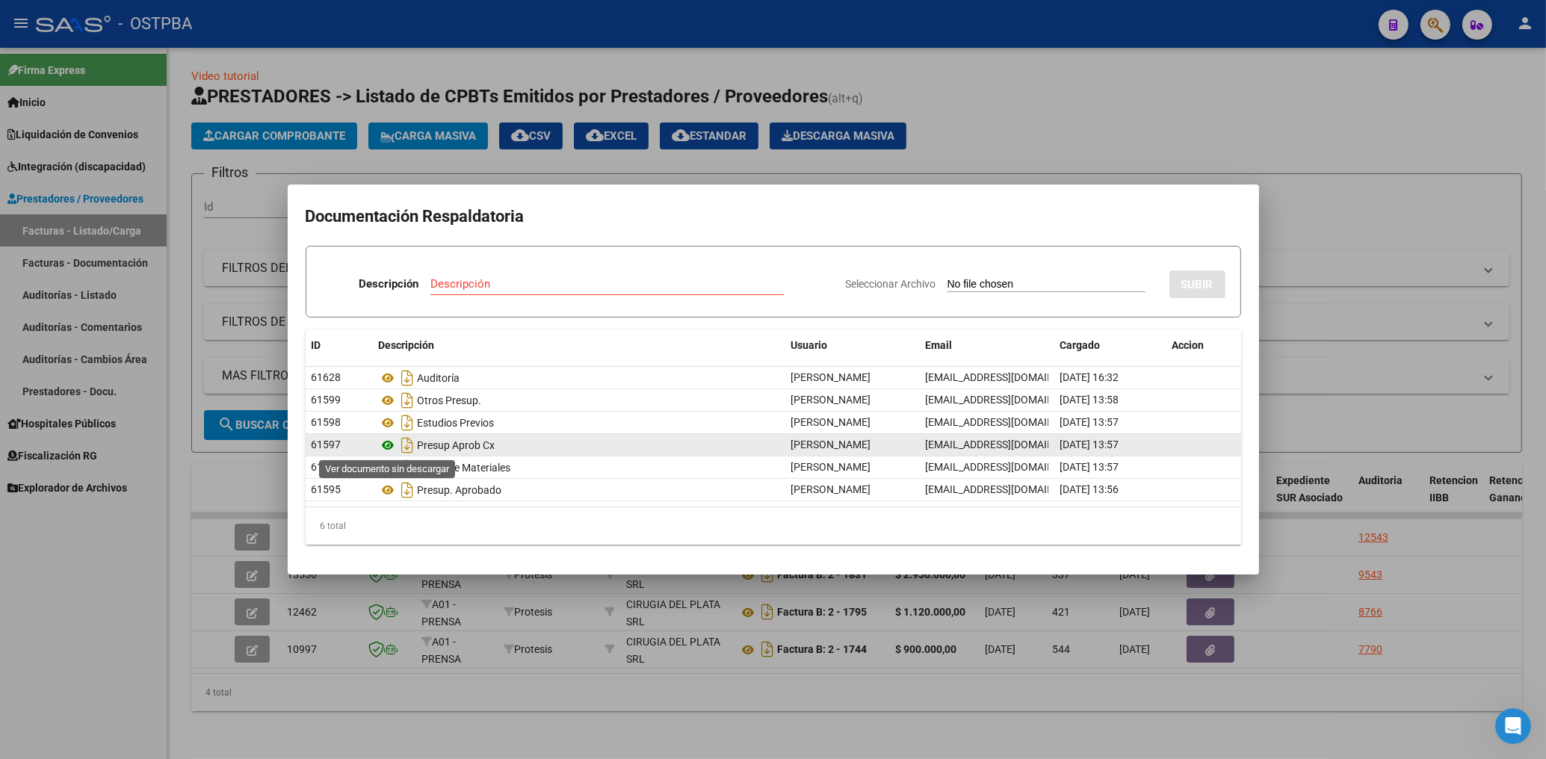
click at [386, 445] on icon at bounding box center [388, 445] width 19 height 18
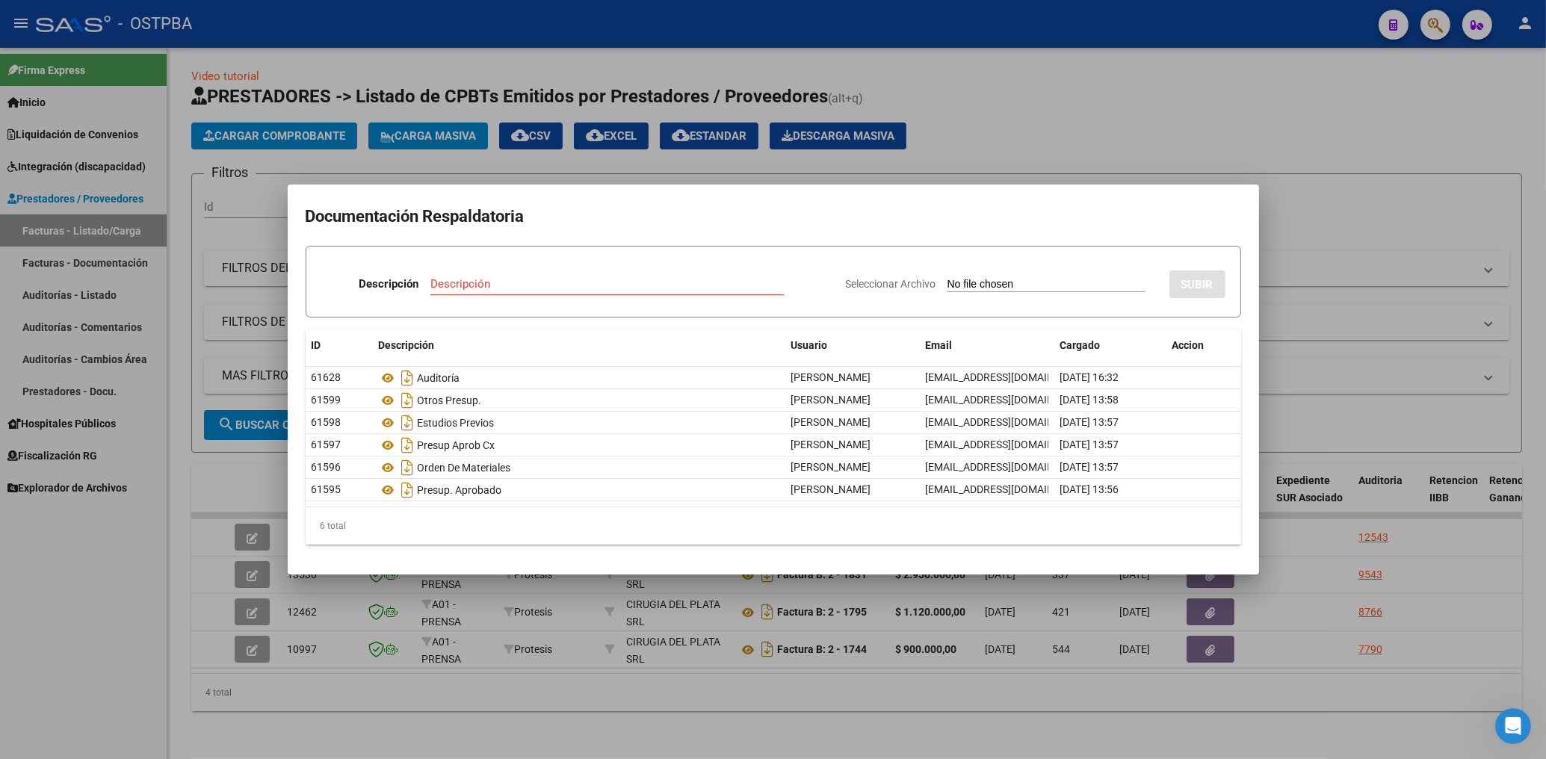
click at [31, 594] on div at bounding box center [773, 379] width 1546 height 759
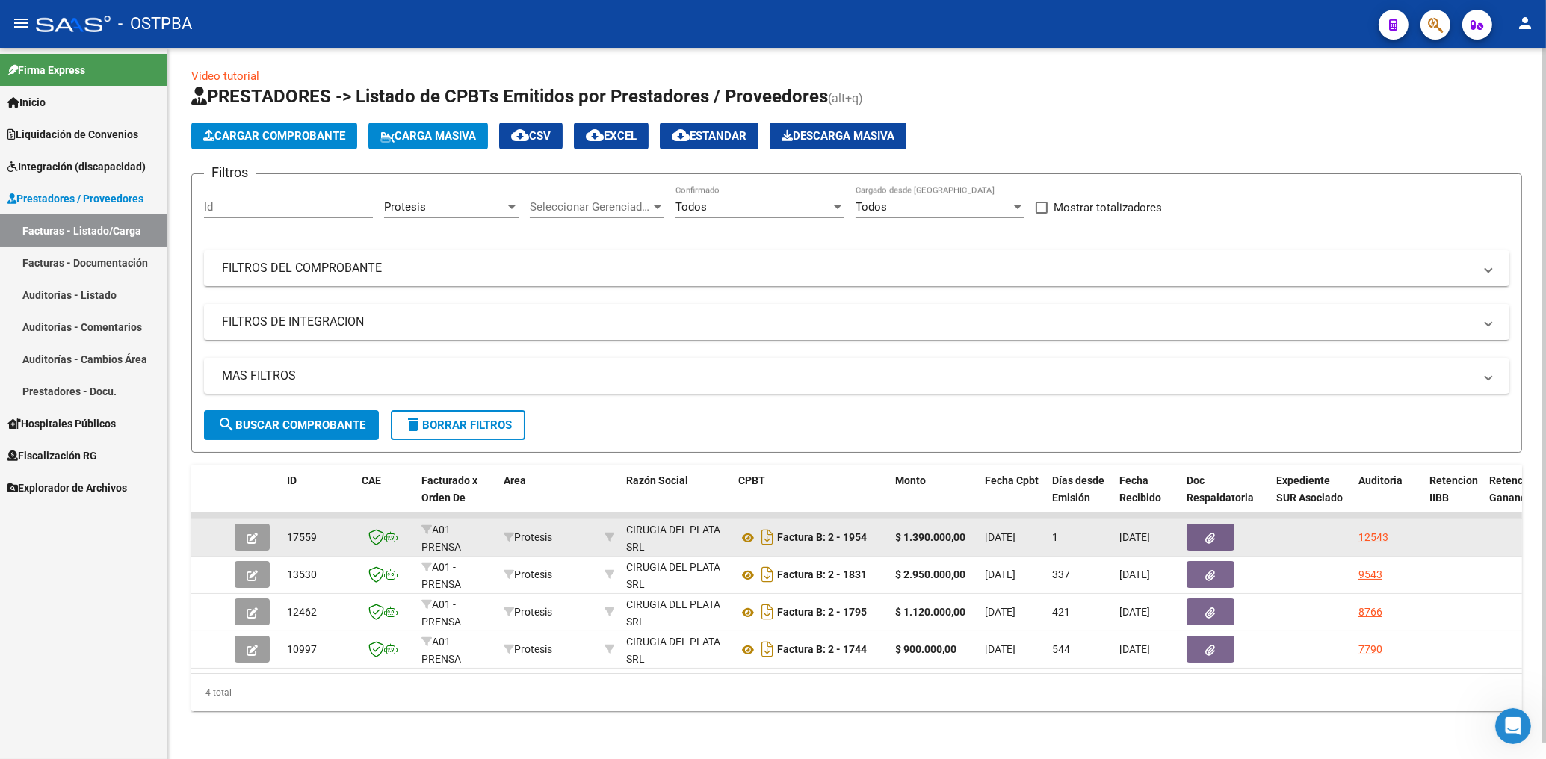
click at [1215, 524] on button "button" at bounding box center [1210, 537] width 48 height 27
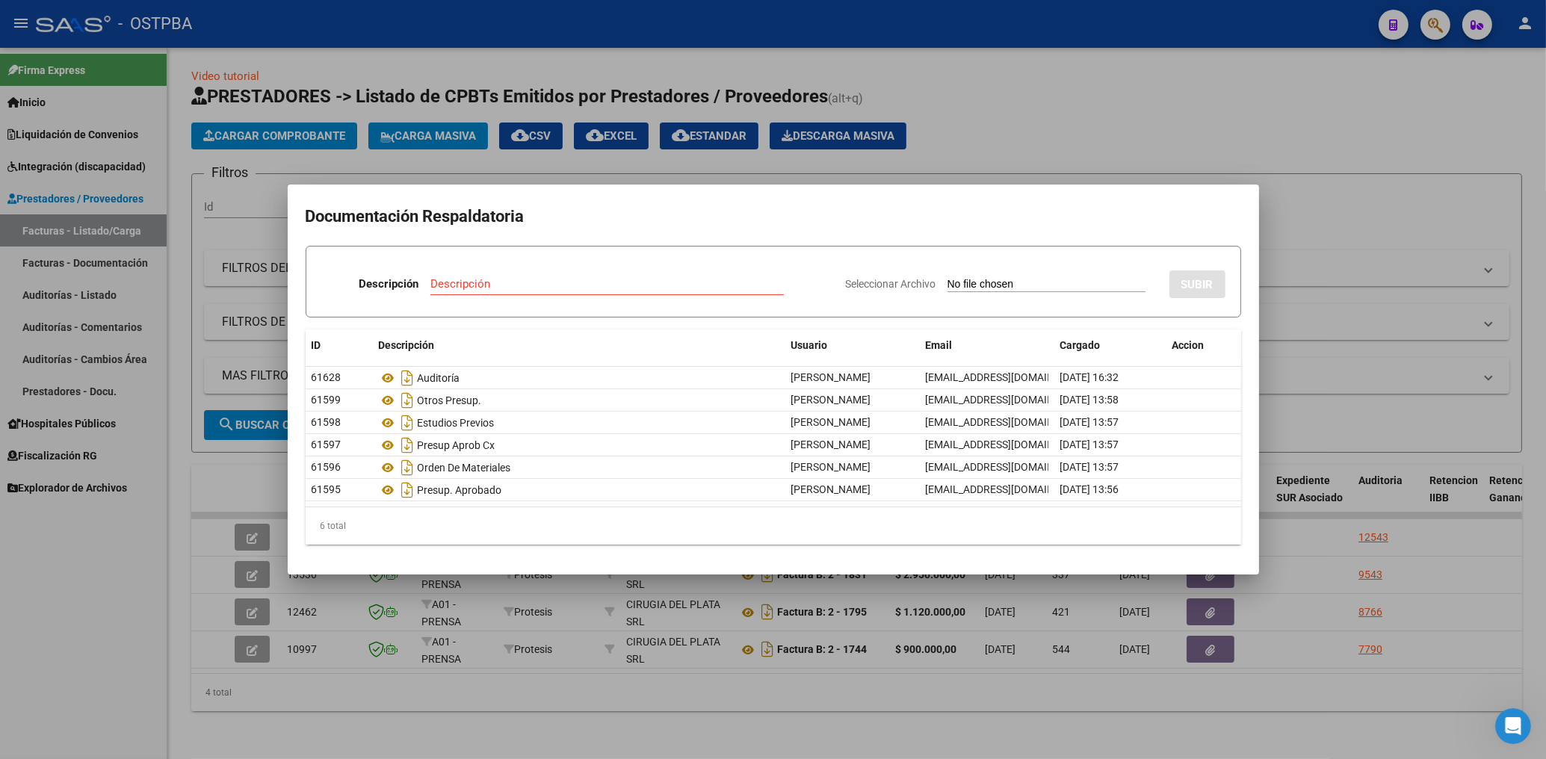
click at [1030, 151] on div at bounding box center [773, 379] width 1546 height 759
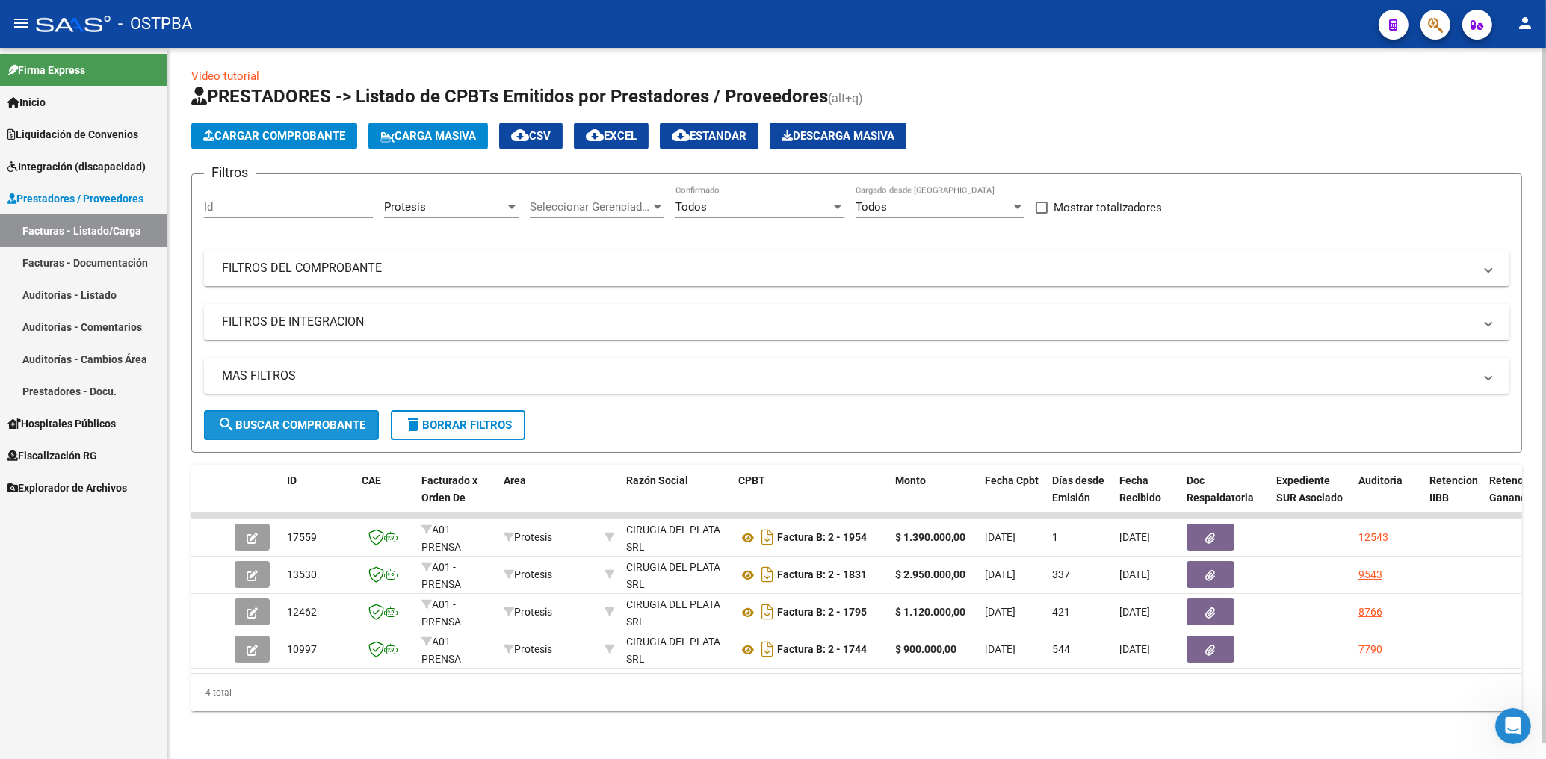
click at [320, 418] on span "search Buscar Comprobante" at bounding box center [291, 424] width 148 height 13
click at [480, 418] on span "delete Borrar Filtros" at bounding box center [458, 424] width 108 height 13
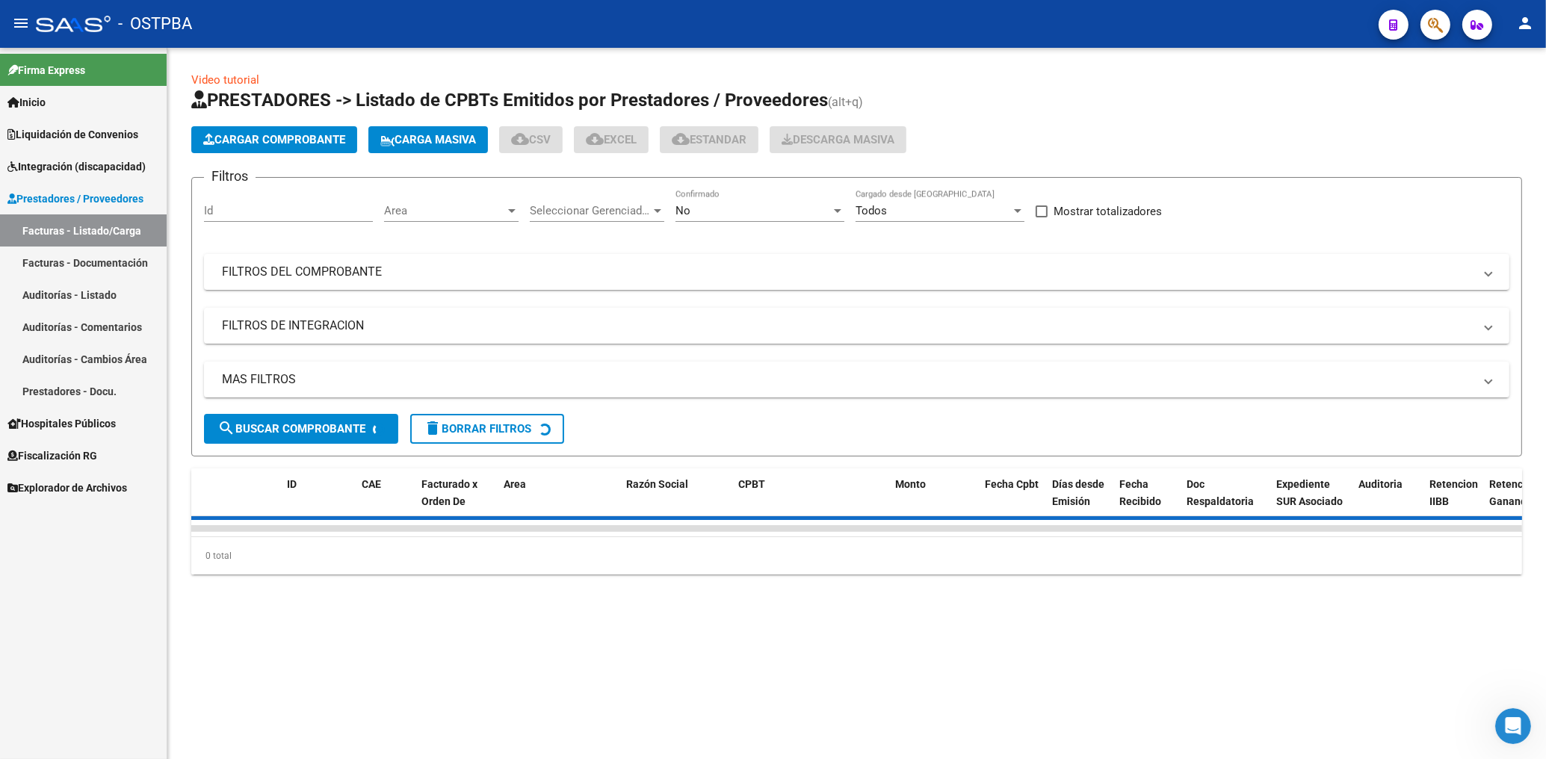
scroll to position [0, 0]
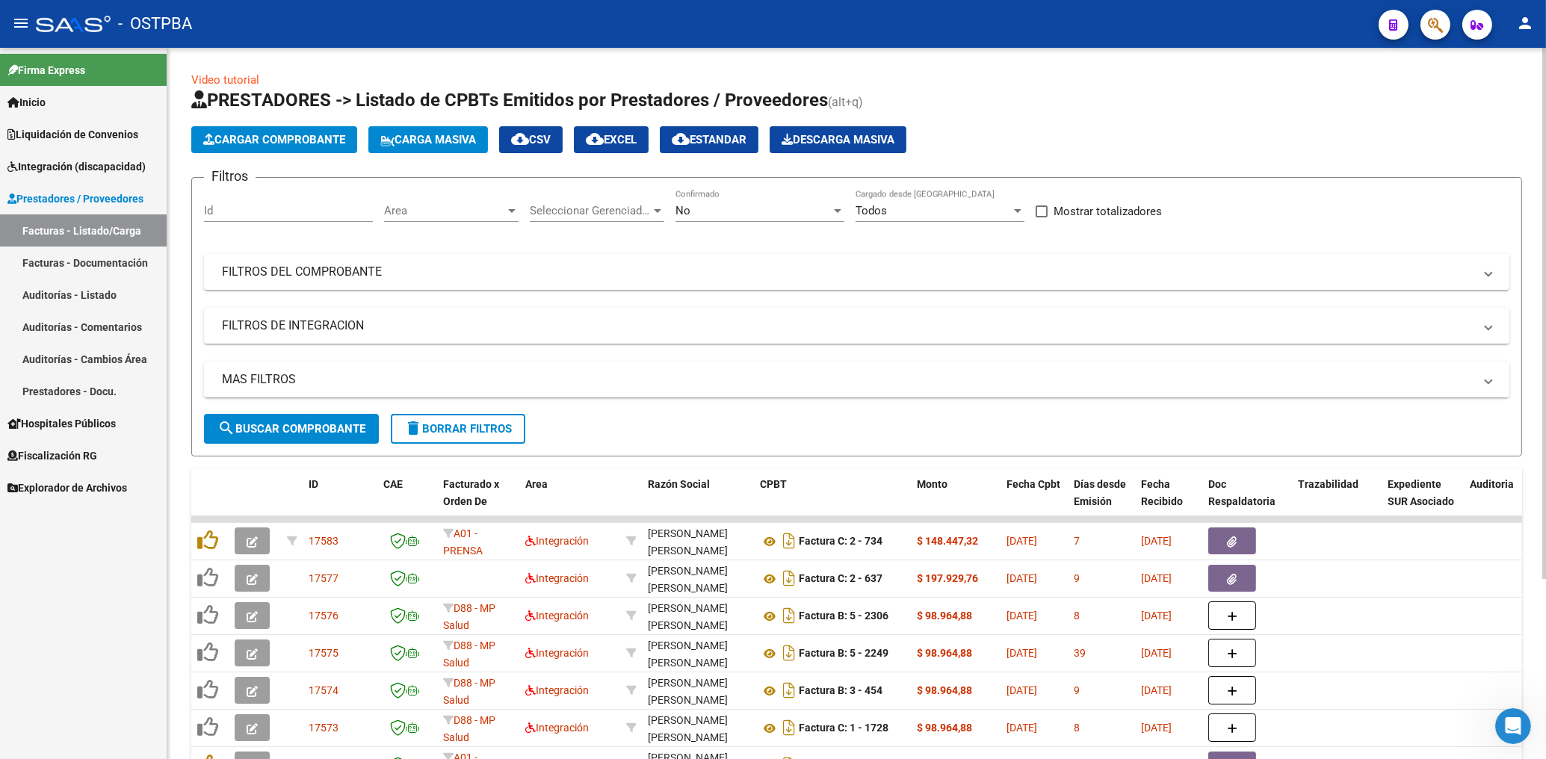
click at [456, 202] on div "Area Area" at bounding box center [451, 206] width 134 height 32
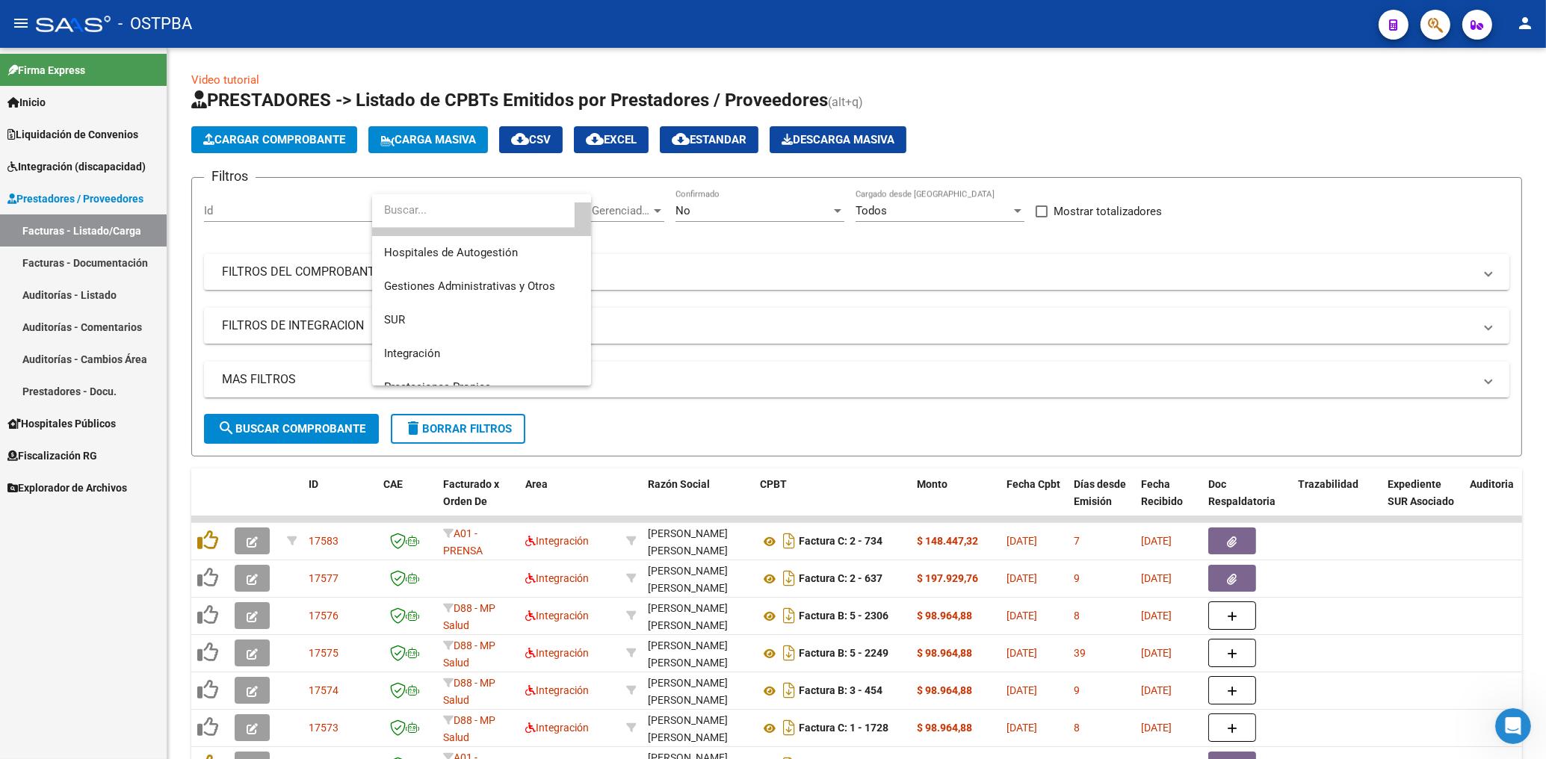
scroll to position [22, 0]
click at [395, 319] on span "SUR" at bounding box center [394, 323] width 21 height 13
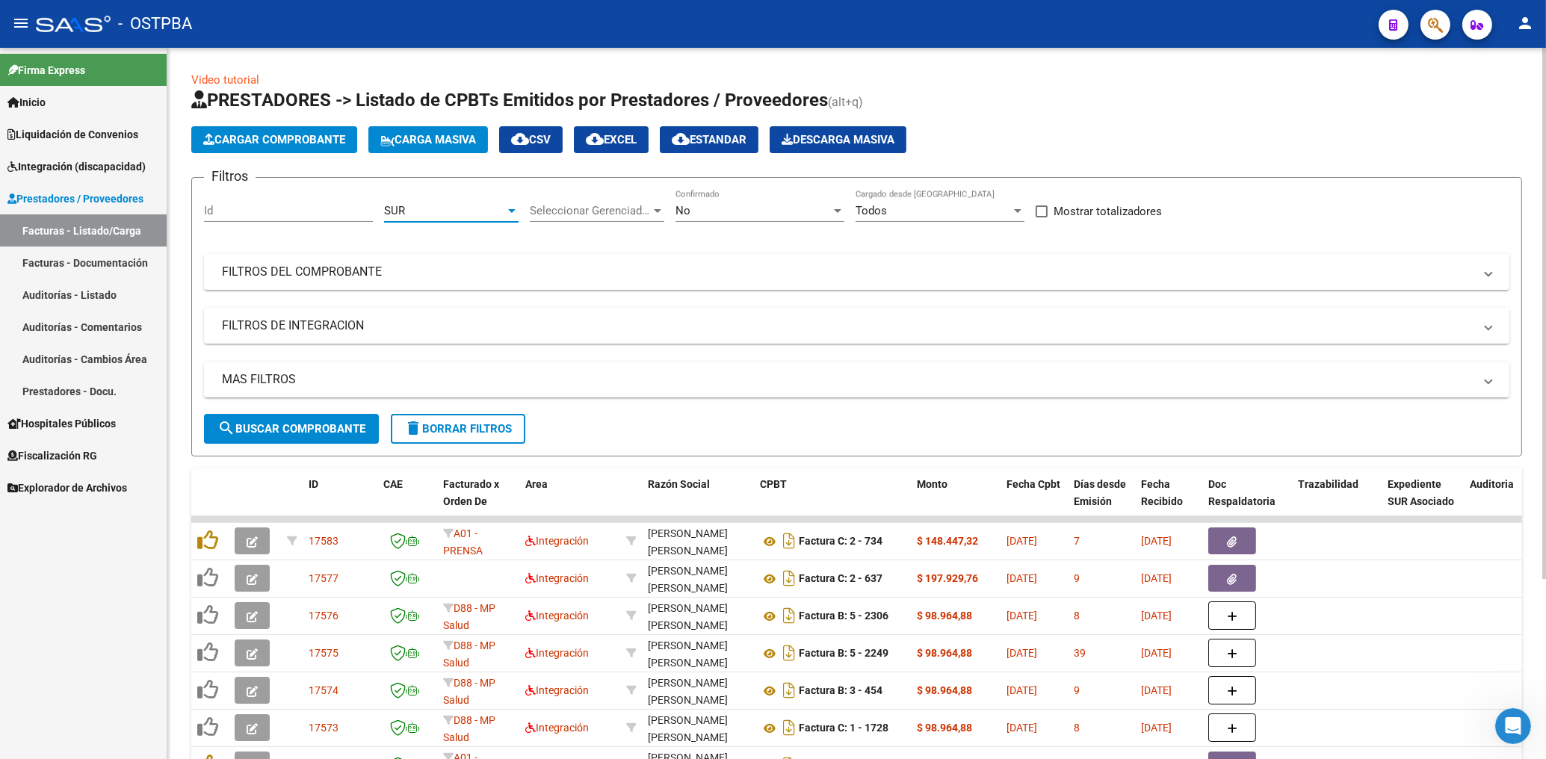
click at [732, 219] on div "No Confirmado" at bounding box center [759, 206] width 169 height 32
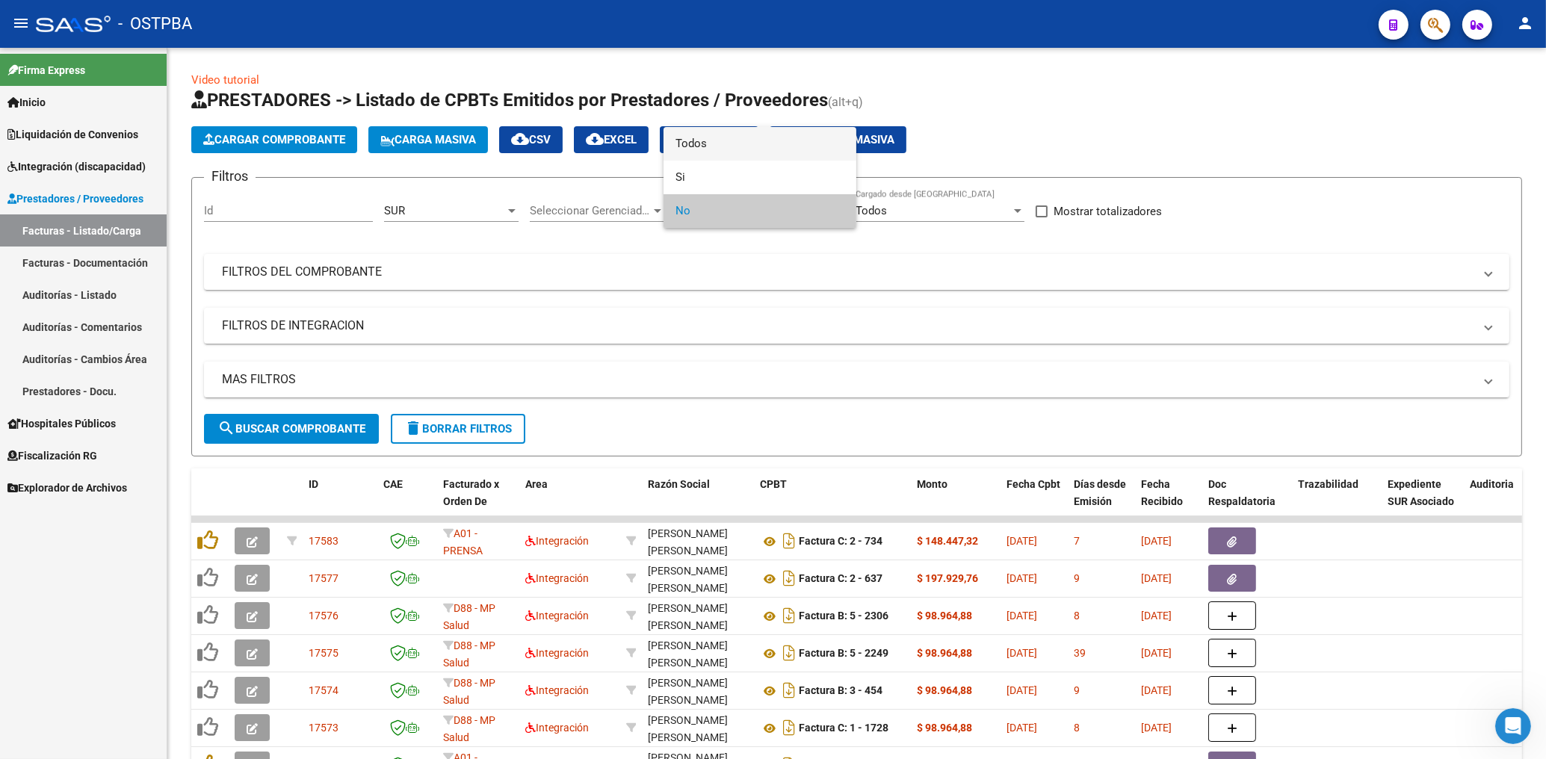
click at [708, 136] on span "Todos" at bounding box center [759, 144] width 169 height 34
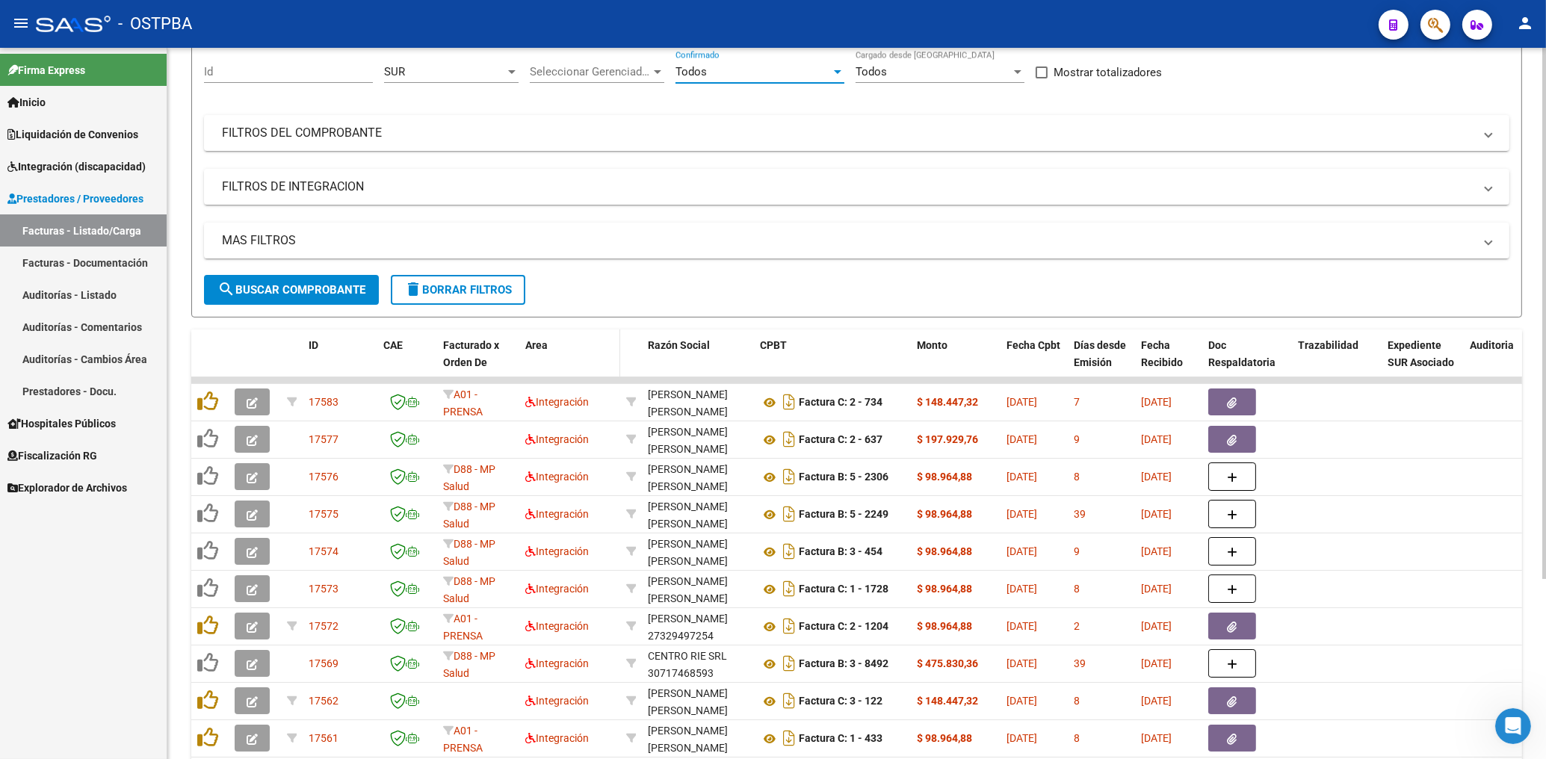
scroll to position [160, 0]
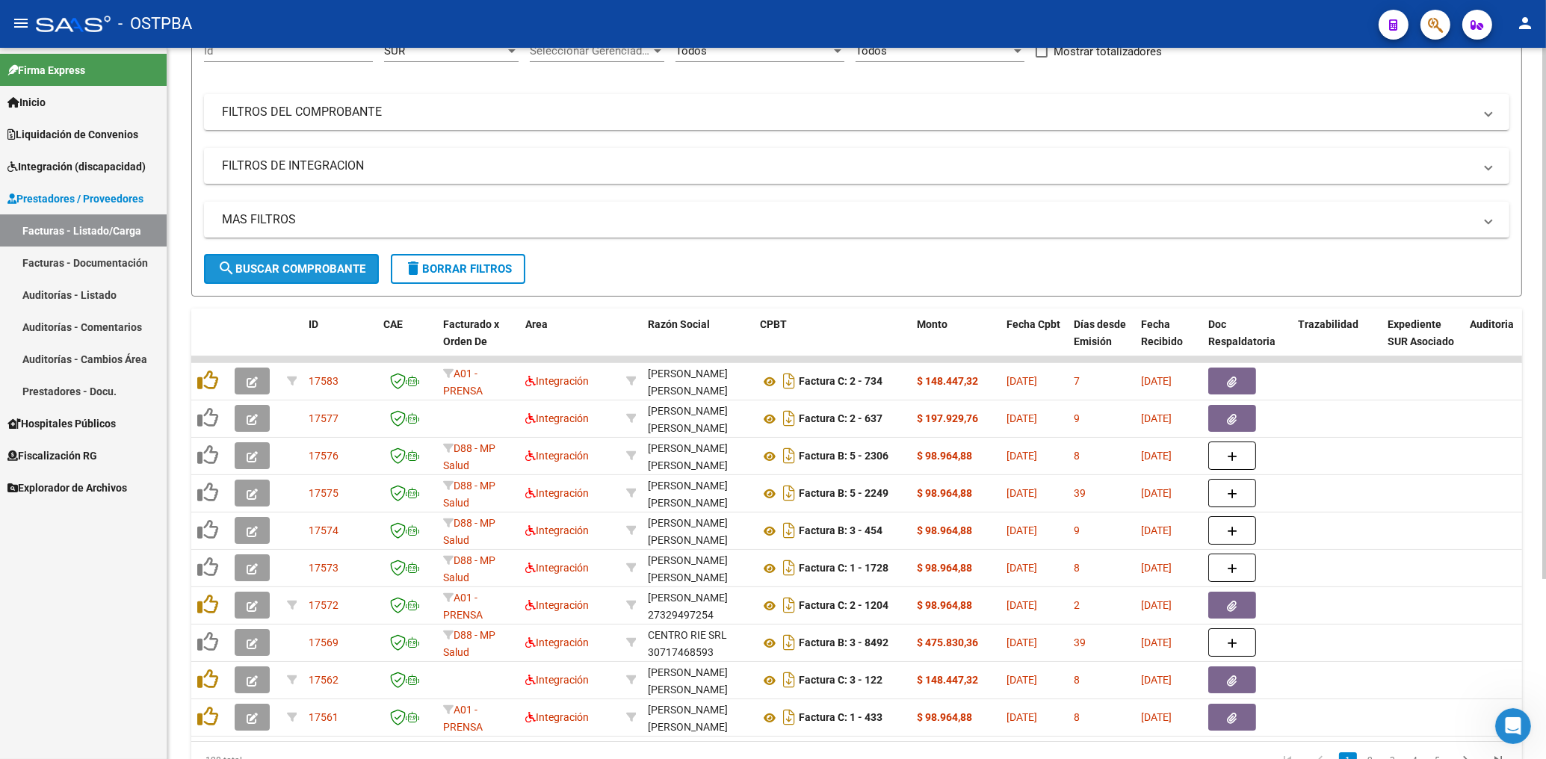
click at [307, 264] on span "search Buscar Comprobante" at bounding box center [291, 268] width 148 height 13
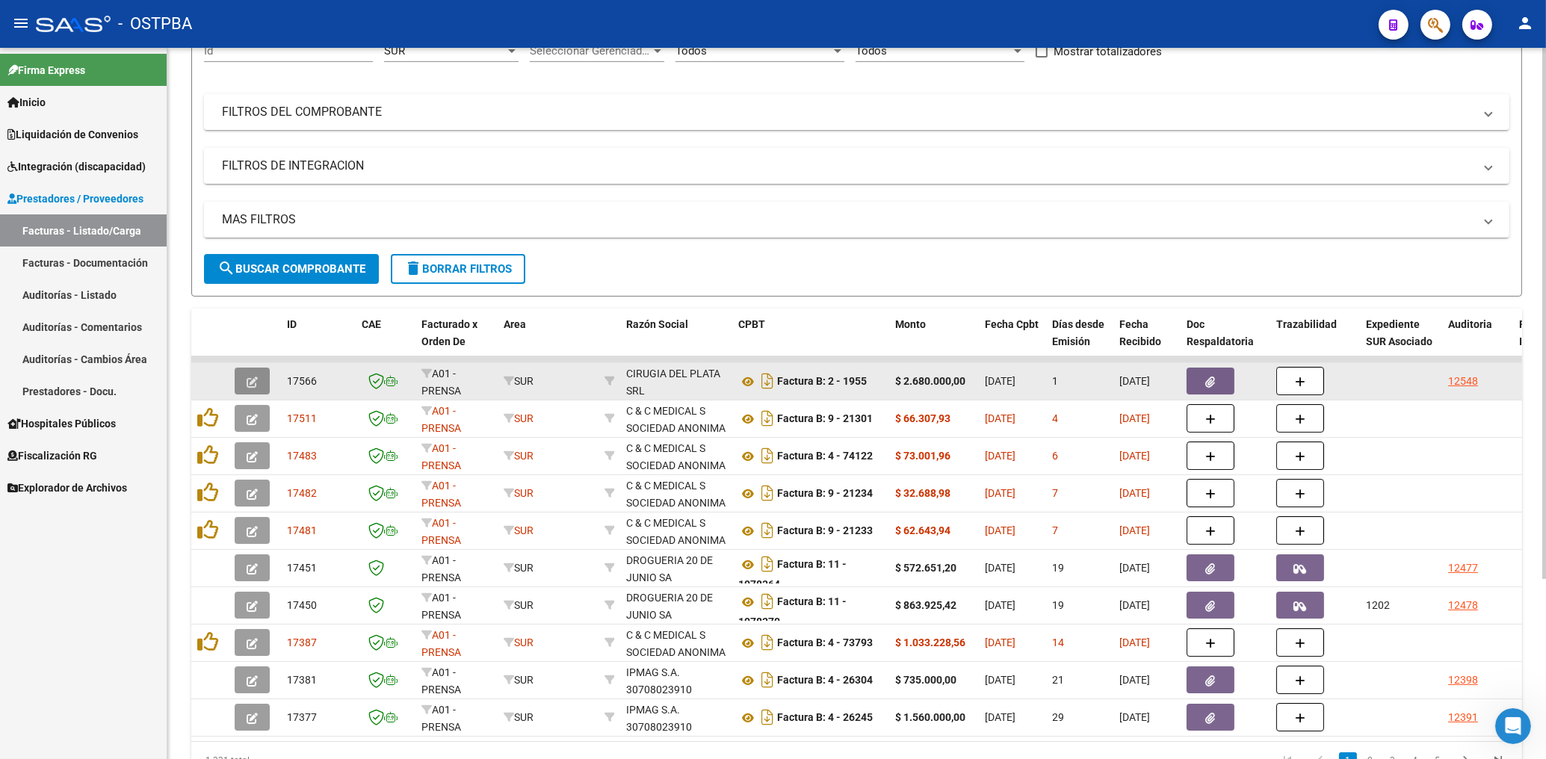
click at [245, 380] on button "button" at bounding box center [252, 381] width 35 height 27
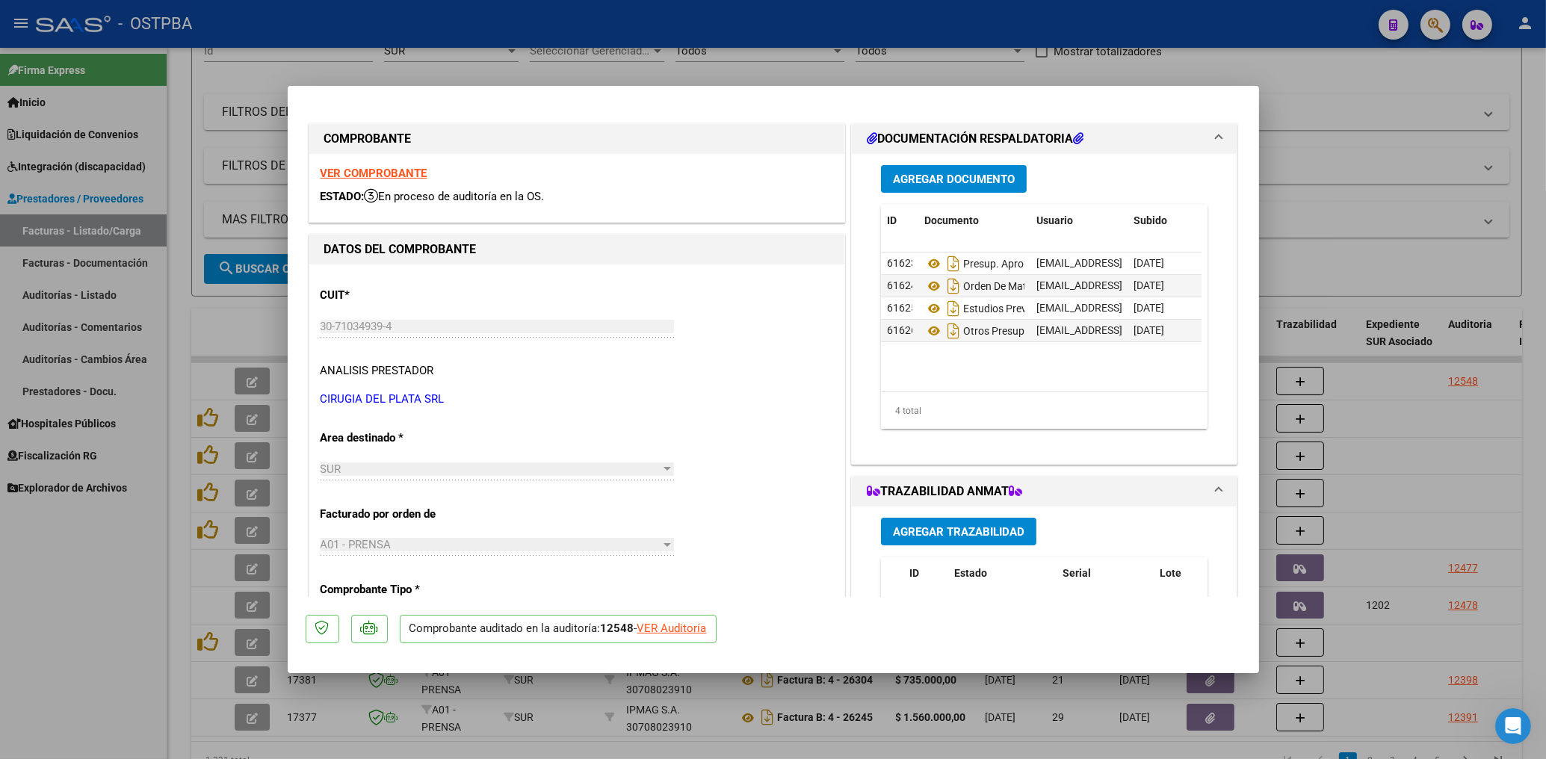
click at [415, 174] on strong "VER COMPROBANTE" at bounding box center [374, 173] width 107 height 13
click at [935, 64] on div at bounding box center [773, 379] width 1546 height 759
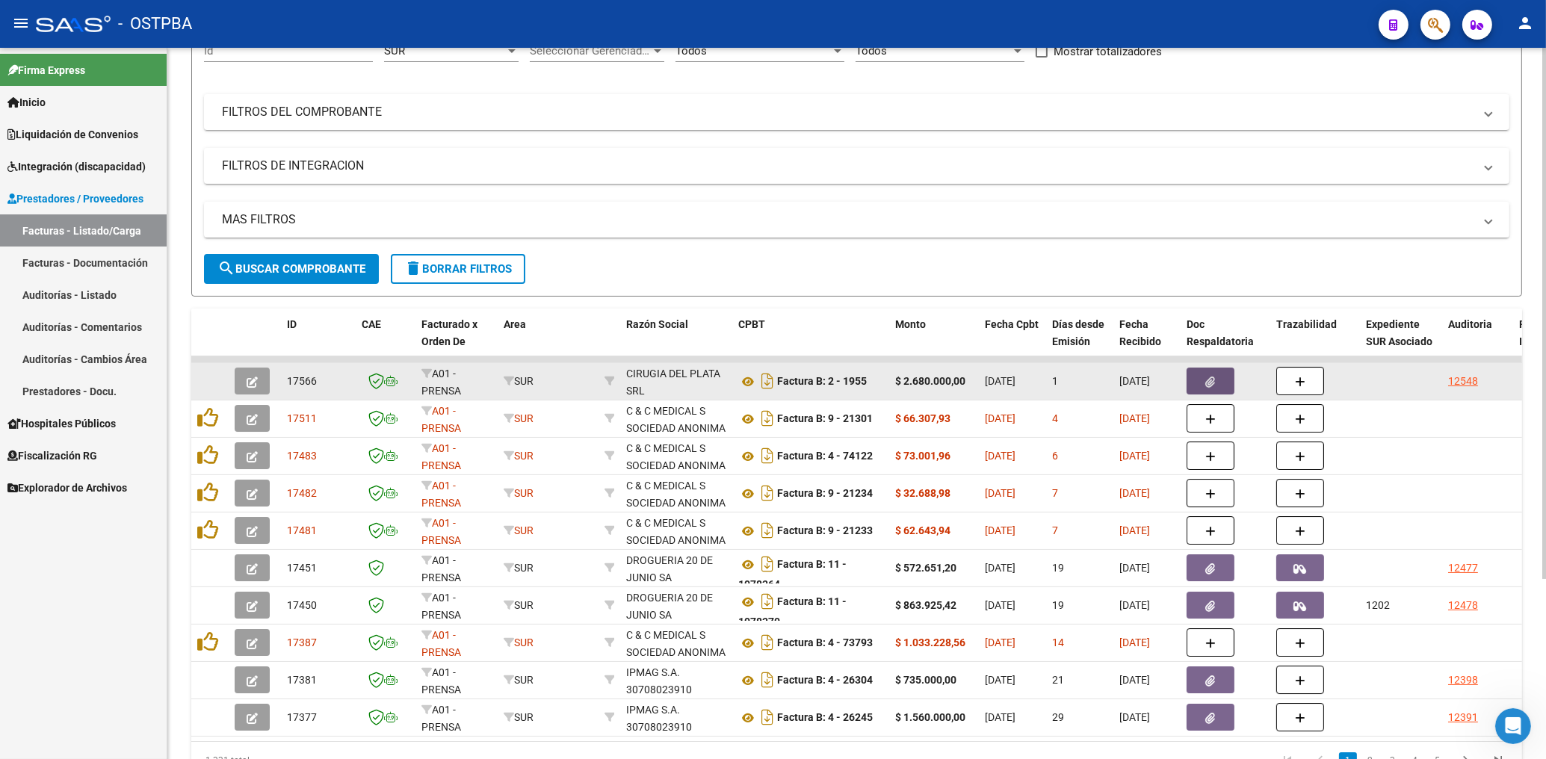
click at [1210, 381] on icon "button" at bounding box center [1211, 382] width 10 height 11
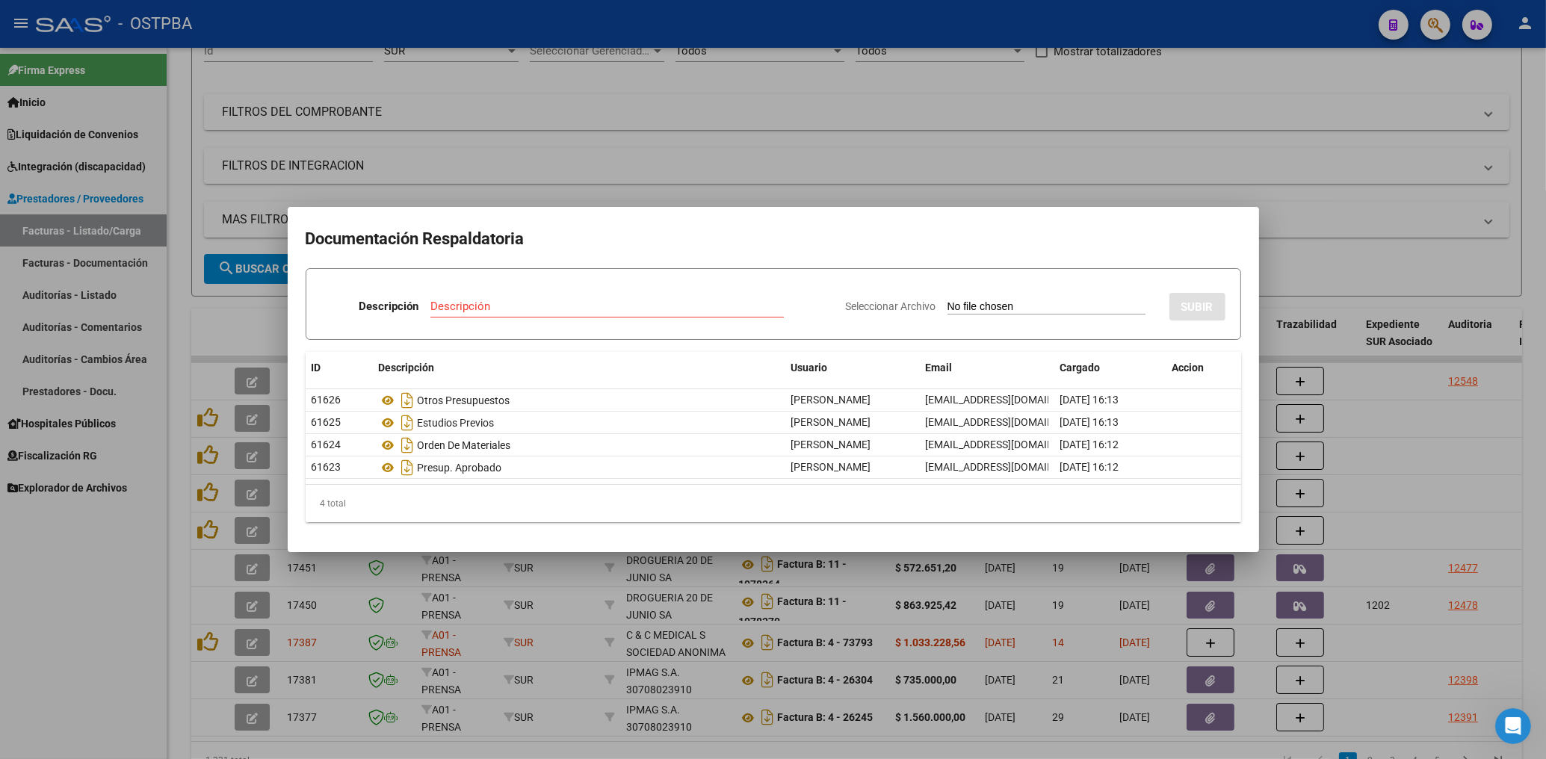
click at [829, 136] on div at bounding box center [773, 379] width 1546 height 759
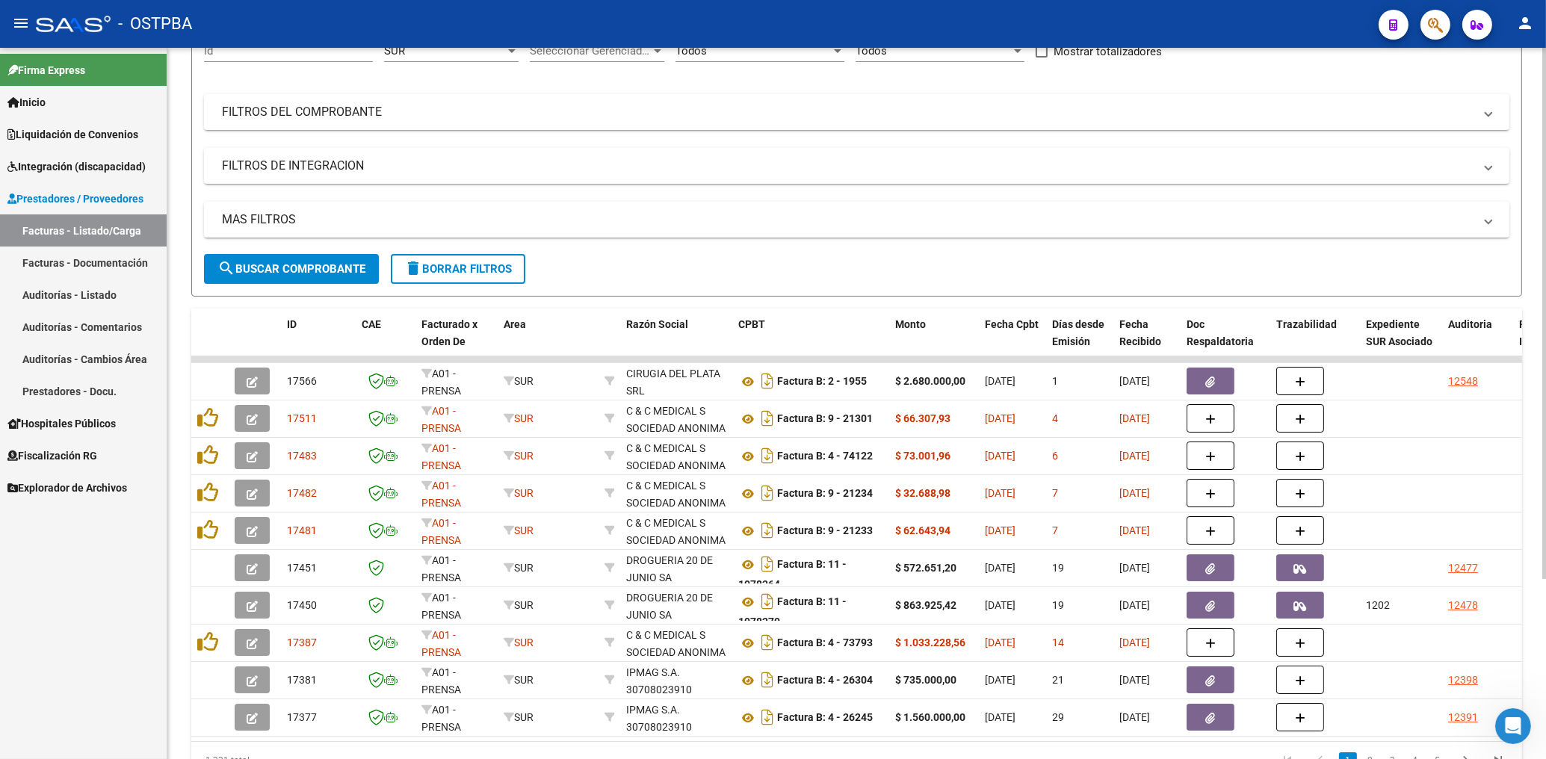
click at [329, 273] on span "search Buscar Comprobante" at bounding box center [291, 268] width 148 height 13
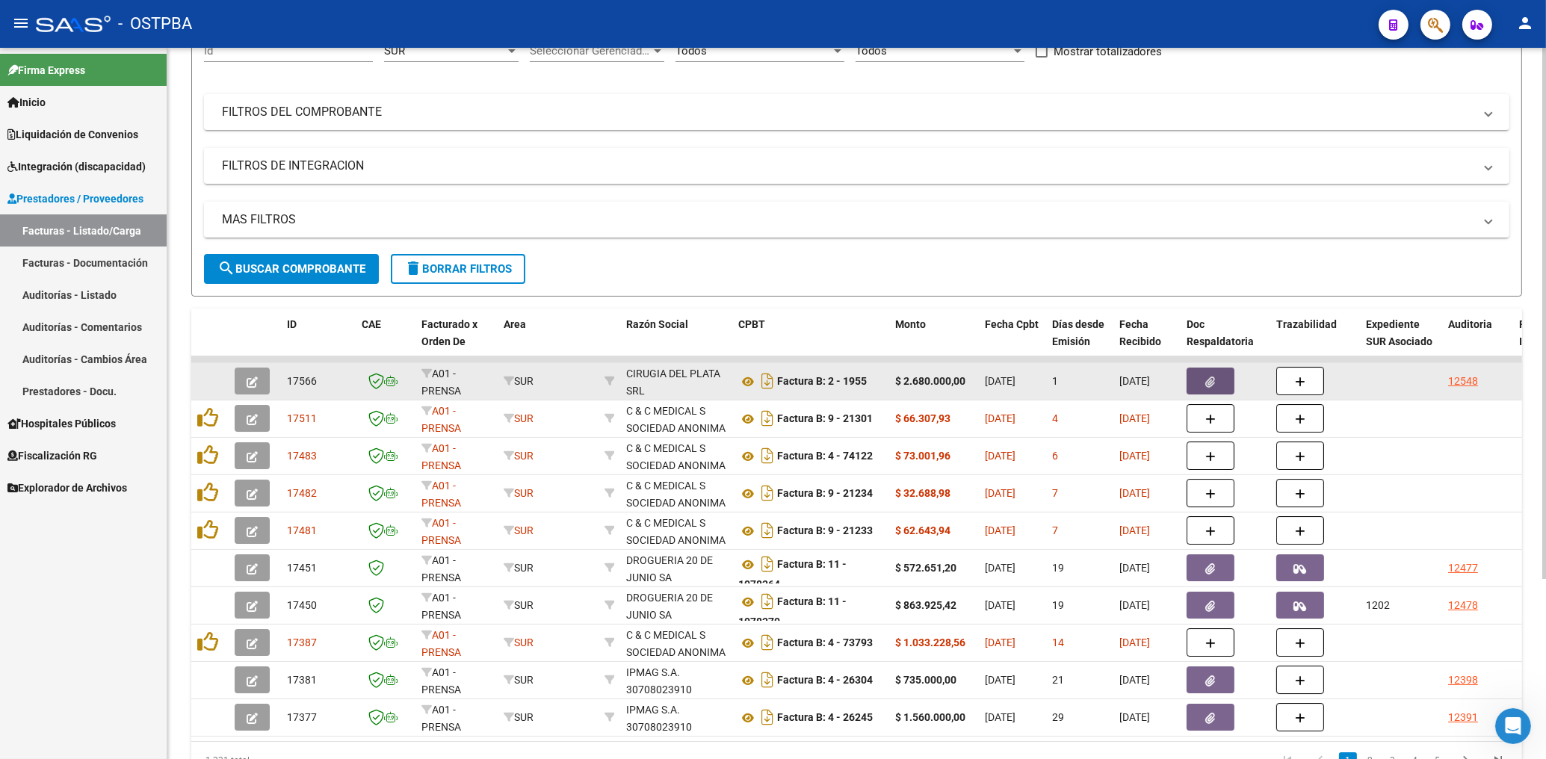
click at [1201, 391] on button "button" at bounding box center [1210, 381] width 48 height 27
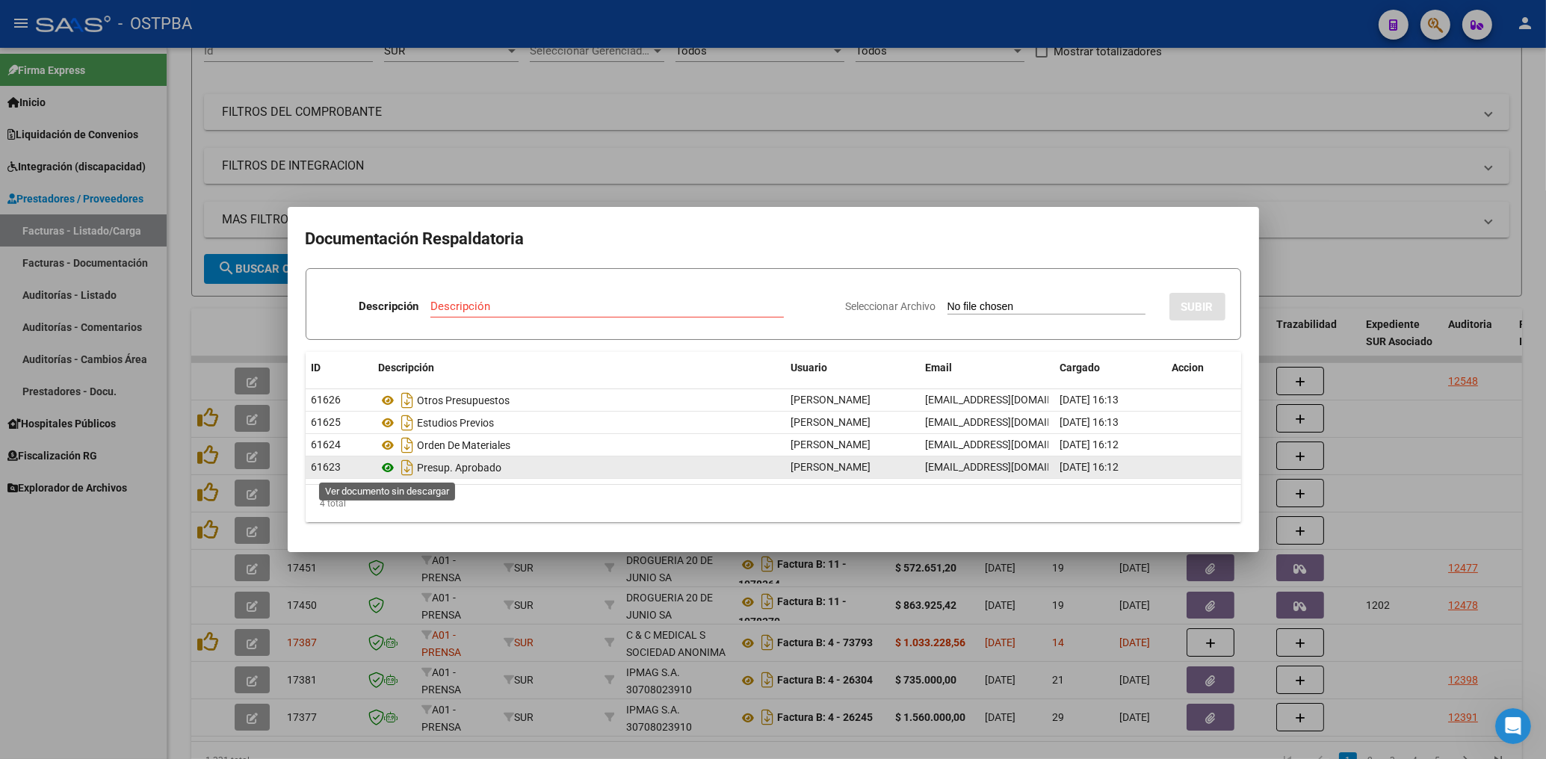
click at [384, 467] on icon at bounding box center [388, 468] width 19 height 18
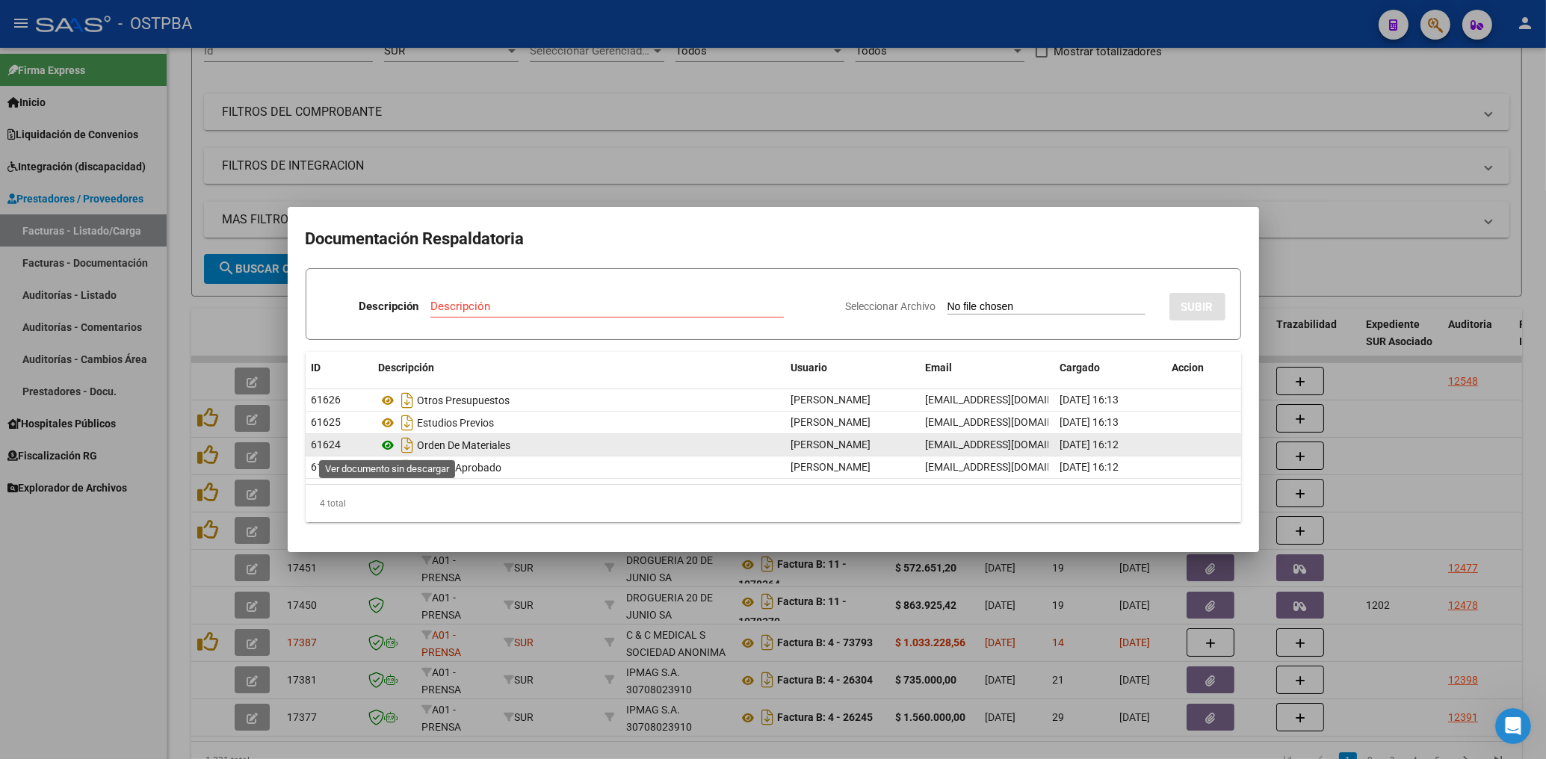
click at [391, 444] on icon at bounding box center [388, 445] width 19 height 18
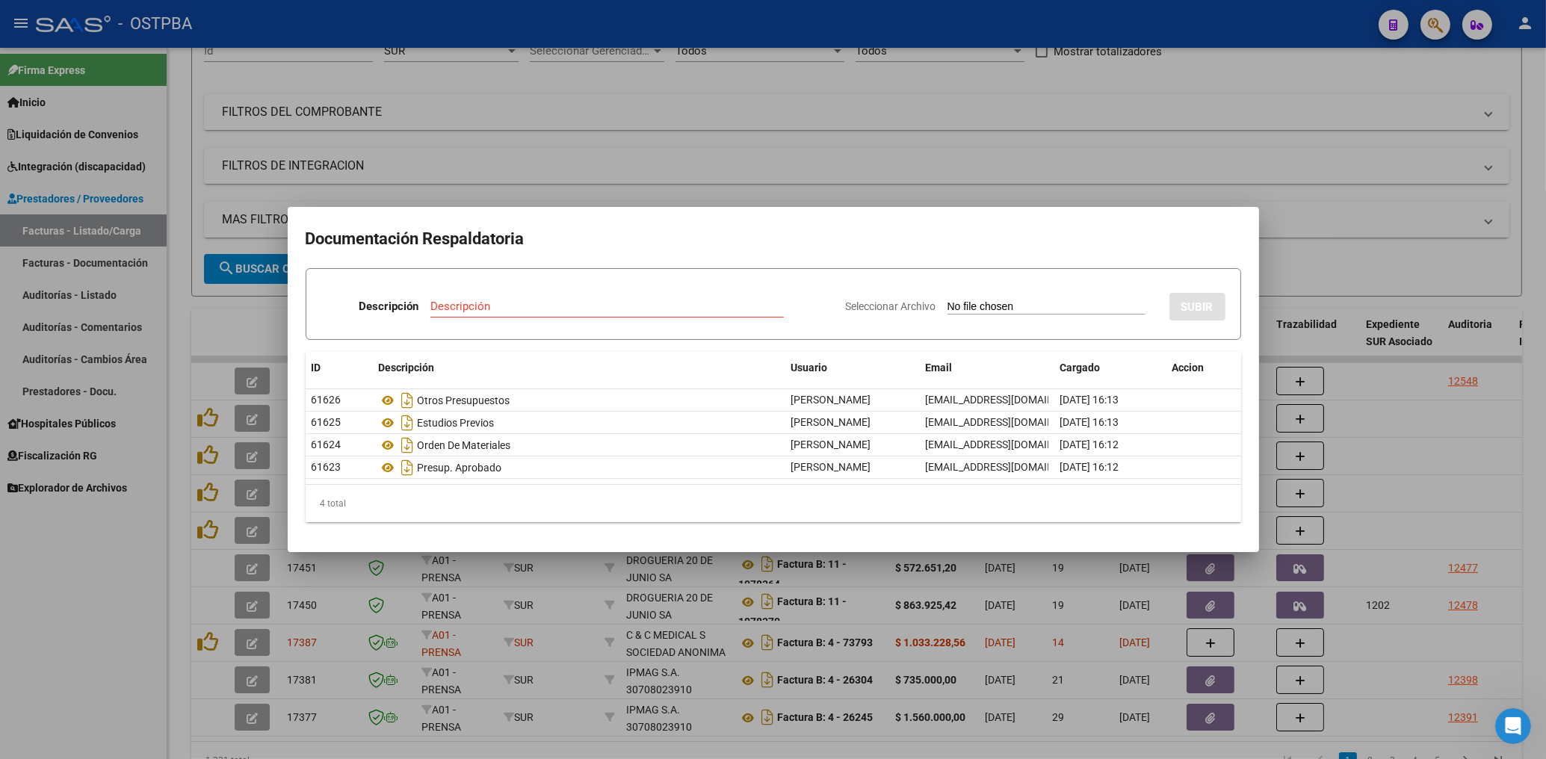
click at [649, 143] on div at bounding box center [773, 379] width 1546 height 759
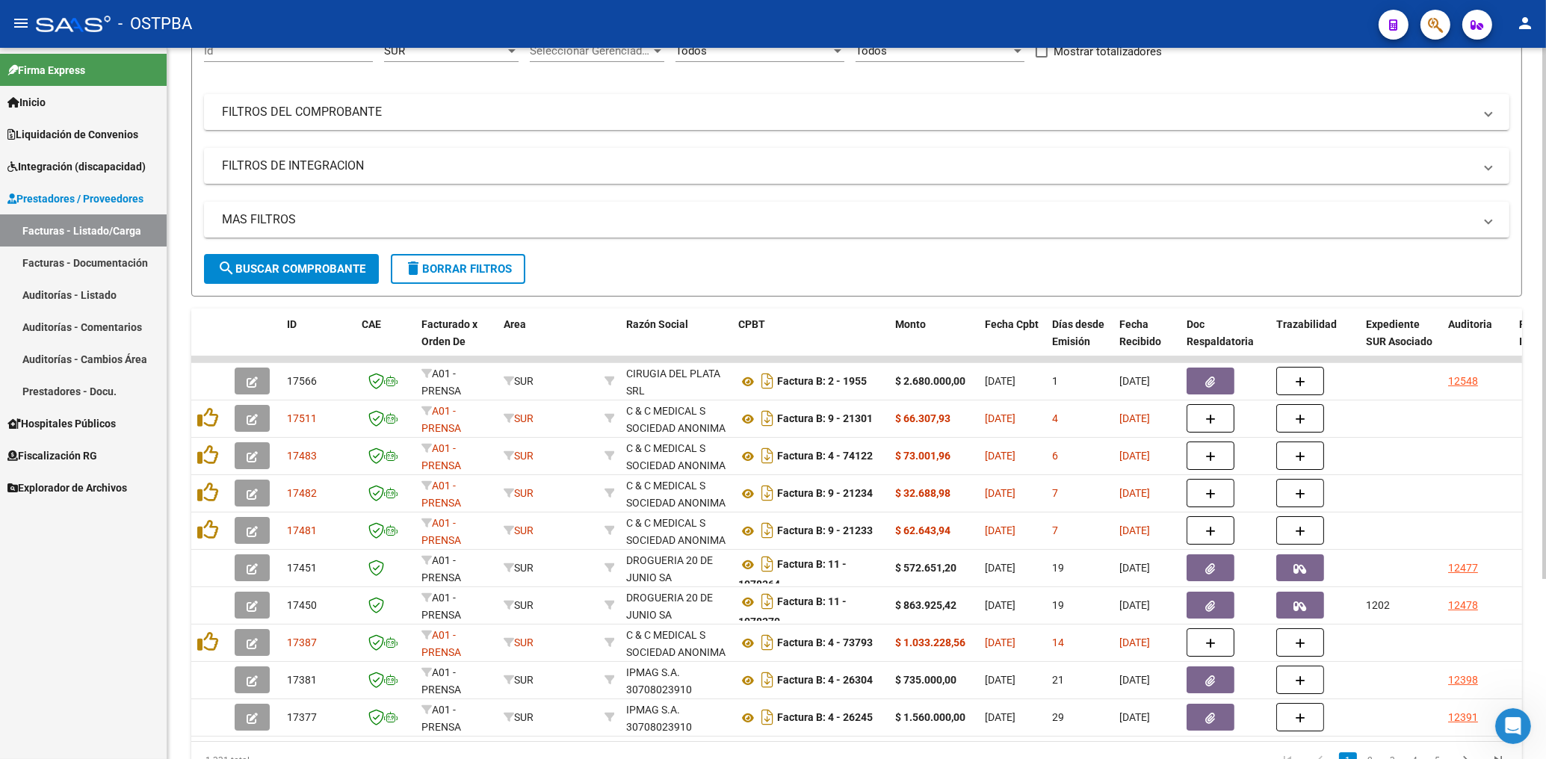
click at [485, 263] on span "delete Borrar Filtros" at bounding box center [458, 268] width 108 height 13
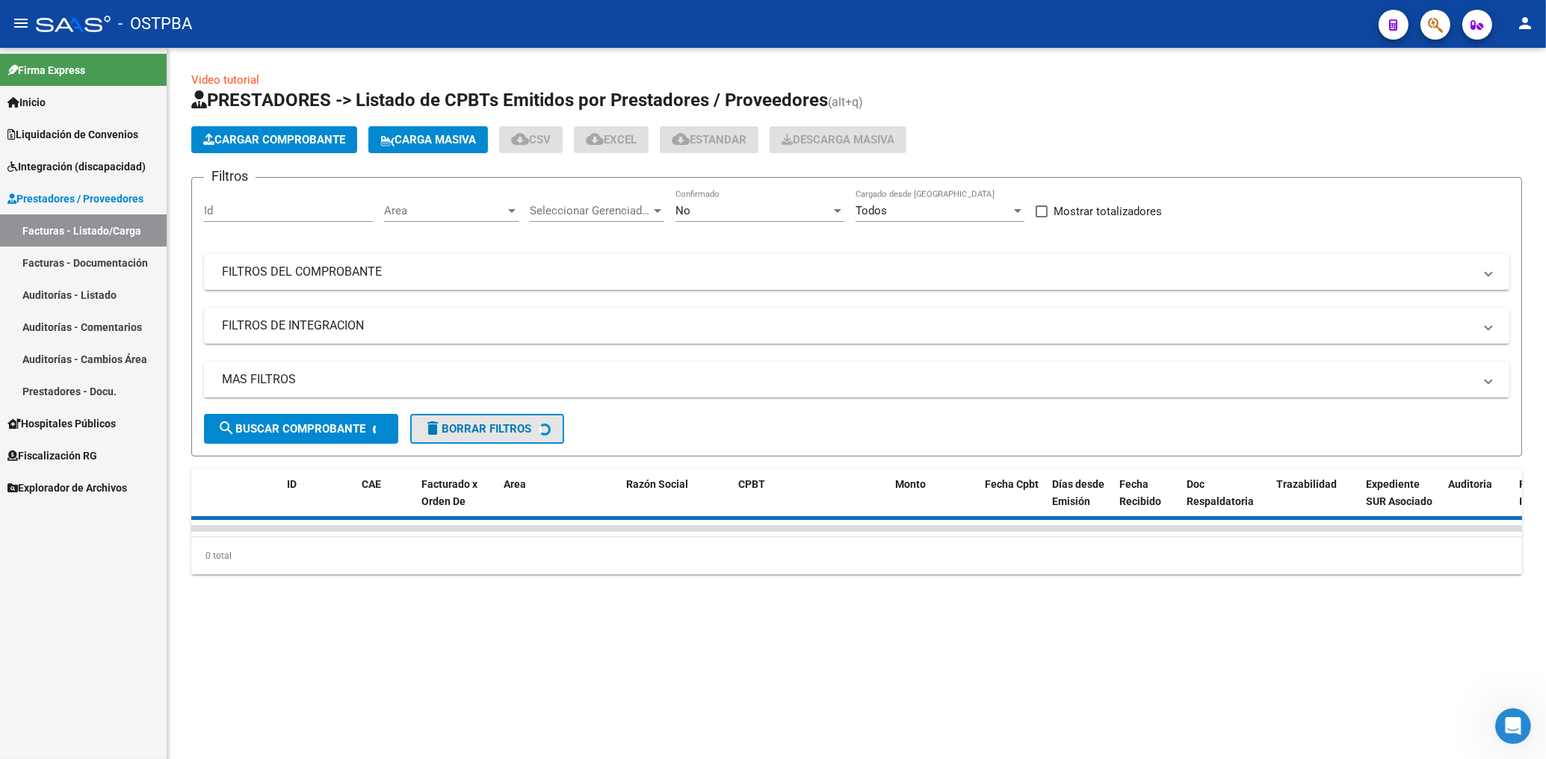
scroll to position [0, 0]
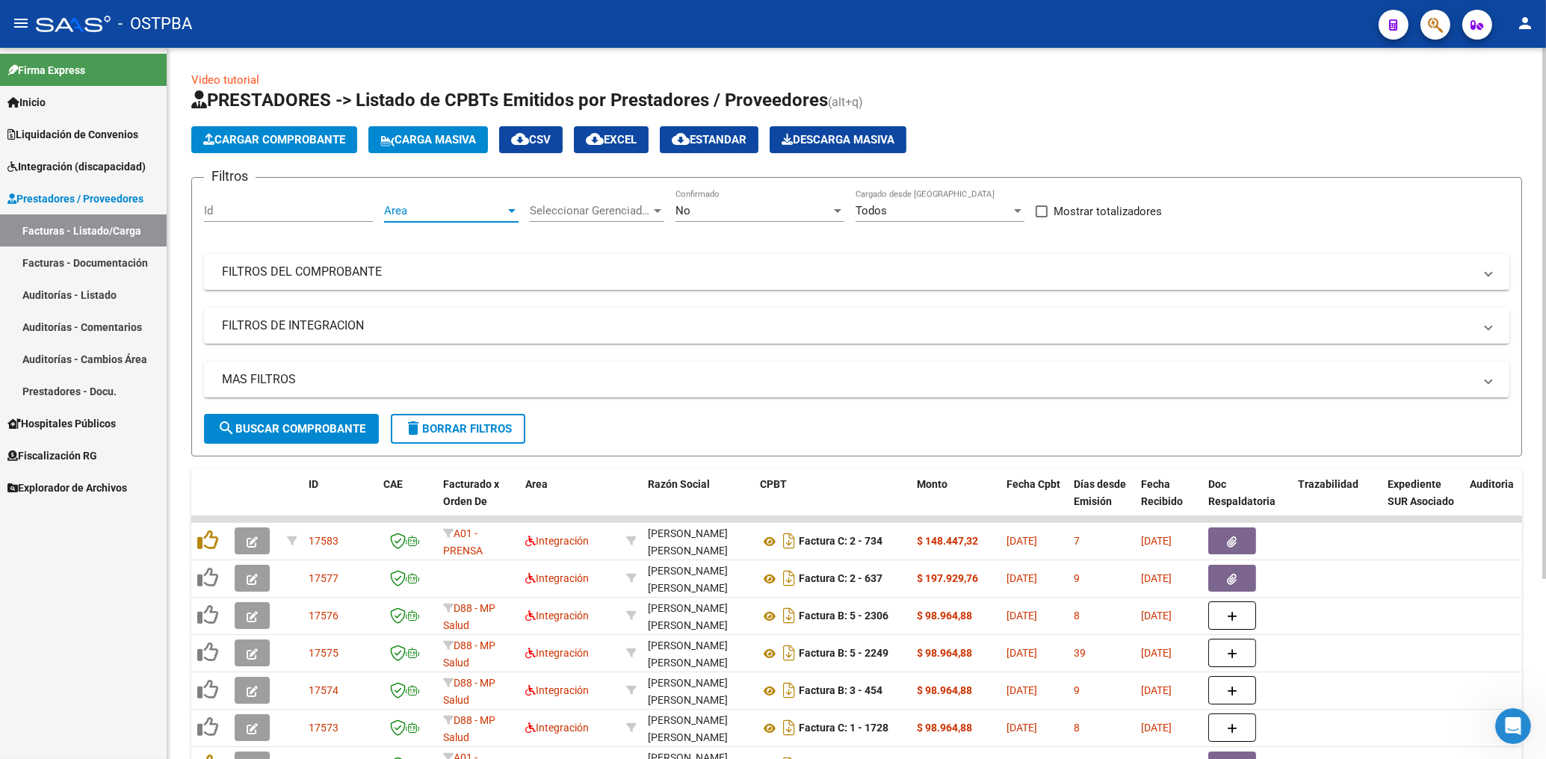
click at [451, 205] on span "Area" at bounding box center [444, 210] width 121 height 13
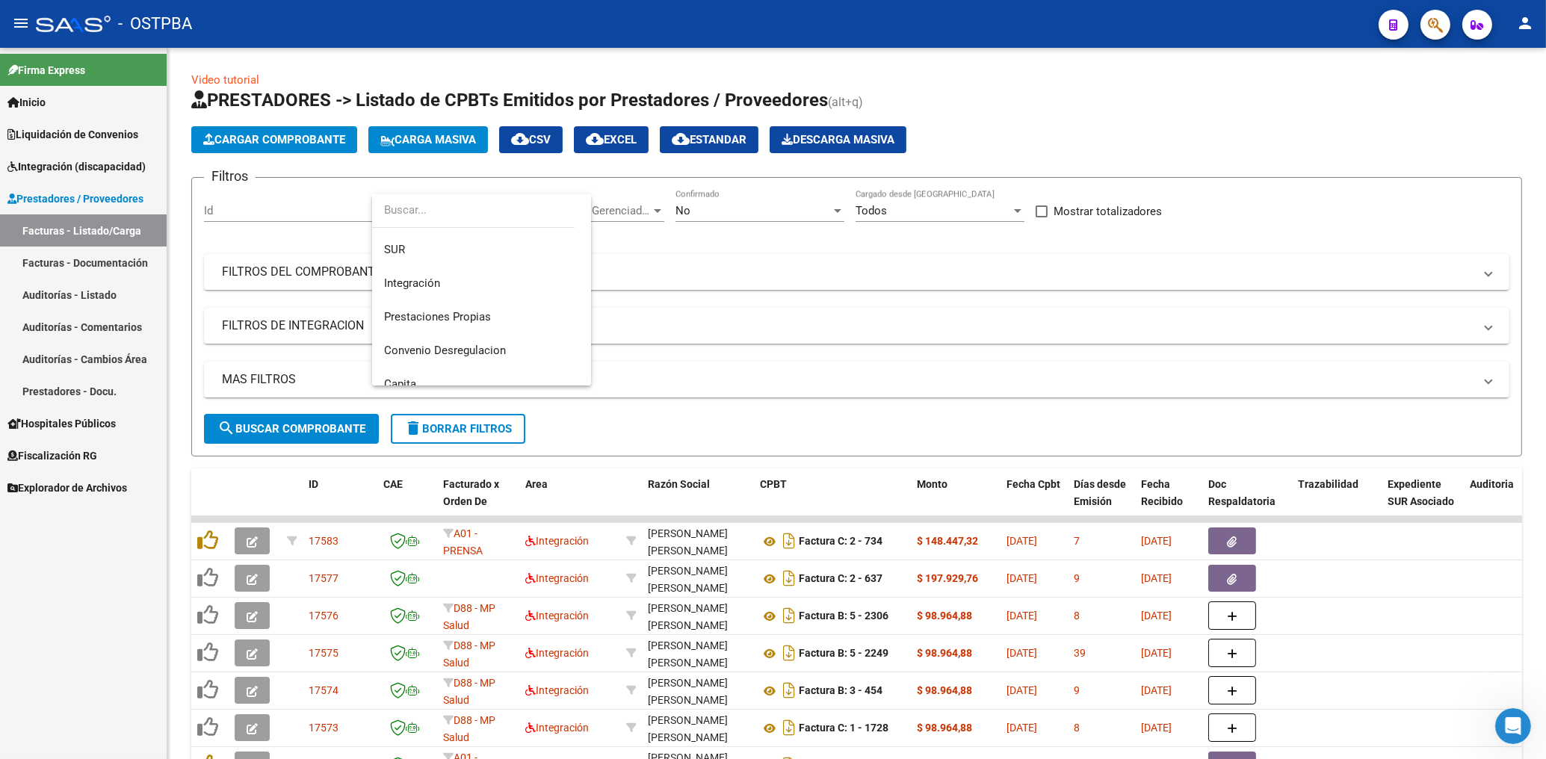
scroll to position [246, 0]
click at [418, 267] on span "Protesis" at bounding box center [405, 267] width 42 height 13
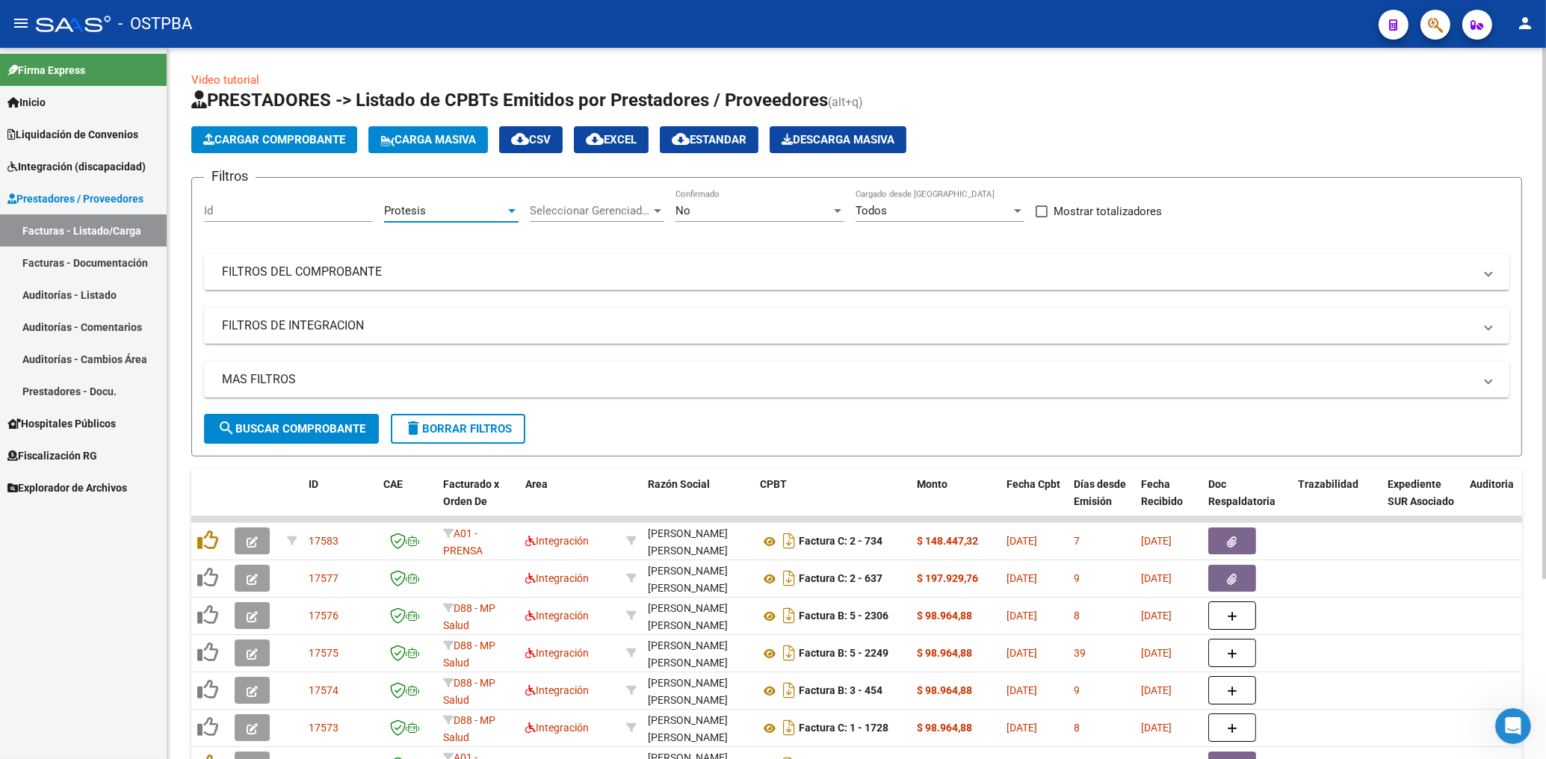
click at [719, 211] on div "No" at bounding box center [752, 210] width 155 height 13
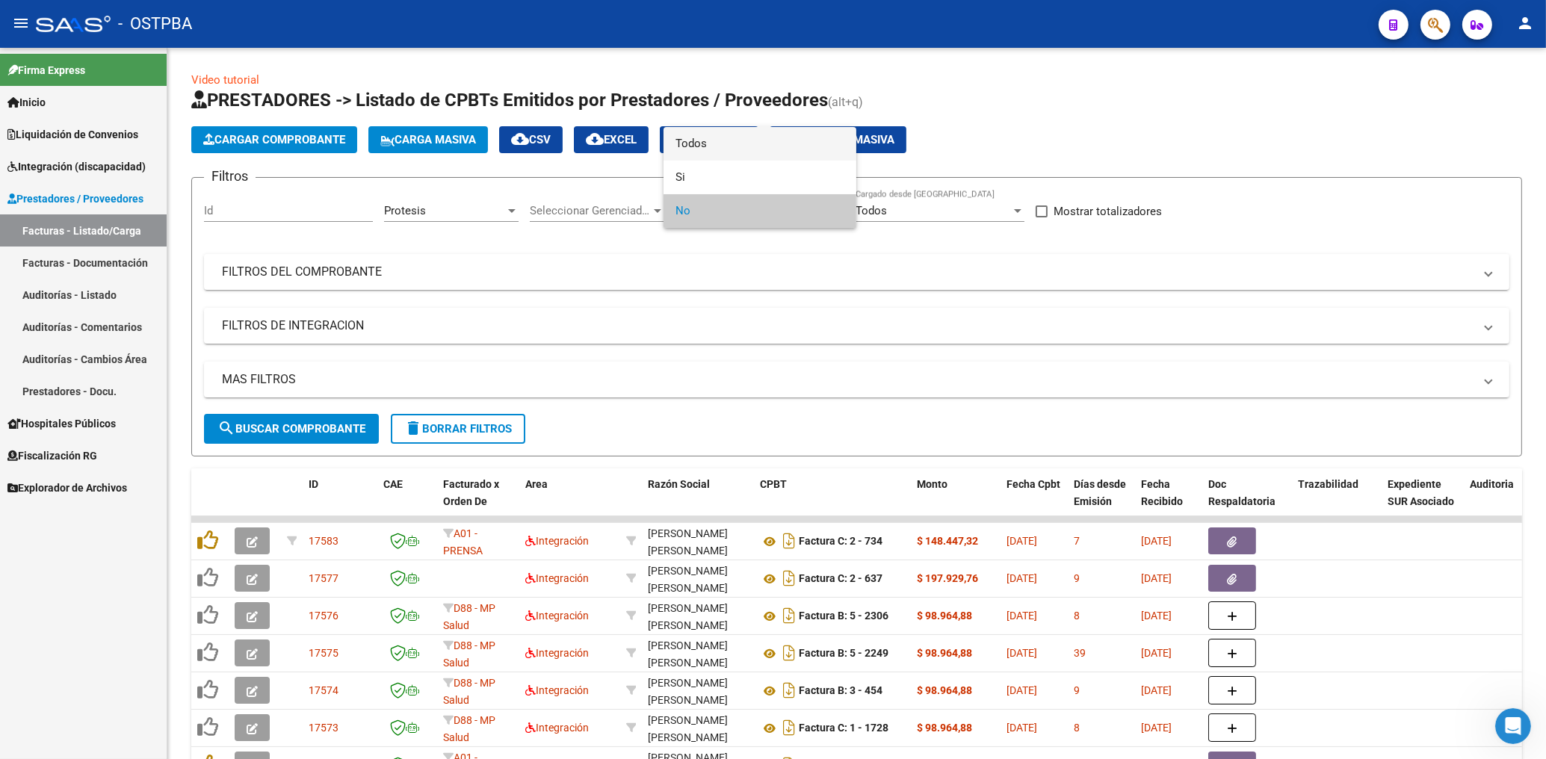
click at [705, 143] on span "Todos" at bounding box center [759, 144] width 169 height 34
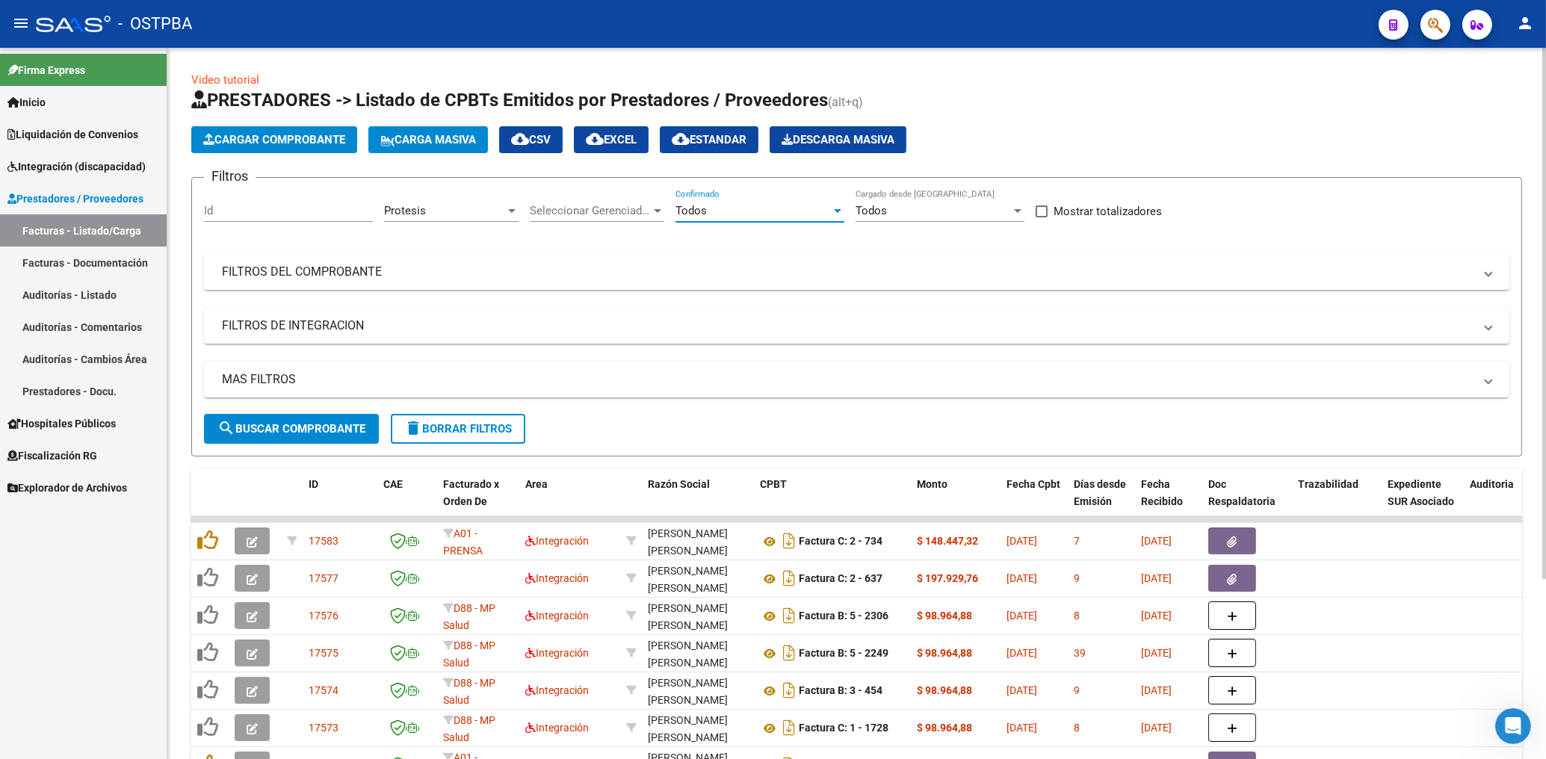
click at [298, 424] on span "search Buscar Comprobante" at bounding box center [291, 428] width 148 height 13
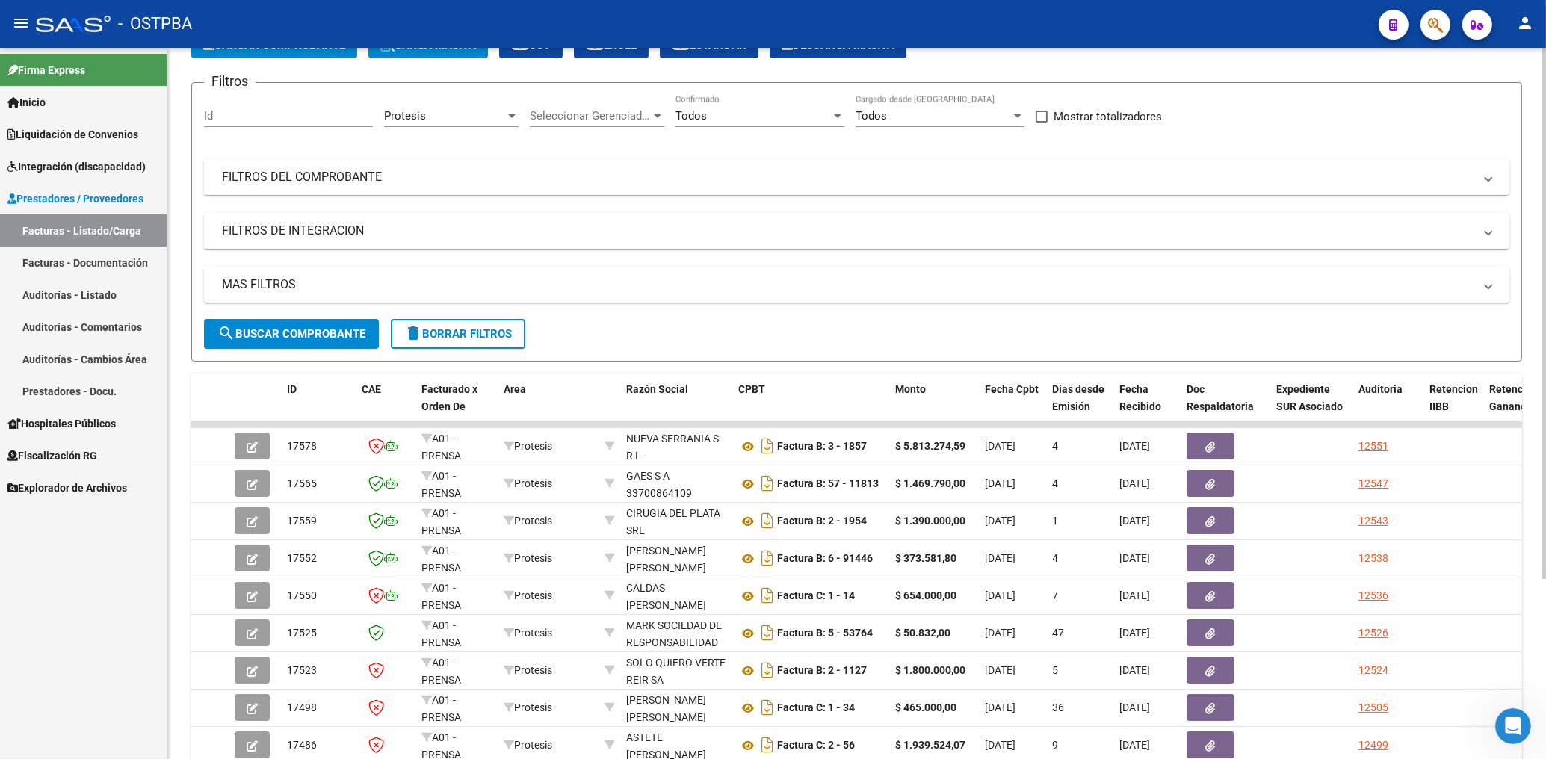
scroll to position [160, 0]
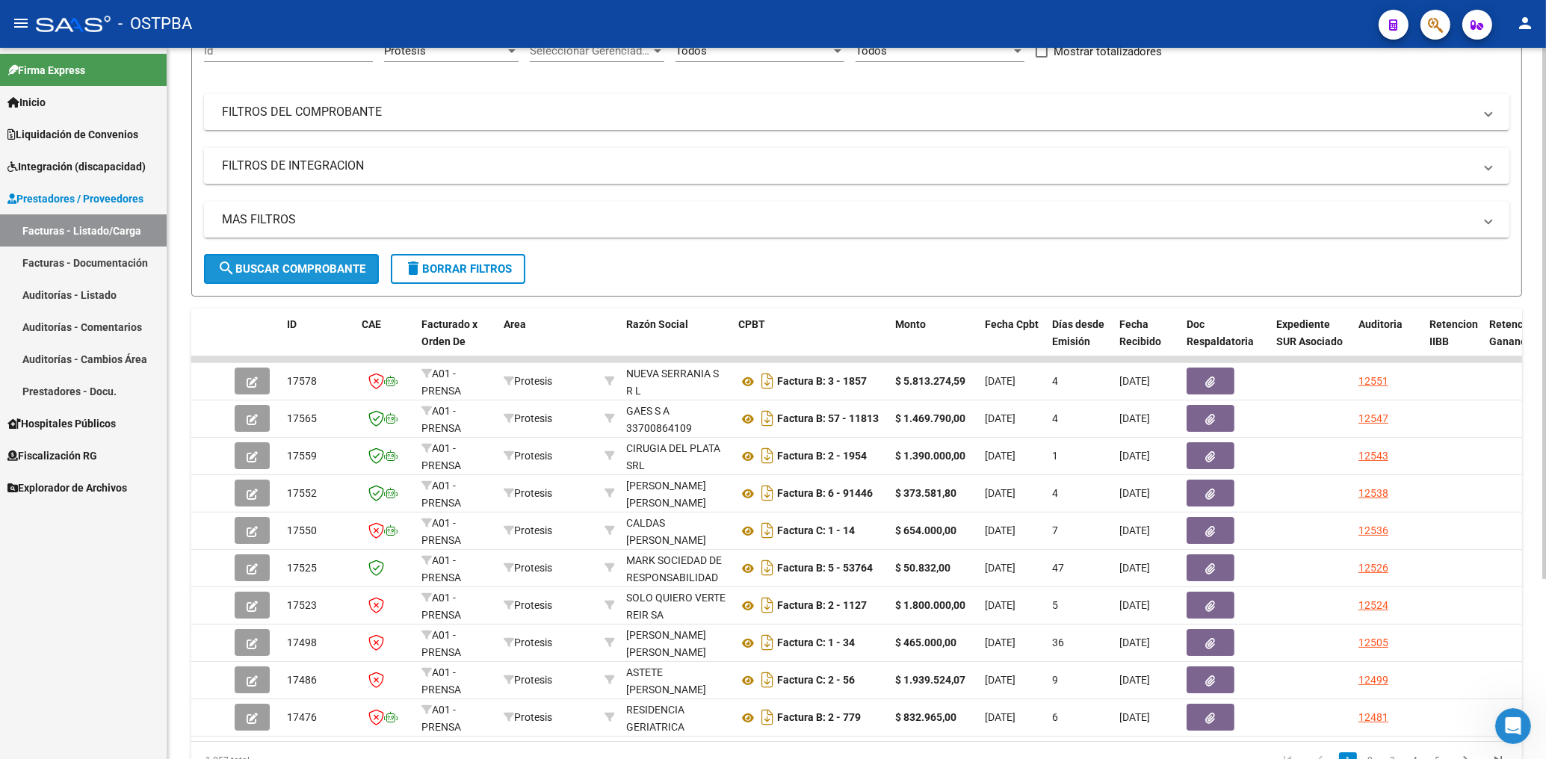
click at [294, 278] on button "search Buscar Comprobante" at bounding box center [291, 269] width 175 height 30
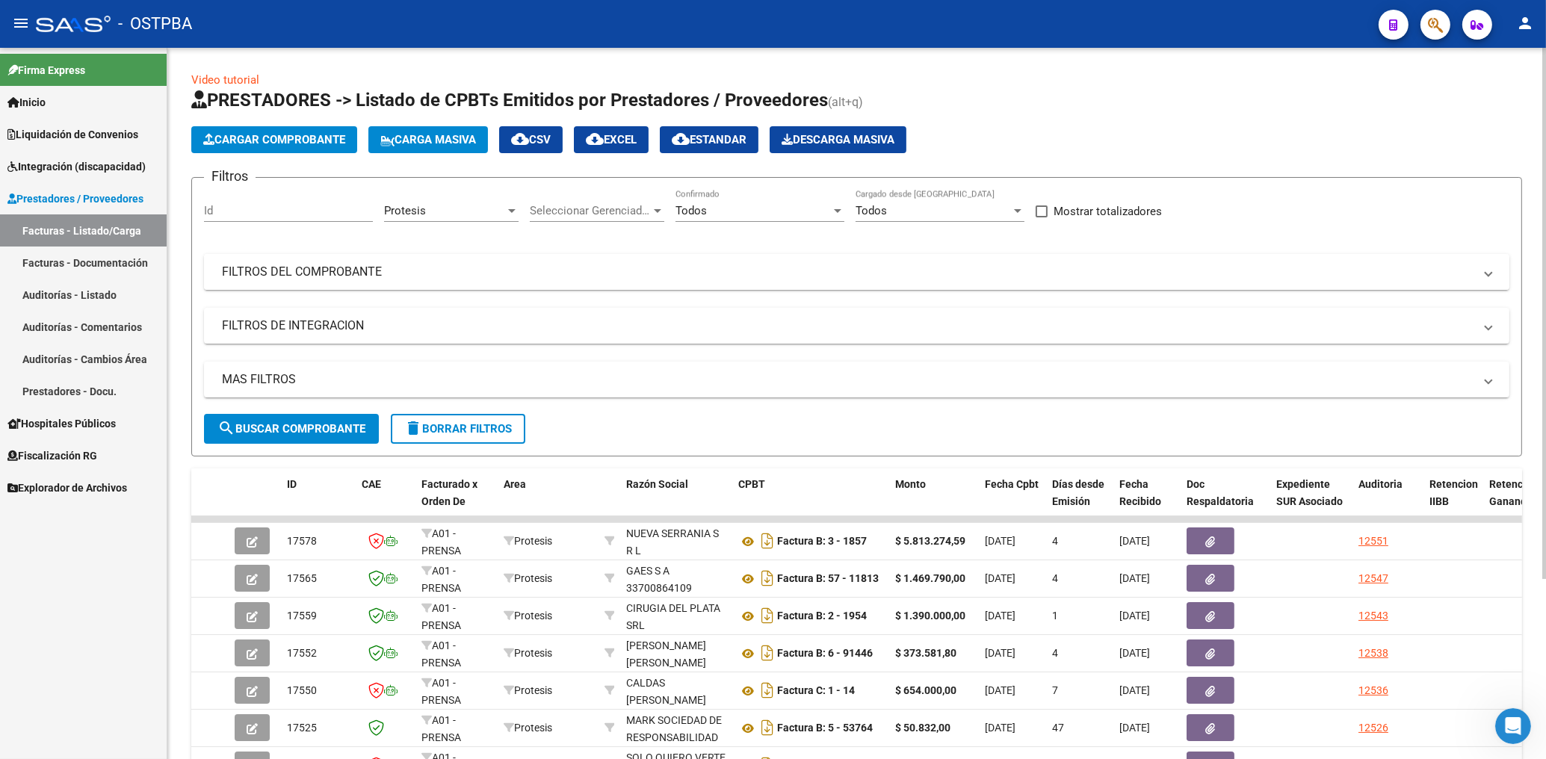
click at [879, 263] on mat-expansion-panel-header "FILTROS DEL COMPROBANTE" at bounding box center [856, 272] width 1305 height 36
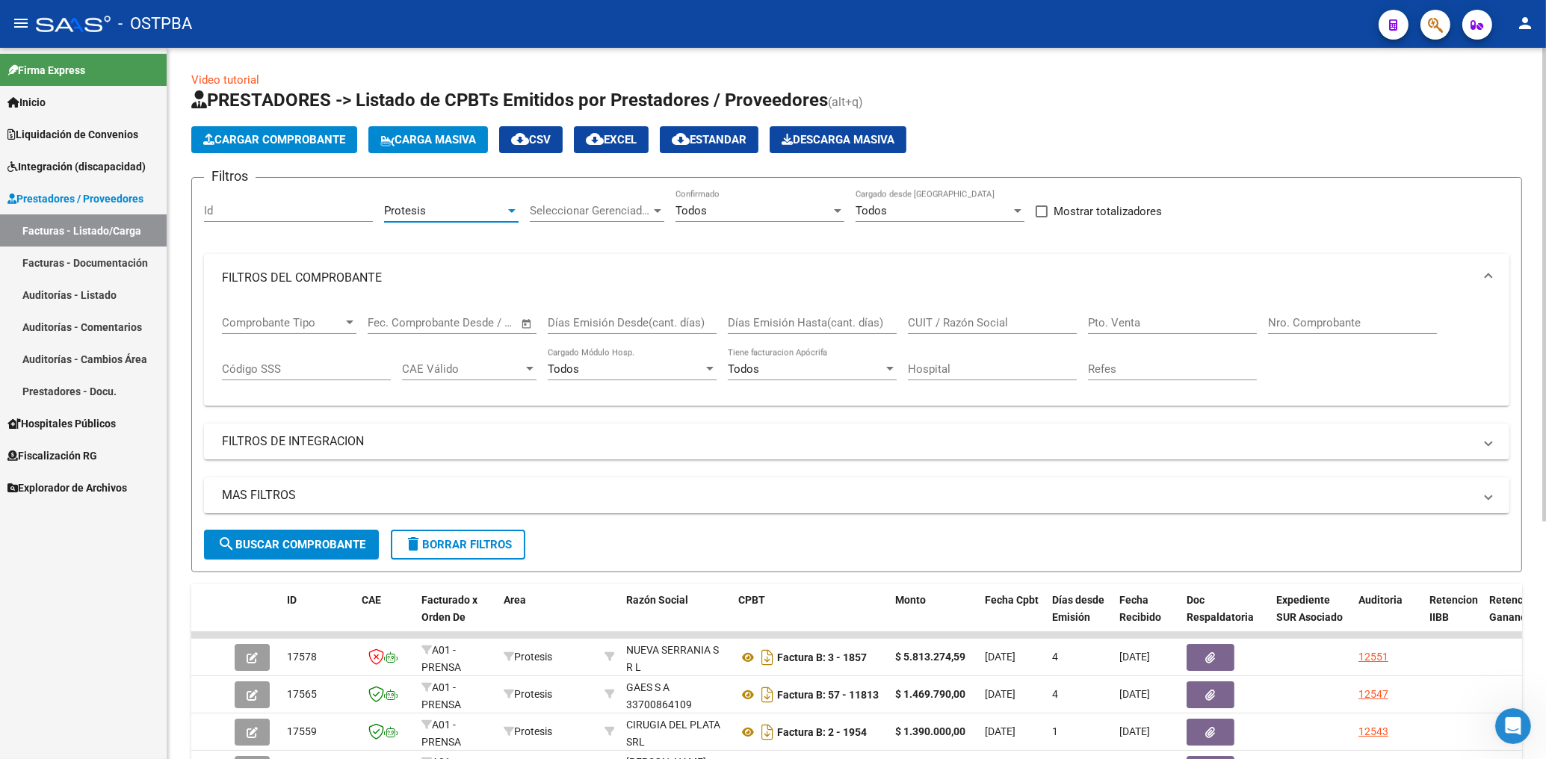
click at [437, 208] on div "Protesis" at bounding box center [444, 210] width 121 height 13
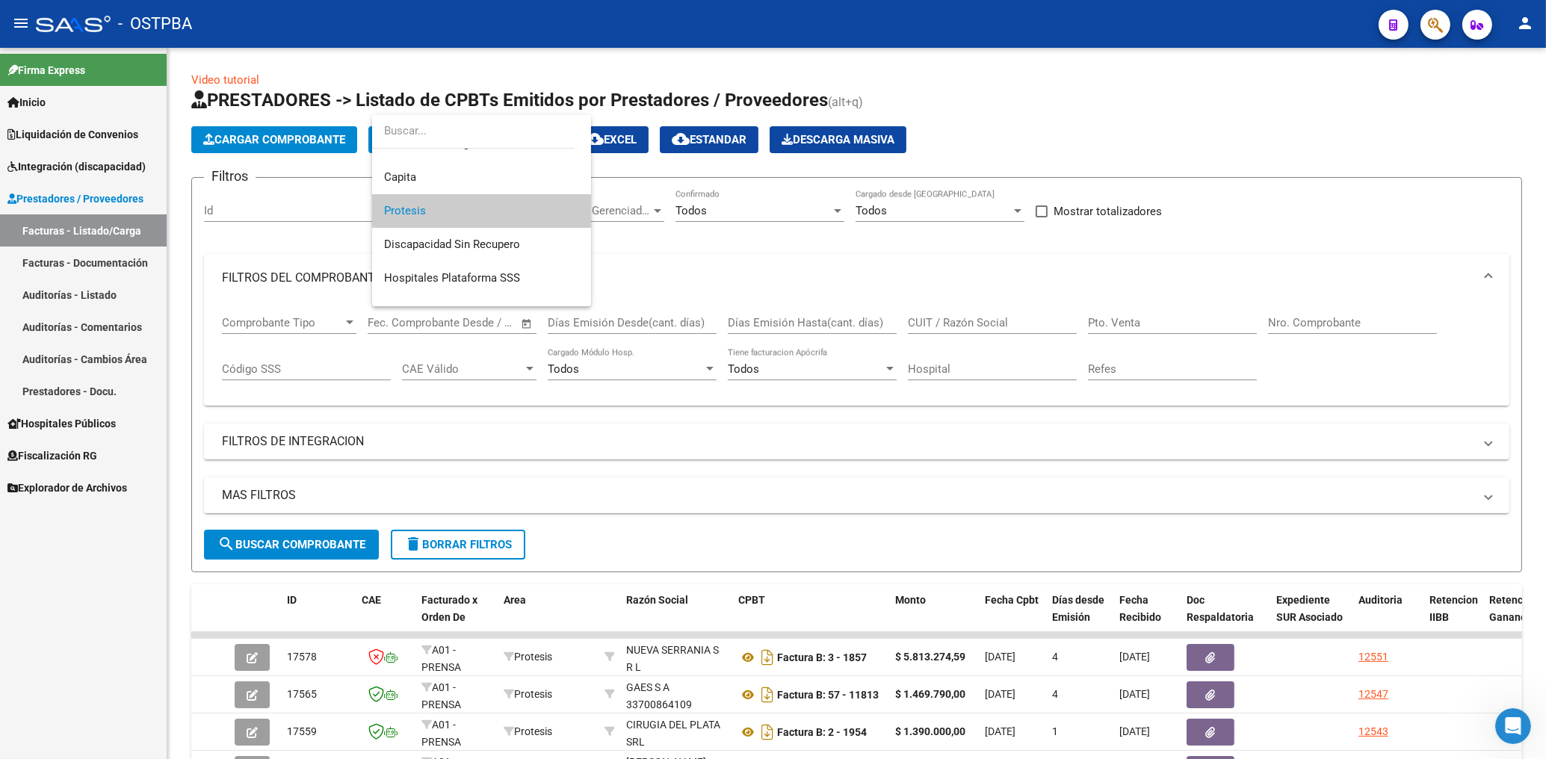
scroll to position [5, 0]
drag, startPoint x: 391, startPoint y: 258, endPoint x: 530, endPoint y: 248, distance: 138.6
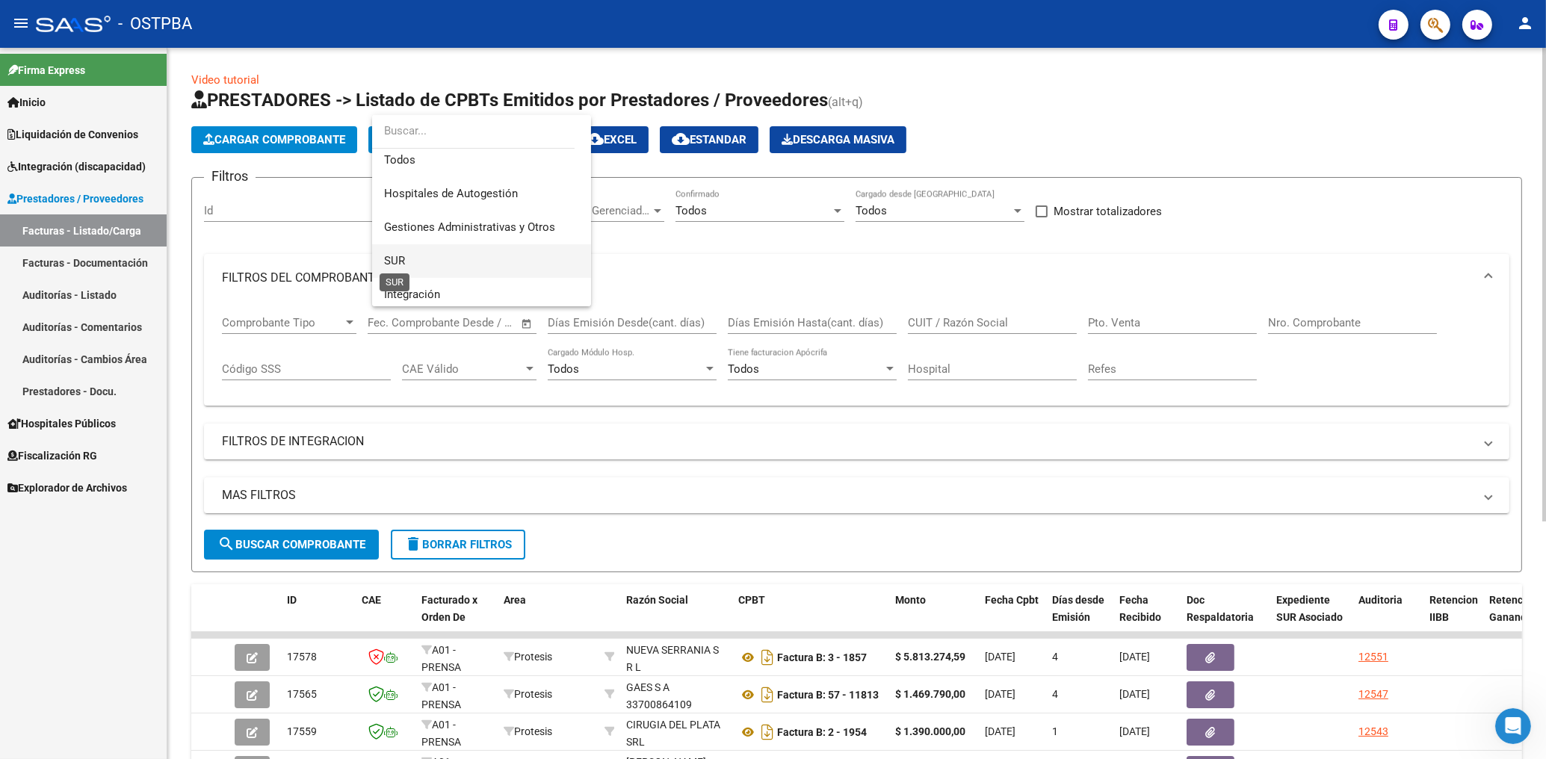
click at [391, 256] on span "SUR" at bounding box center [394, 260] width 21 height 13
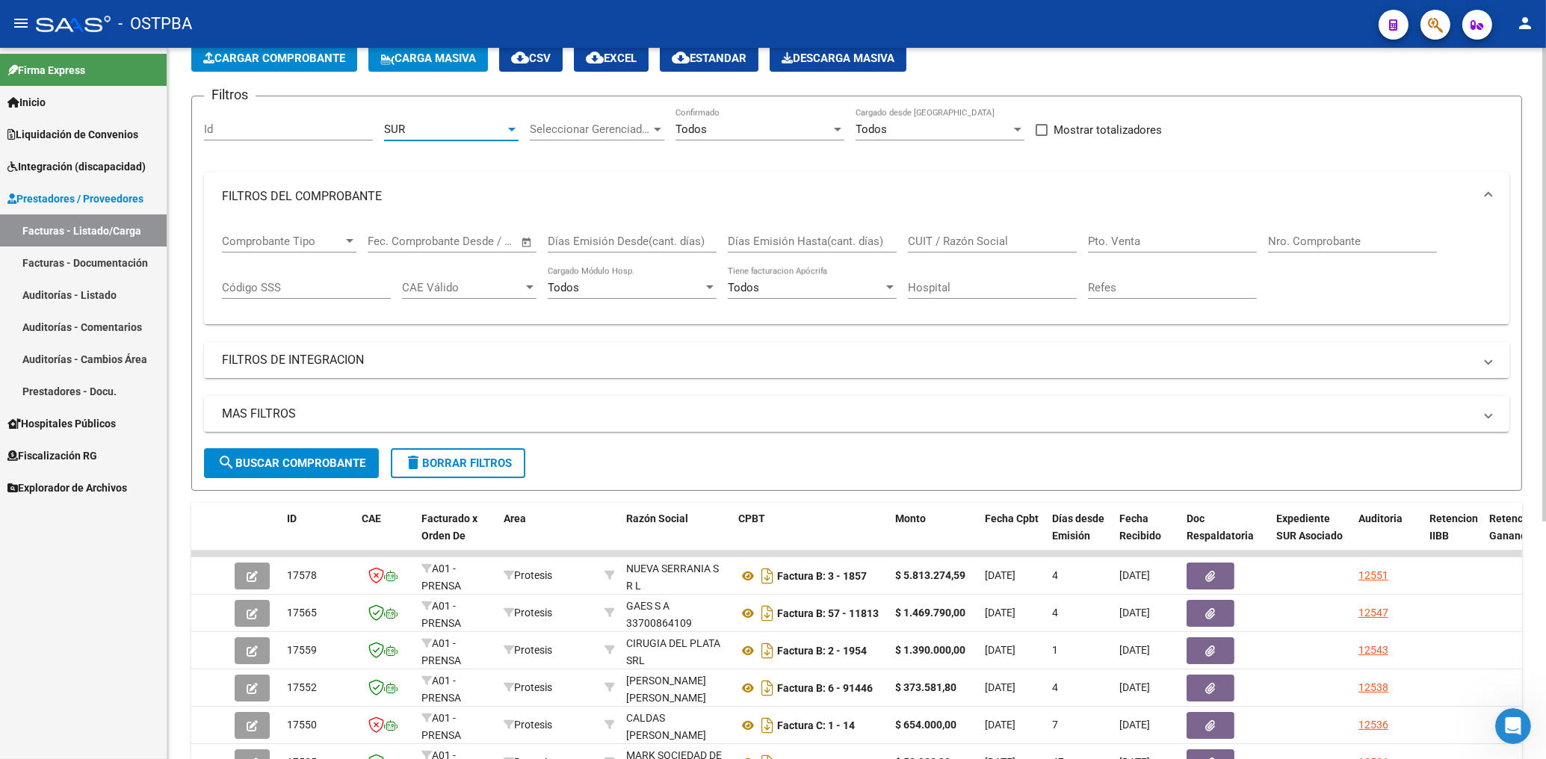
scroll to position [160, 0]
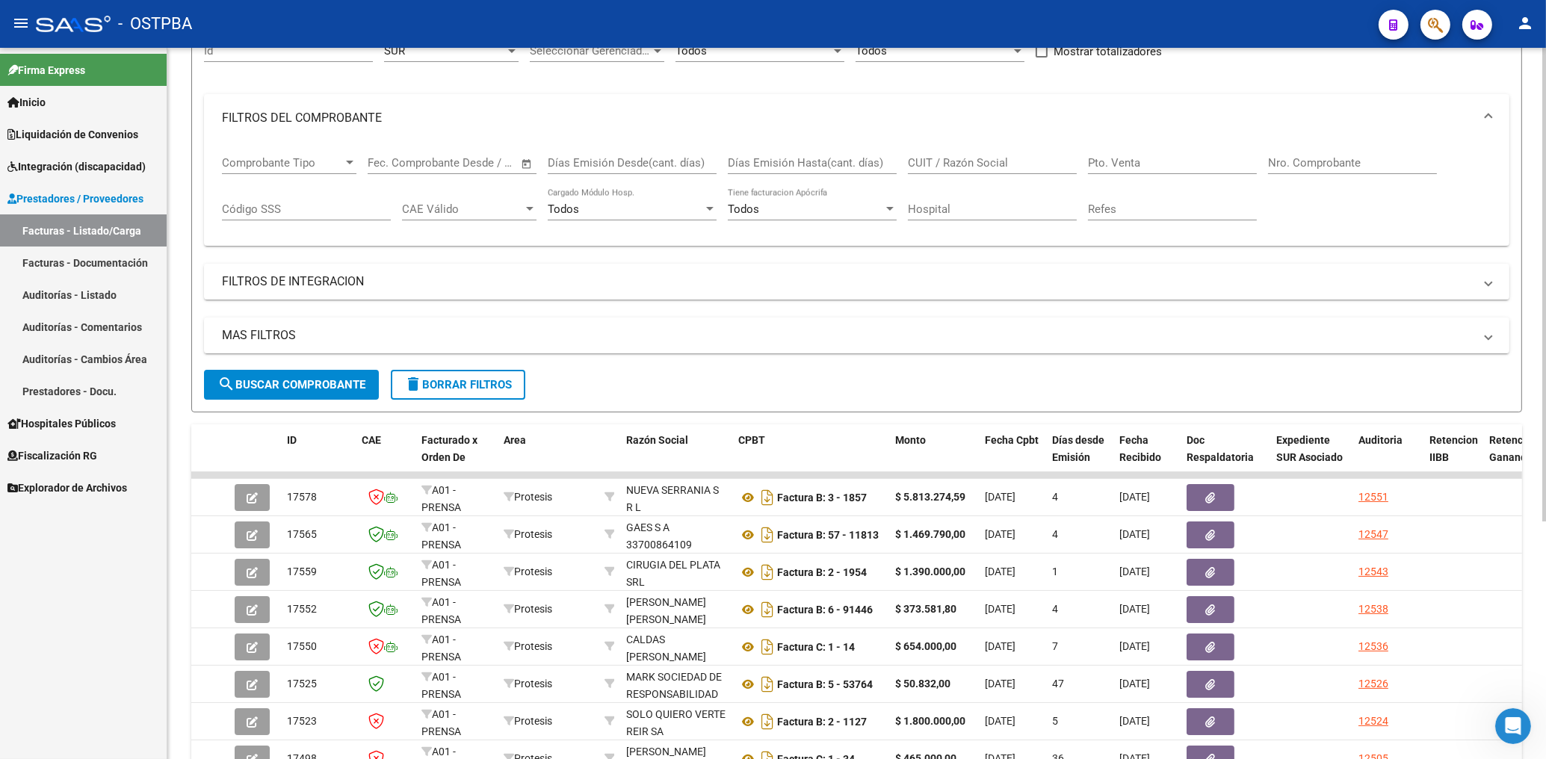
click at [978, 149] on div "CUIT / Razón Social" at bounding box center [992, 158] width 169 height 32
type input "30717901688"
click at [317, 386] on span "search Buscar Comprobante" at bounding box center [291, 384] width 148 height 13
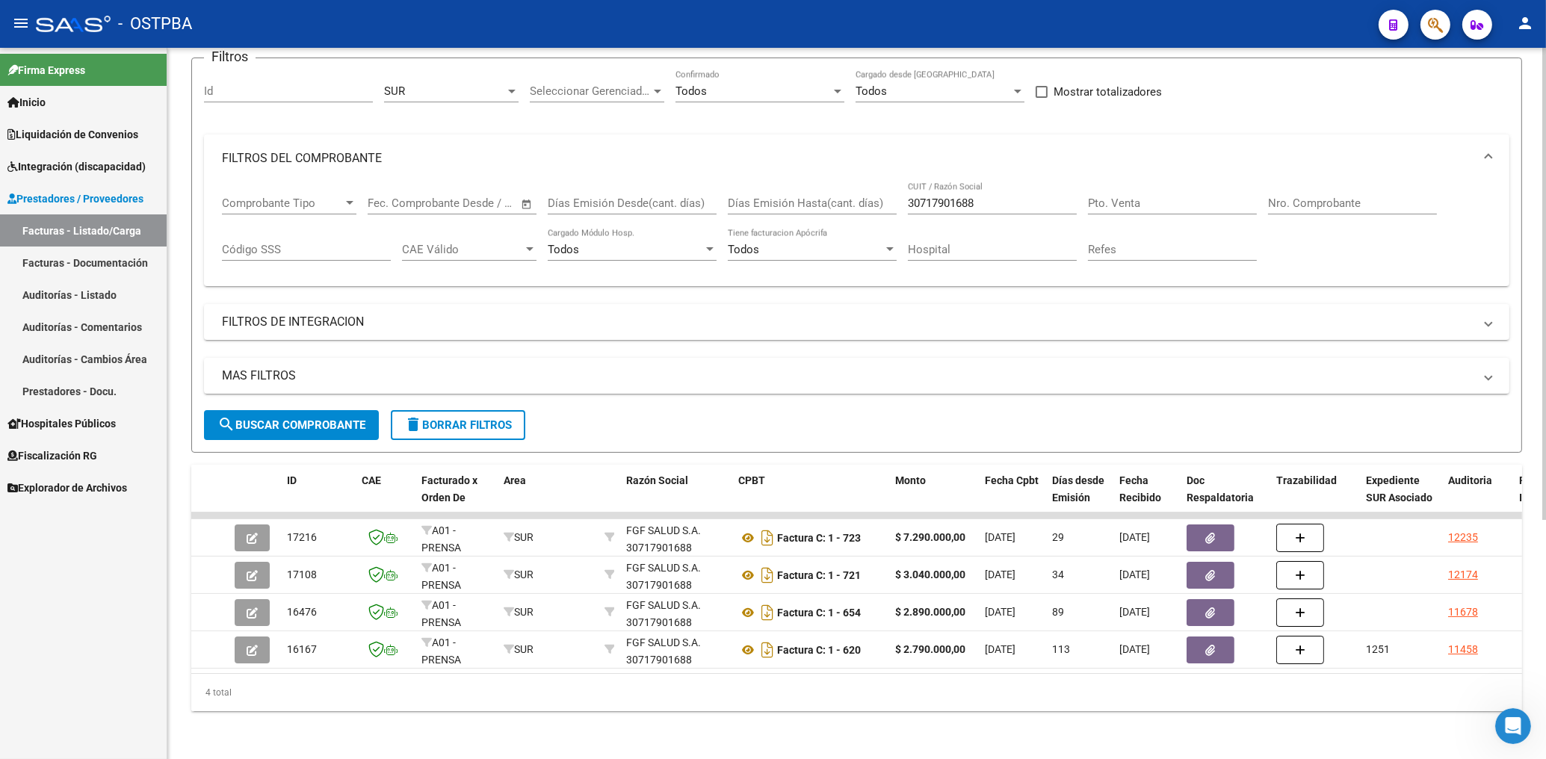
scroll to position [133, 0]
click at [1088, 337] on div "Filtros Id SUR Area Seleccionar Gerenciador Seleccionar Gerenciador Todos Confi…" at bounding box center [856, 240] width 1305 height 340
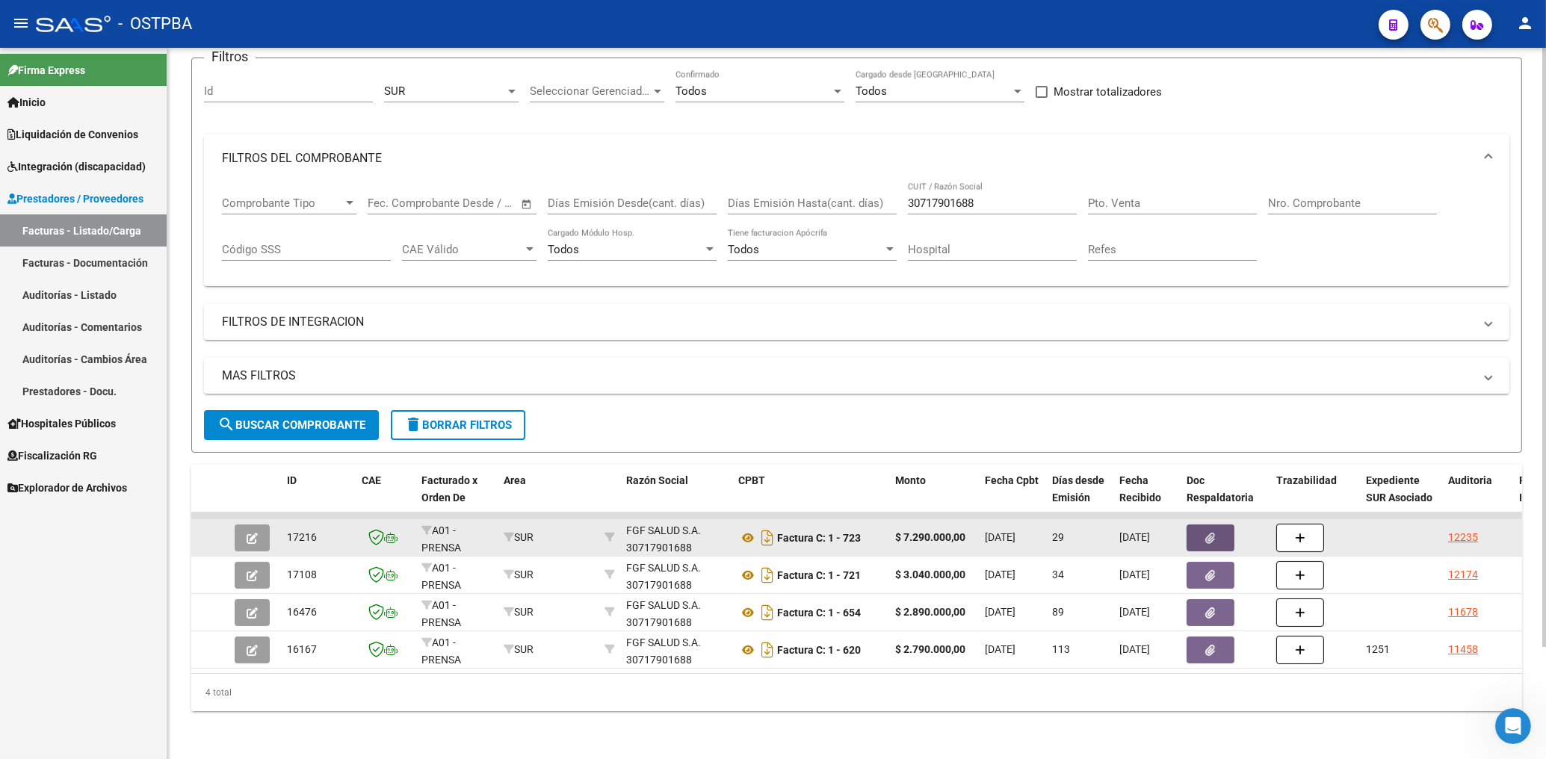
click at [1215, 531] on span "button" at bounding box center [1211, 537] width 10 height 13
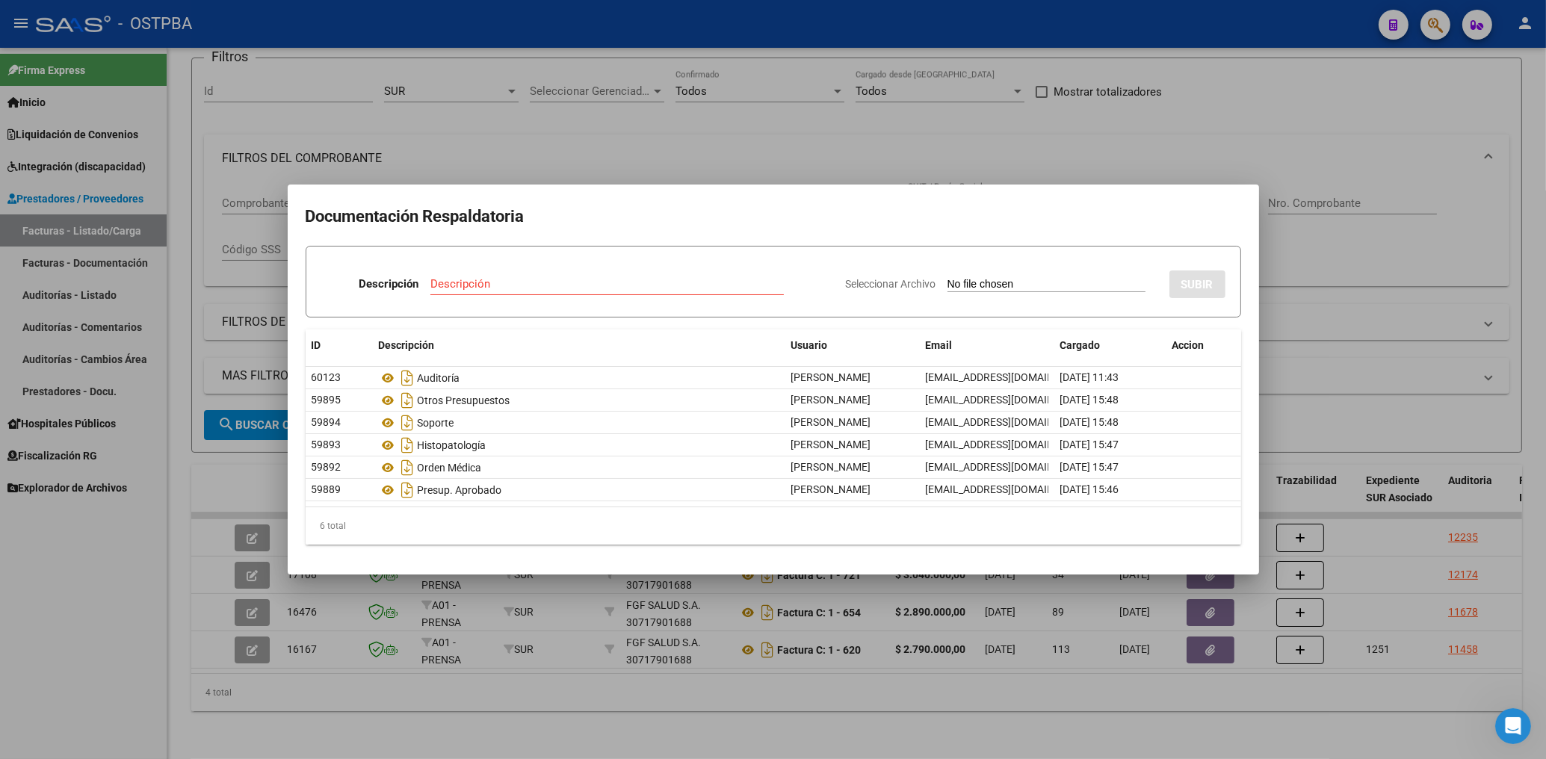
click at [772, 151] on div at bounding box center [773, 379] width 1546 height 759
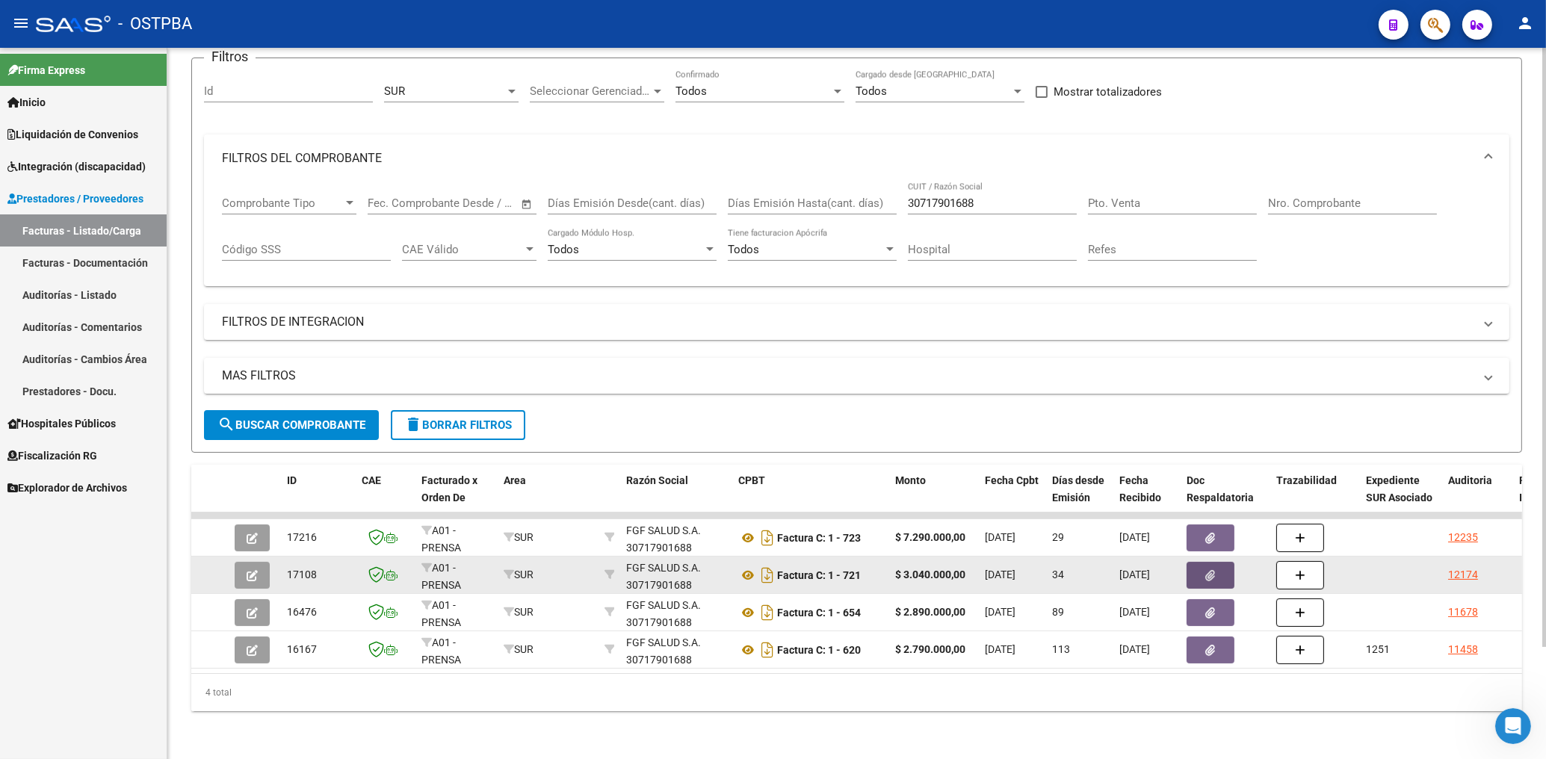
click at [1211, 572] on button "button" at bounding box center [1210, 575] width 48 height 27
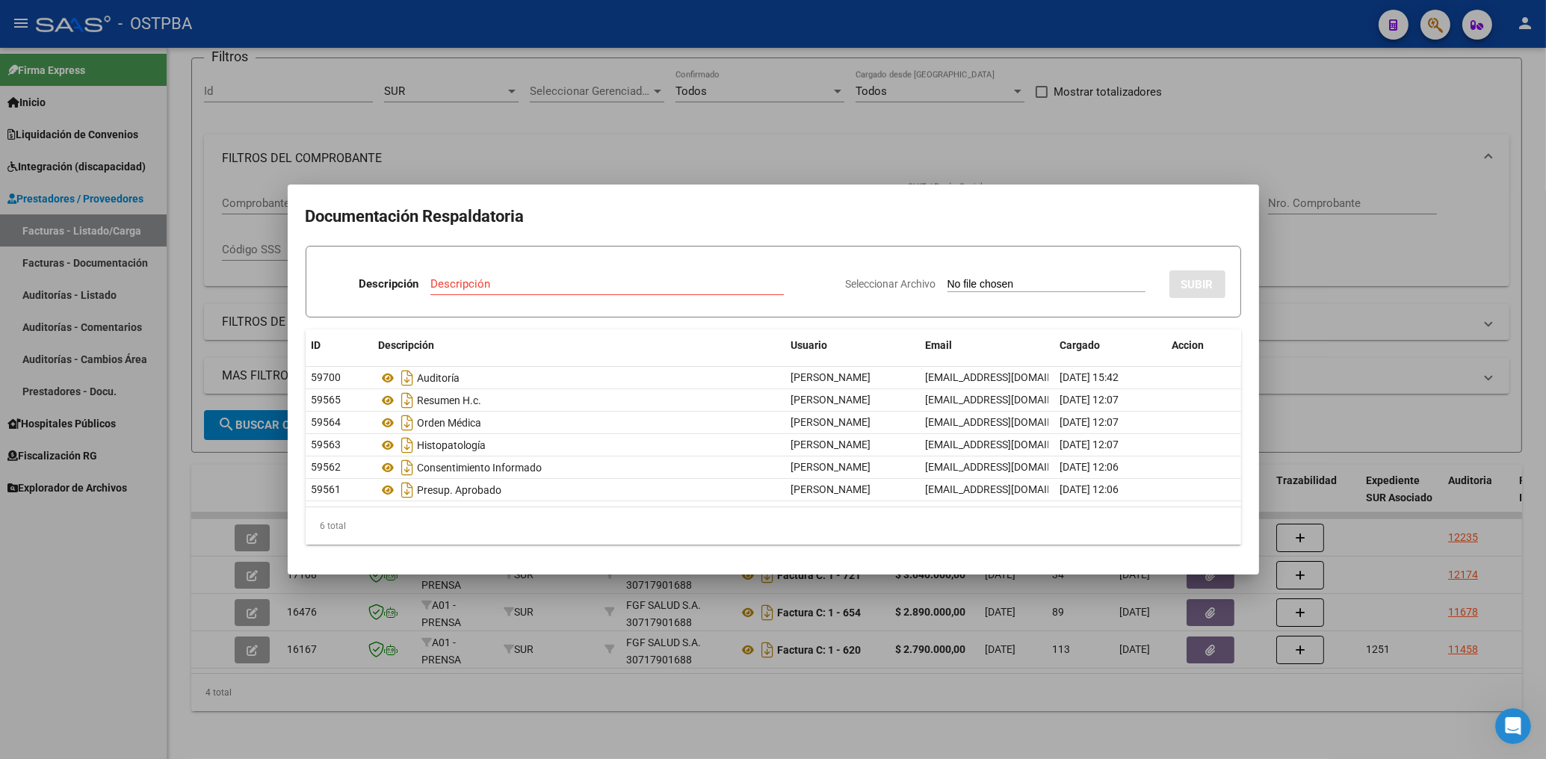
click at [856, 147] on div at bounding box center [773, 379] width 1546 height 759
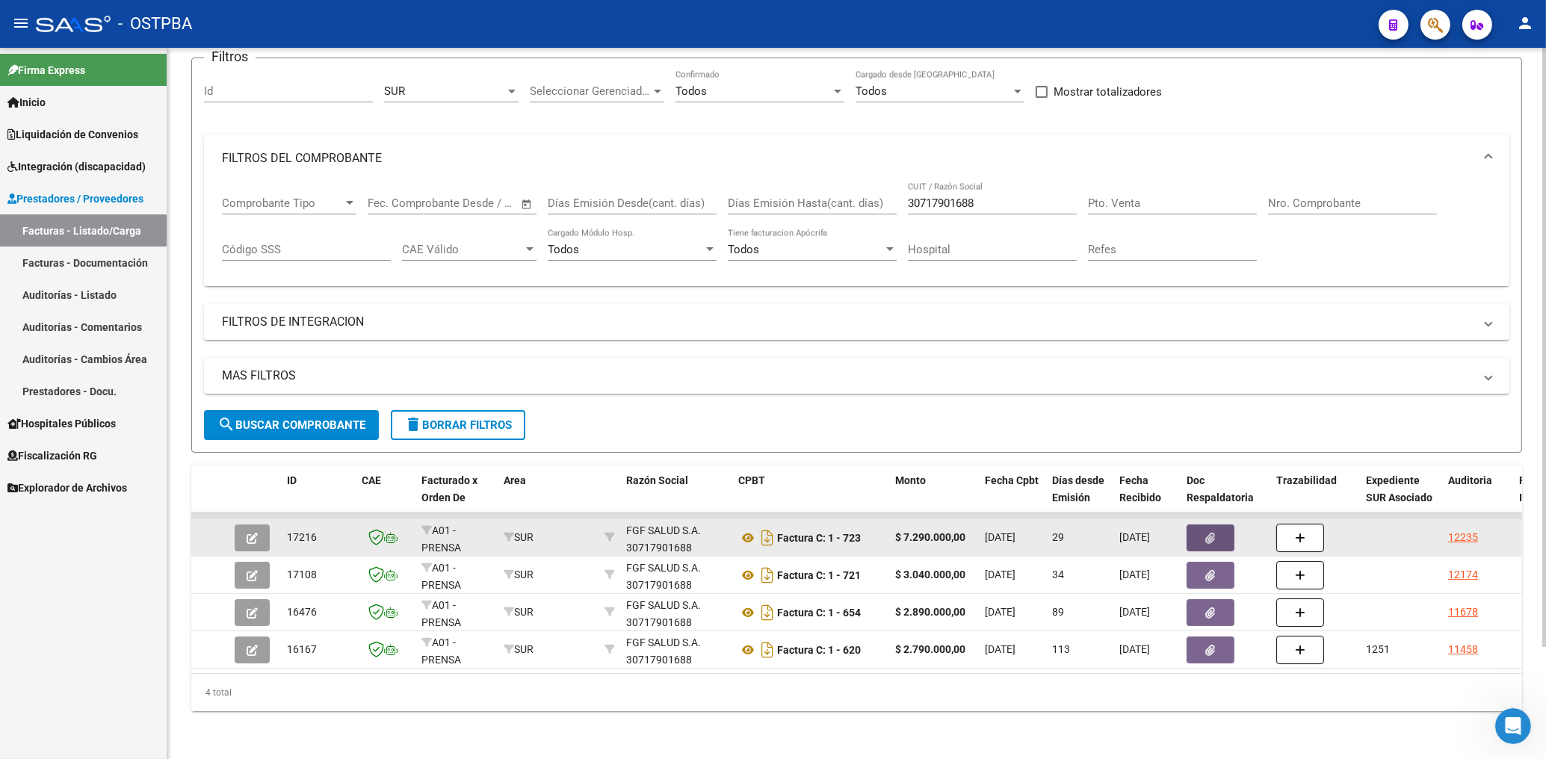
click at [1211, 531] on span "button" at bounding box center [1211, 537] width 10 height 13
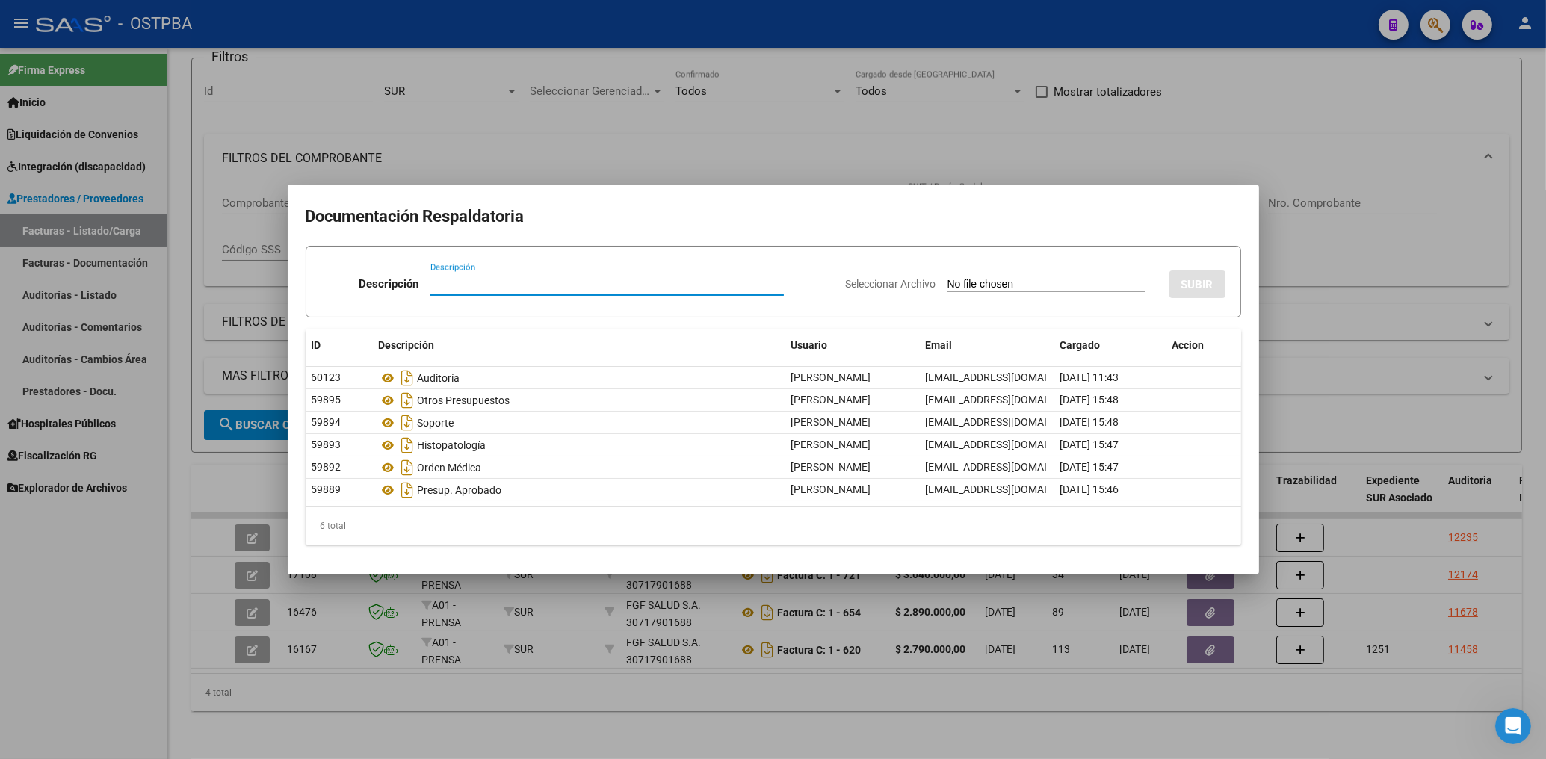
click at [670, 121] on div at bounding box center [773, 379] width 1546 height 759
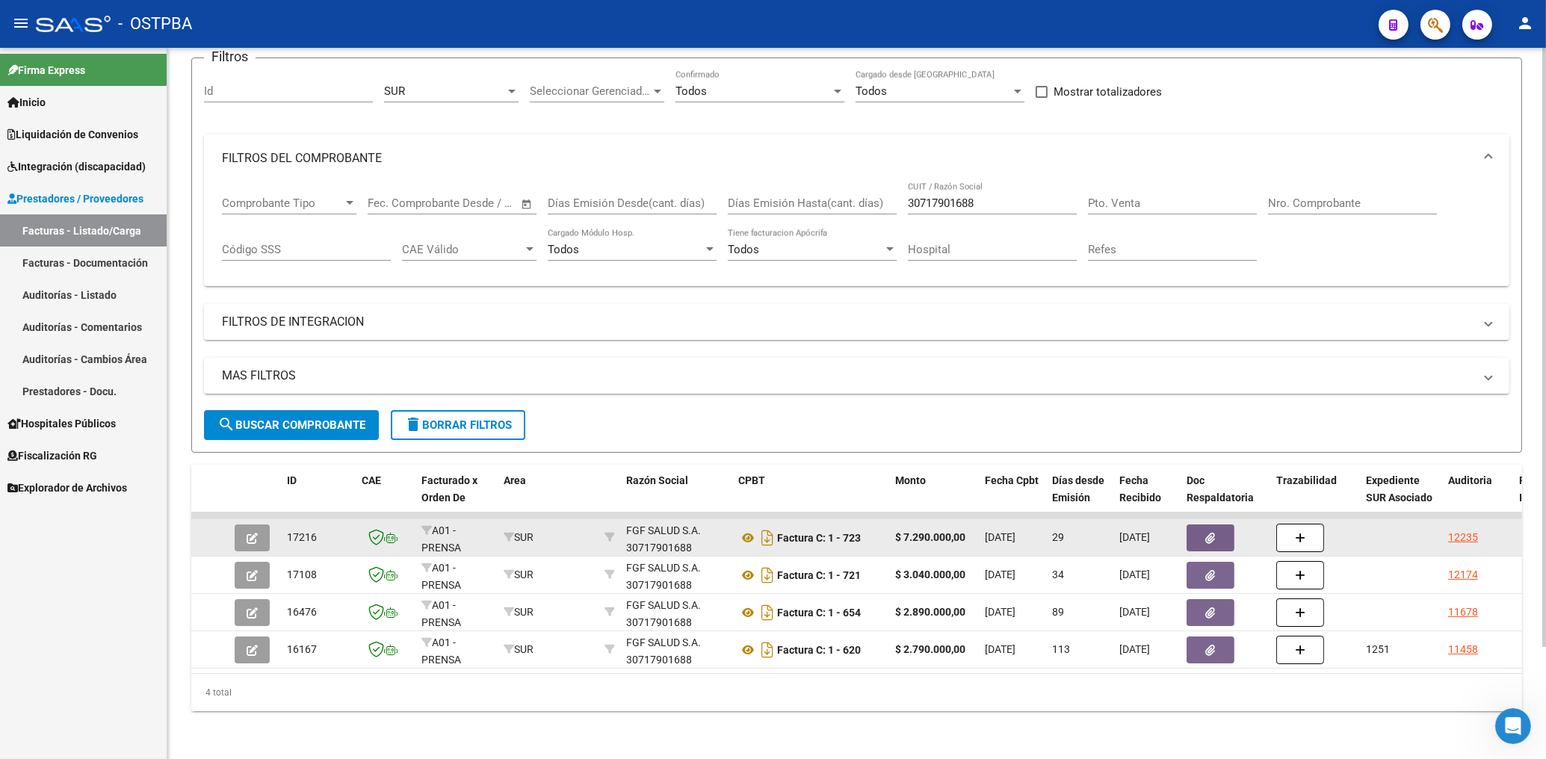
click at [1215, 533] on icon "button" at bounding box center [1211, 538] width 10 height 11
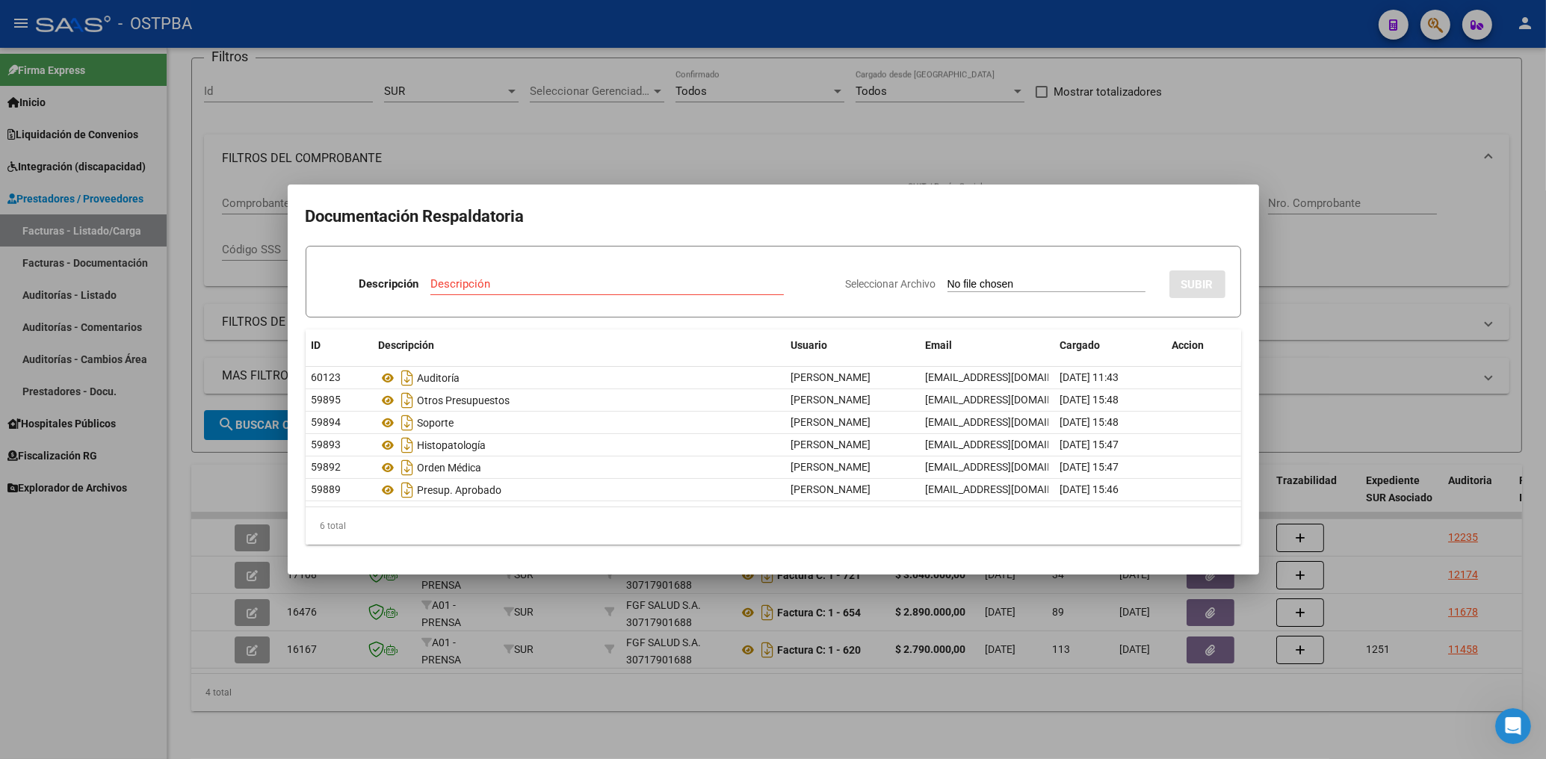
click at [917, 116] on div at bounding box center [773, 379] width 1546 height 759
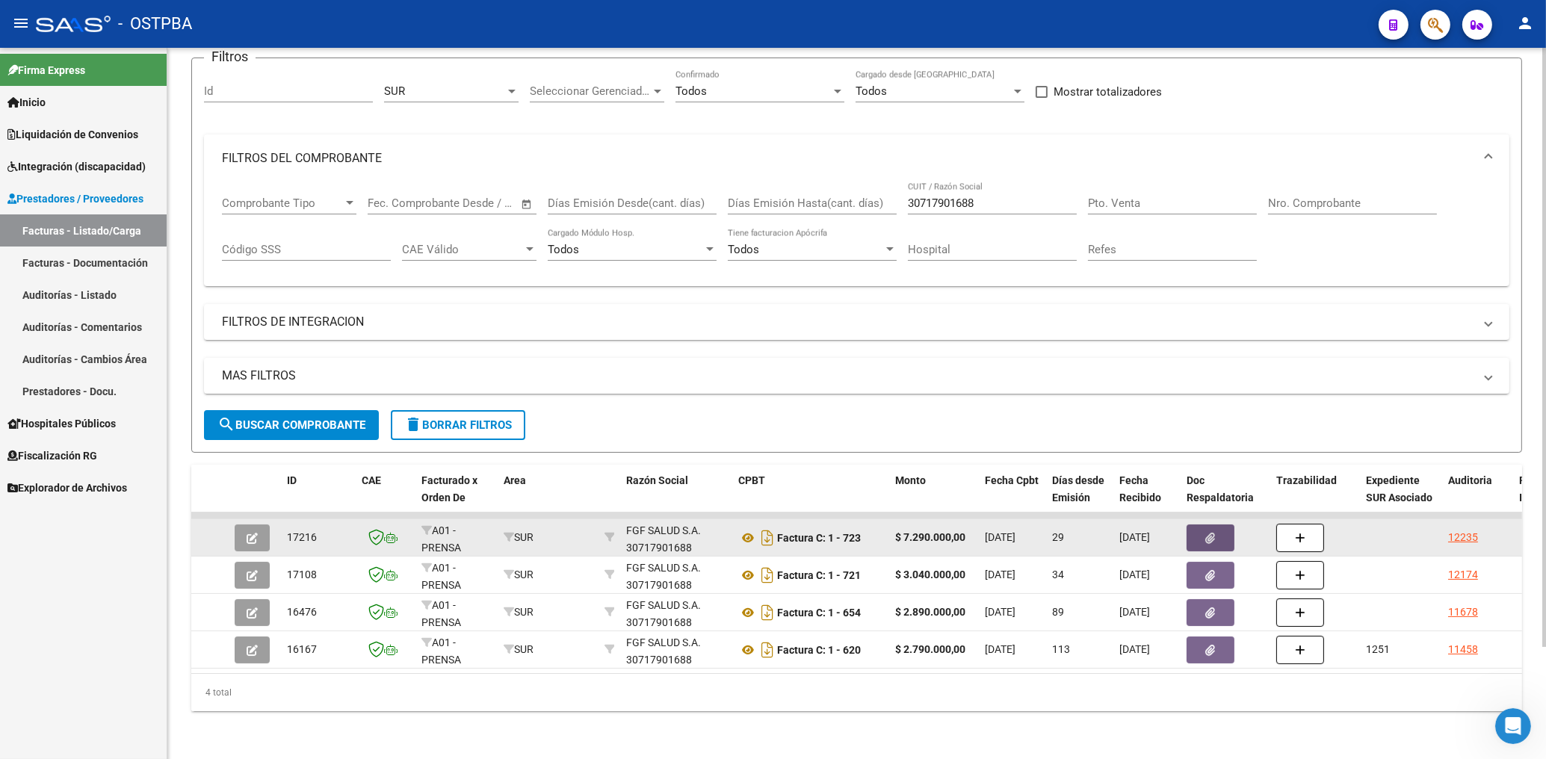
click at [1228, 524] on button "button" at bounding box center [1210, 537] width 48 height 27
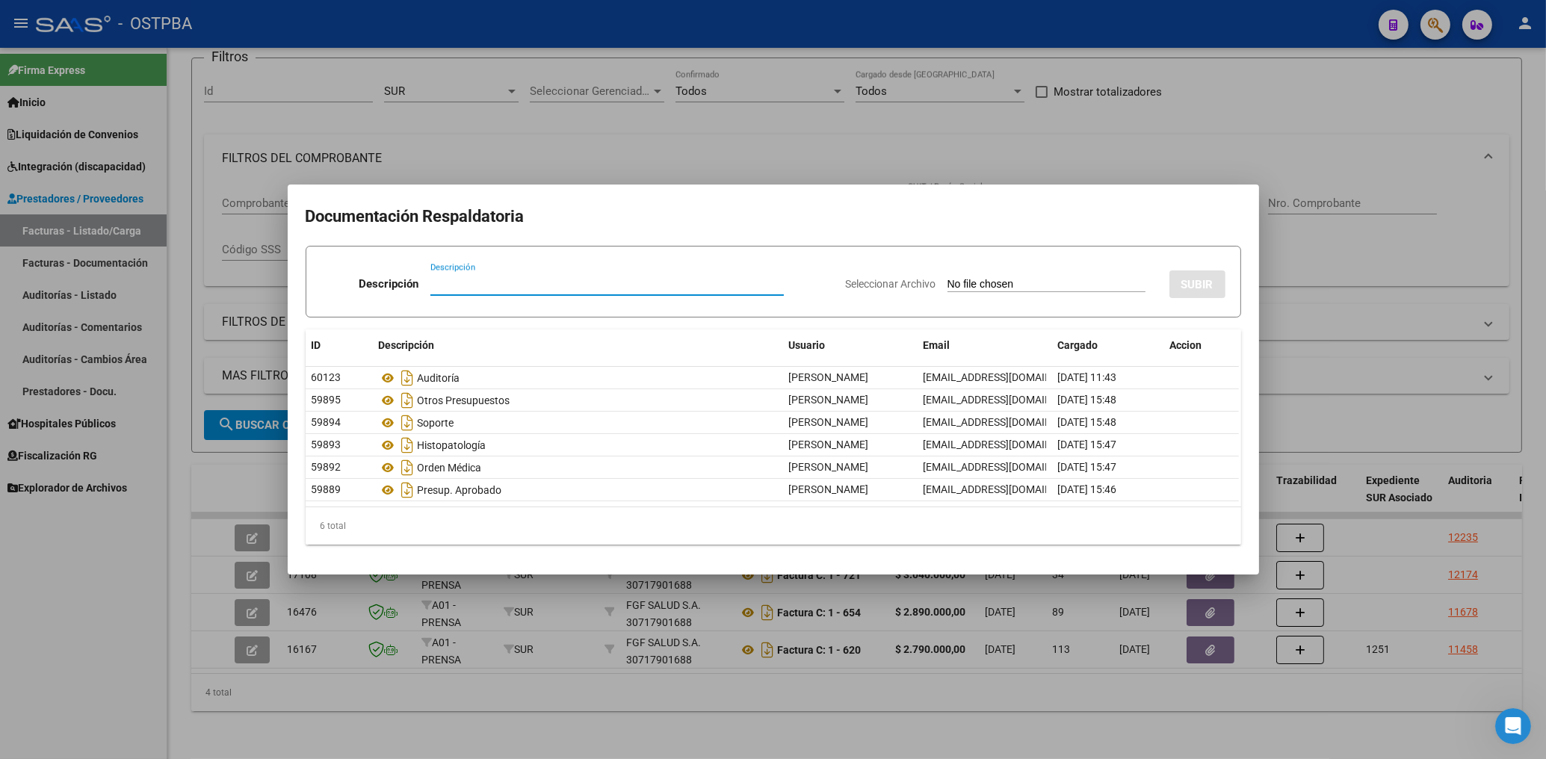
click at [467, 291] on input "Descripción" at bounding box center [606, 283] width 353 height 13
type input "TR BNA DIGITAL"
click at [981, 288] on input "Seleccionar Archivo" at bounding box center [1046, 285] width 198 height 14
type input "C:\fakepath\FGF-[PERSON_NAME]-FC 723.pdf"
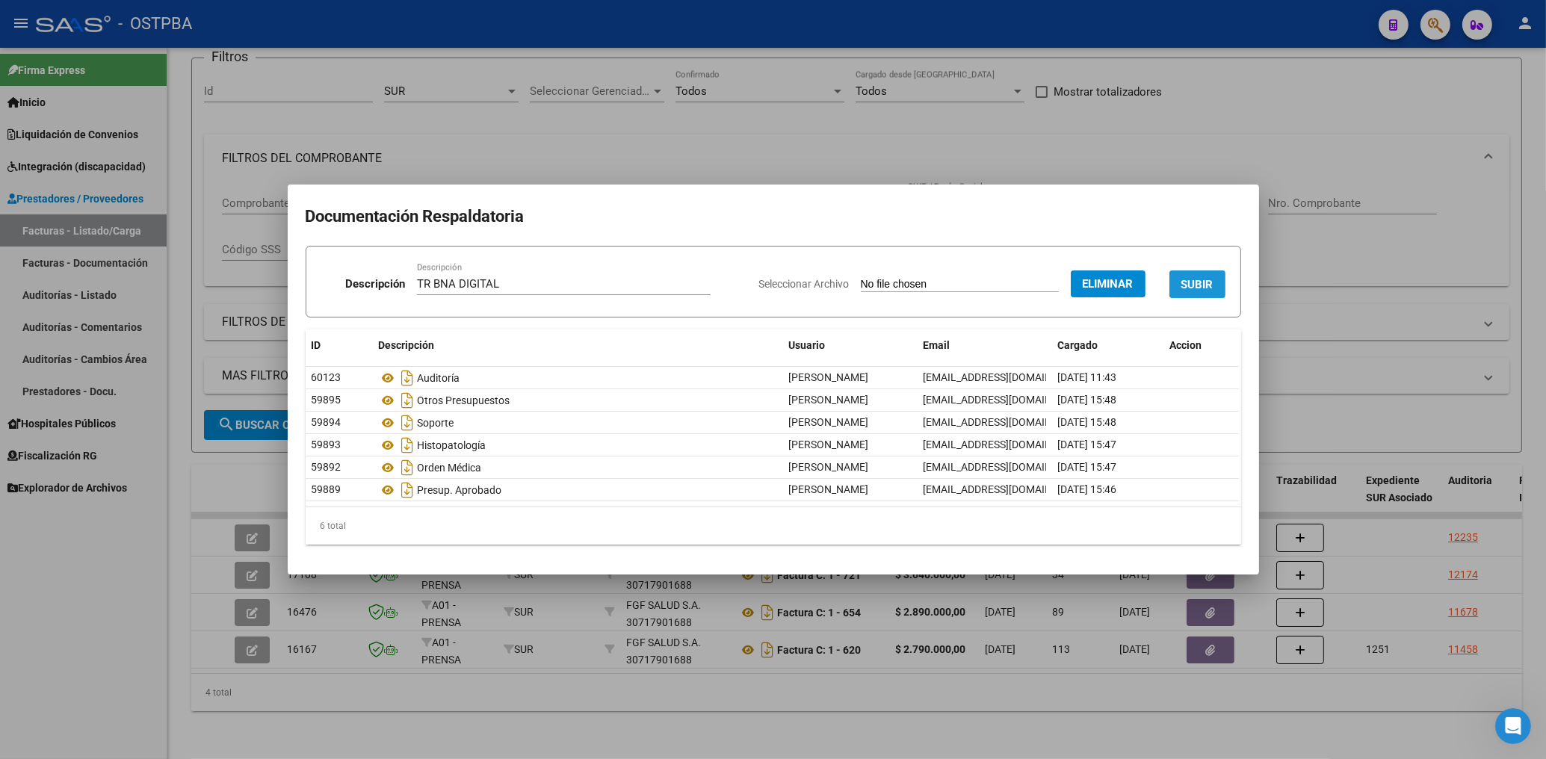
click at [1204, 294] on button "SUBIR" at bounding box center [1197, 284] width 56 height 28
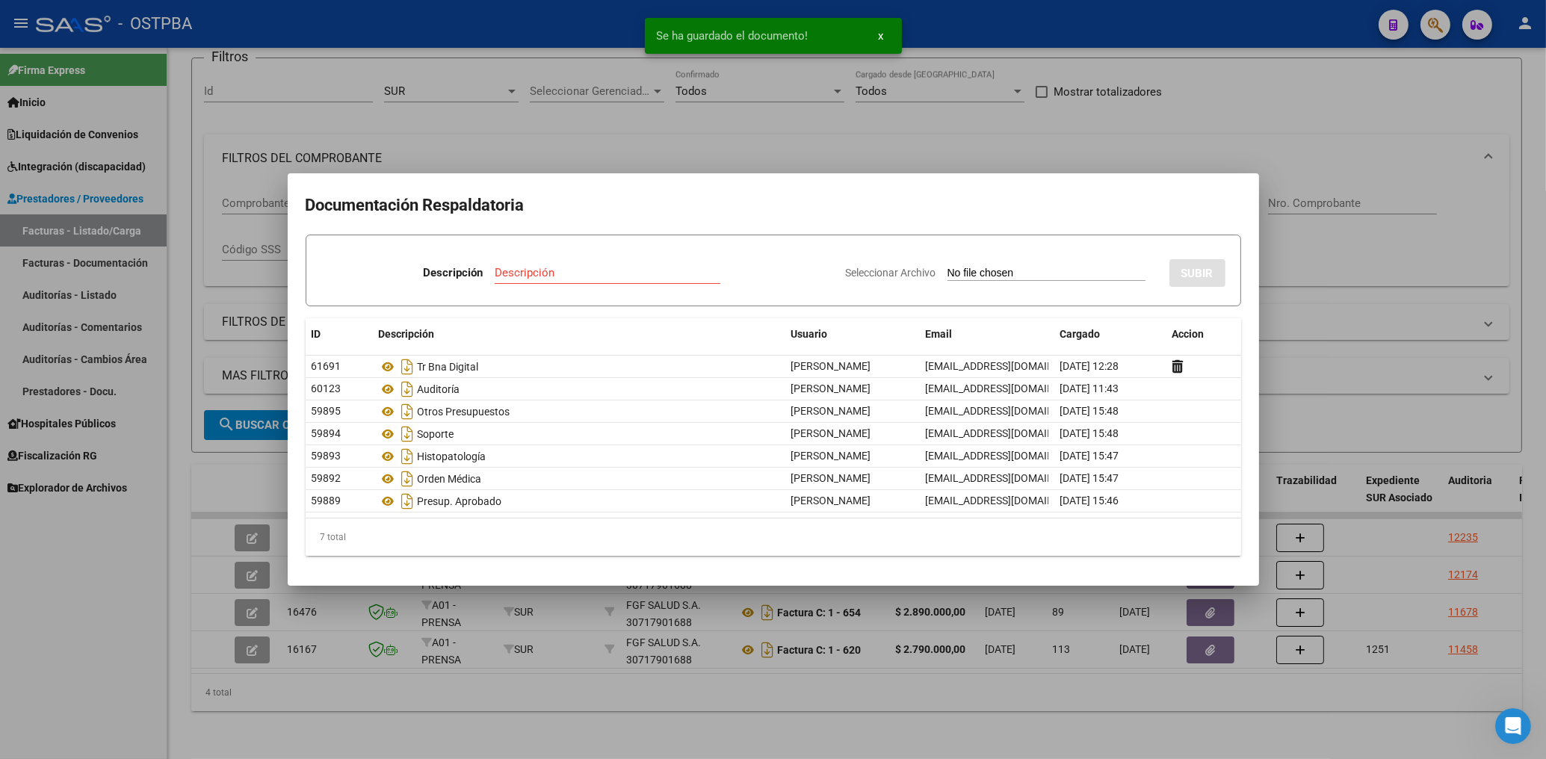
click at [523, 269] on input "Descripción" at bounding box center [608, 272] width 226 height 13
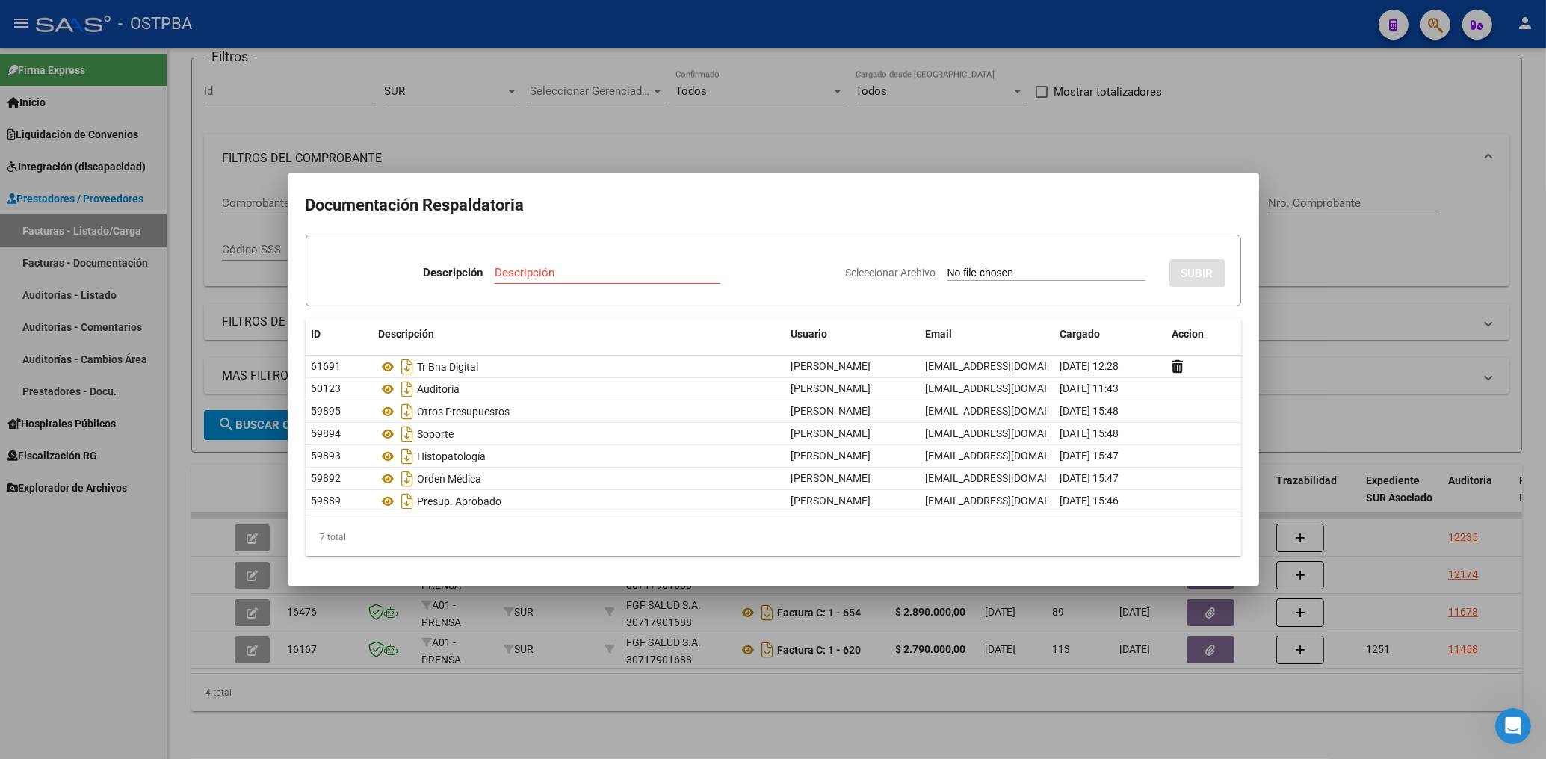
click at [1064, 160] on div at bounding box center [773, 379] width 1546 height 759
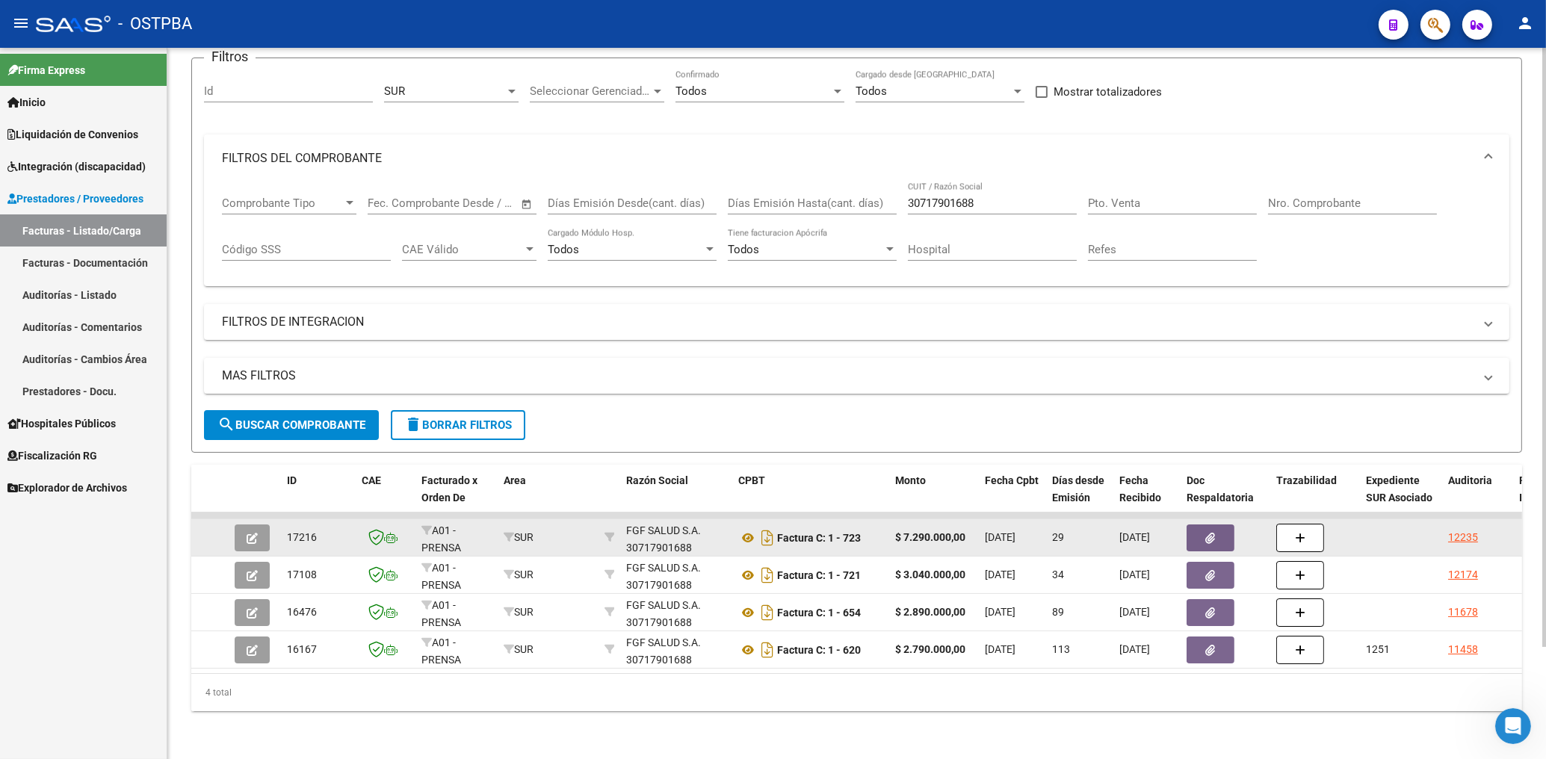
click at [1210, 533] on icon "button" at bounding box center [1211, 538] width 10 height 11
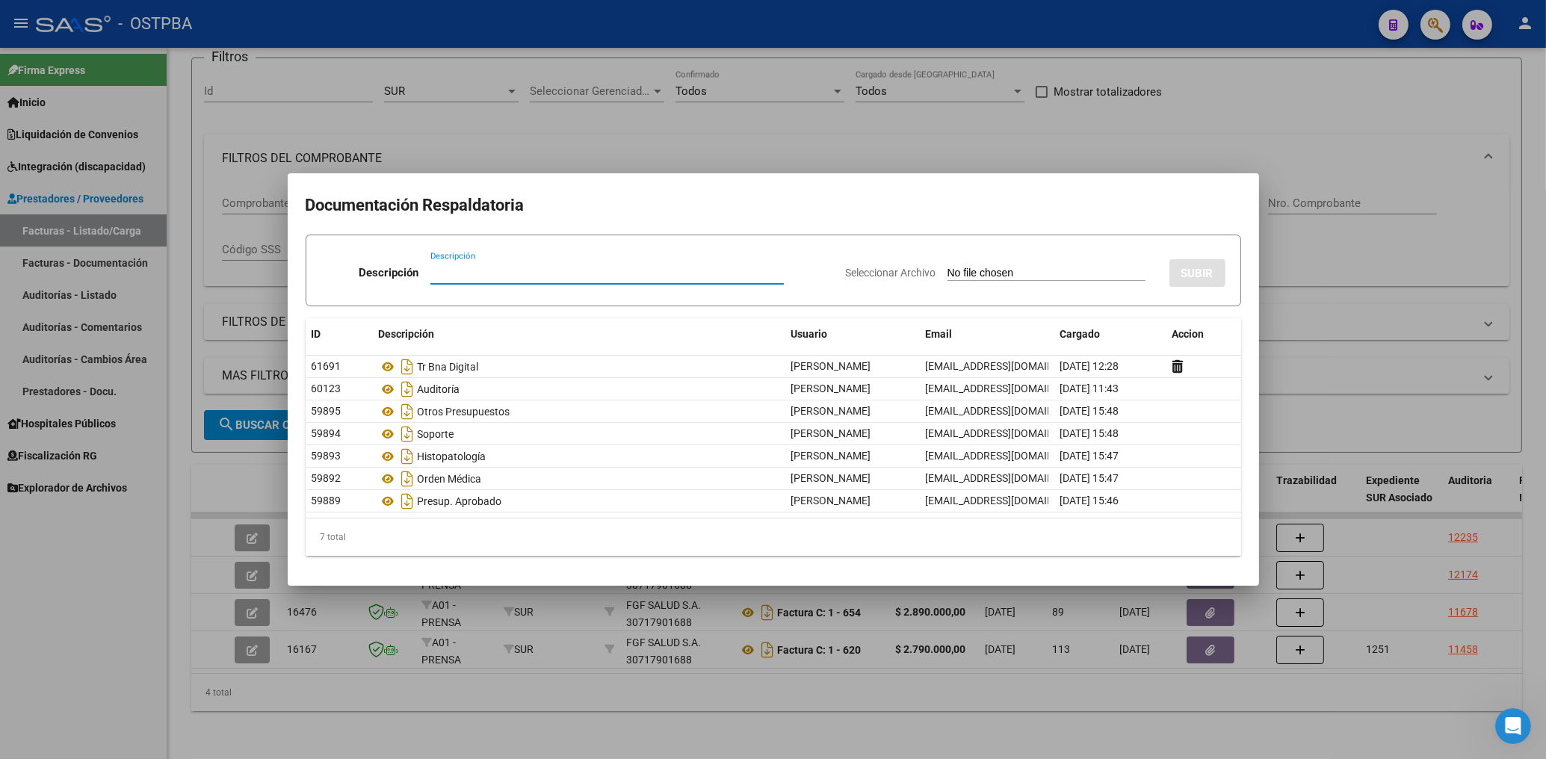
click at [459, 267] on input "Descripción" at bounding box center [606, 272] width 353 height 13
type input "HR 126717"
click at [994, 276] on input "Seleccionar Archivo" at bounding box center [1046, 274] width 198 height 14
type input "C:\fakepath\HR 126717-FGF SALUD-FC 723-[PERSON_NAME].pdf"
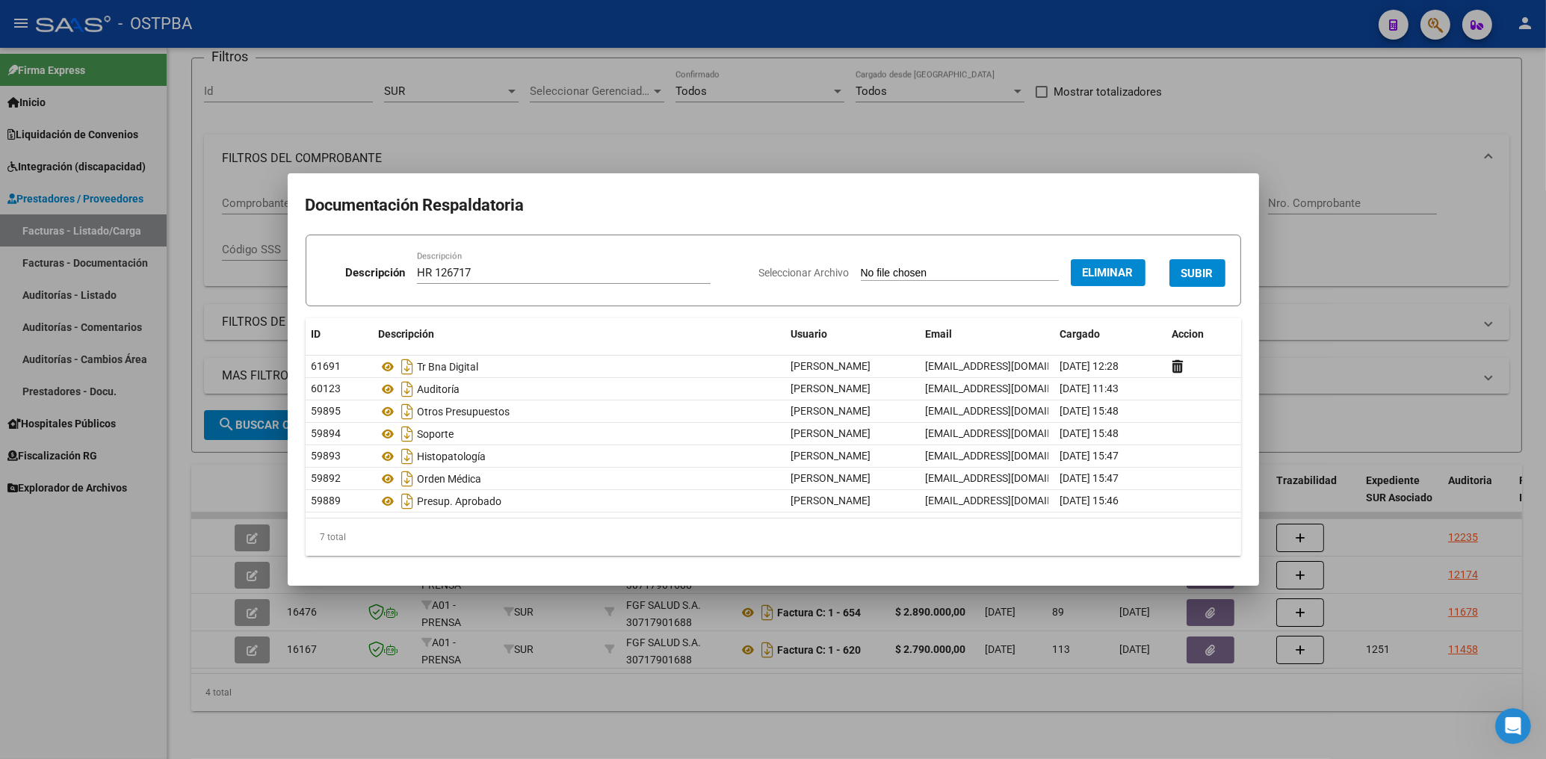
click at [1196, 273] on span "SUBIR" at bounding box center [1197, 273] width 32 height 13
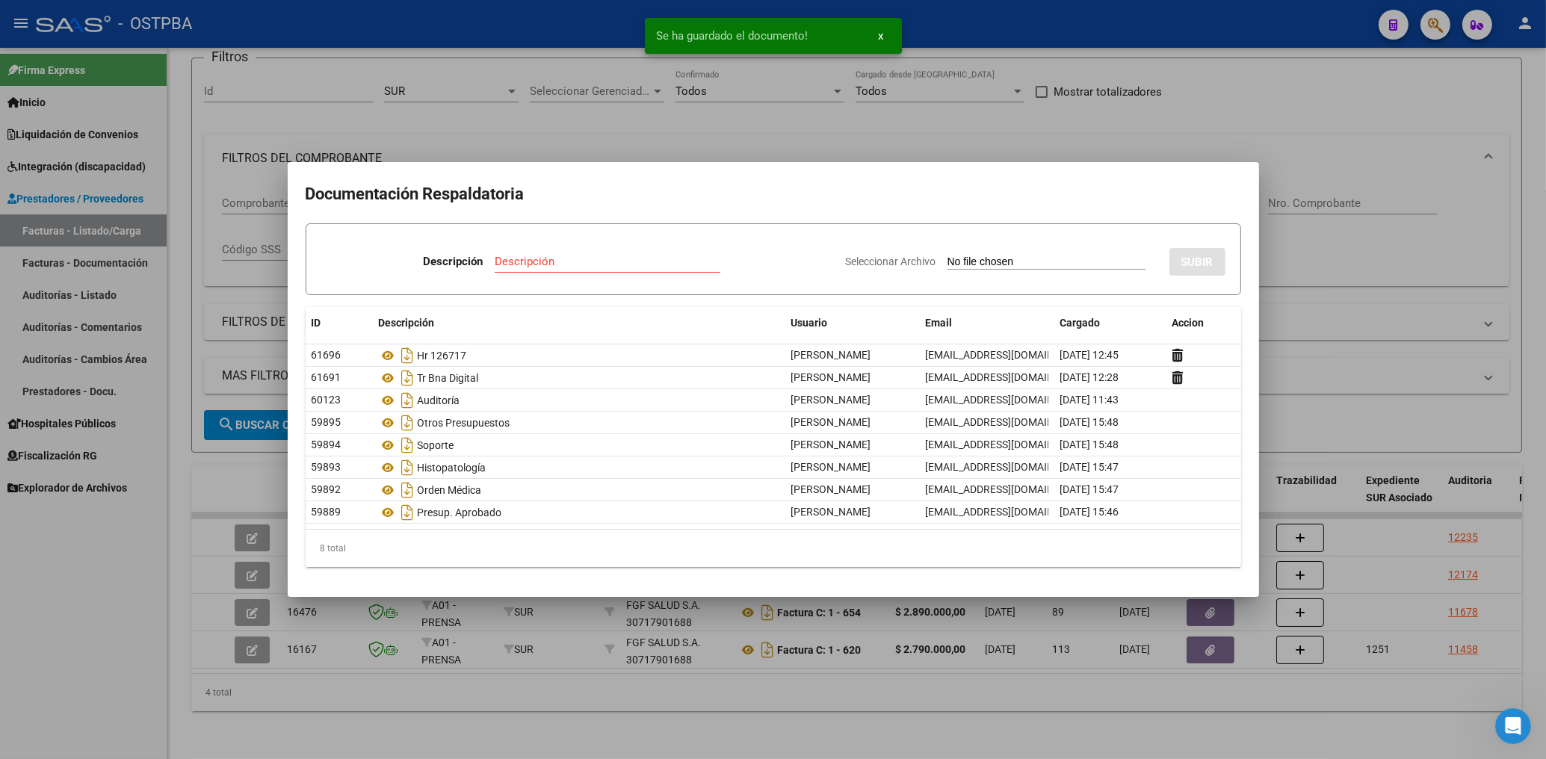
click at [520, 256] on div "Descripción" at bounding box center [608, 261] width 226 height 22
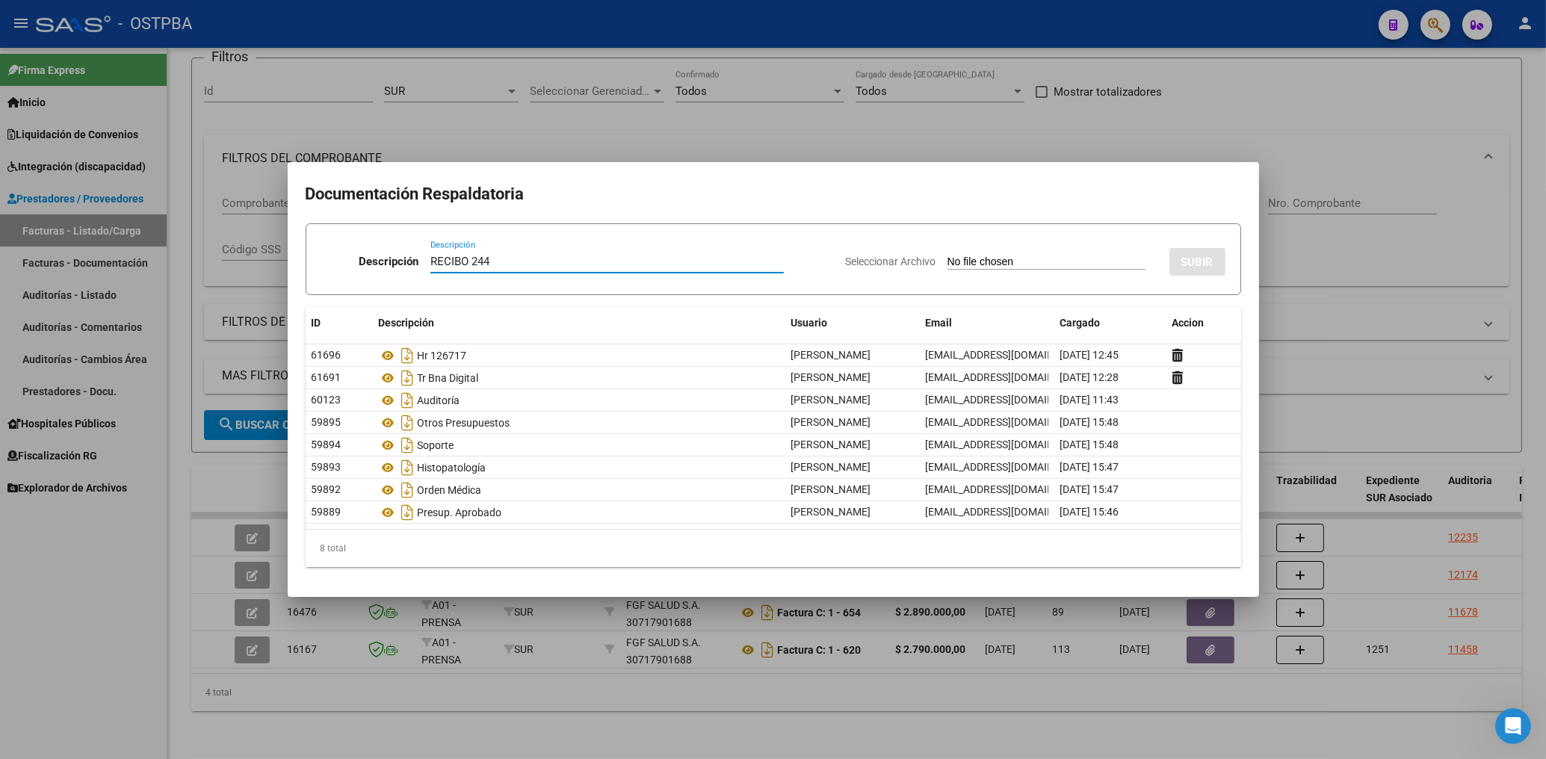
type input "RECIBO 244"
click at [979, 261] on input "Seleccionar Archivo" at bounding box center [1046, 263] width 198 height 14
type input "C:\fakepath\CamScanner [DATE] 15.55.pdf"
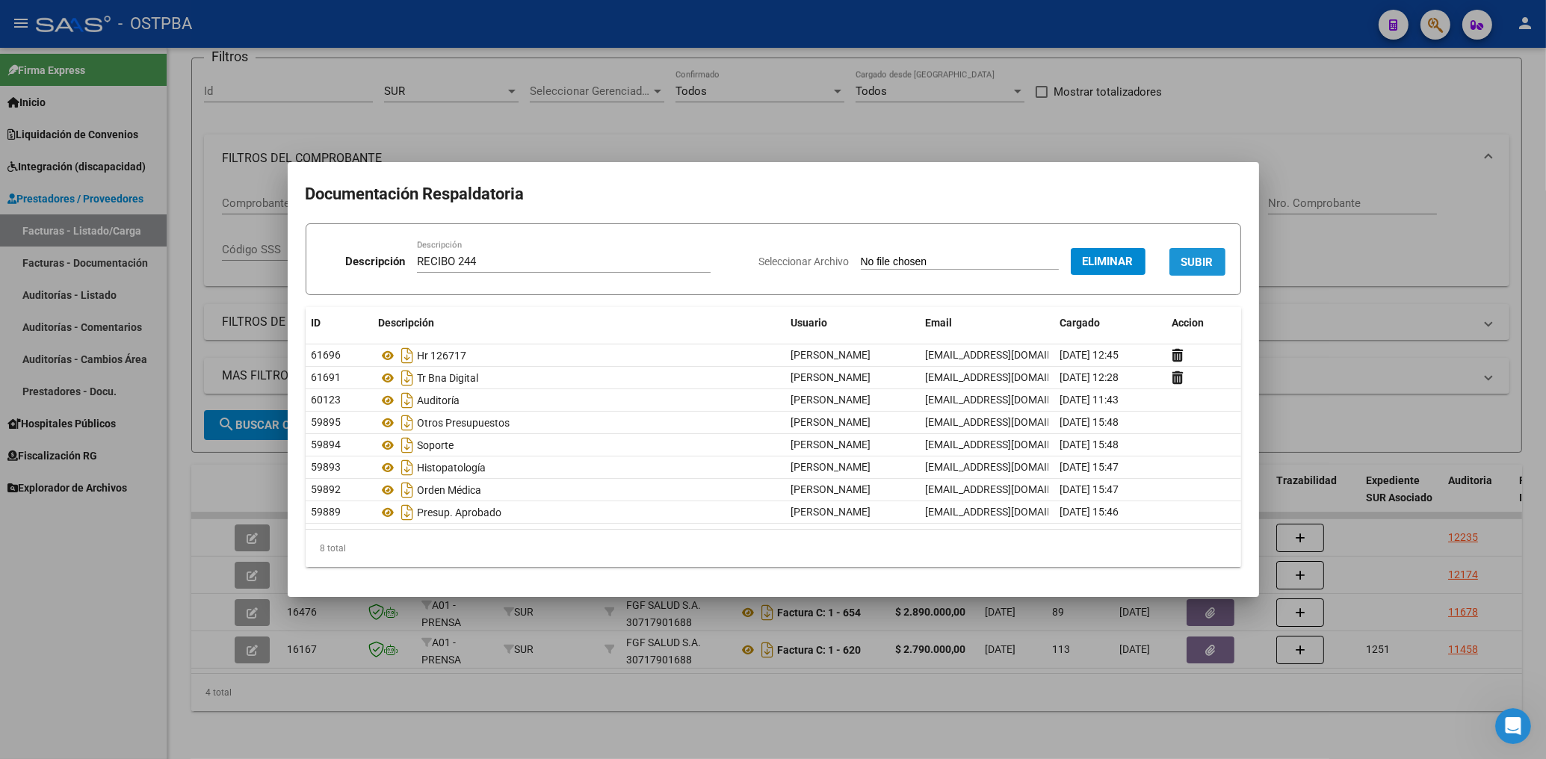
click at [1186, 256] on button "SUBIR" at bounding box center [1197, 262] width 56 height 28
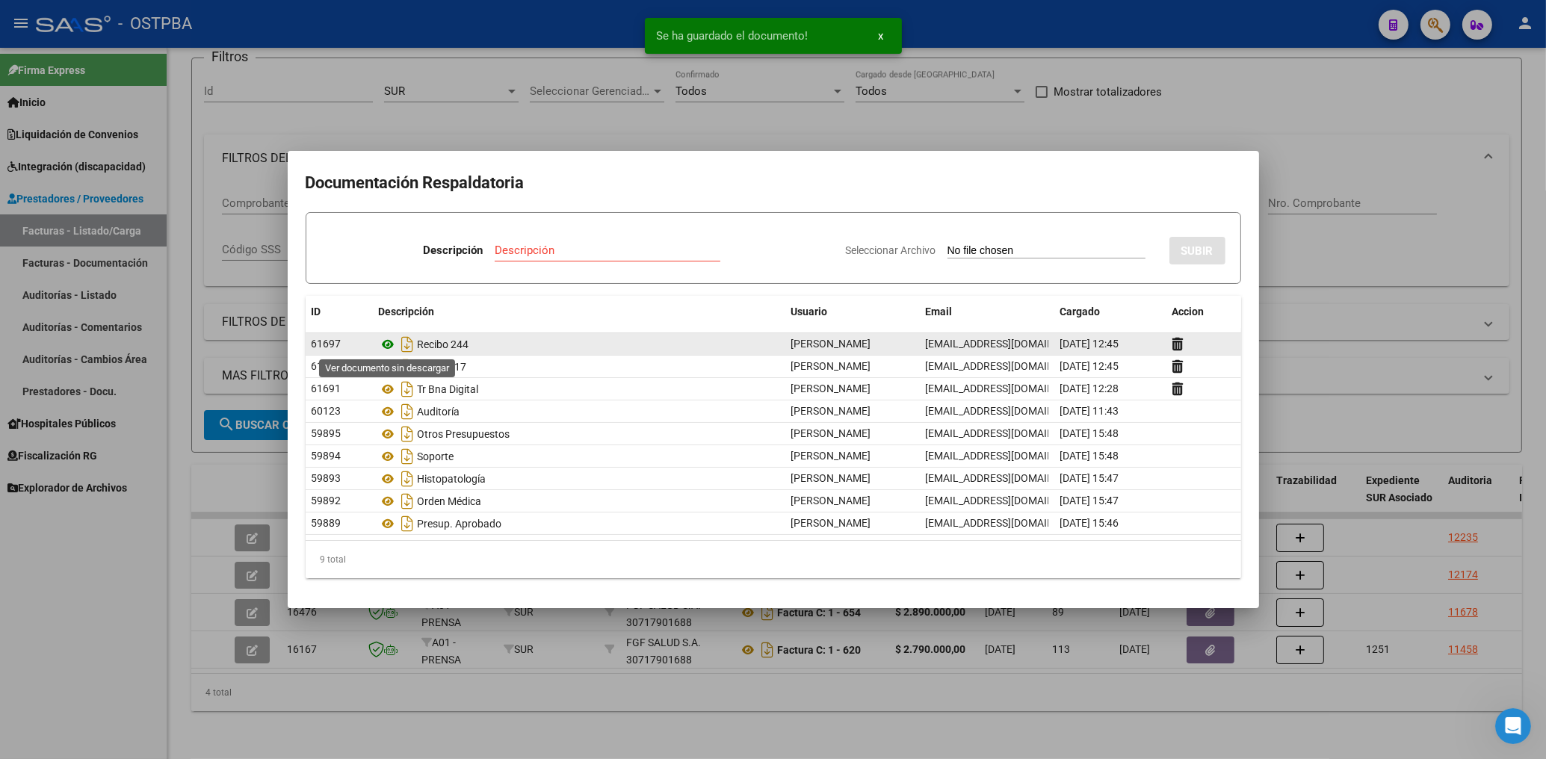
click at [386, 344] on icon at bounding box center [388, 344] width 19 height 18
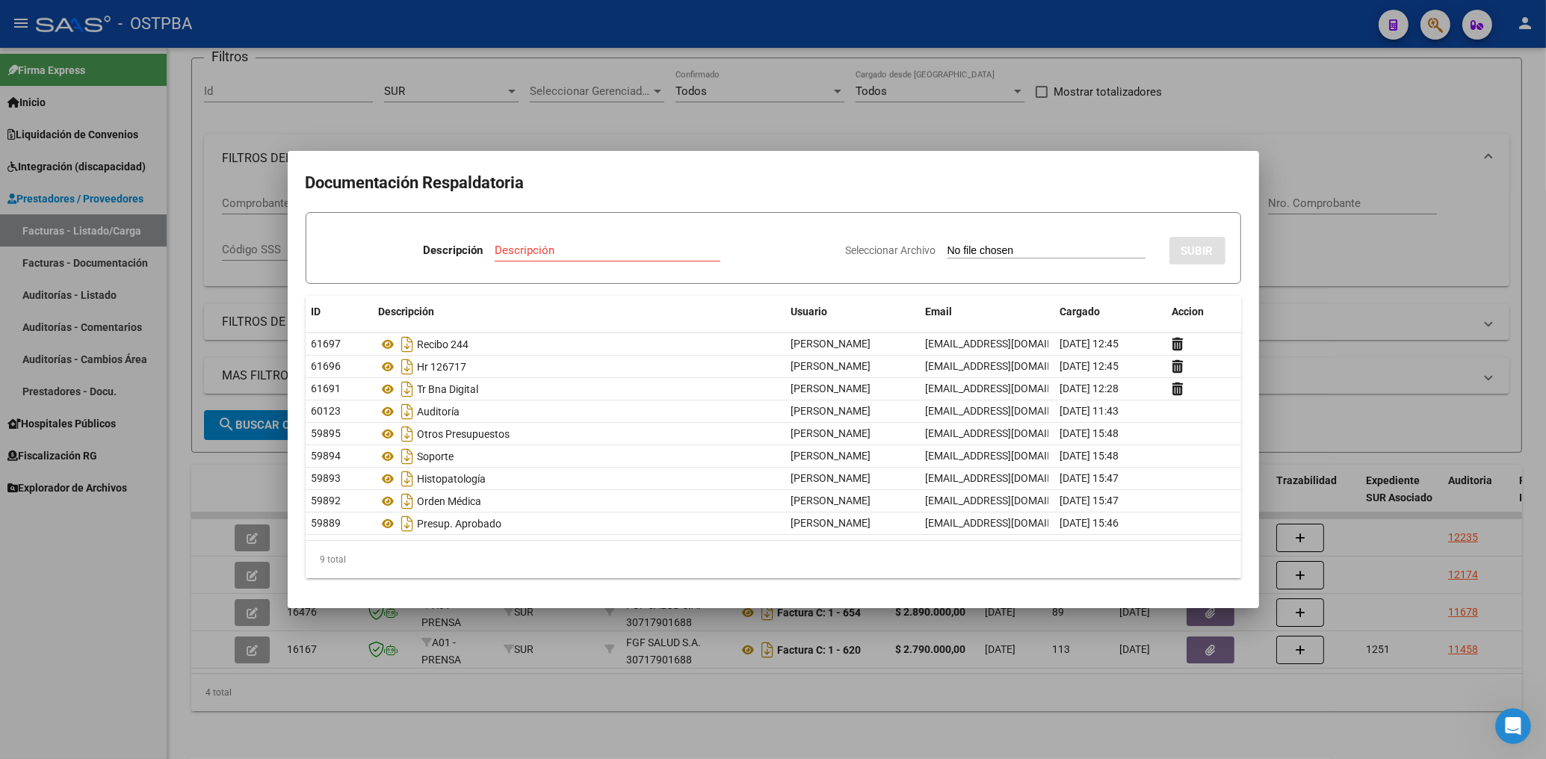
click at [686, 129] on div at bounding box center [773, 379] width 1546 height 759
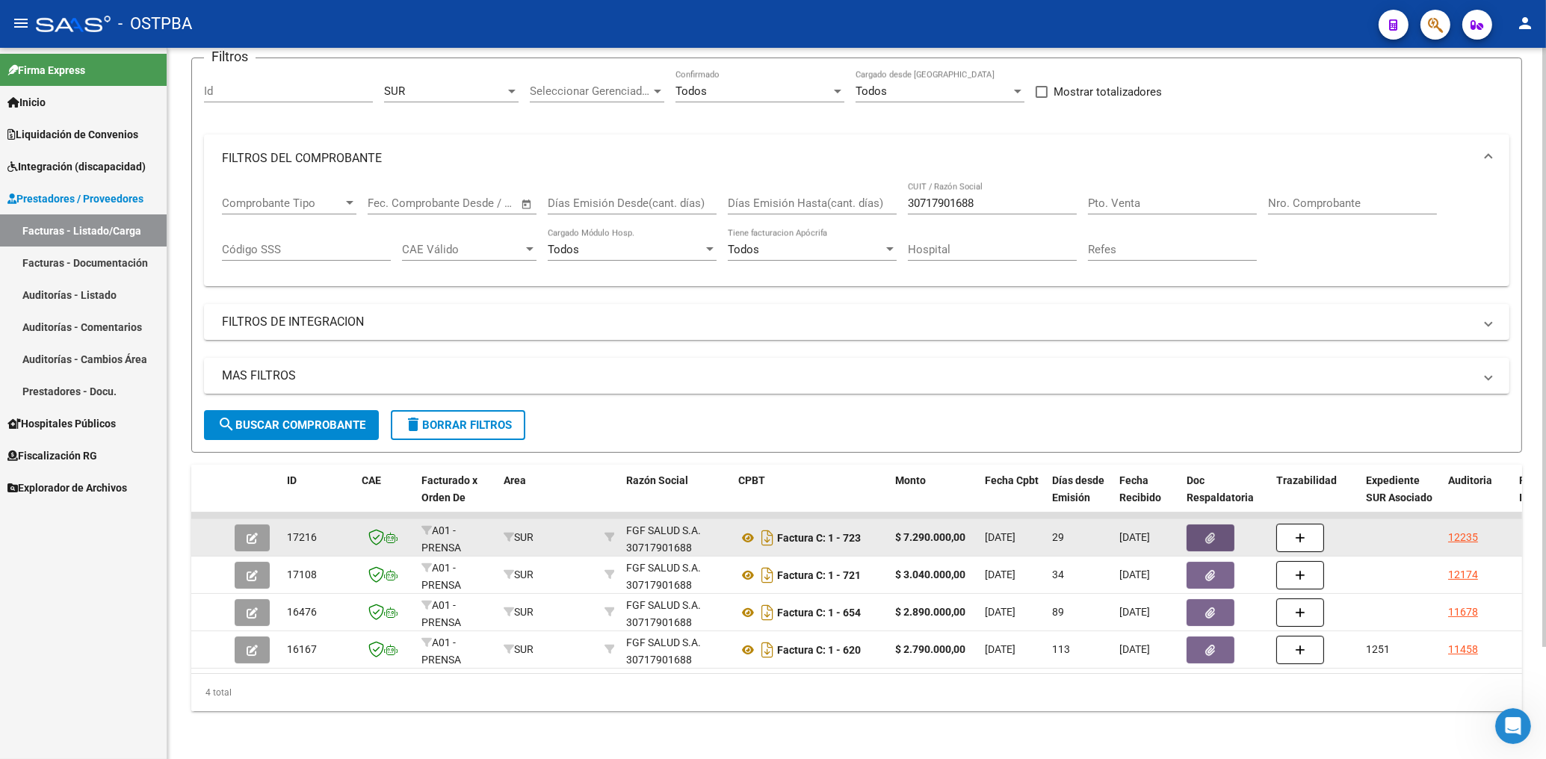
click at [1223, 530] on button "button" at bounding box center [1210, 537] width 48 height 27
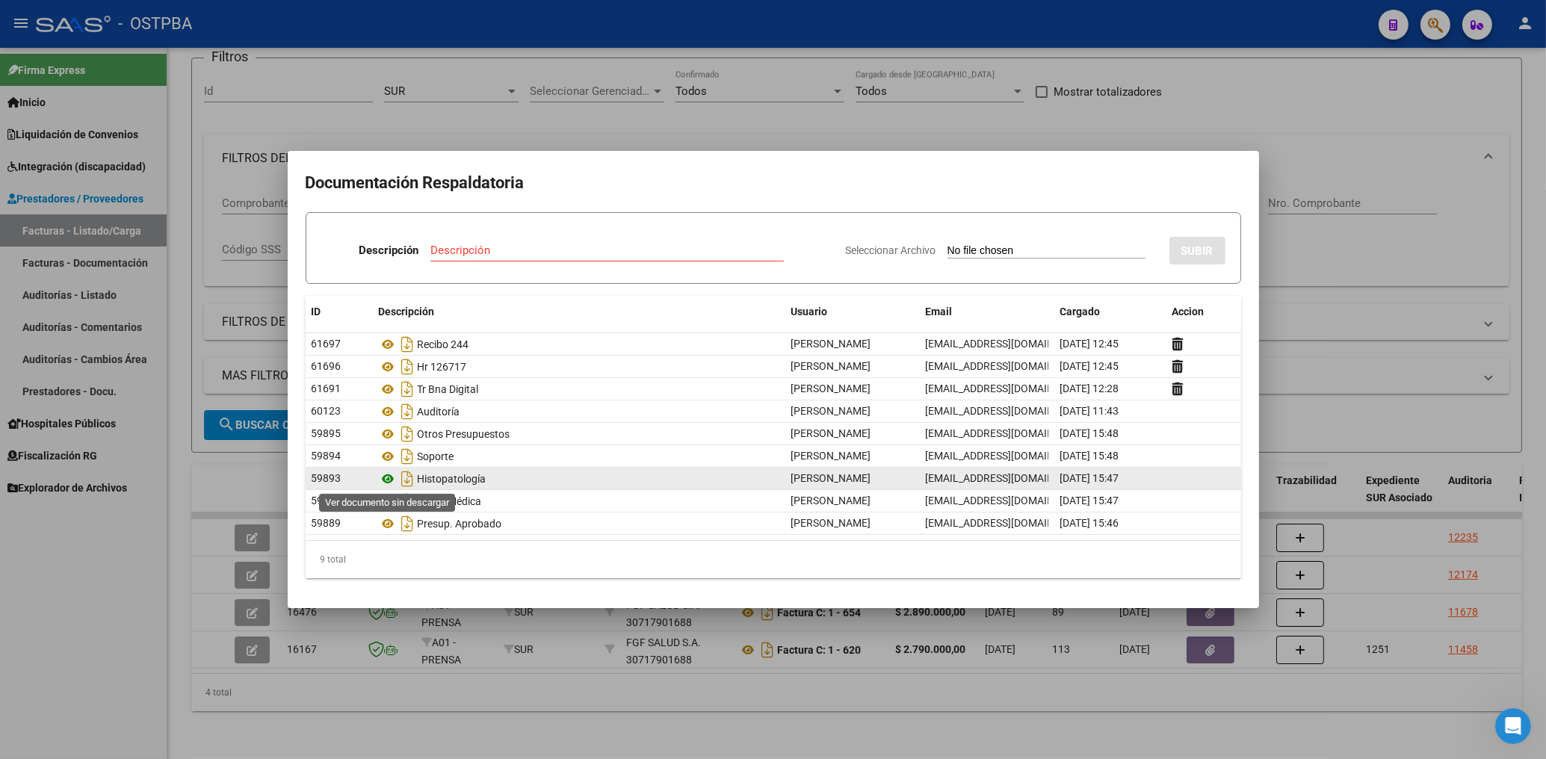
click at [386, 477] on icon at bounding box center [388, 479] width 19 height 18
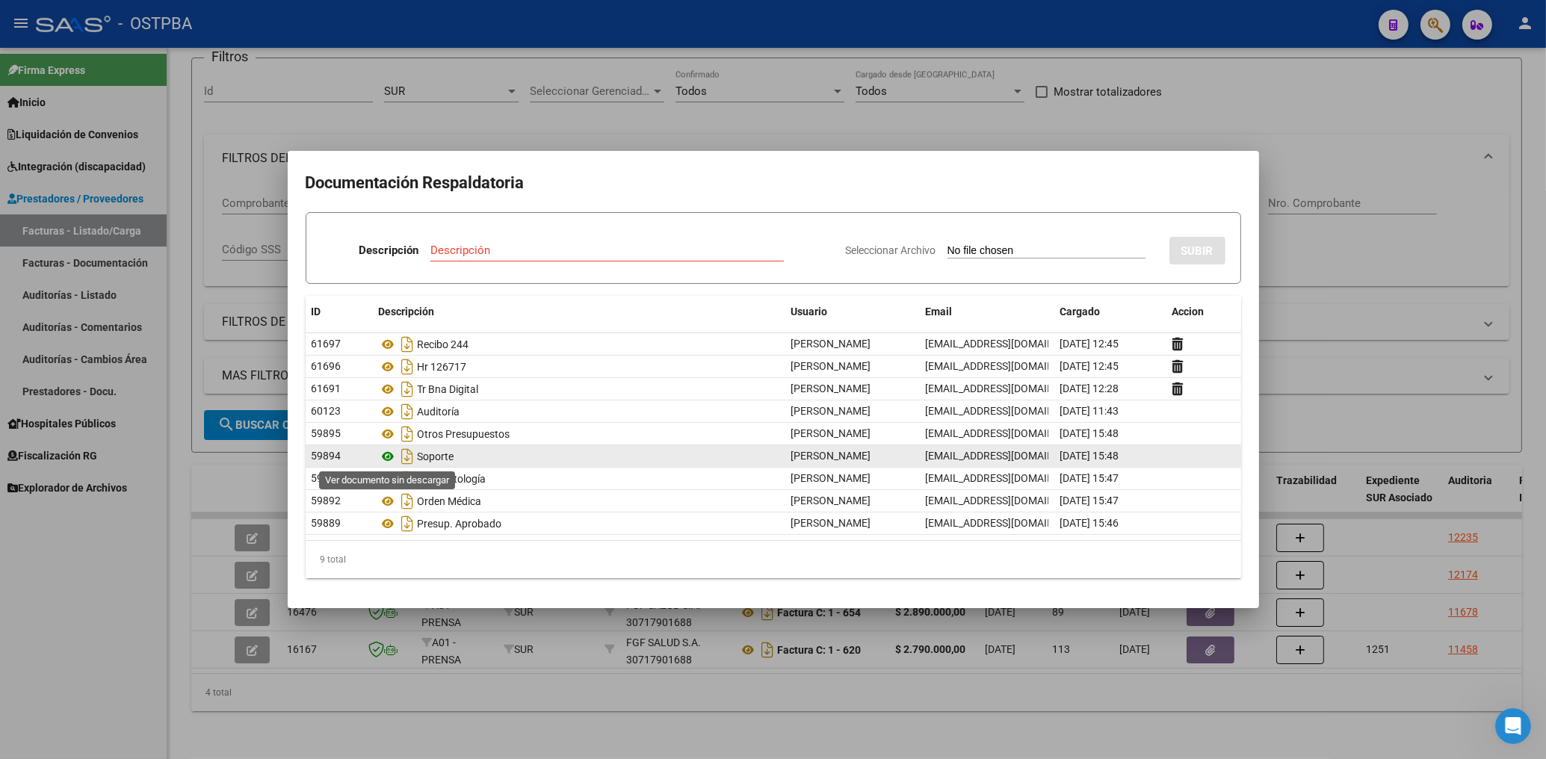
click at [388, 463] on icon at bounding box center [388, 457] width 19 height 18
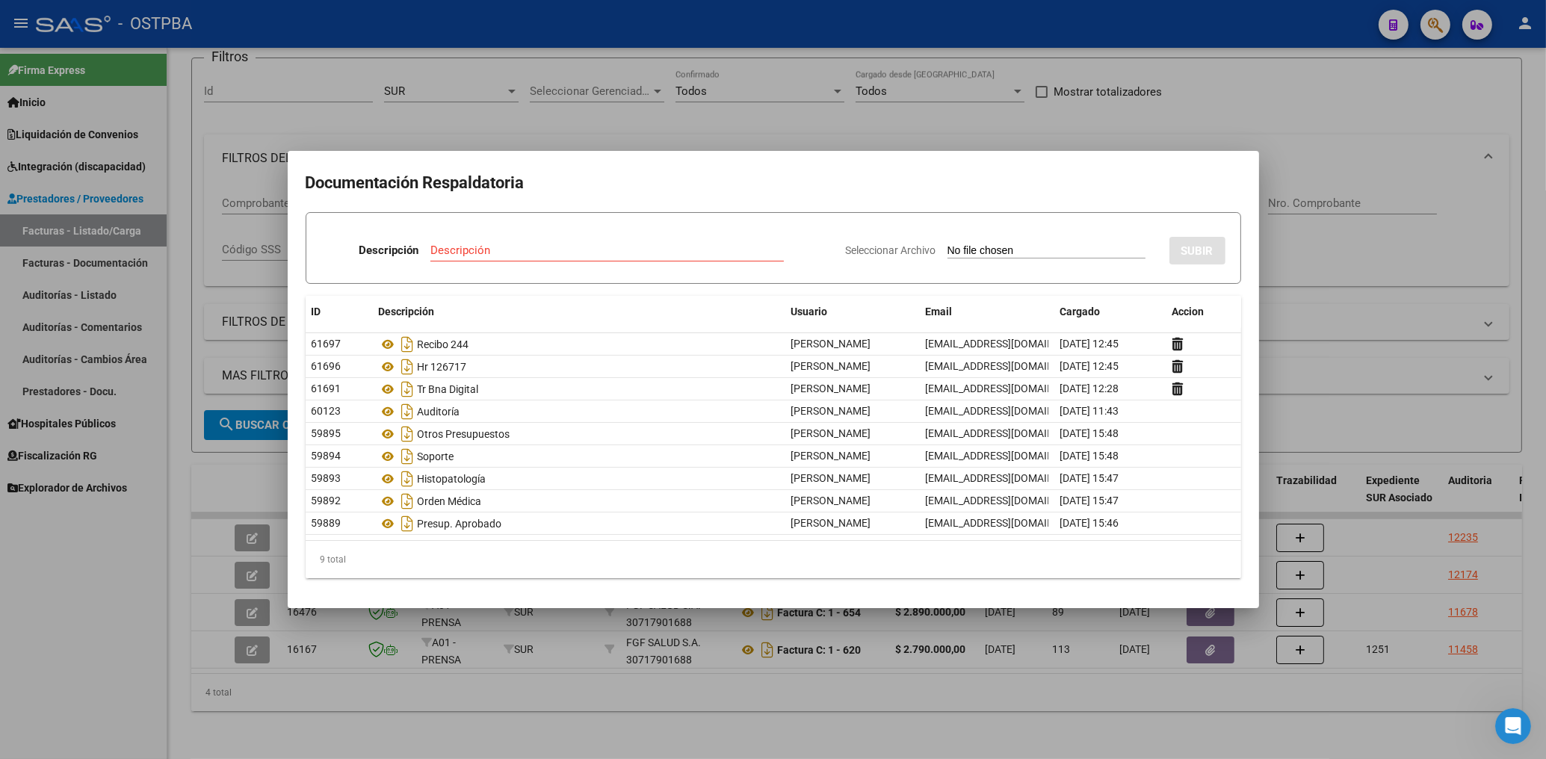
click at [702, 120] on div at bounding box center [773, 379] width 1546 height 759
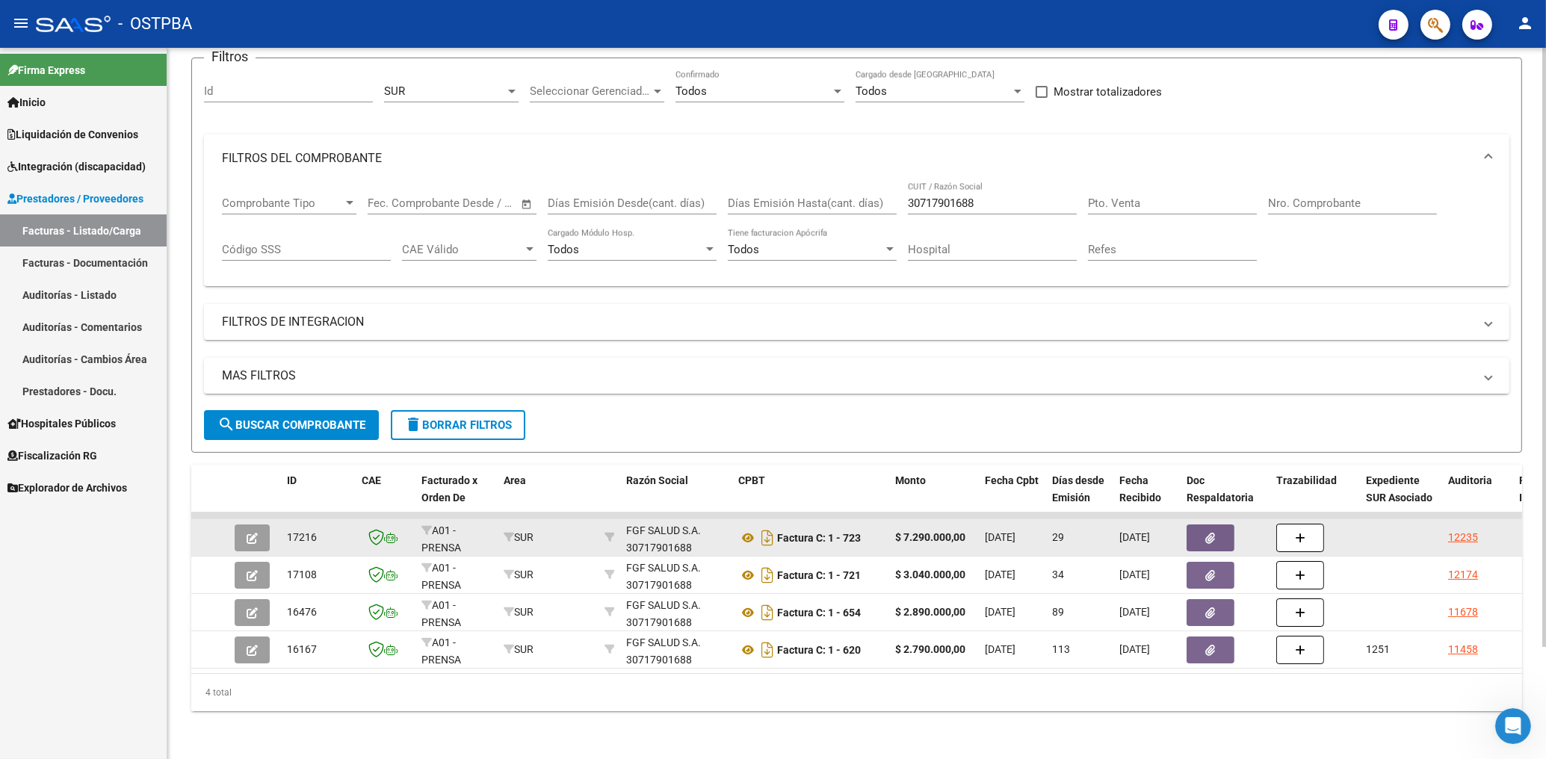
click at [1213, 533] on icon "button" at bounding box center [1211, 538] width 10 height 11
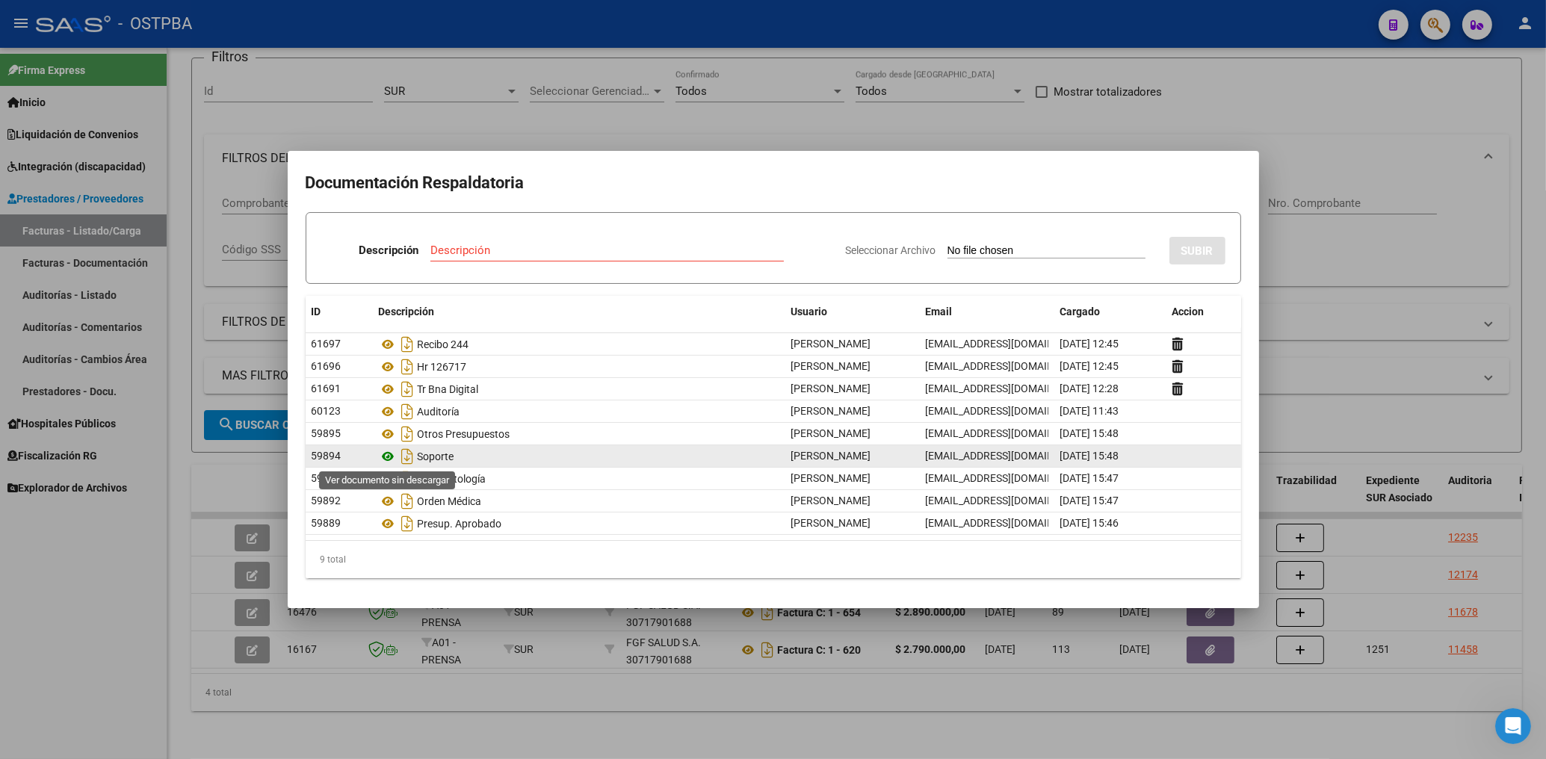
click at [384, 458] on icon at bounding box center [388, 457] width 19 height 18
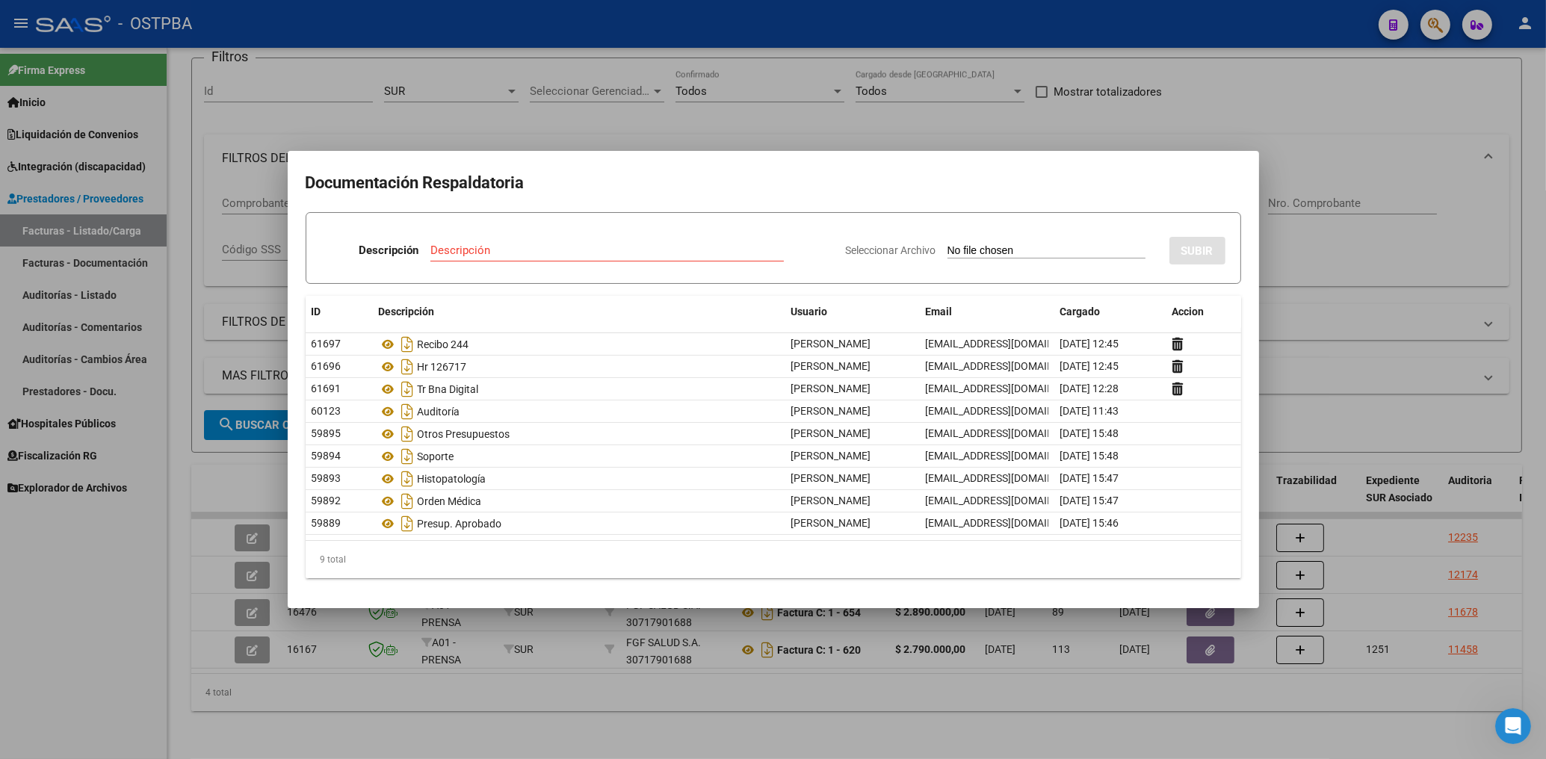
click at [709, 105] on div at bounding box center [773, 379] width 1546 height 759
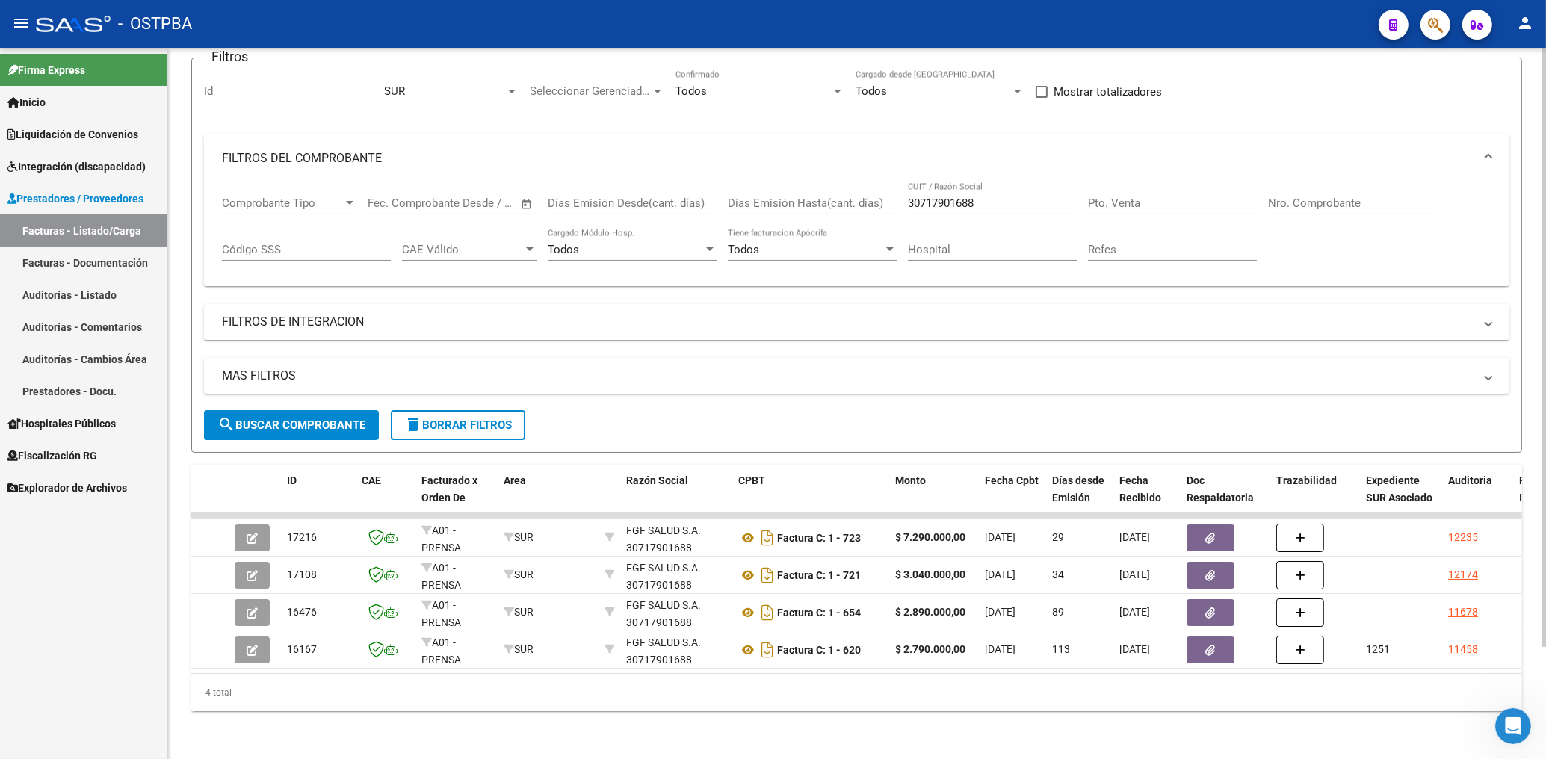
click at [264, 418] on span "search Buscar Comprobante" at bounding box center [291, 424] width 148 height 13
click at [487, 418] on span "delete Borrar Filtros" at bounding box center [458, 424] width 108 height 13
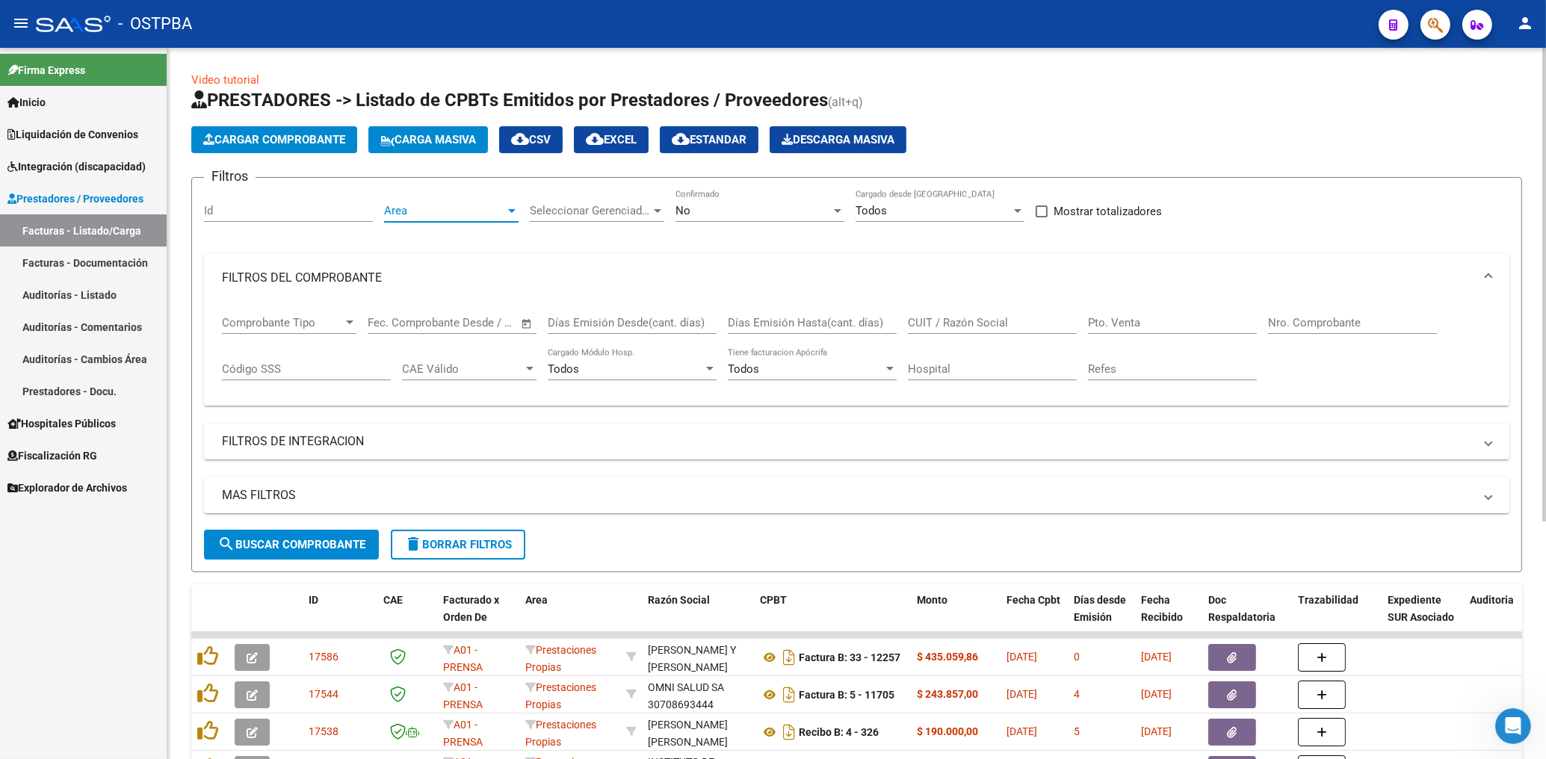
click at [442, 214] on span "Area" at bounding box center [444, 210] width 121 height 13
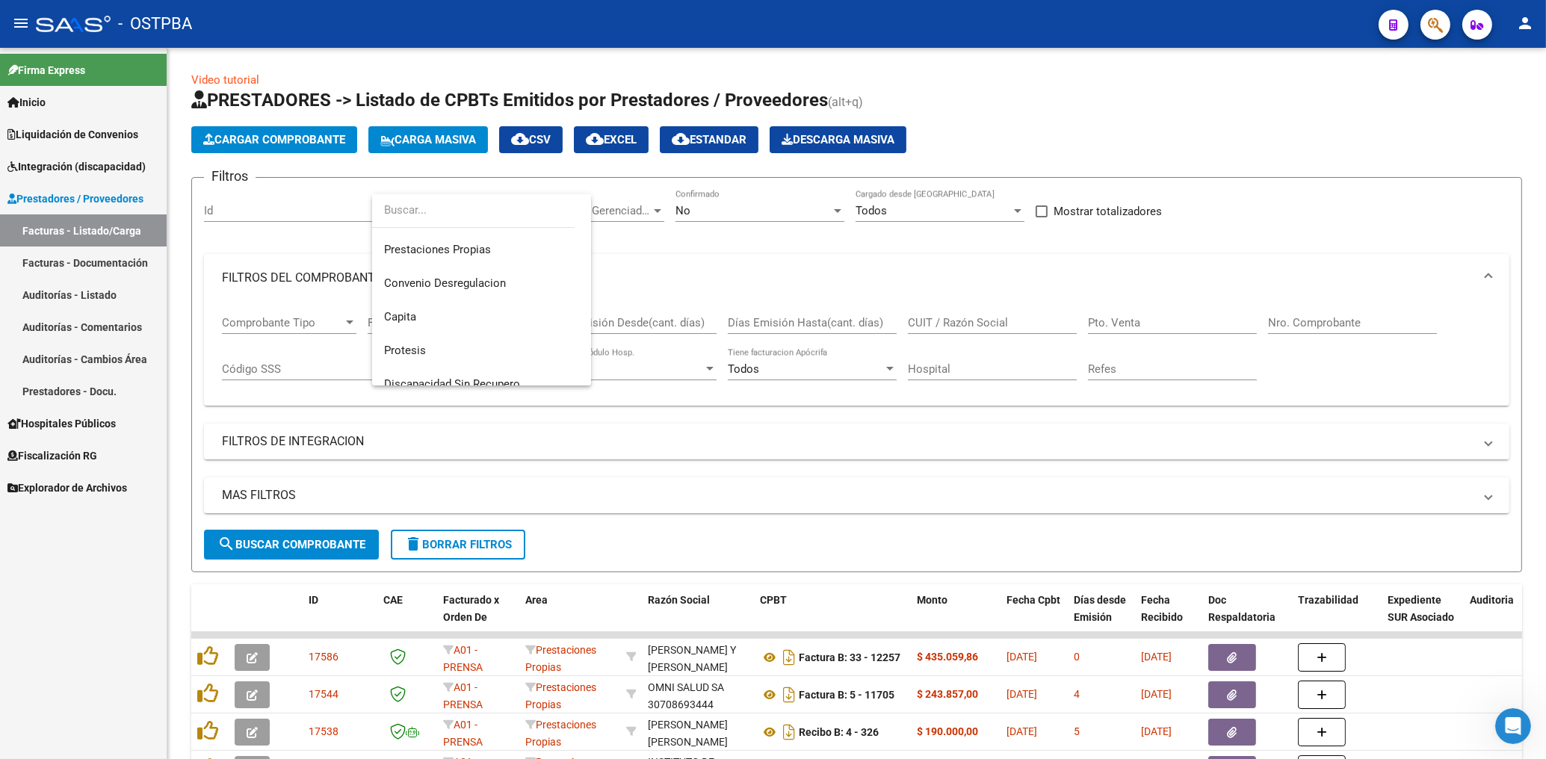
scroll to position [179, 0]
click at [408, 325] on span "Protesis" at bounding box center [481, 335] width 195 height 34
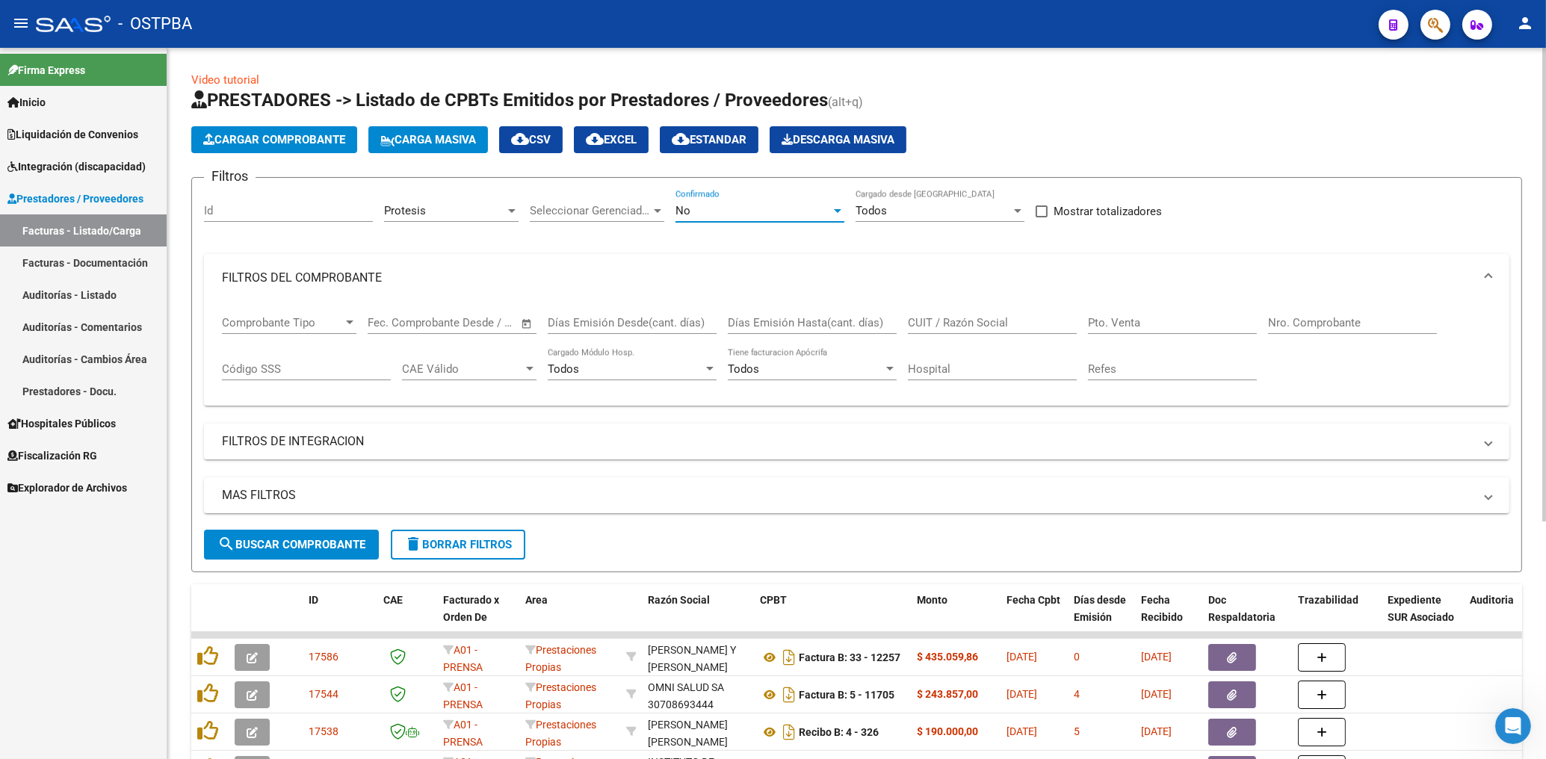
click at [703, 210] on div "No" at bounding box center [752, 210] width 155 height 13
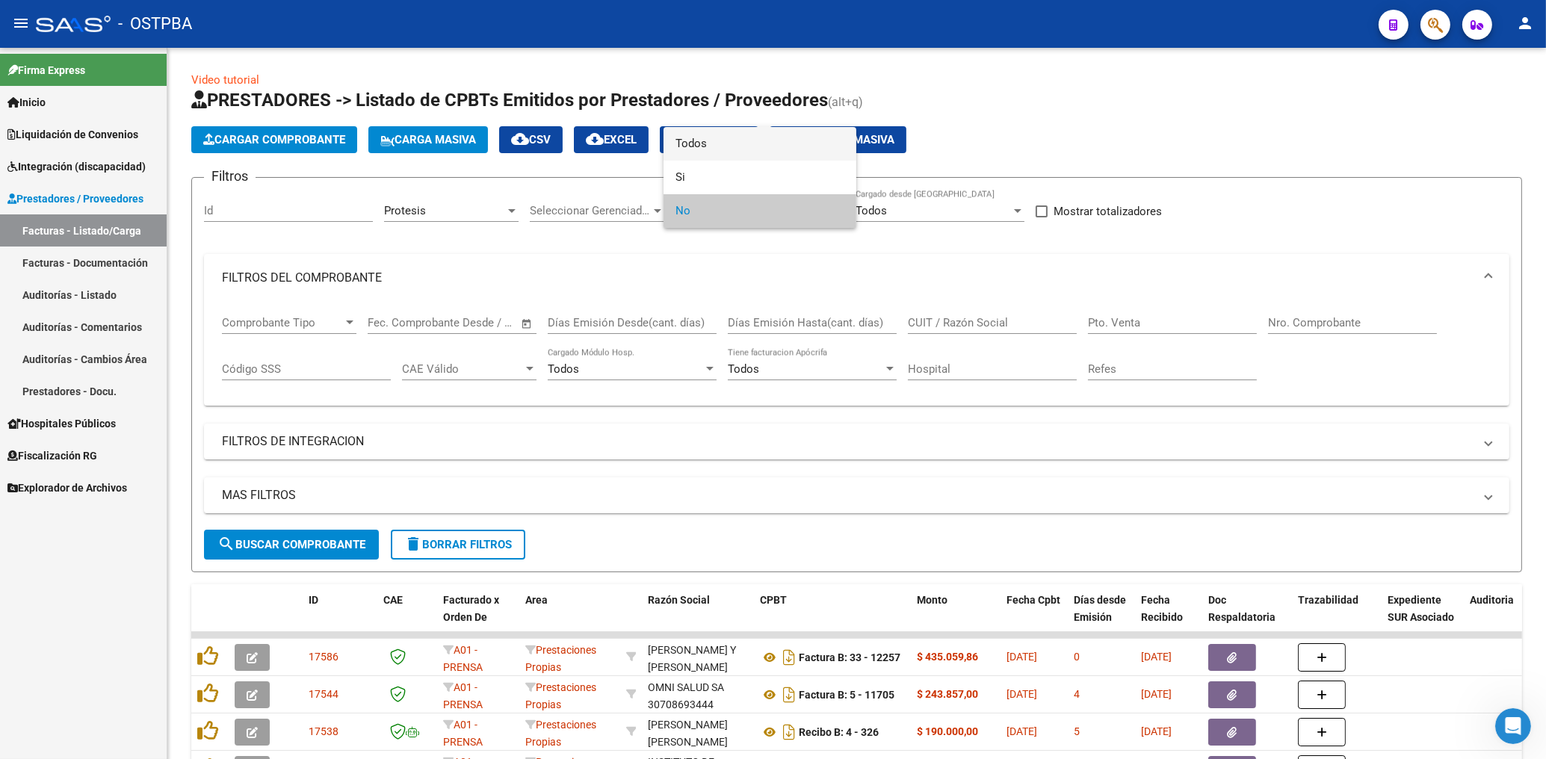
click at [689, 145] on span "Todos" at bounding box center [759, 144] width 169 height 34
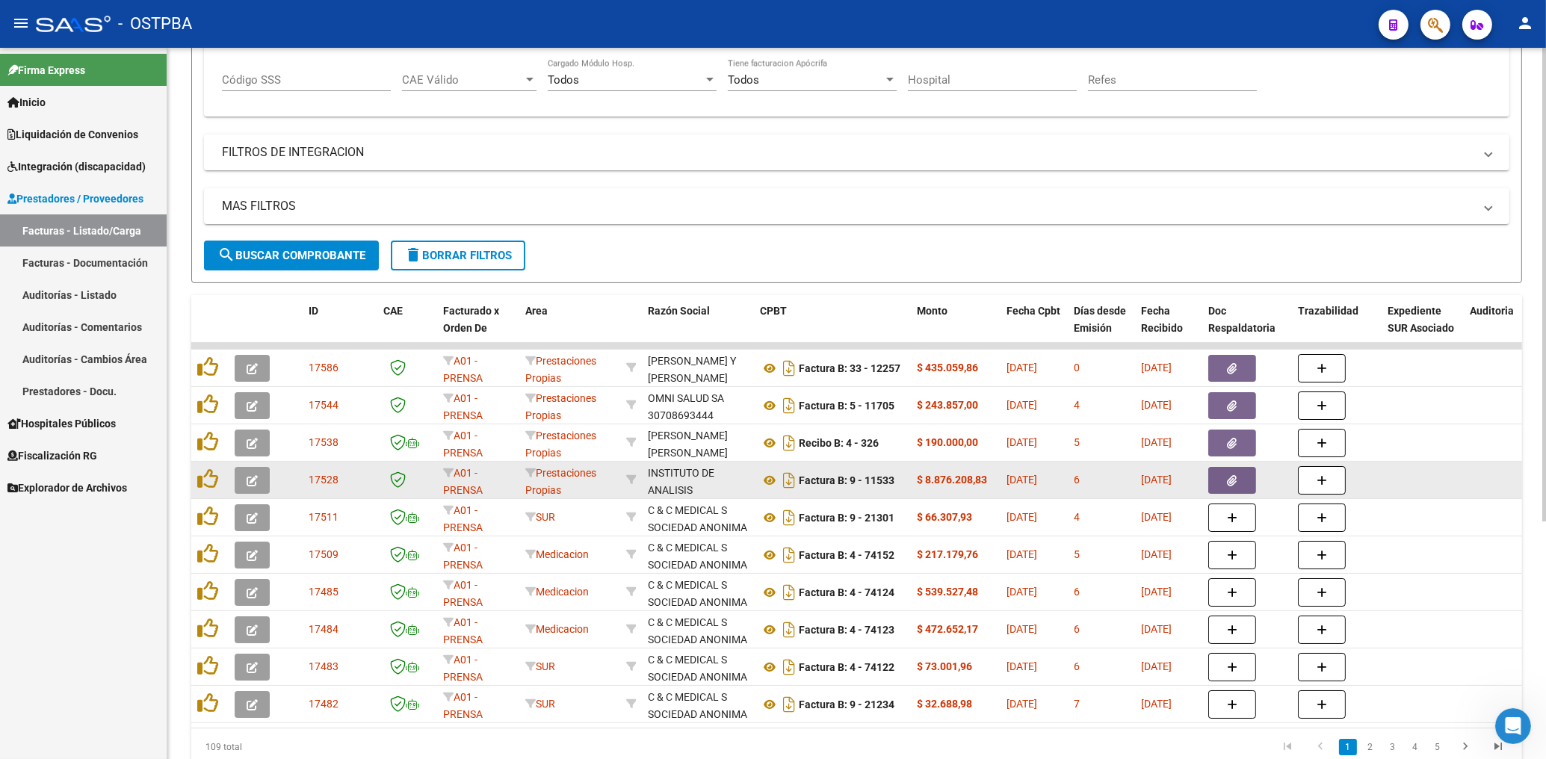
scroll to position [320, 0]
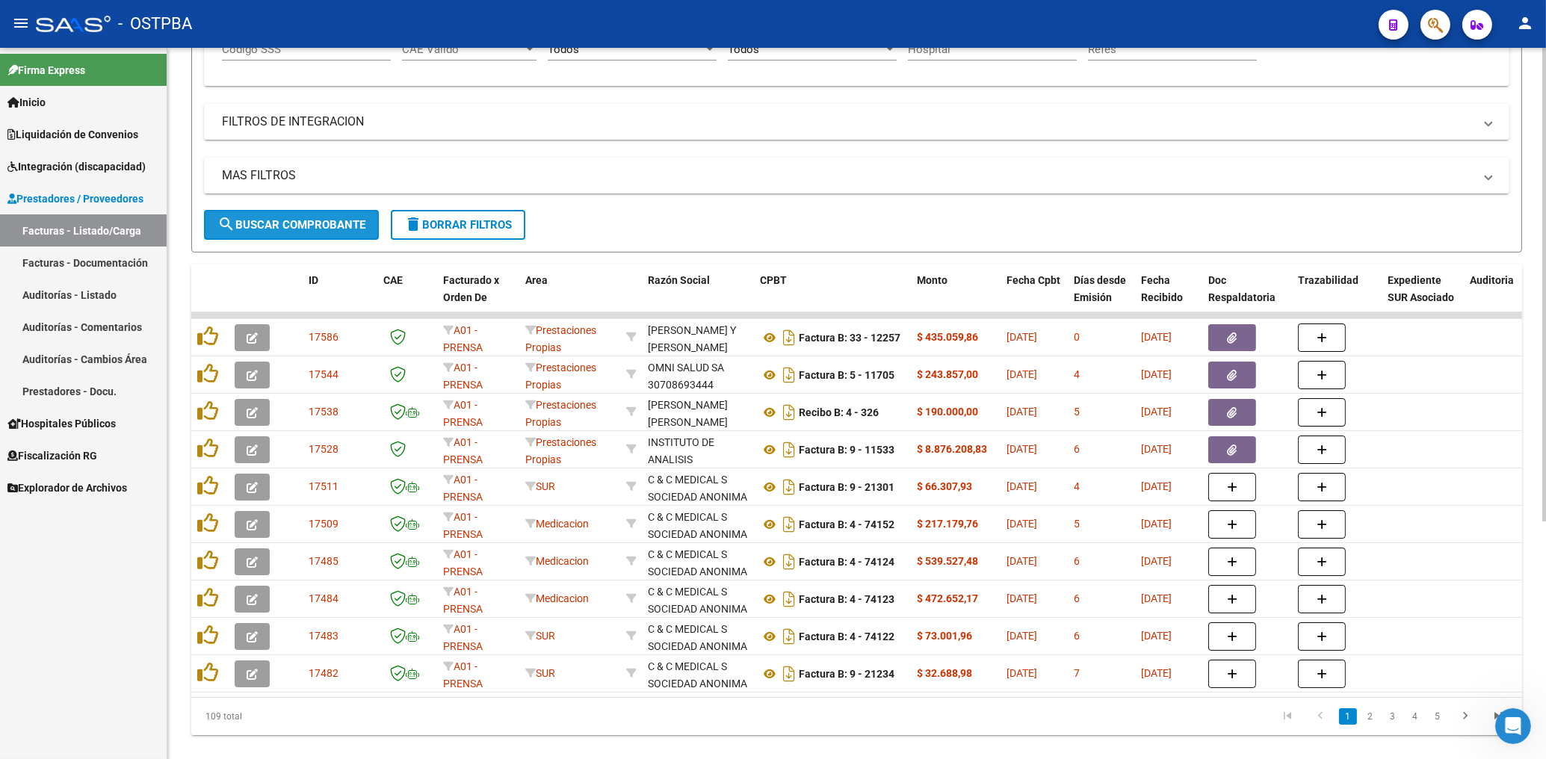
click at [341, 233] on button "search Buscar Comprobante" at bounding box center [291, 225] width 175 height 30
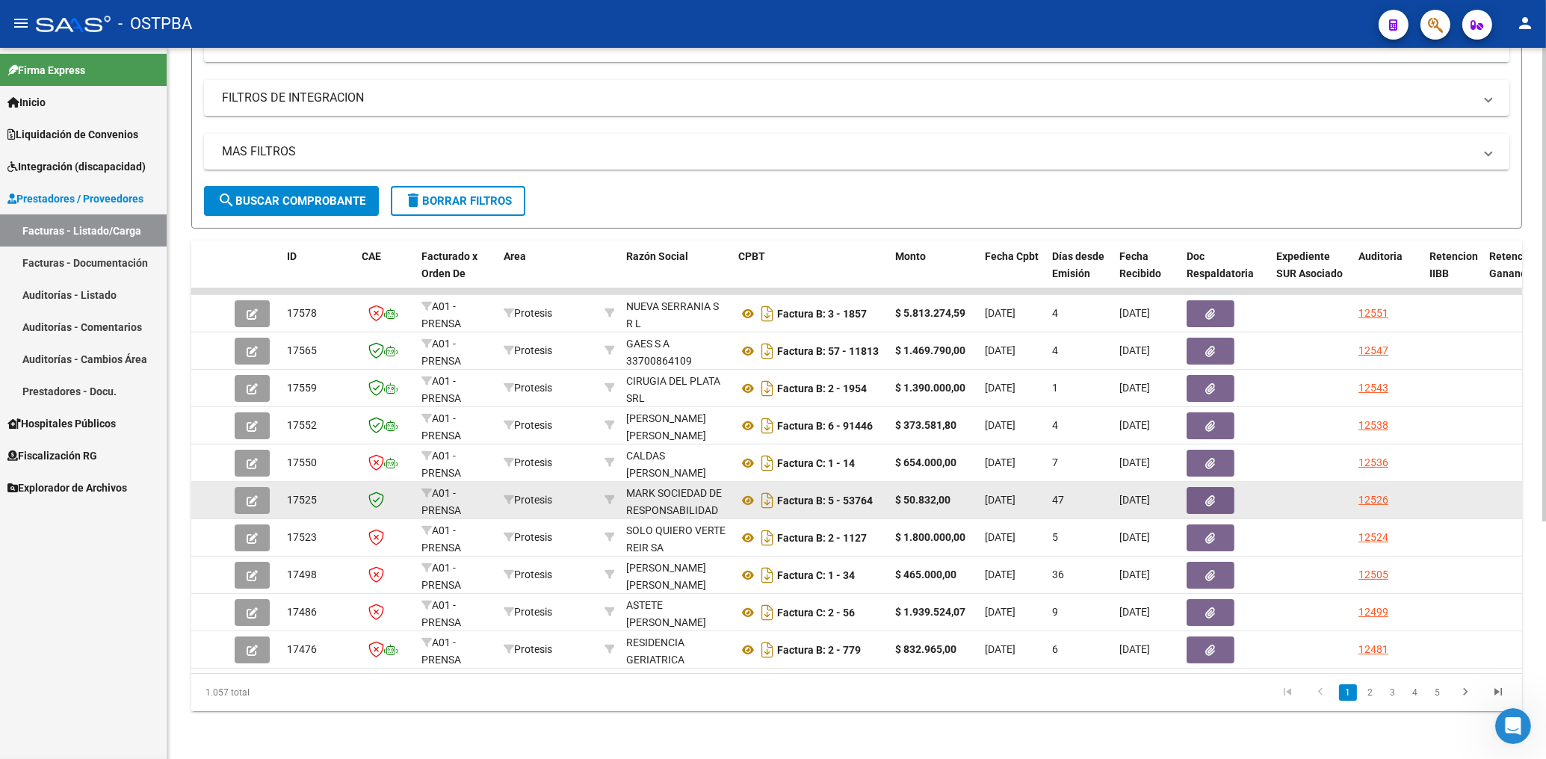
scroll to position [356, 0]
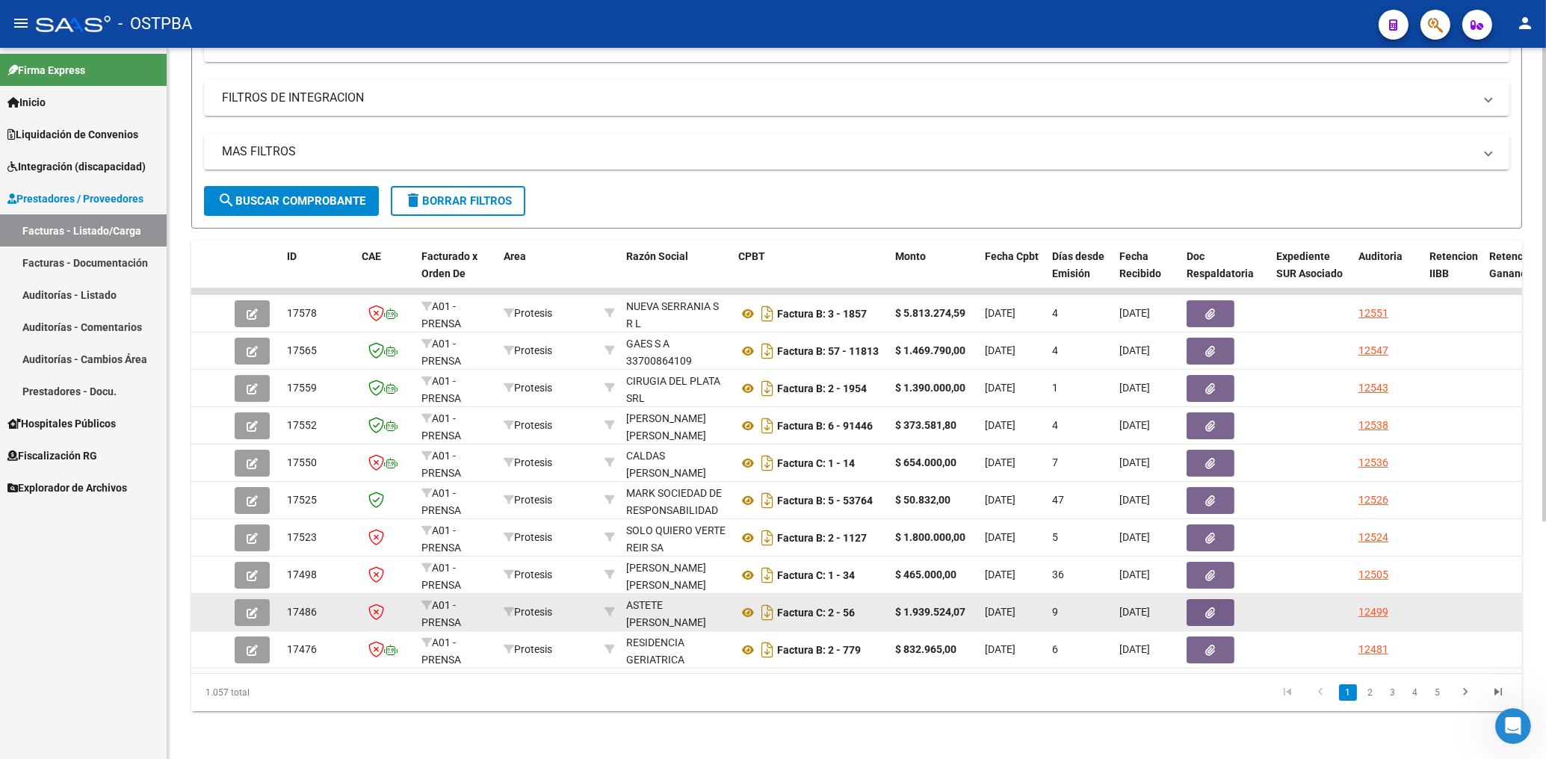
click at [1209, 607] on icon "button" at bounding box center [1211, 612] width 10 height 11
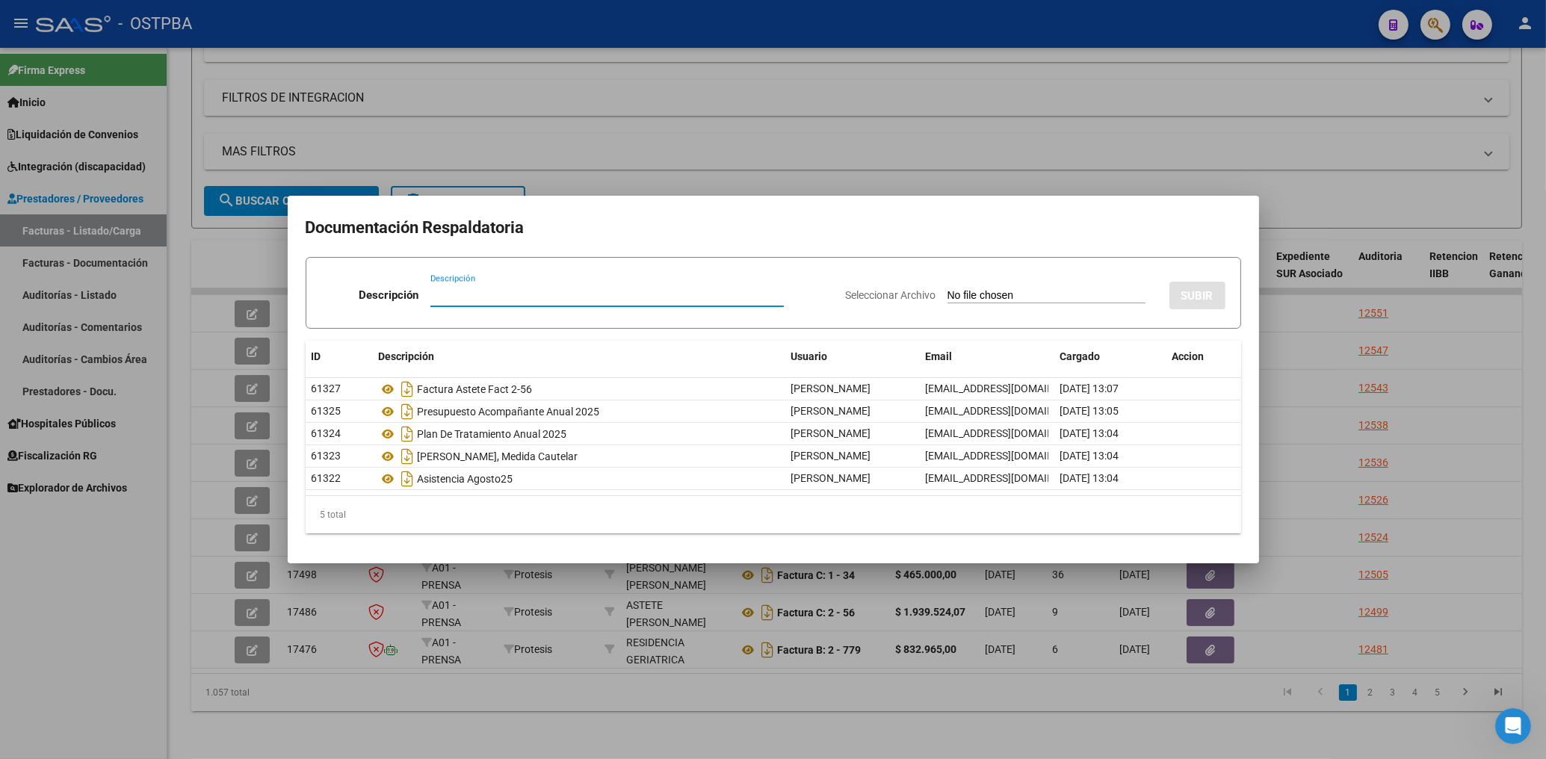
click at [731, 158] on div at bounding box center [773, 379] width 1546 height 759
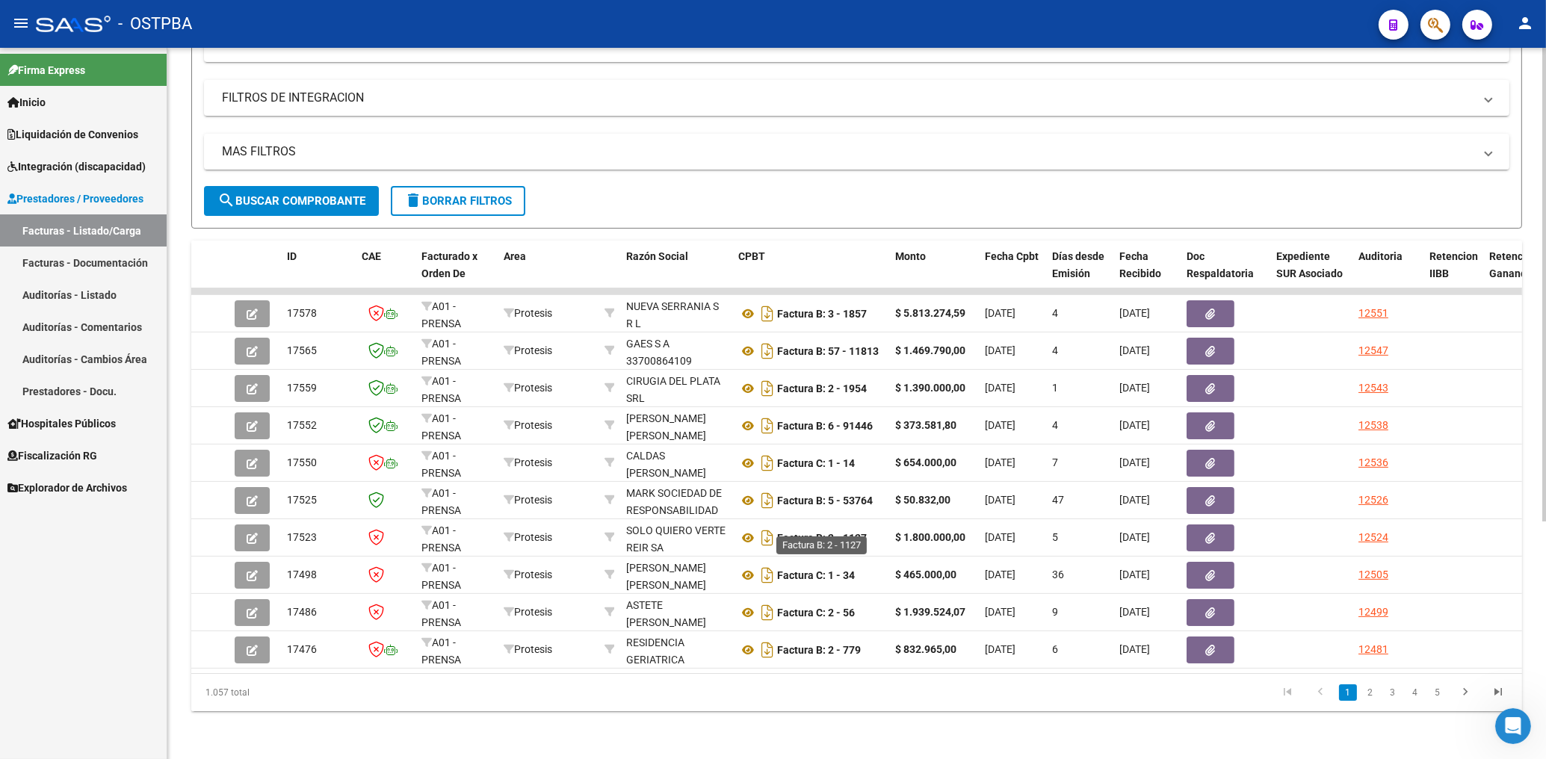
scroll to position [0, 0]
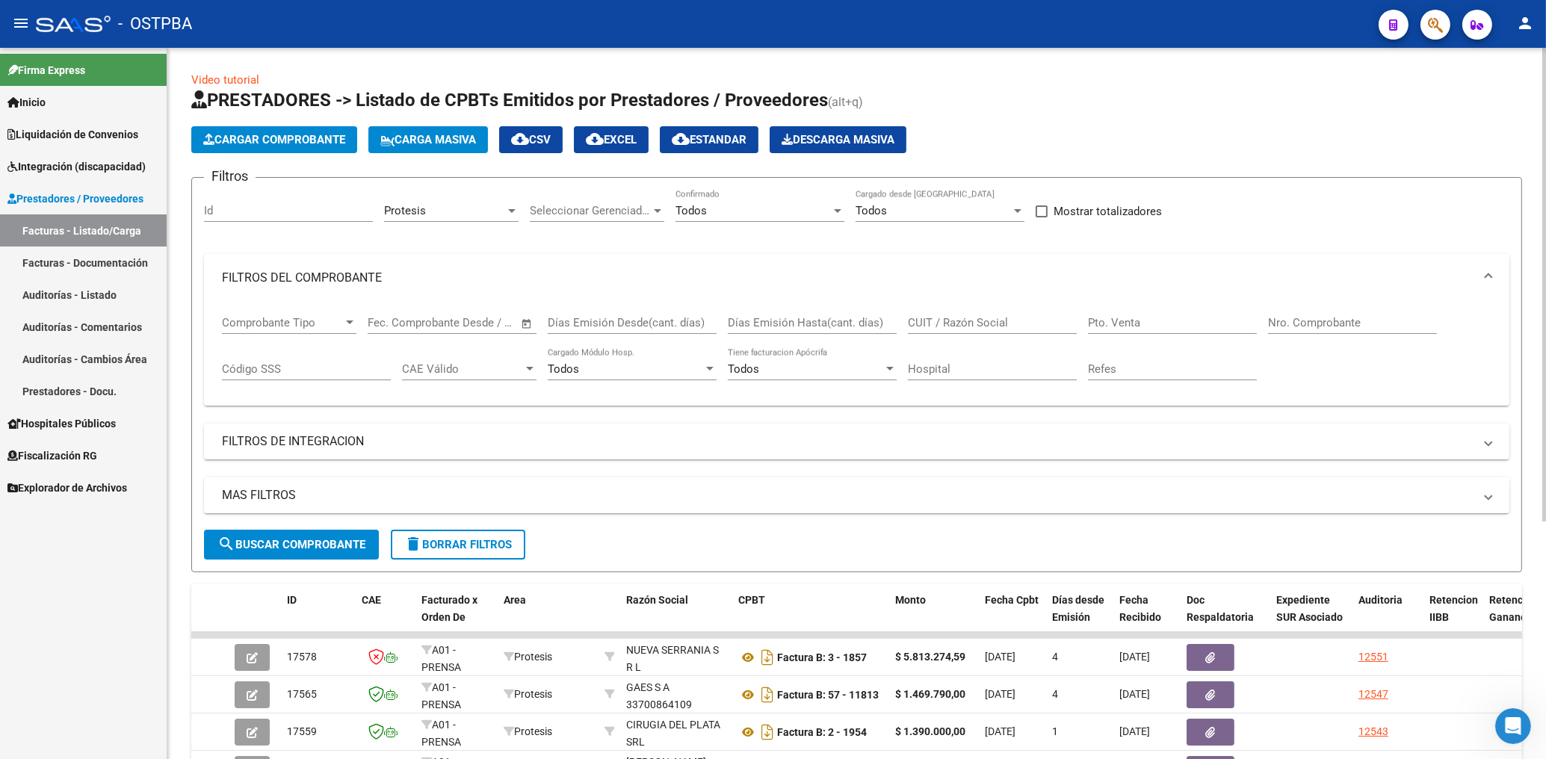
click at [949, 312] on div "CUIT / Razón Social" at bounding box center [992, 318] width 169 height 32
type input "20263928289"
click at [329, 548] on span "search Buscar Comprobante" at bounding box center [291, 544] width 148 height 13
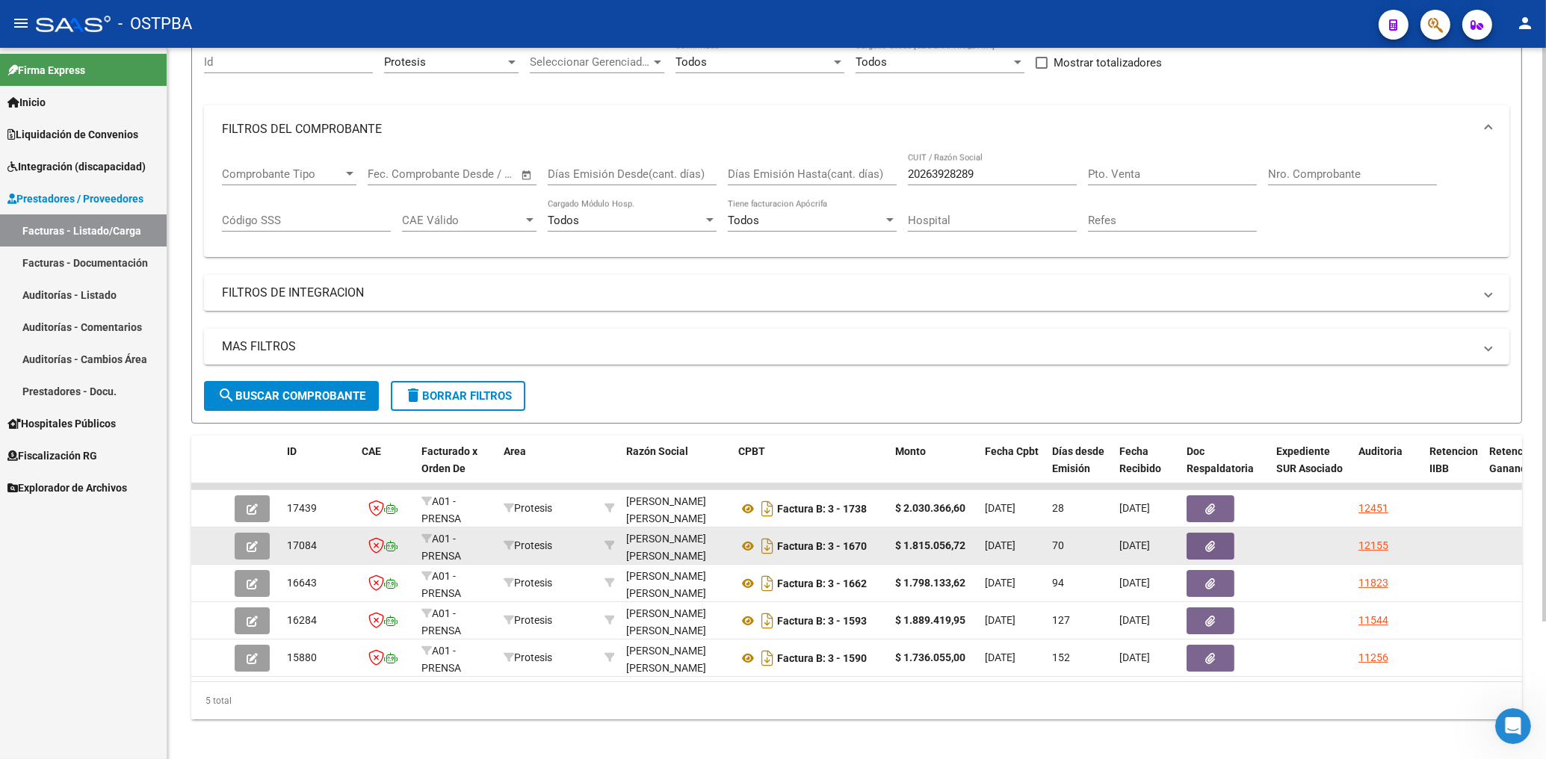
scroll to position [170, 0]
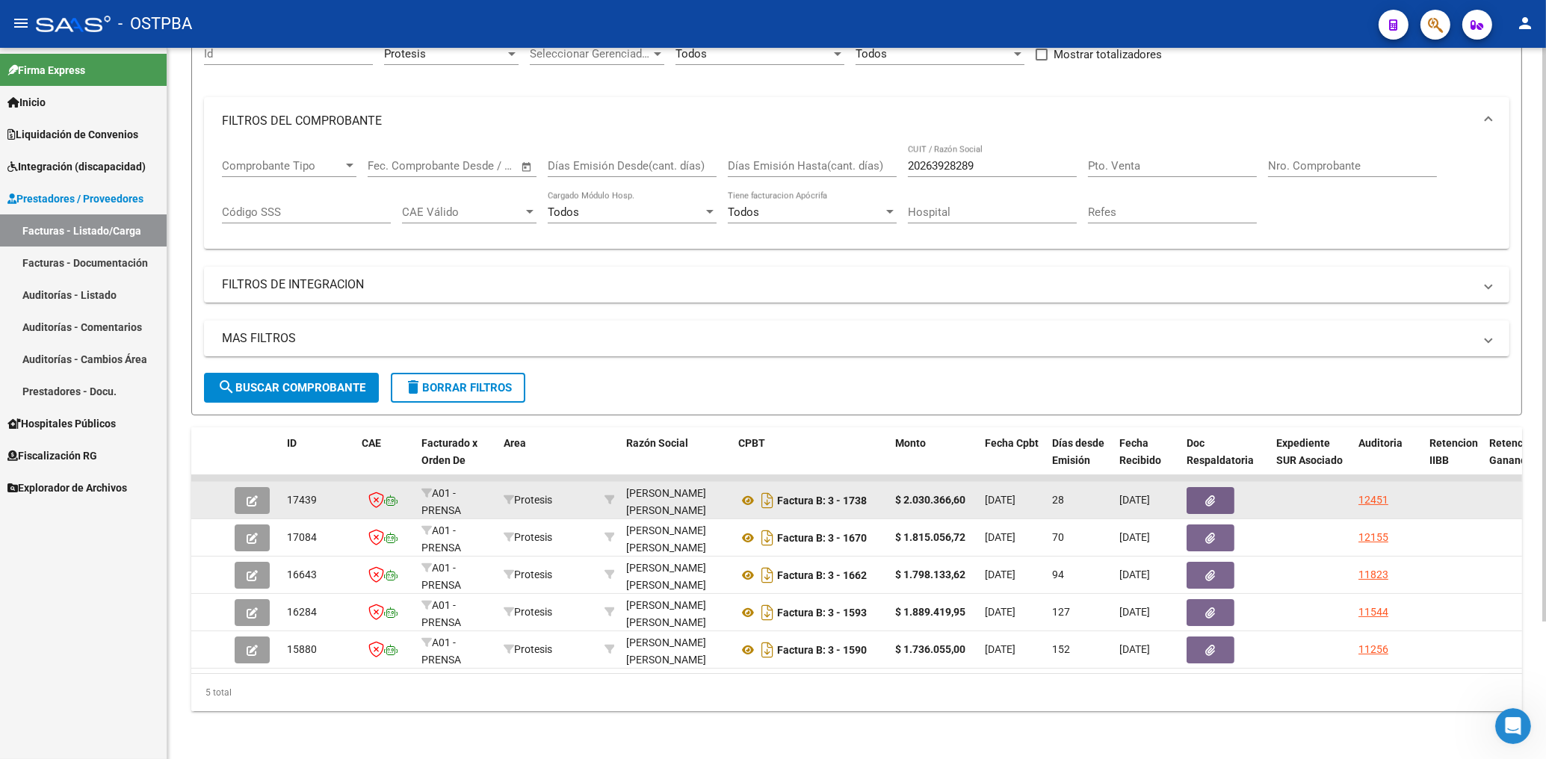
click at [1213, 495] on icon "button" at bounding box center [1211, 500] width 10 height 11
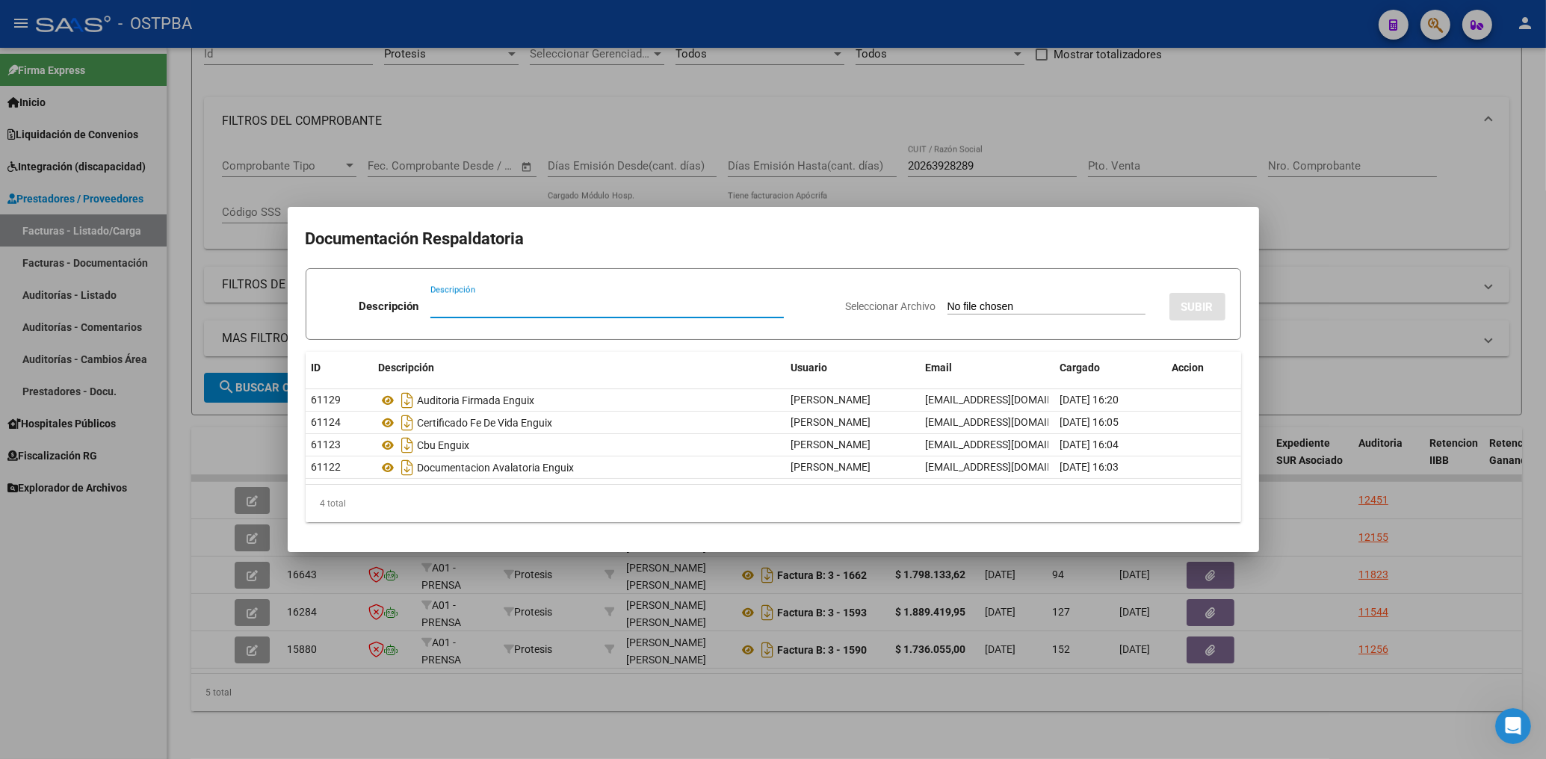
click at [1139, 186] on div at bounding box center [773, 379] width 1546 height 759
